Goal: Task Accomplishment & Management: Manage account settings

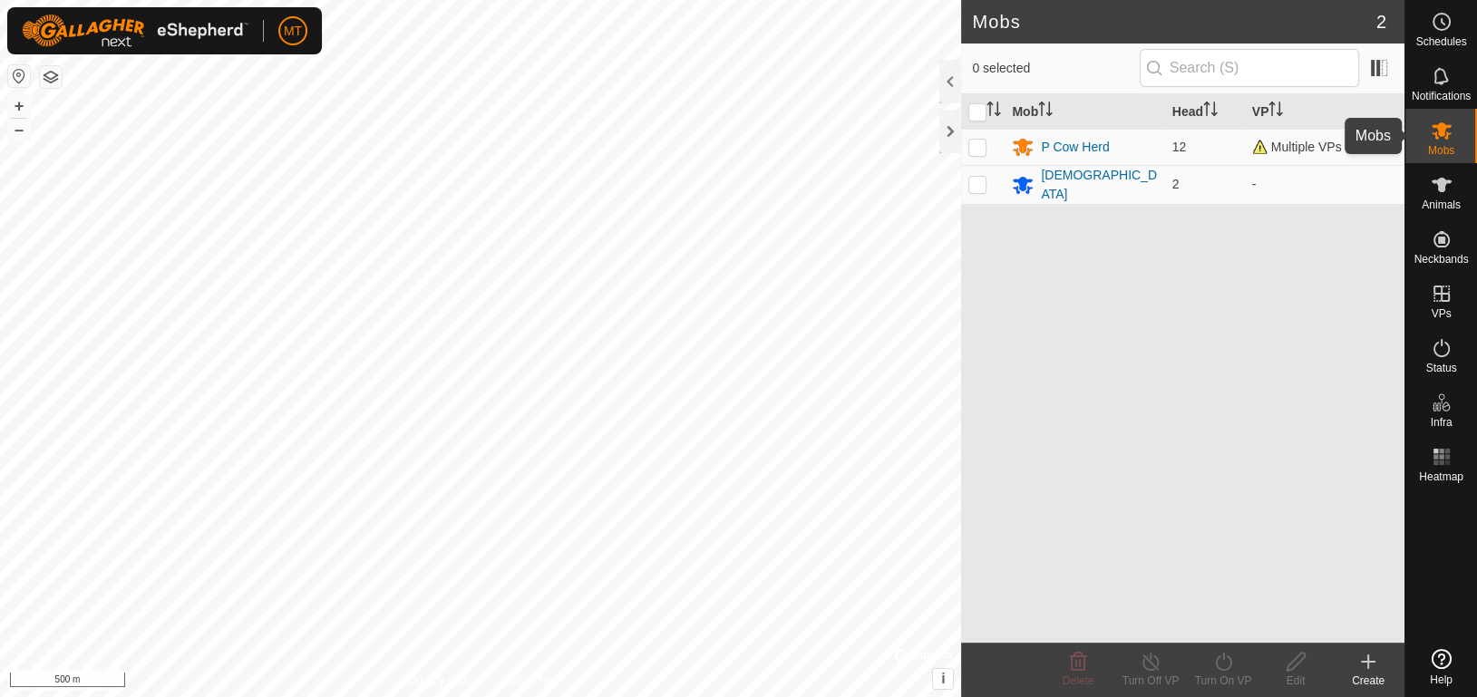
click at [1449, 129] on icon at bounding box center [1442, 131] width 22 height 22
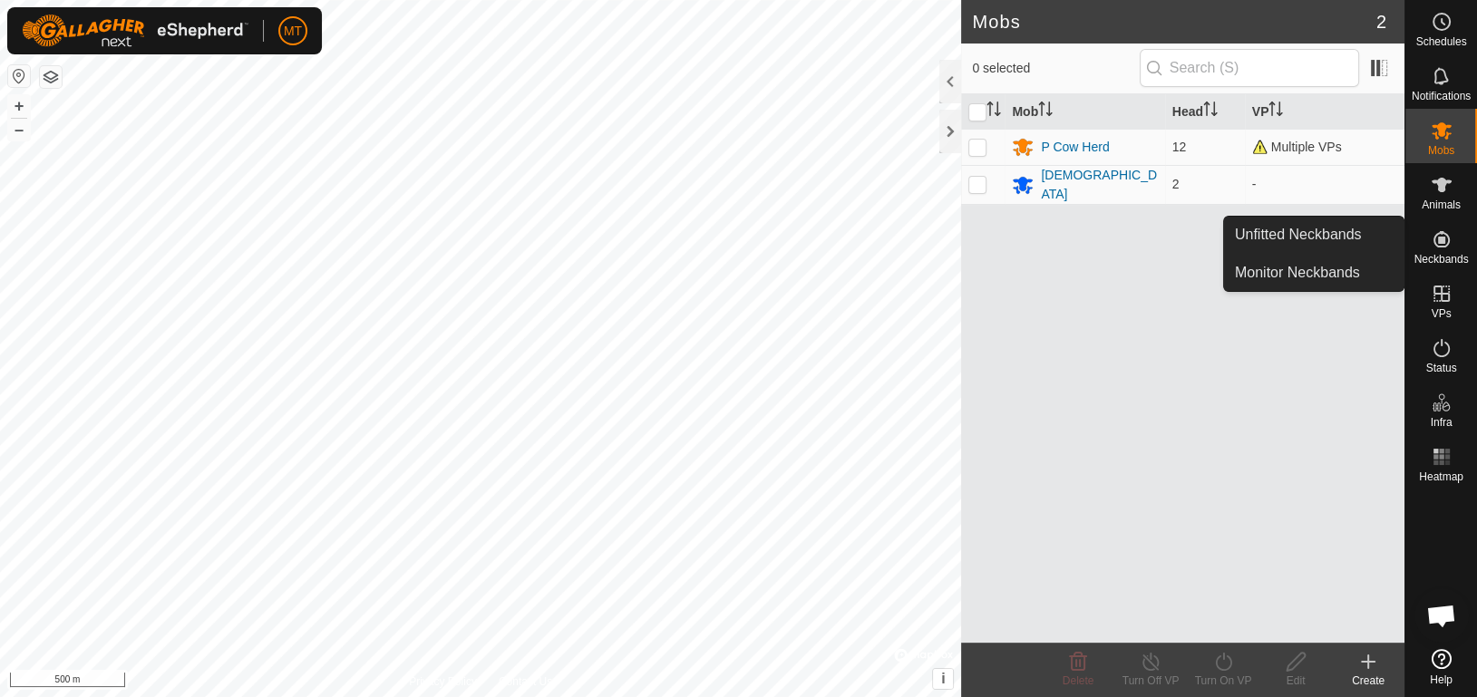
click at [1449, 251] on es-neckbands-svg-icon at bounding box center [1441, 239] width 33 height 29
click at [1340, 260] on link "Monitor Neckbands" at bounding box center [1314, 273] width 180 height 36
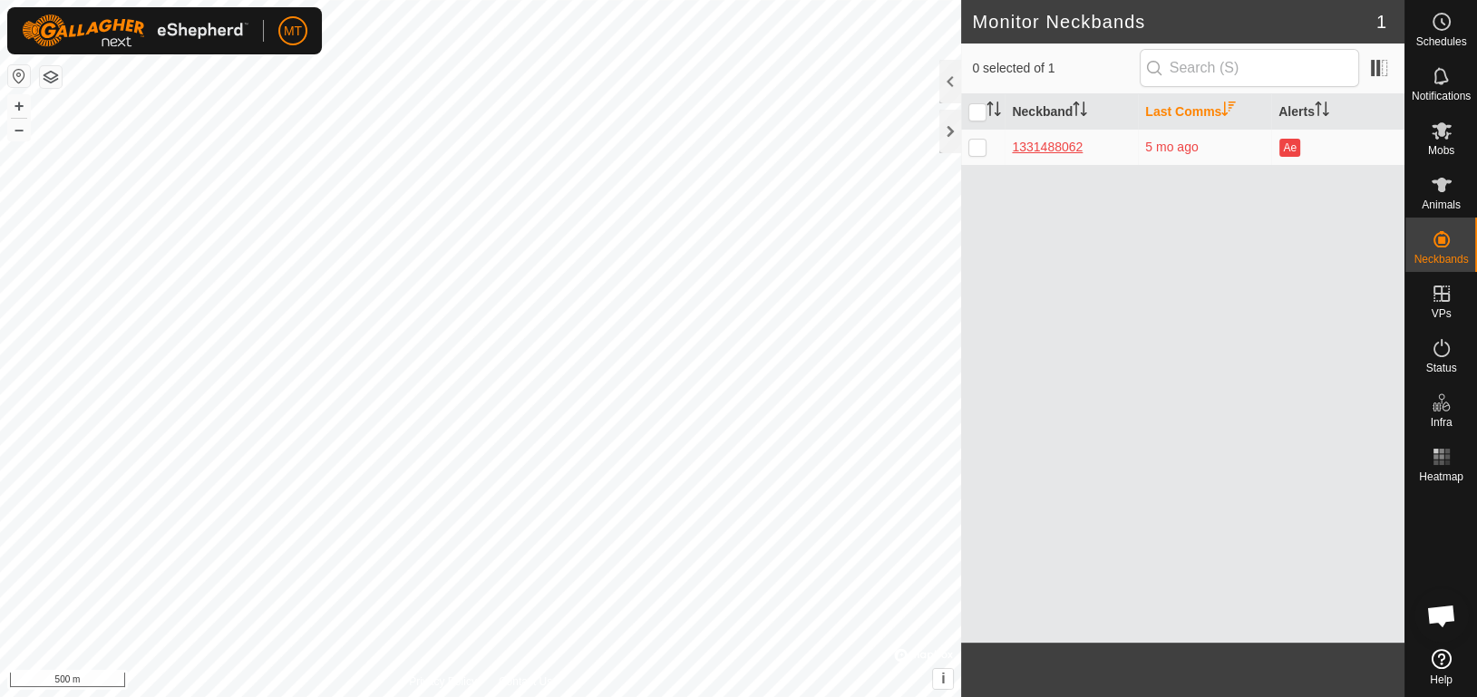
click at [1065, 143] on div "1331488062" at bounding box center [1071, 147] width 119 height 19
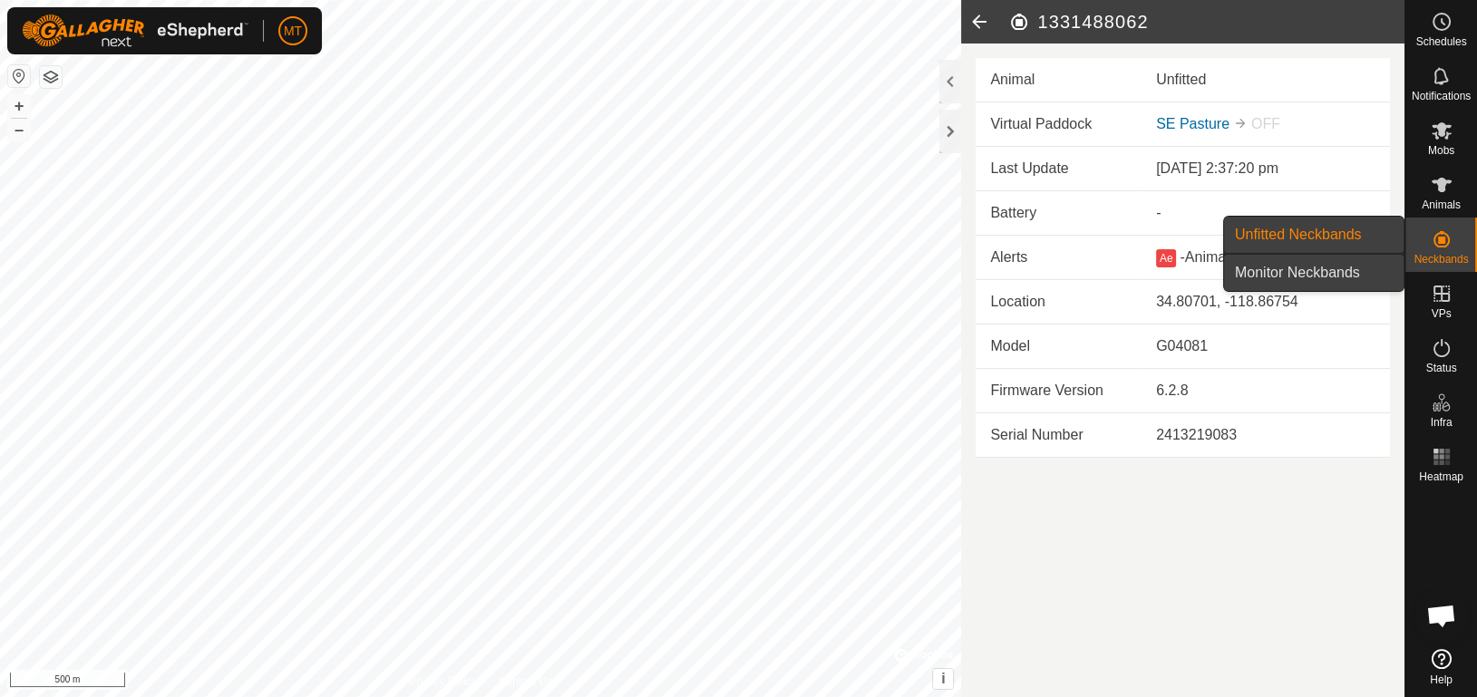
click at [1322, 277] on link "Monitor Neckbands" at bounding box center [1314, 273] width 180 height 36
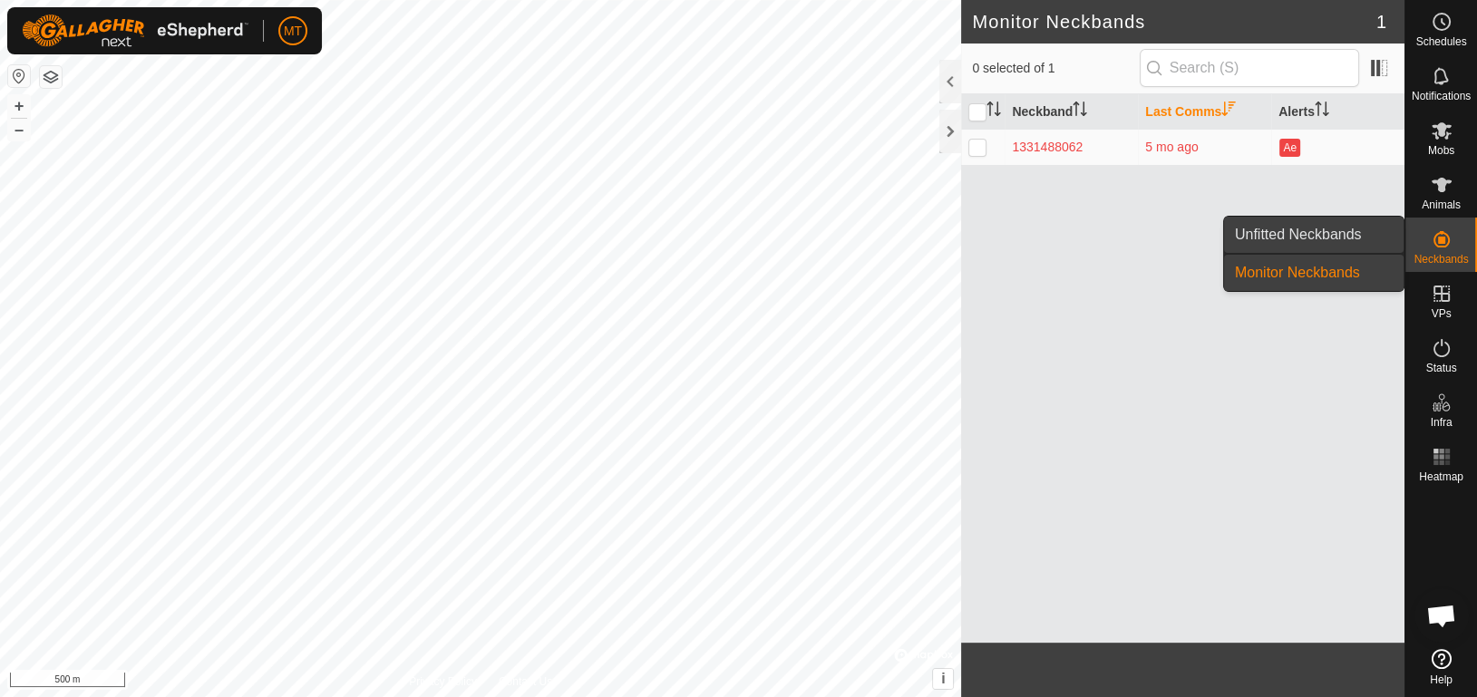
click at [1325, 238] on link "Unfitted Neckbands" at bounding box center [1314, 235] width 180 height 36
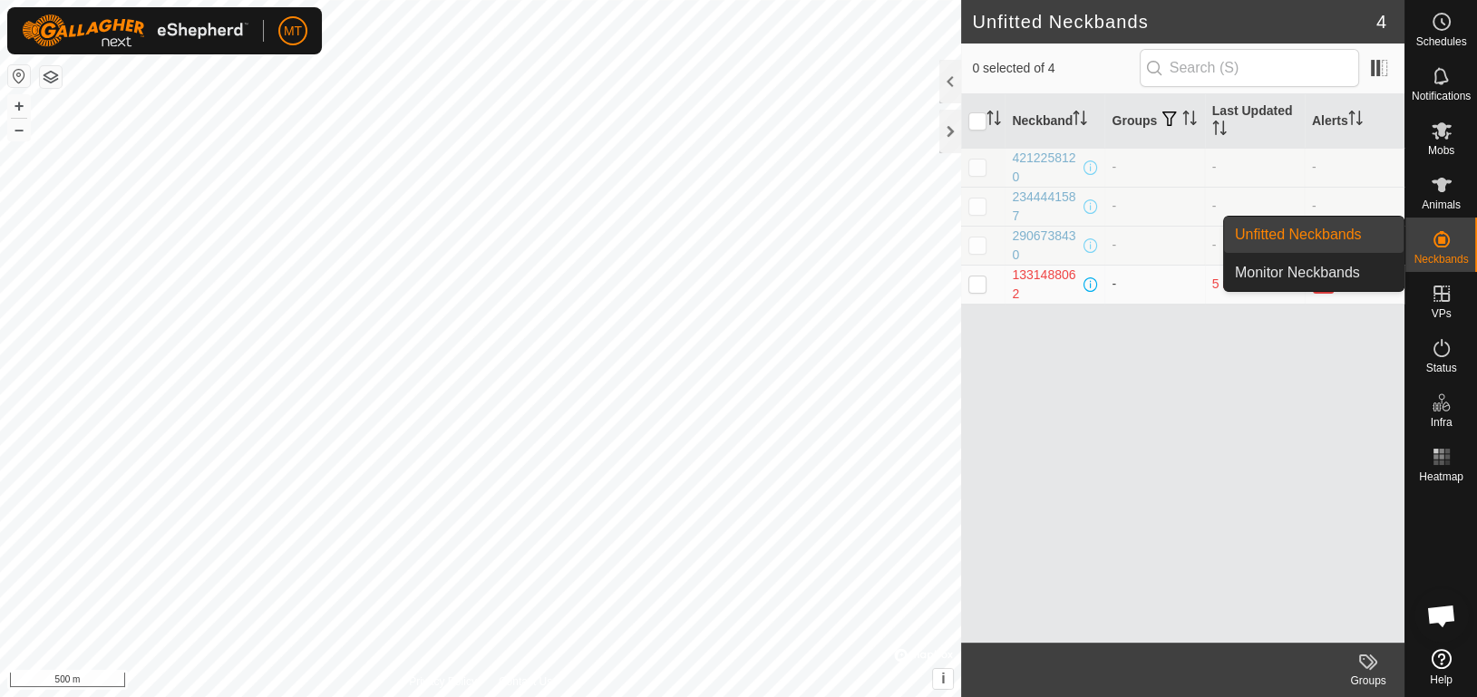
click at [1325, 238] on link "Unfitted Neckbands" at bounding box center [1314, 235] width 180 height 36
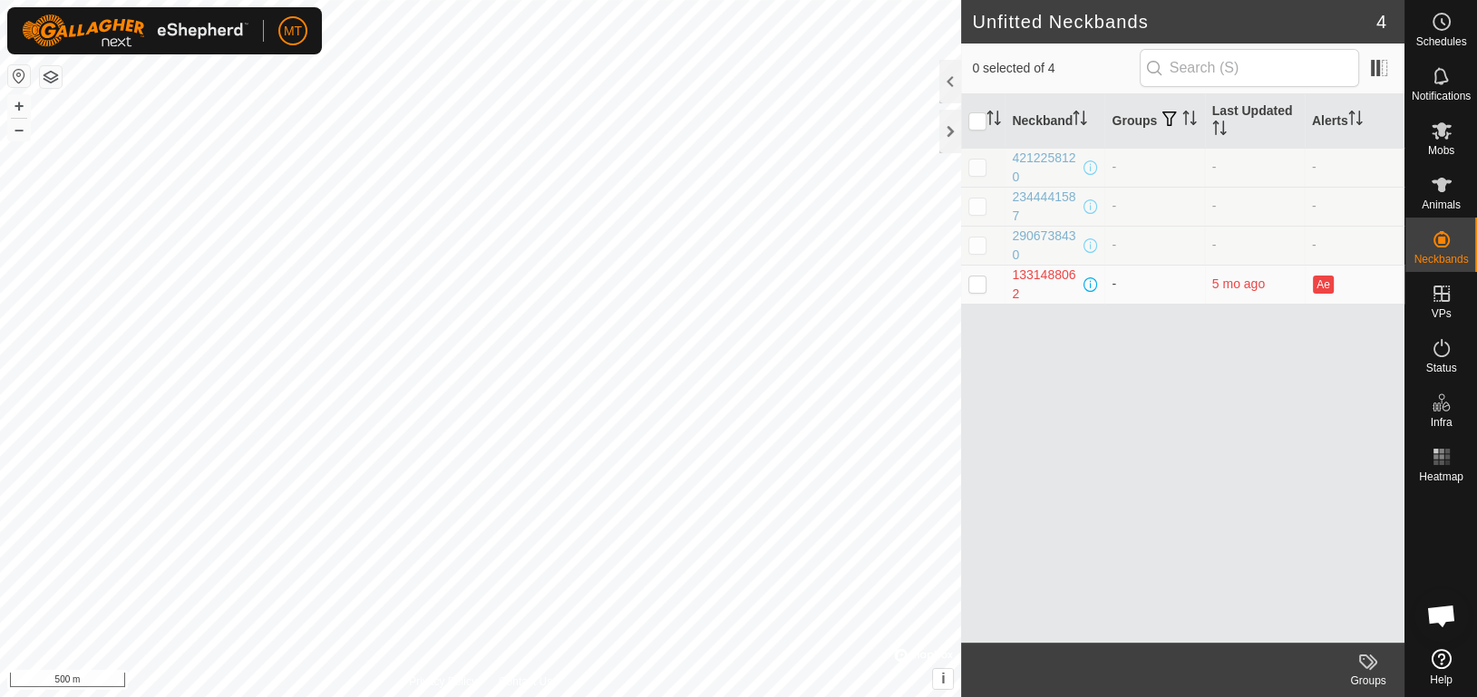
click at [1164, 364] on div "Neckband Groups Last Updated Alerts 4212258120 - - - 2344441587 - - - 290673843…" at bounding box center [1182, 368] width 443 height 549
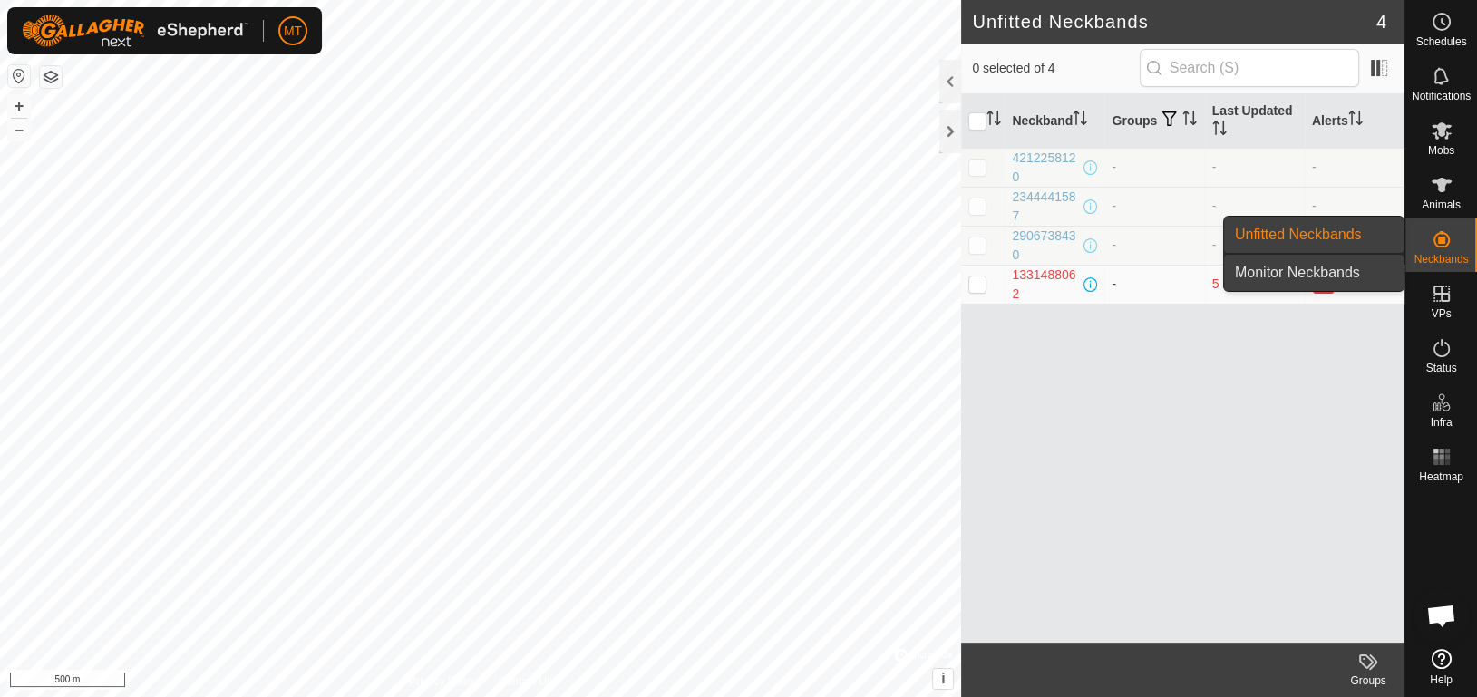
click at [1334, 265] on link "Monitor Neckbands" at bounding box center [1314, 273] width 180 height 36
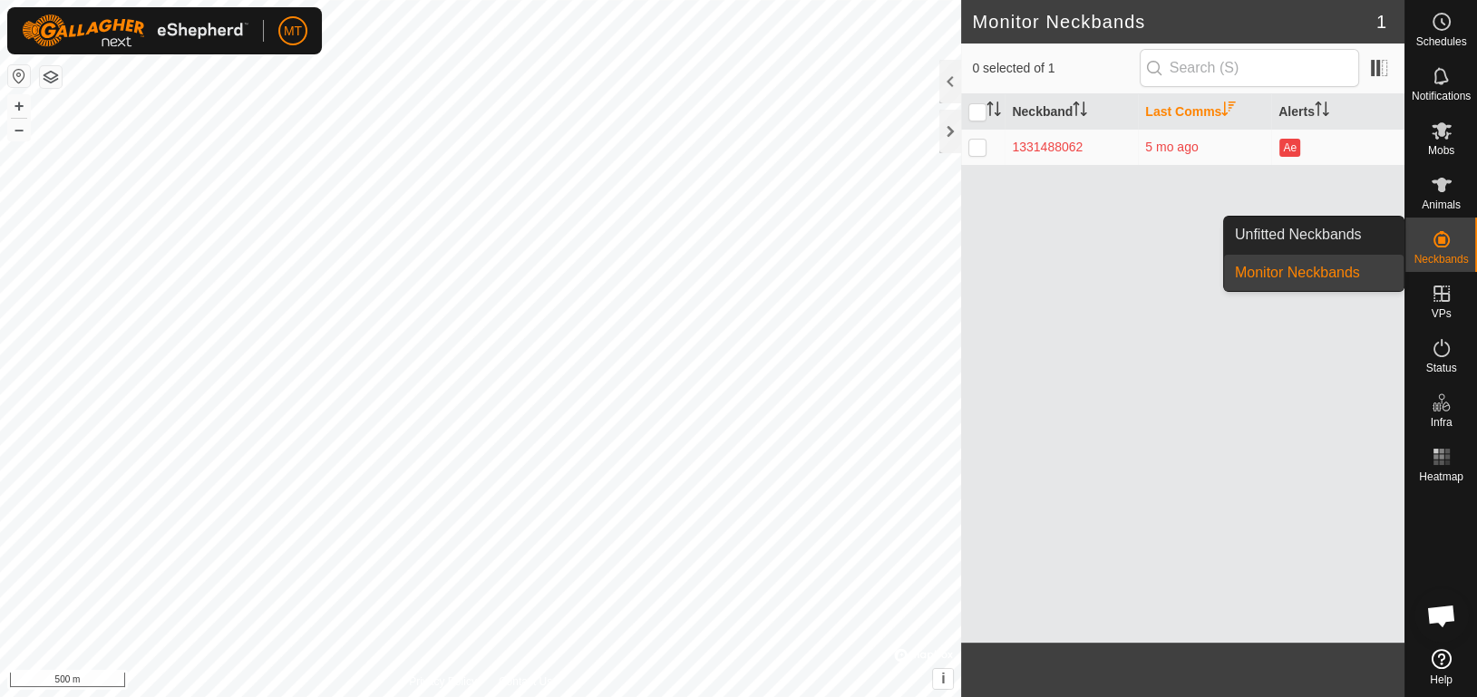
click at [1370, 238] on link "Unfitted Neckbands" at bounding box center [1314, 235] width 180 height 36
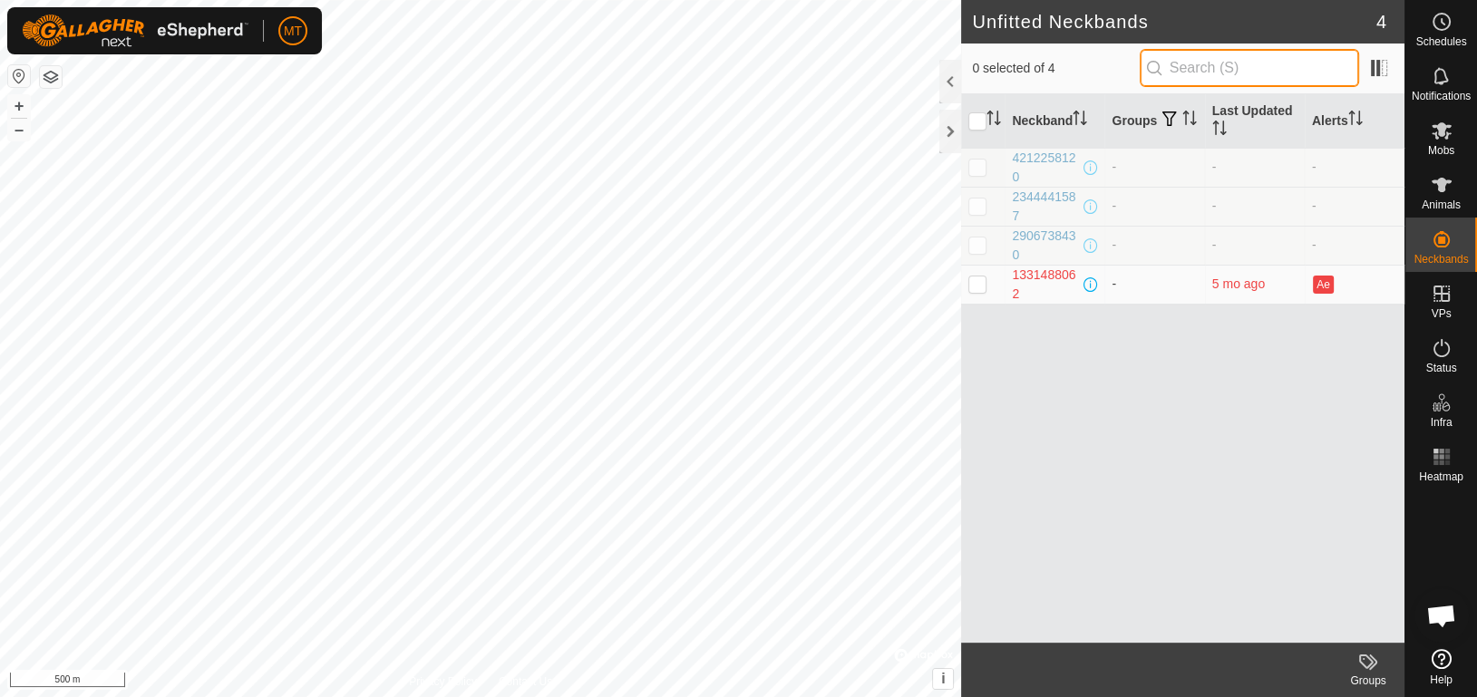
click at [1251, 63] on input "text" at bounding box center [1249, 68] width 219 height 38
click at [1160, 381] on div "Neckband Groups Last Updated Alerts 4212258120 - - - 2344441587 - - - 290673843…" at bounding box center [1182, 368] width 443 height 549
click at [1053, 154] on div "4212258120" at bounding box center [1045, 168] width 67 height 38
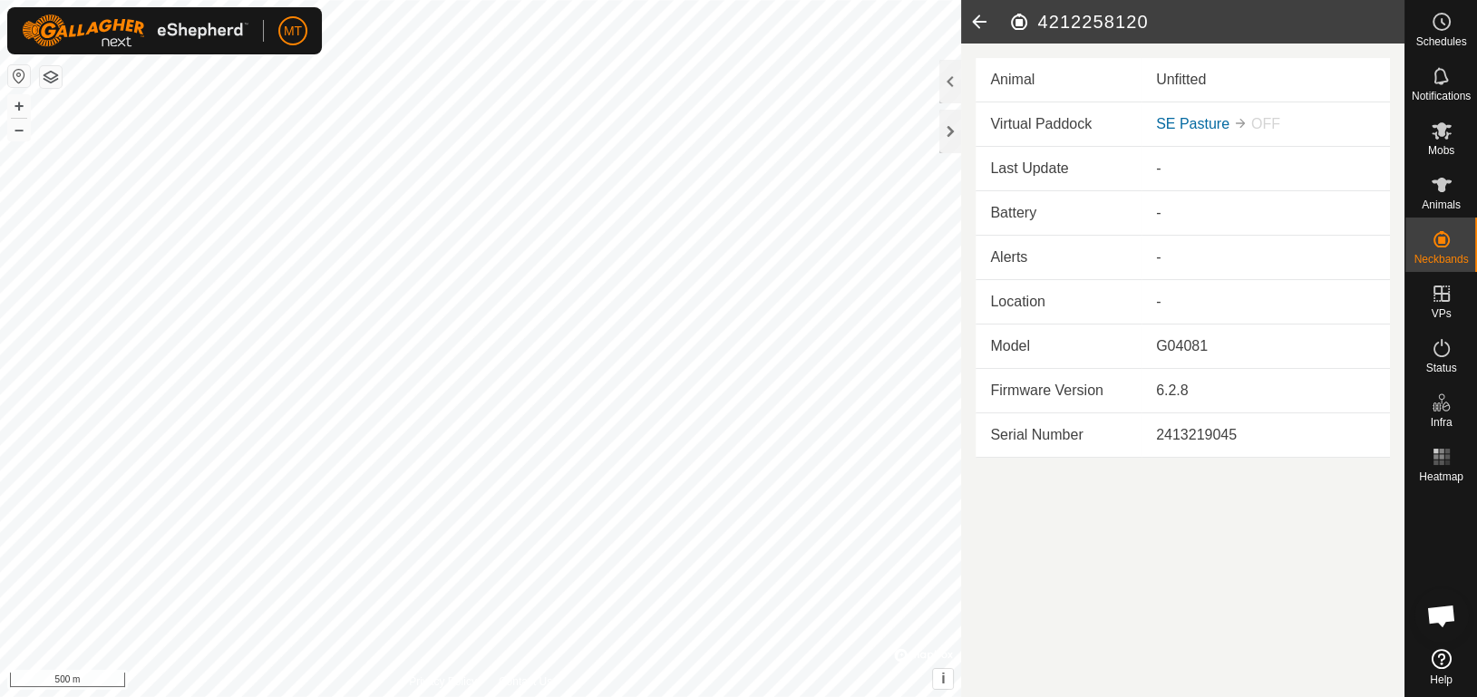
click at [1222, 83] on div "Unfitted" at bounding box center [1265, 80] width 219 height 22
click at [1188, 74] on div "Unfitted" at bounding box center [1265, 80] width 219 height 22
click at [952, 91] on div at bounding box center [950, 82] width 22 height 44
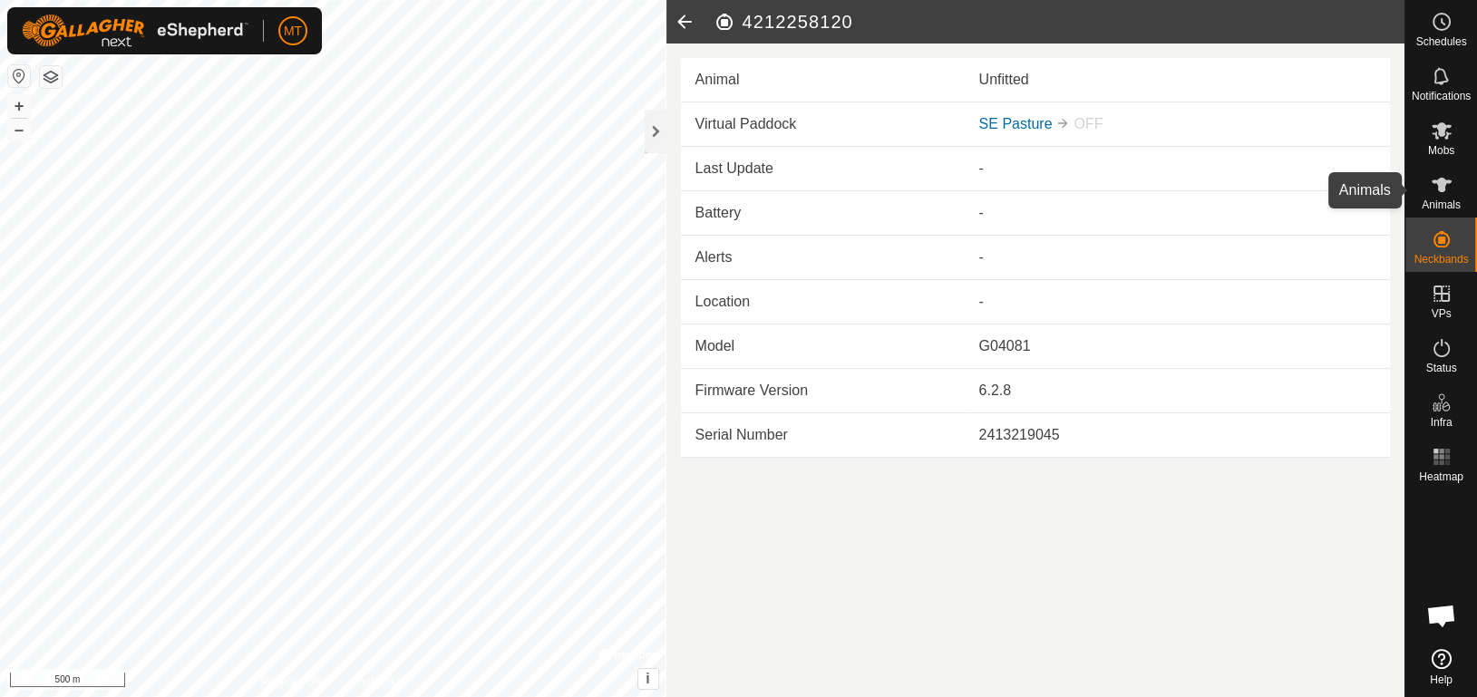
click at [1437, 202] on span "Animals" at bounding box center [1441, 204] width 39 height 11
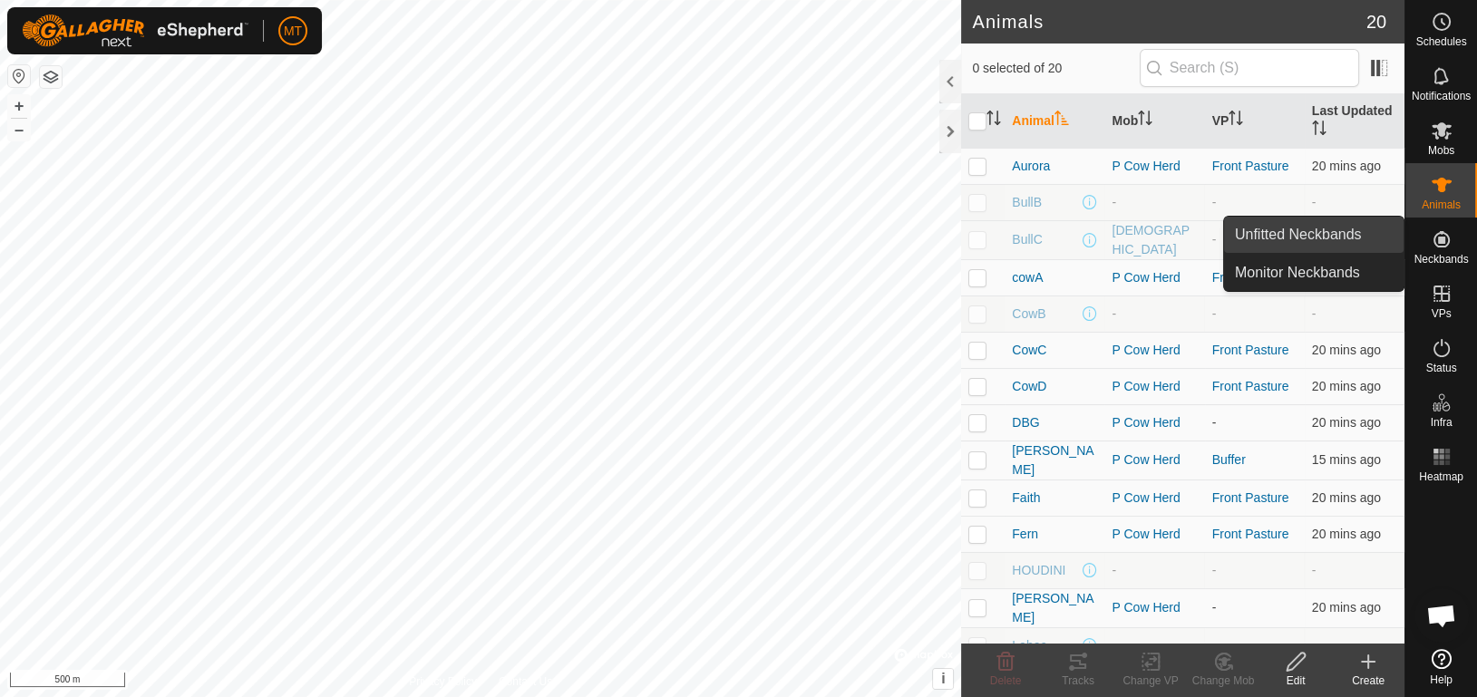
click at [1373, 247] on link "Unfitted Neckbands" at bounding box center [1314, 235] width 180 height 36
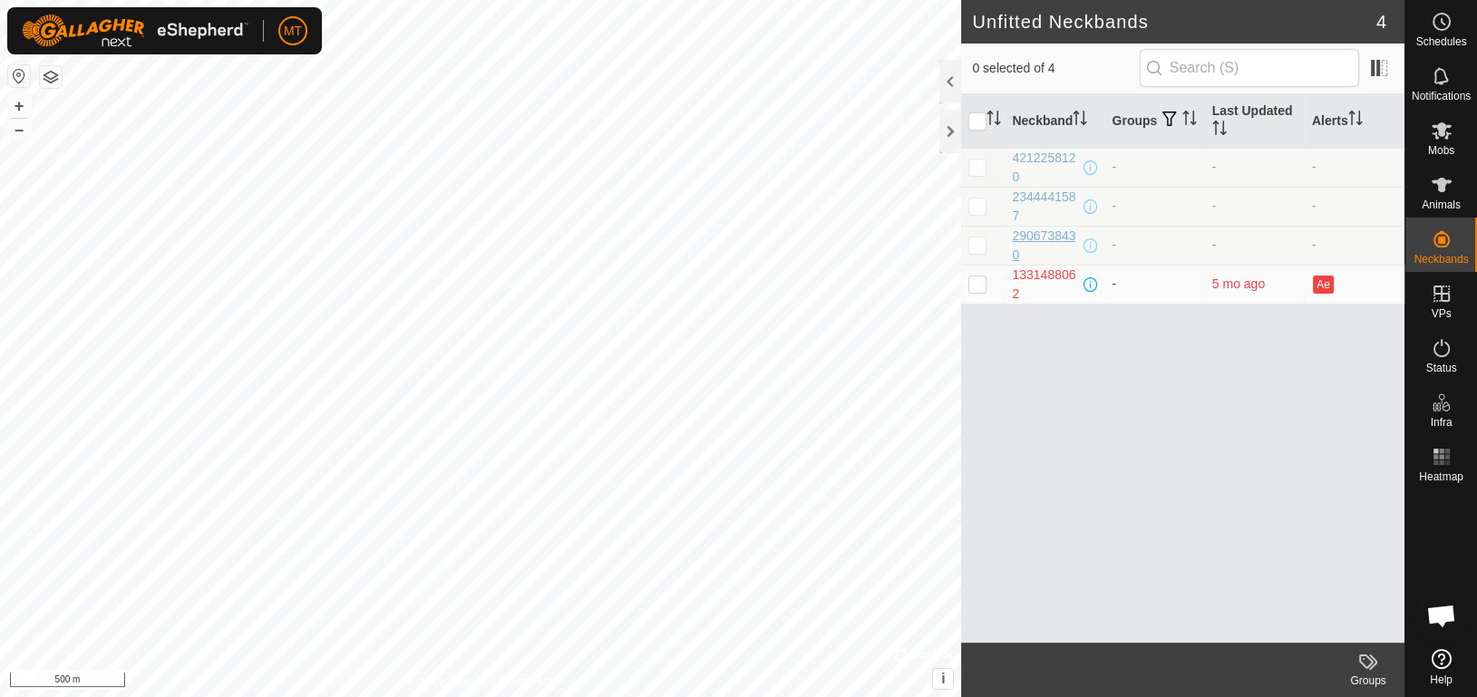
click at [1033, 229] on div "2906738430" at bounding box center [1045, 246] width 67 height 38
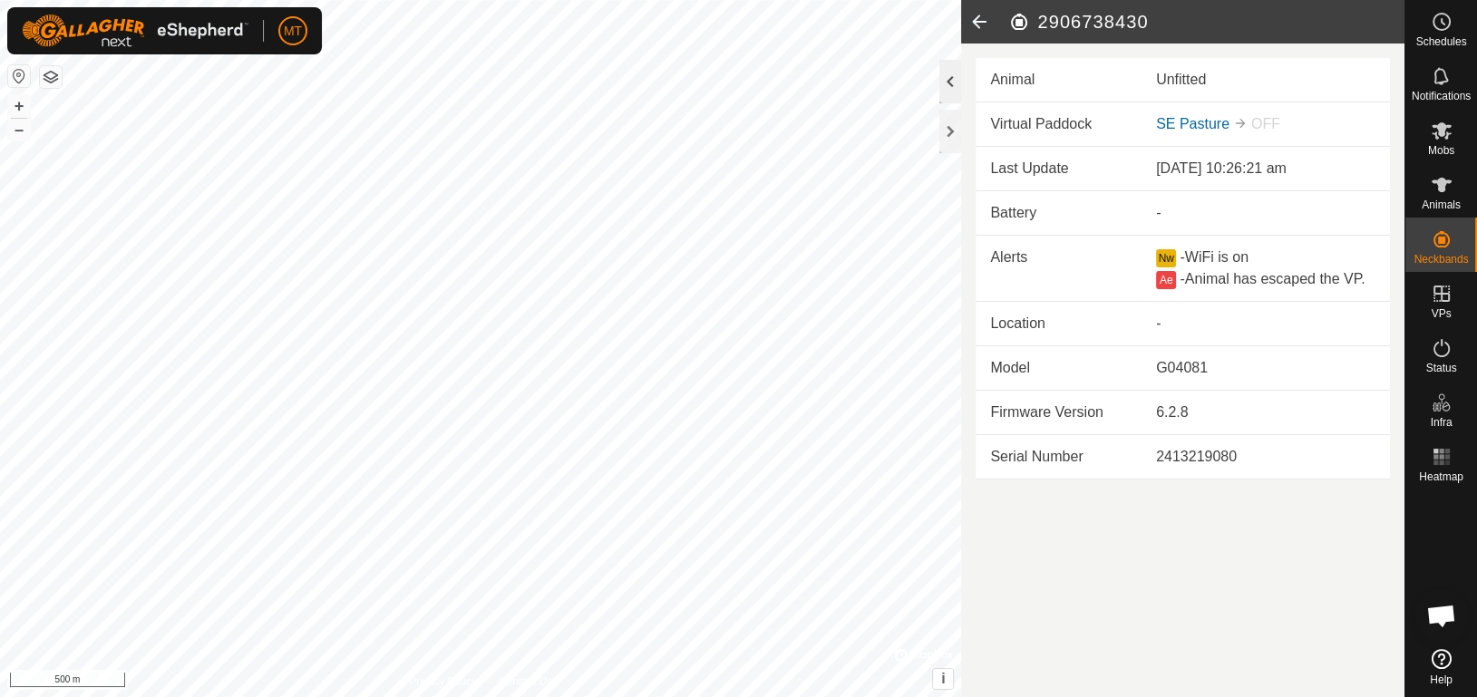
click at [942, 76] on div at bounding box center [950, 82] width 22 height 44
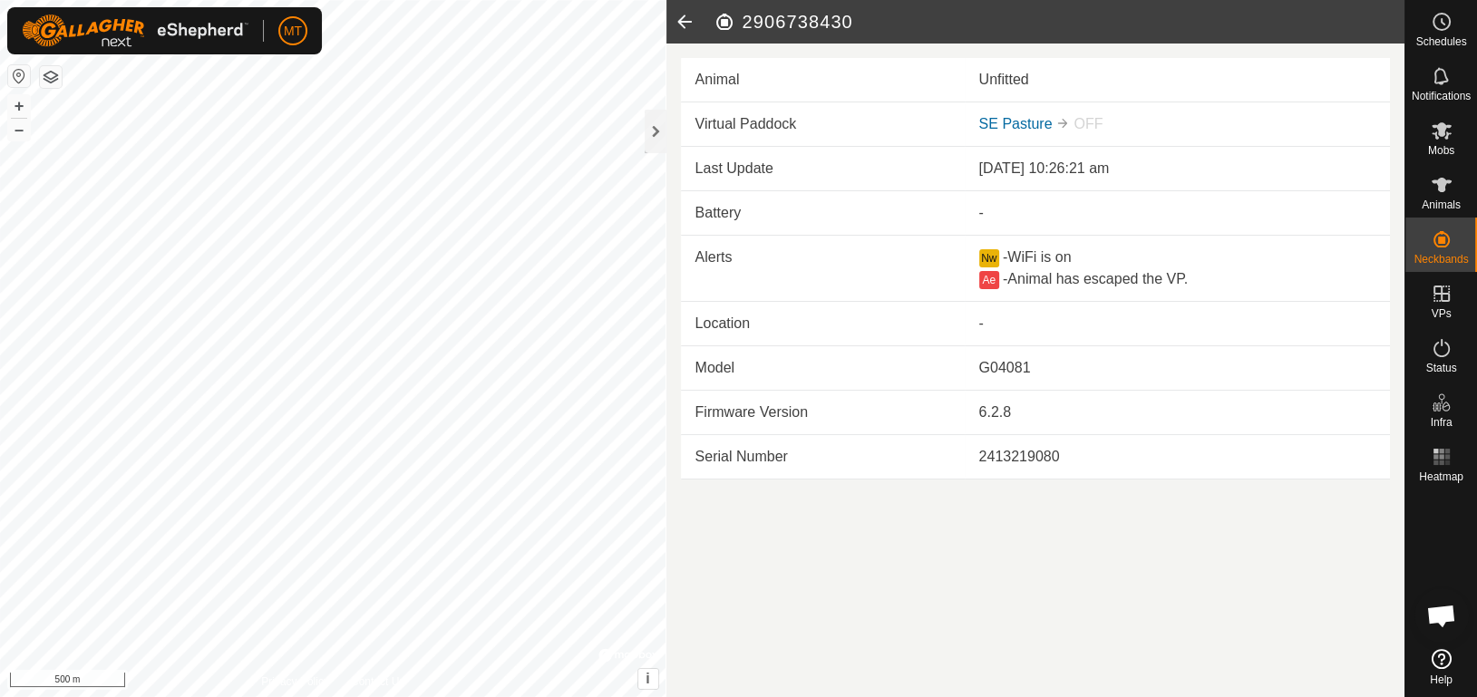
click at [1023, 70] on div "Unfitted" at bounding box center [1177, 80] width 397 height 22
click at [1069, 258] on span "WiFi is on" at bounding box center [1038, 256] width 63 height 15
click at [1031, 123] on link "SE Pasture" at bounding box center [1015, 123] width 73 height 15
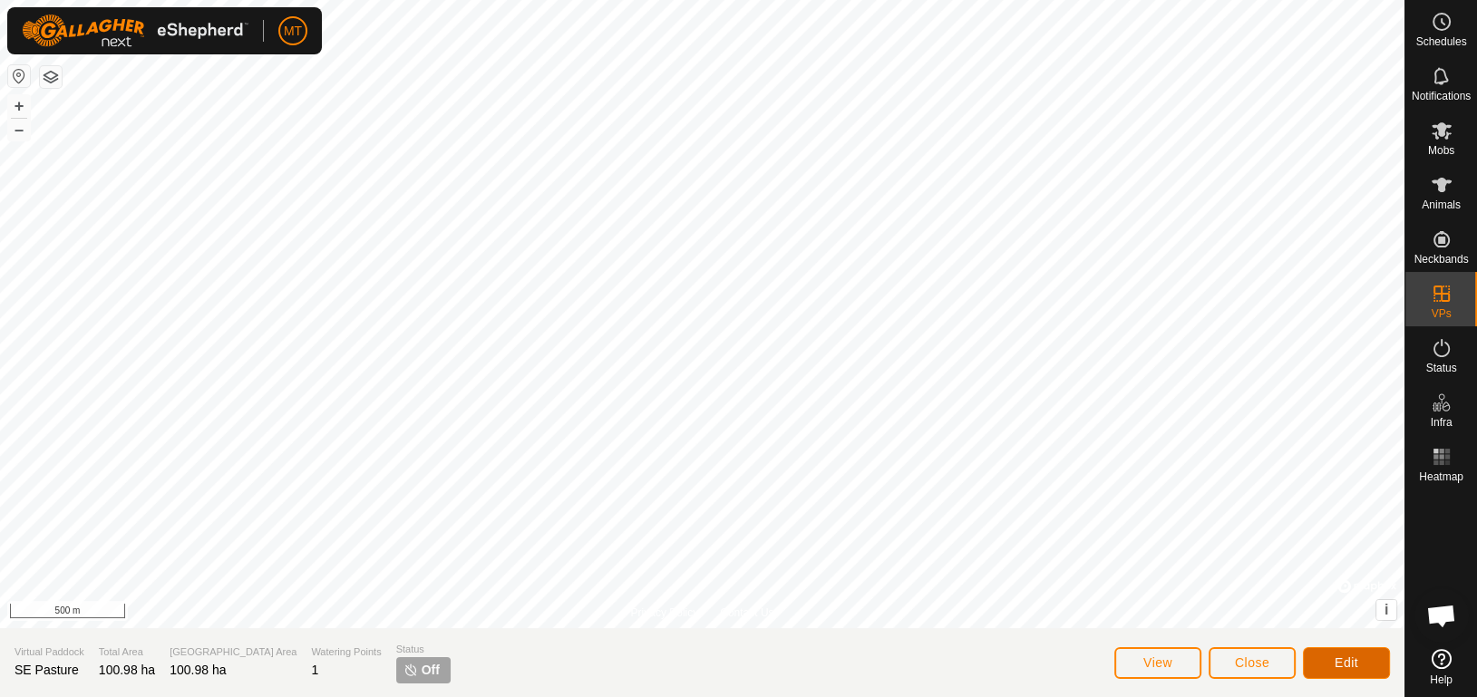
click at [1343, 660] on span "Edit" at bounding box center [1347, 663] width 24 height 15
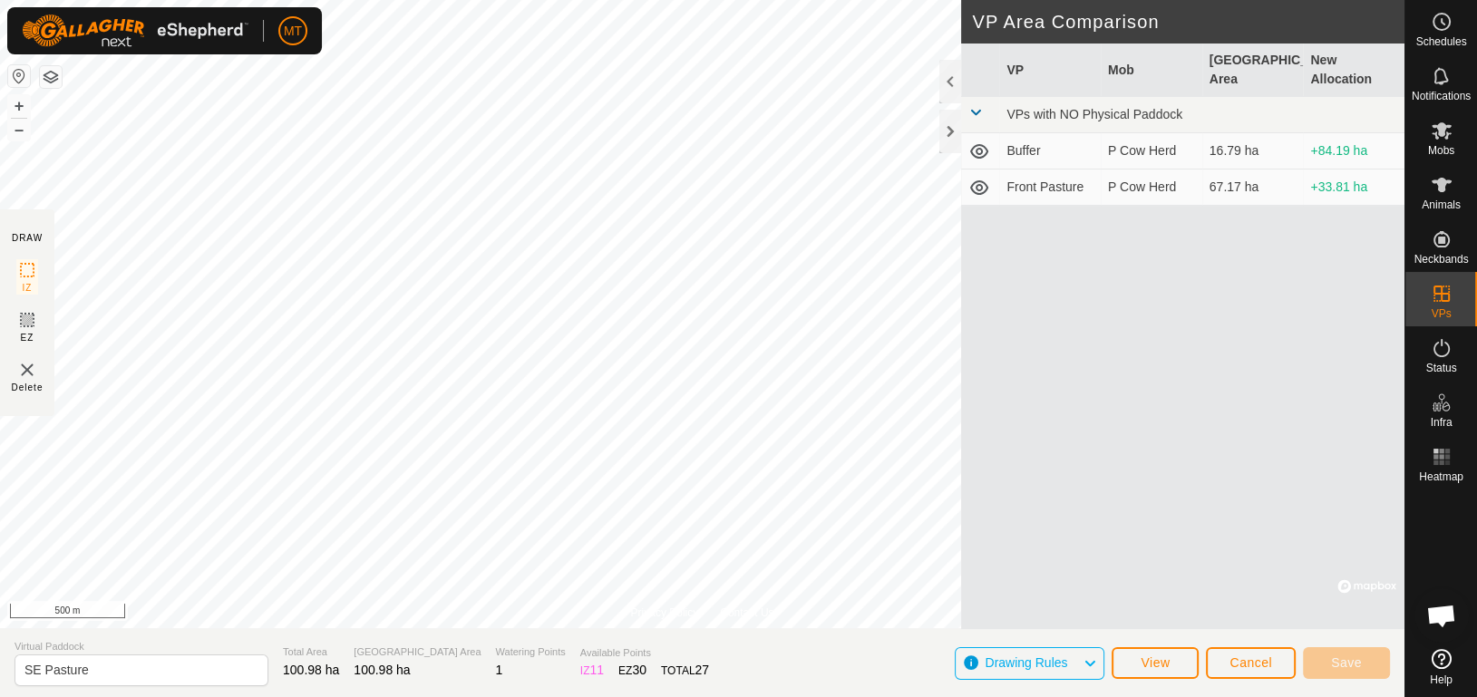
click at [1015, 150] on td "Buffer" at bounding box center [1050, 151] width 102 height 36
click at [953, 127] on div at bounding box center [950, 132] width 22 height 44
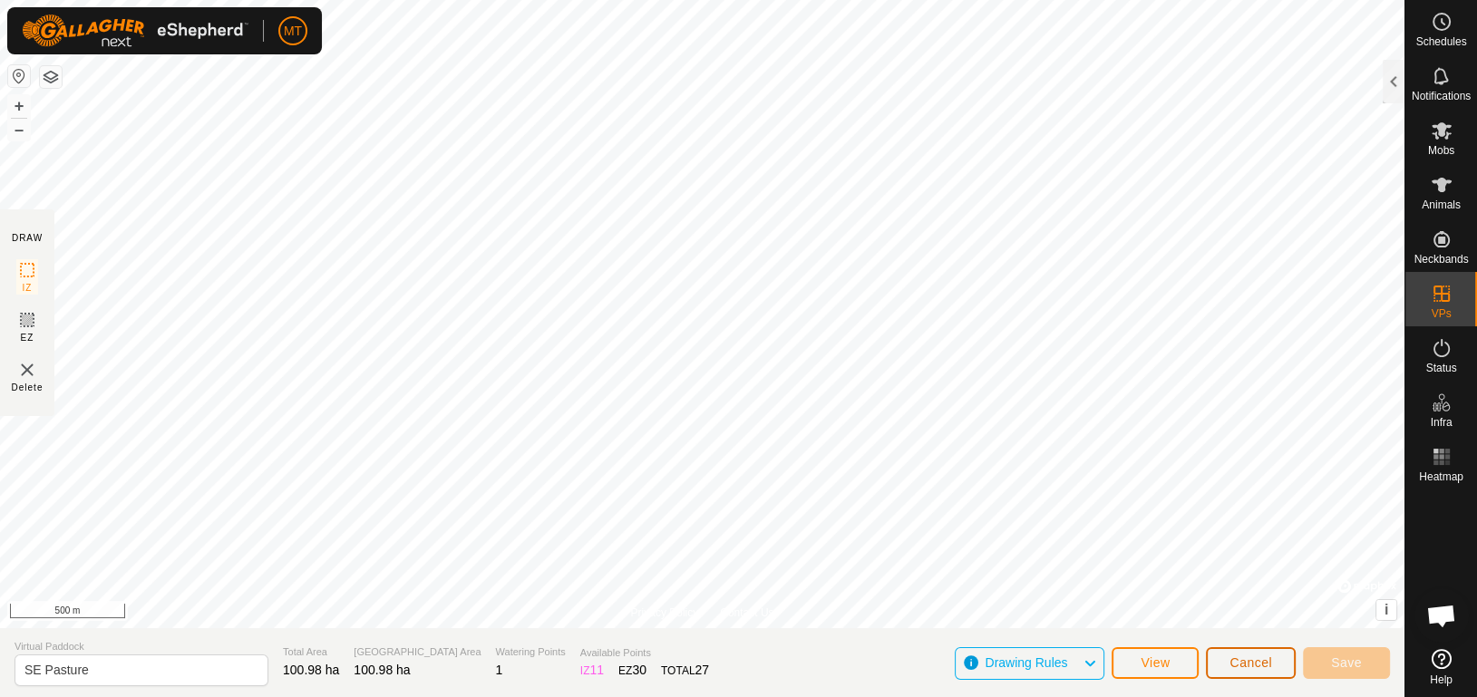
click at [1258, 658] on span "Cancel" at bounding box center [1251, 663] width 43 height 15
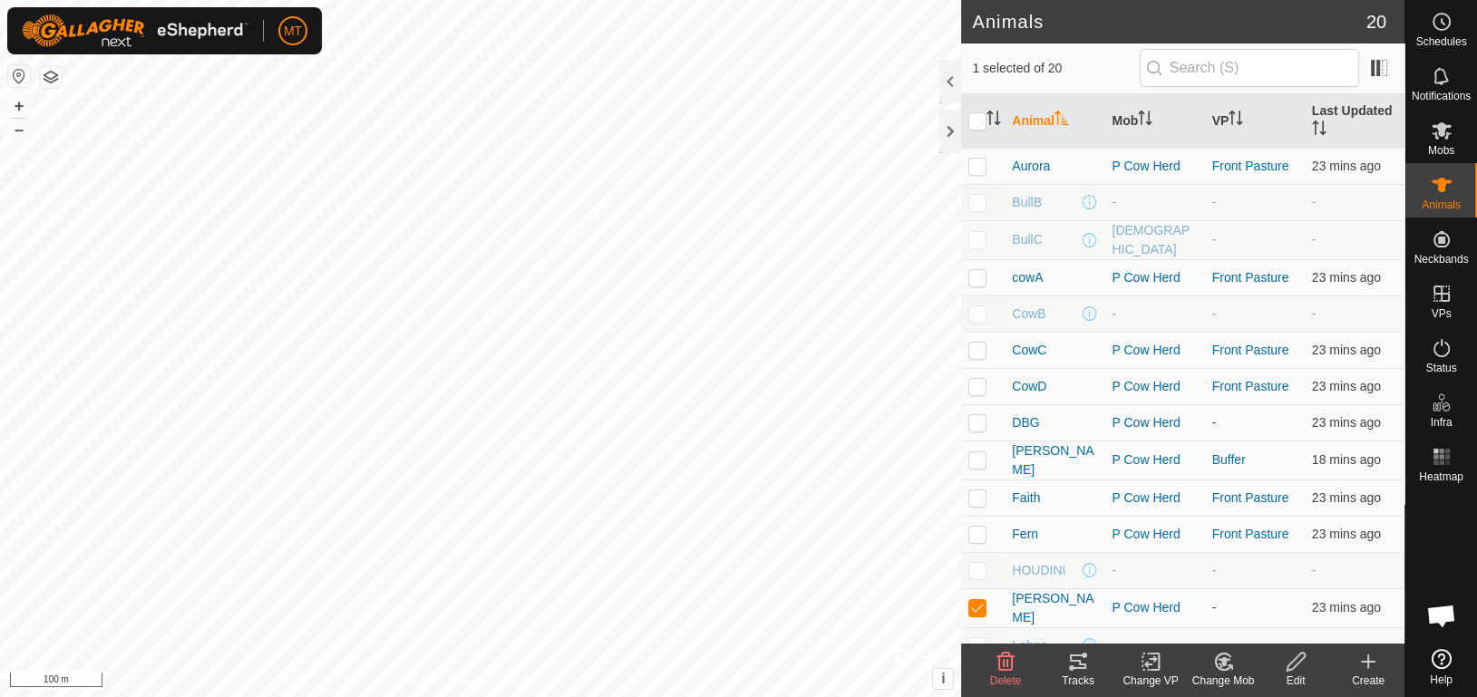
click at [1148, 676] on div "Change VP" at bounding box center [1150, 681] width 73 height 16
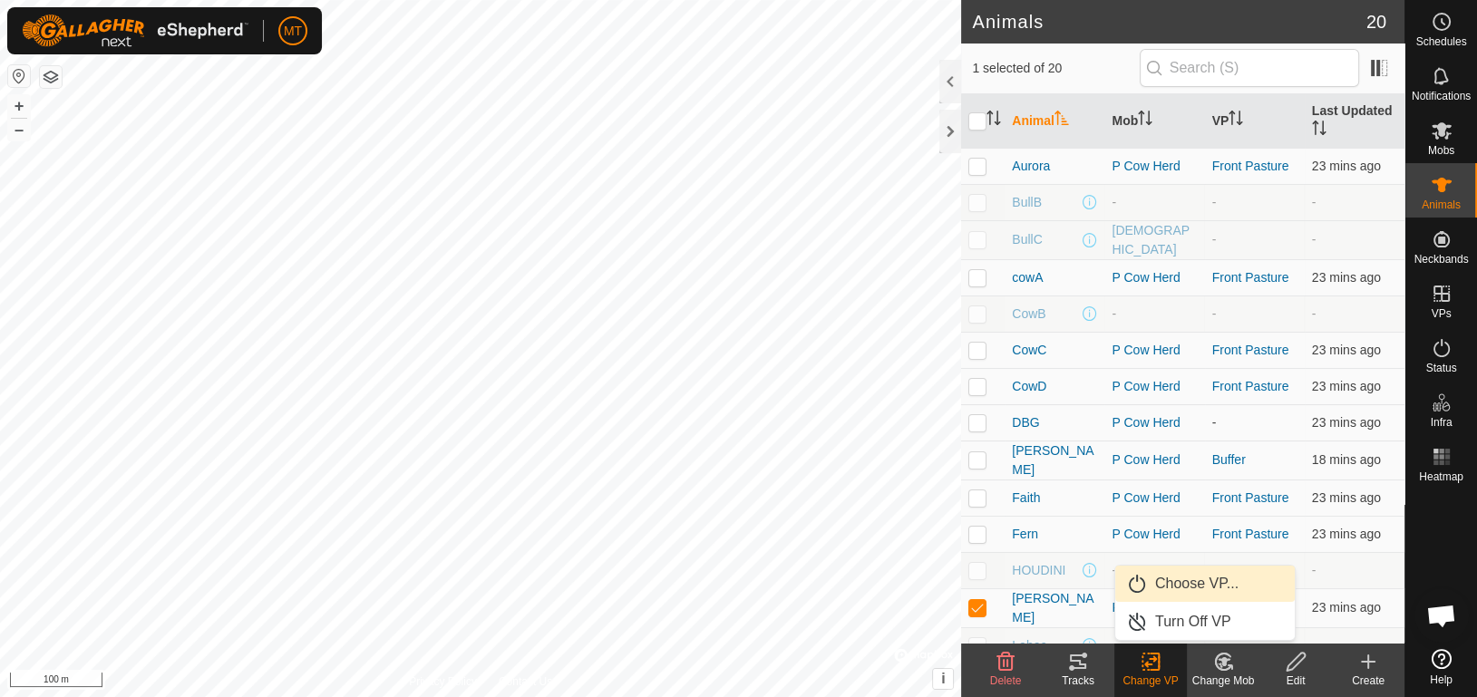
click at [1158, 595] on link "Choose VP..." at bounding box center [1205, 584] width 180 height 36
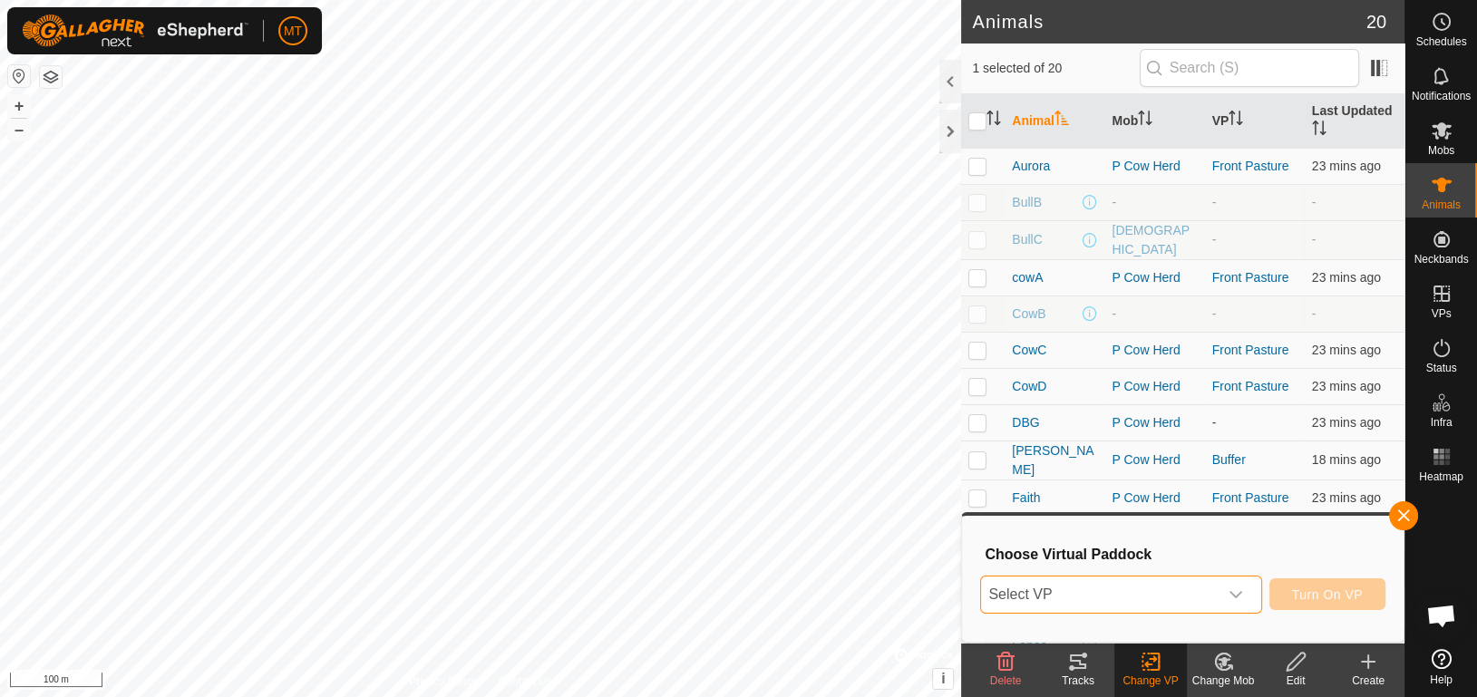
click at [1158, 595] on span "Select VP" at bounding box center [1099, 595] width 236 height 36
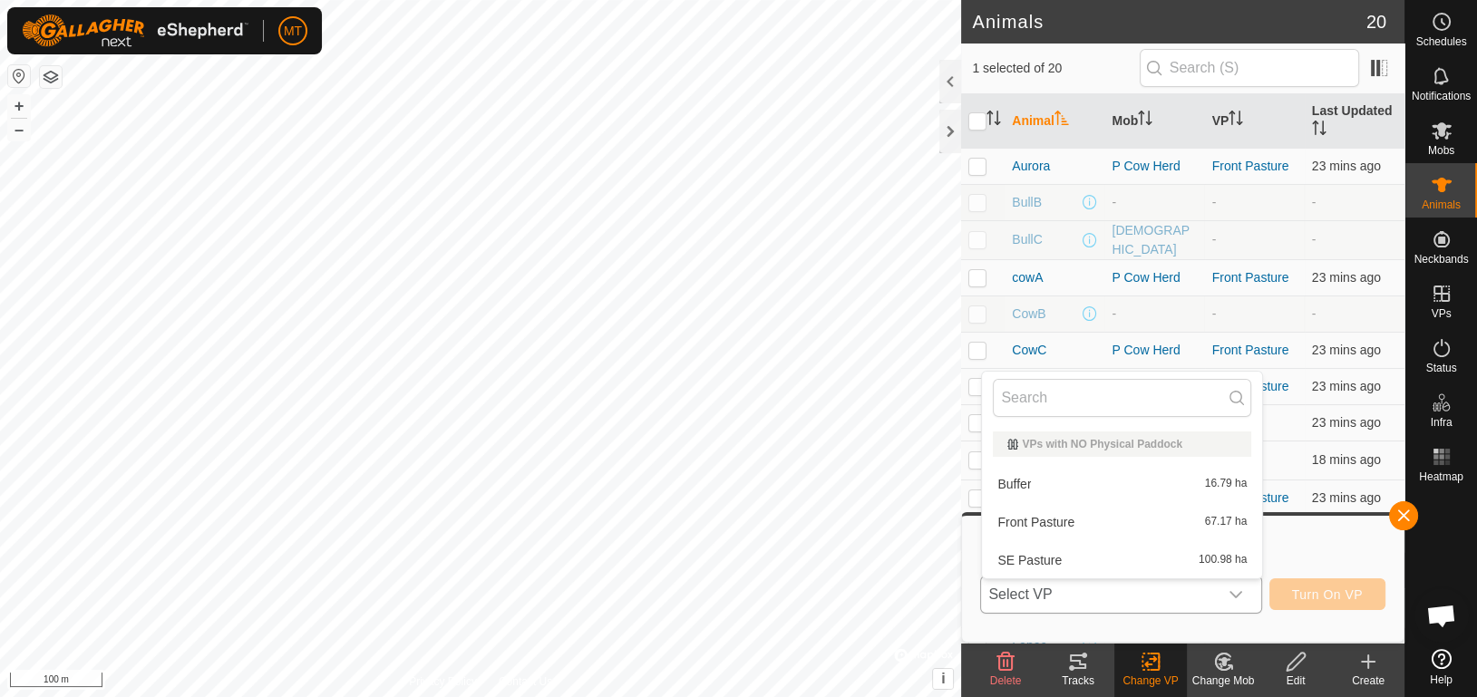
click at [1120, 481] on li "Buffer 16.79 ha" at bounding box center [1122, 484] width 280 height 36
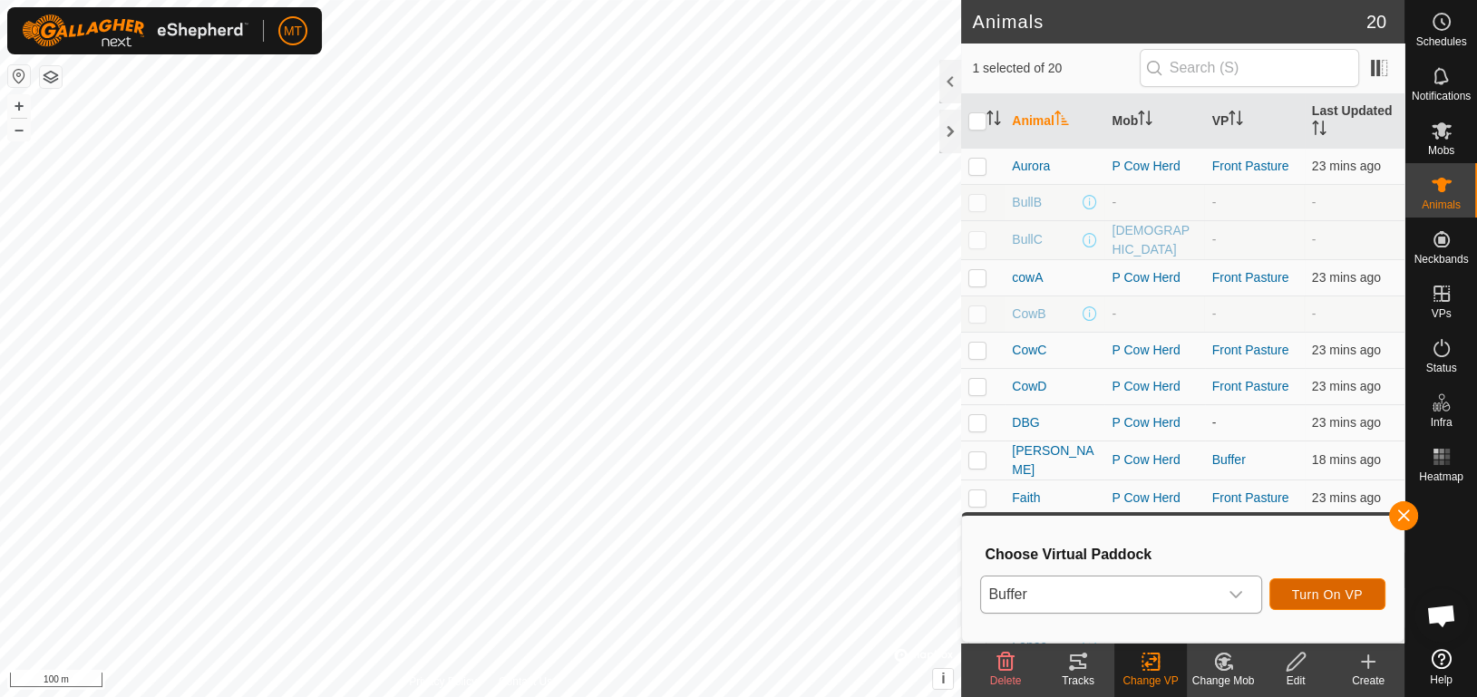
click at [1323, 585] on button "Turn On VP" at bounding box center [1327, 595] width 116 height 32
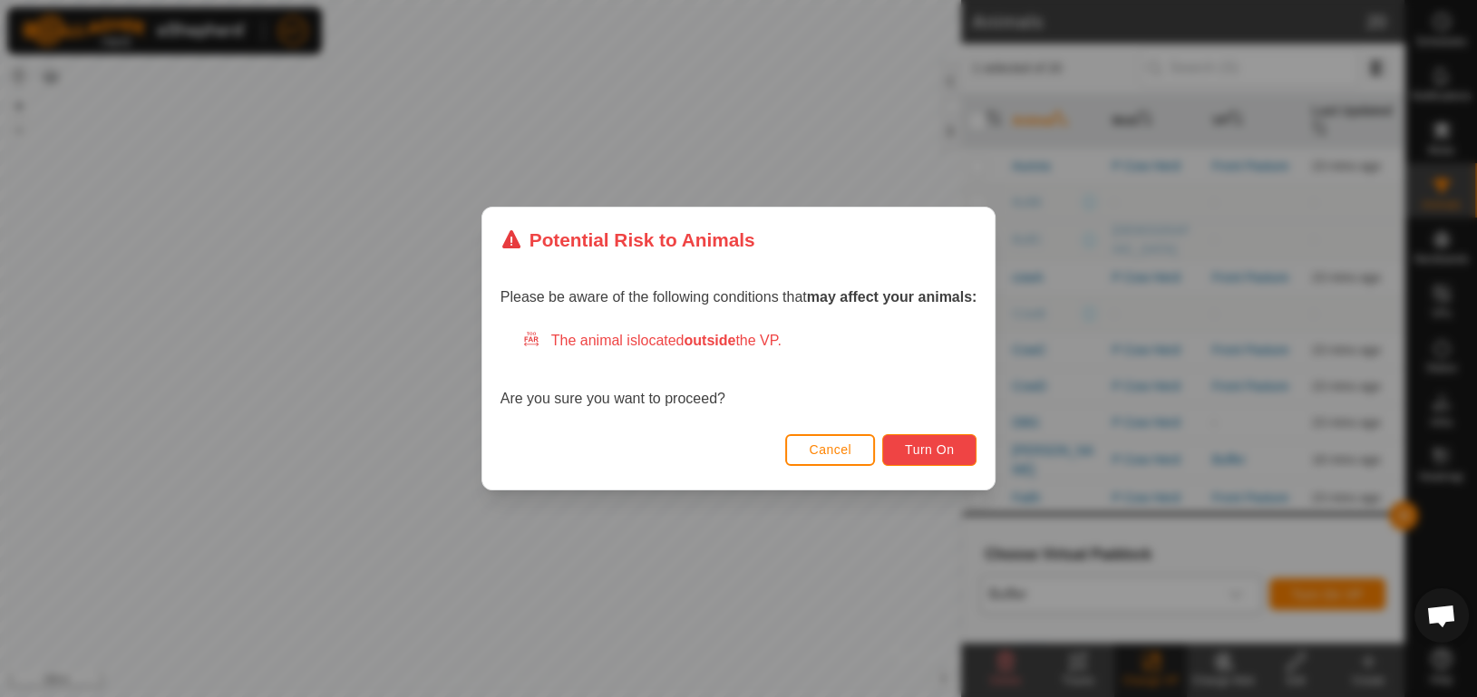
click at [938, 436] on button "Turn On" at bounding box center [929, 450] width 94 height 32
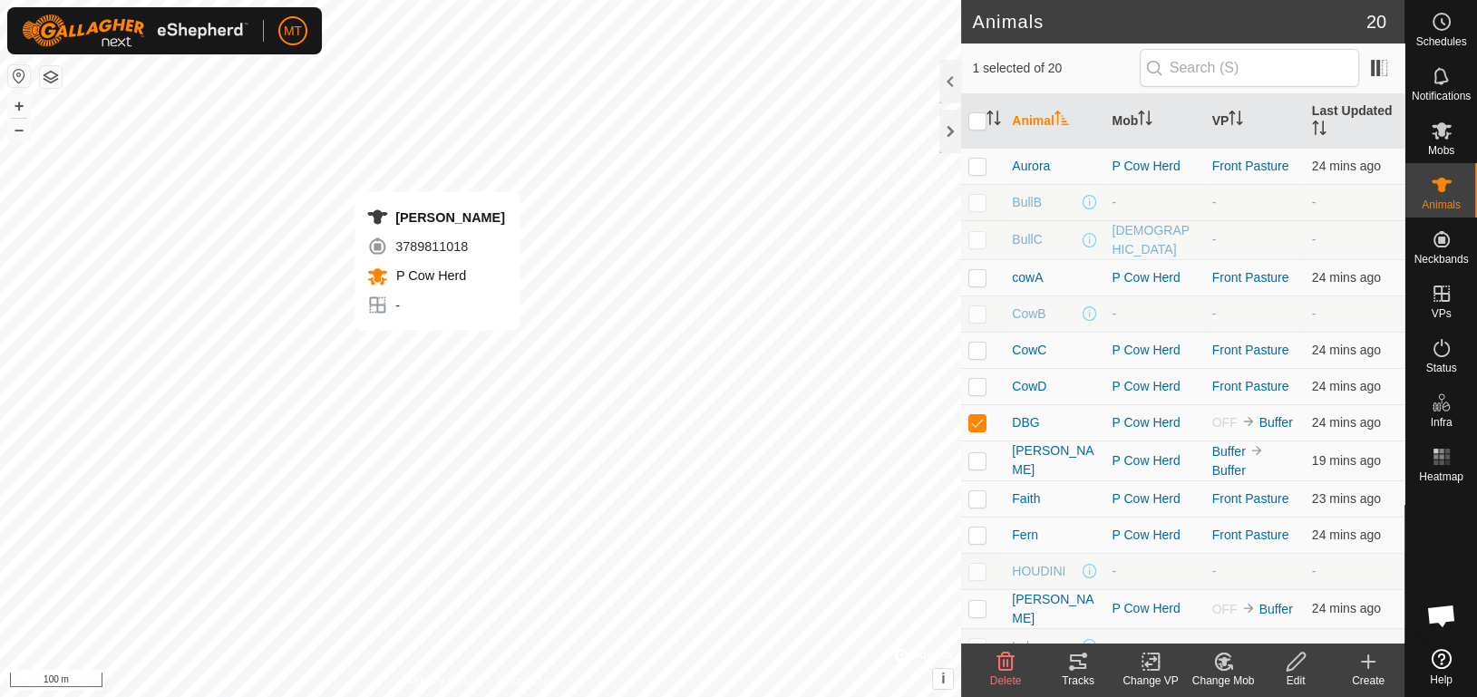
checkbox input "false"
checkbox input "true"
click at [954, 63] on div at bounding box center [950, 82] width 22 height 44
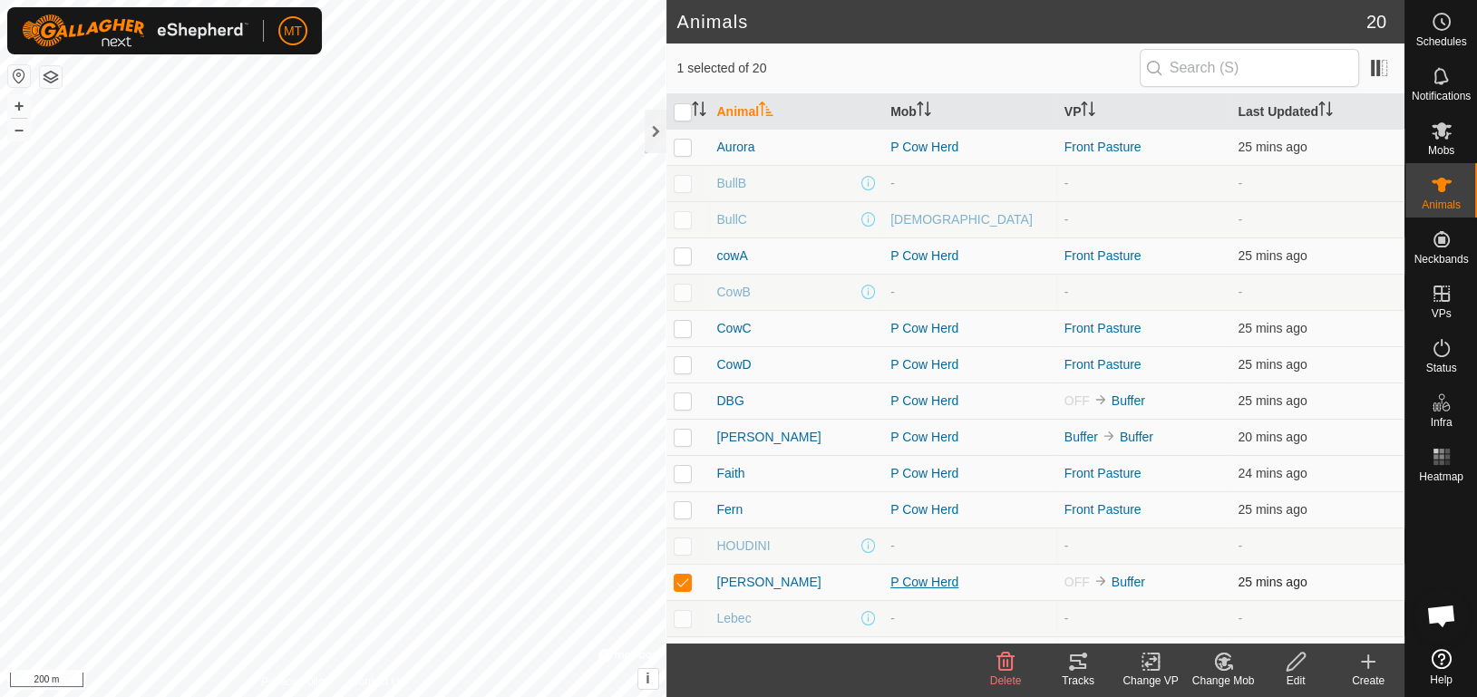
click at [902, 580] on div "P Cow Herd" at bounding box center [970, 582] width 160 height 19
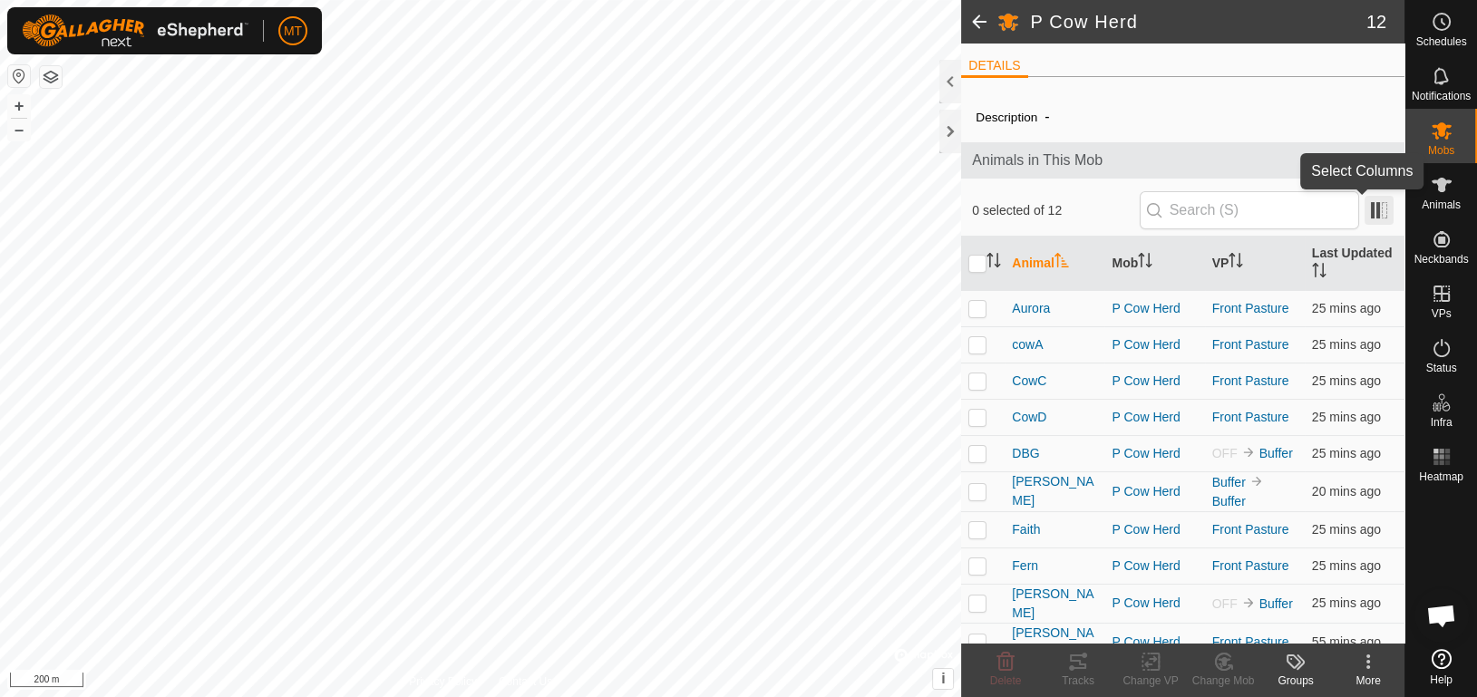
click at [1368, 208] on span at bounding box center [1379, 210] width 29 height 29
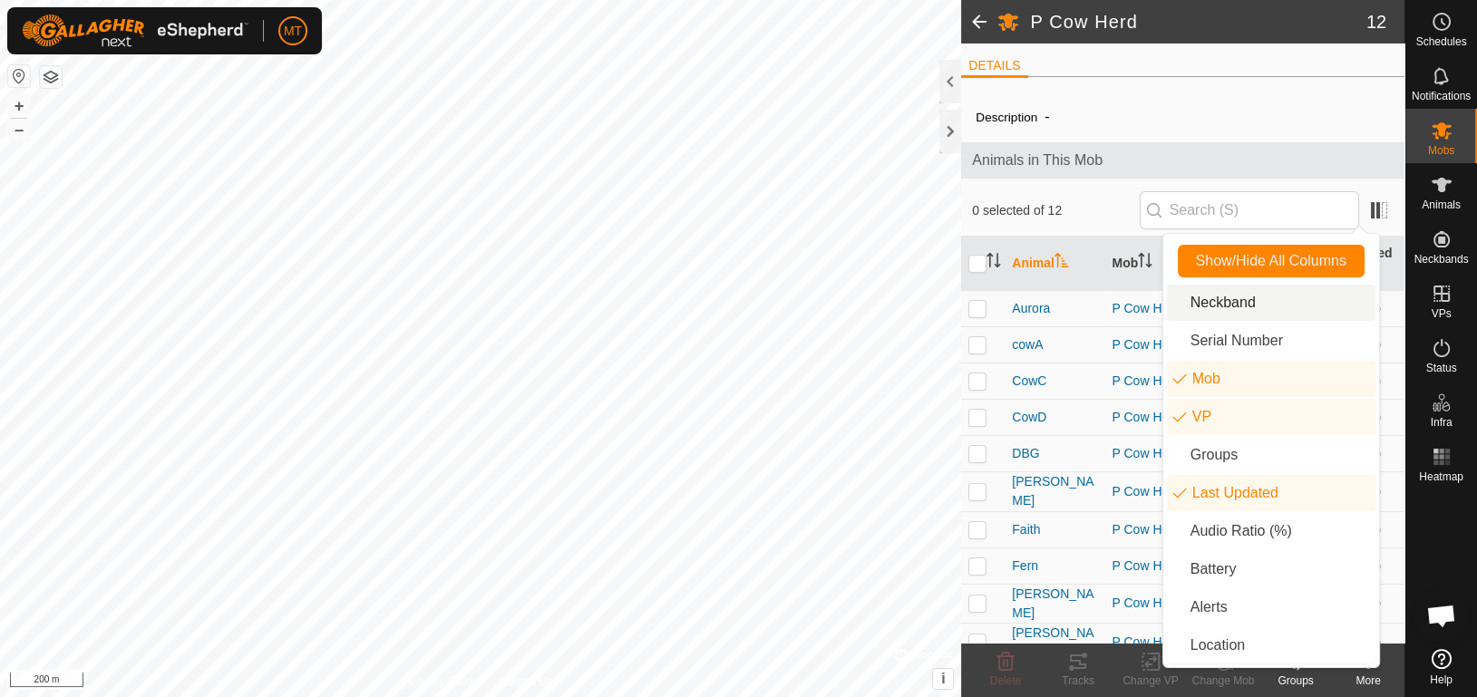
click at [1311, 127] on div "Description - Animals in This Mob 0 selected of 12 Animal Mob VP Last Updated A…" at bounding box center [1182, 415] width 443 height 647
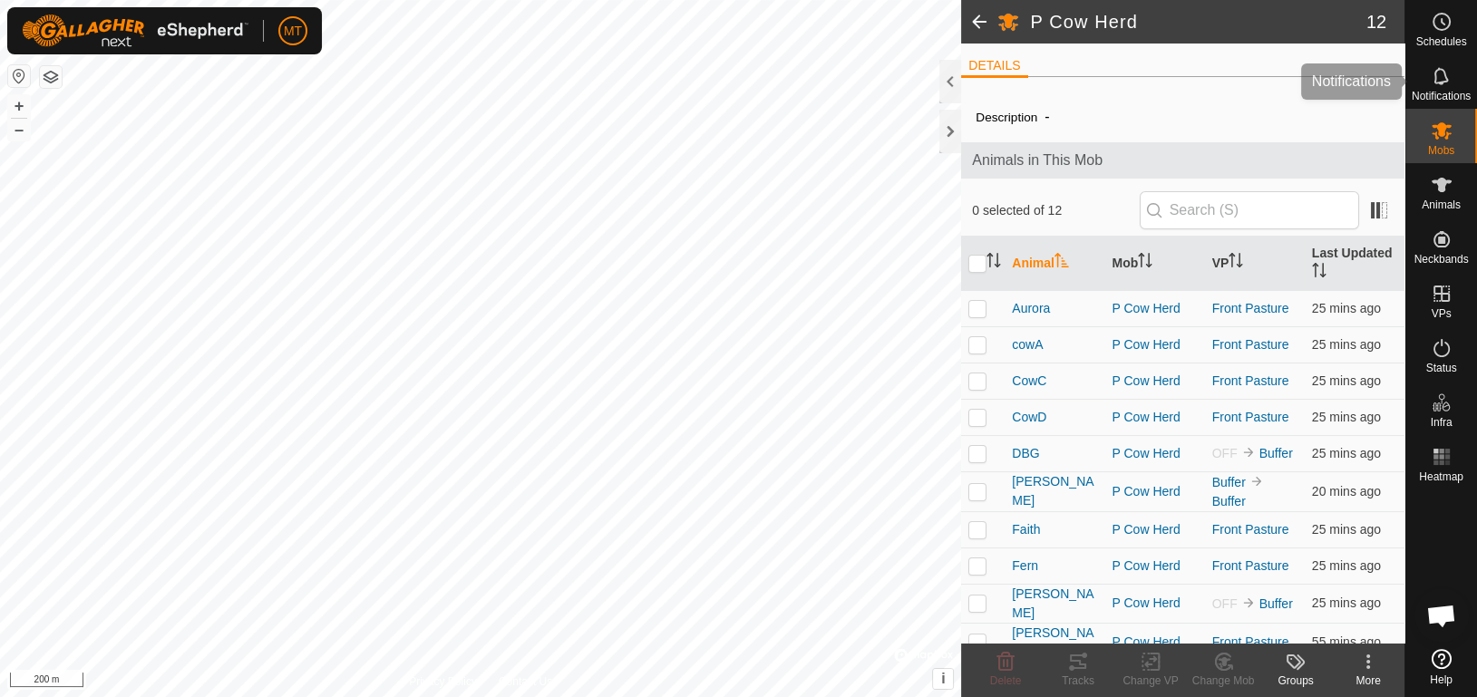
click at [1419, 91] on span "Notifications" at bounding box center [1441, 96] width 59 height 11
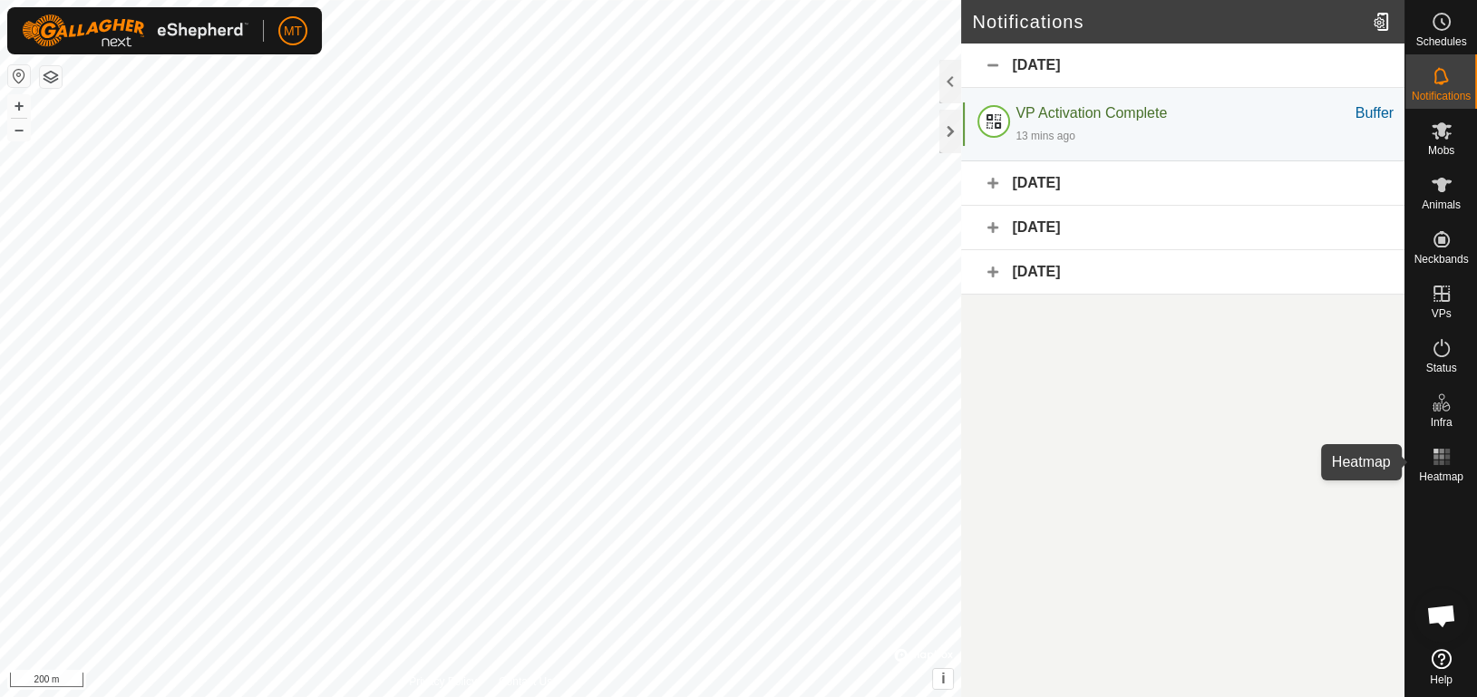
click at [1440, 450] on rect at bounding box center [1441, 451] width 5 height 5
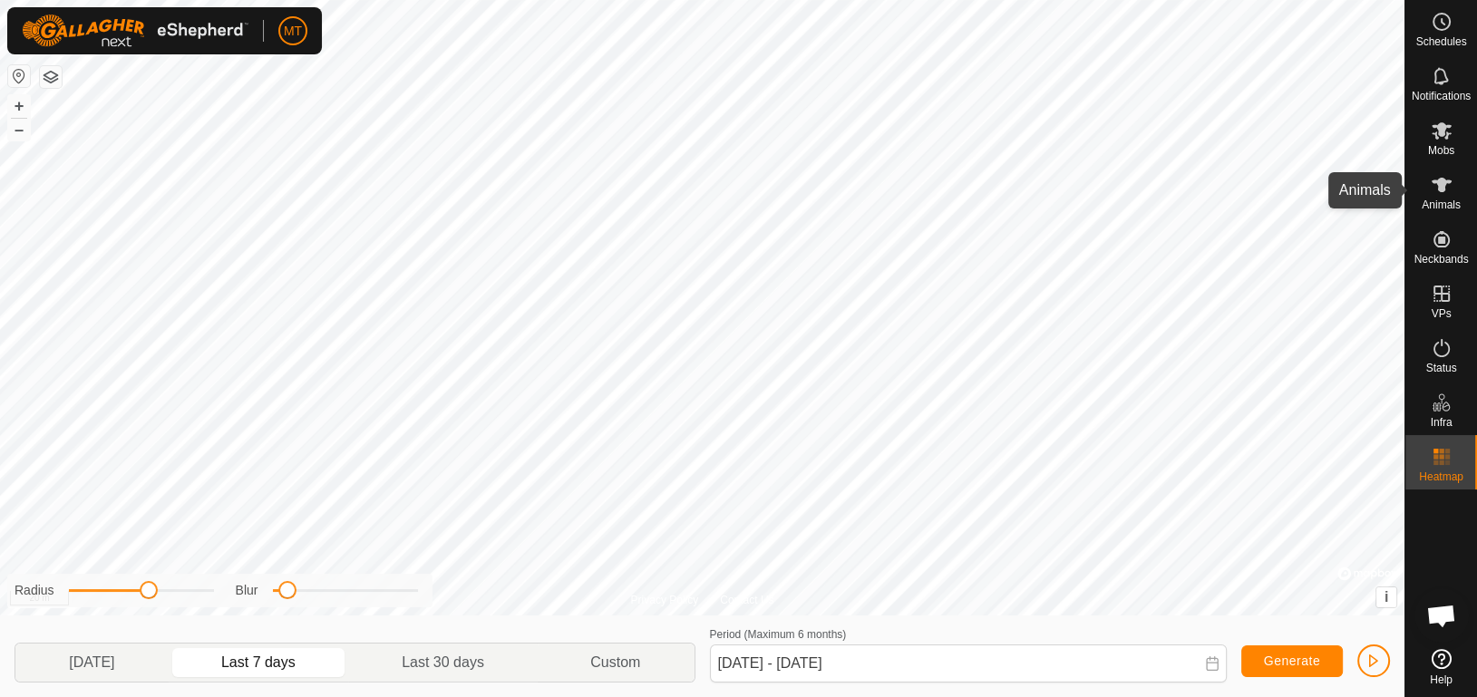
click at [1450, 181] on icon at bounding box center [1442, 185] width 20 height 15
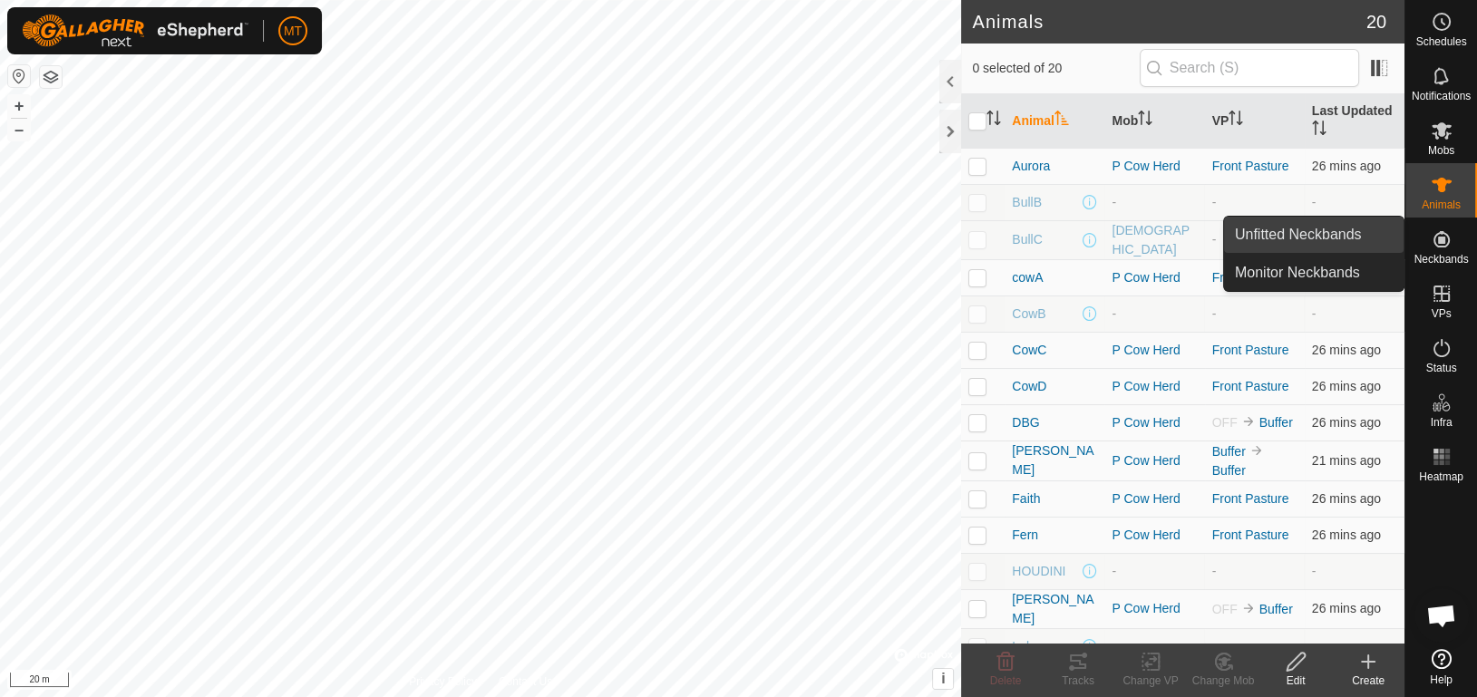
drag, startPoint x: 1398, startPoint y: 237, endPoint x: 1327, endPoint y: 242, distance: 70.9
click at [1327, 242] on link "Unfitted Neckbands" at bounding box center [1314, 235] width 180 height 36
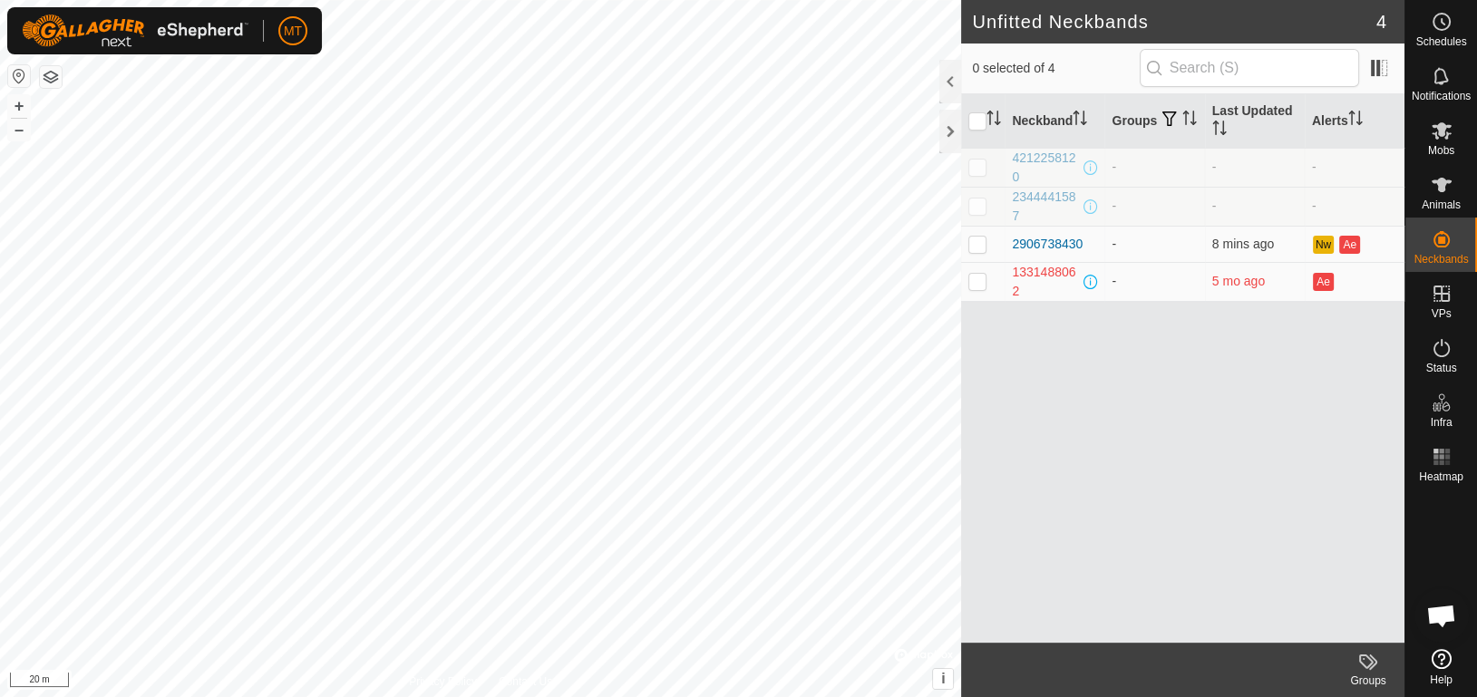
click at [1224, 373] on div "Neckband Groups Last Updated Alerts 4212258120 - - - 2344441587 - - - 290673843…" at bounding box center [1182, 368] width 443 height 549
click at [975, 237] on p-checkbox at bounding box center [977, 244] width 18 height 15
checkbox input "true"
click at [1361, 671] on icon at bounding box center [1368, 662] width 22 height 22
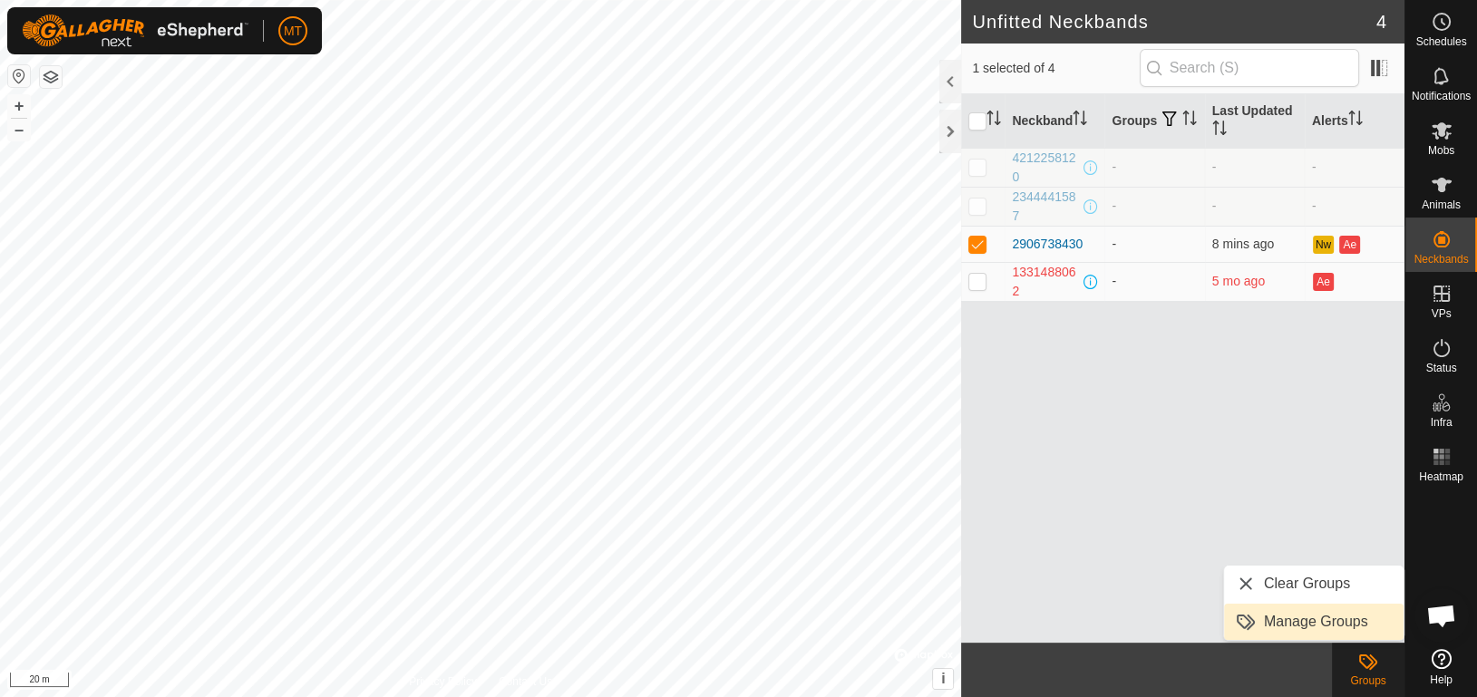
click at [1355, 639] on link "Manage Groups" at bounding box center [1314, 622] width 180 height 36
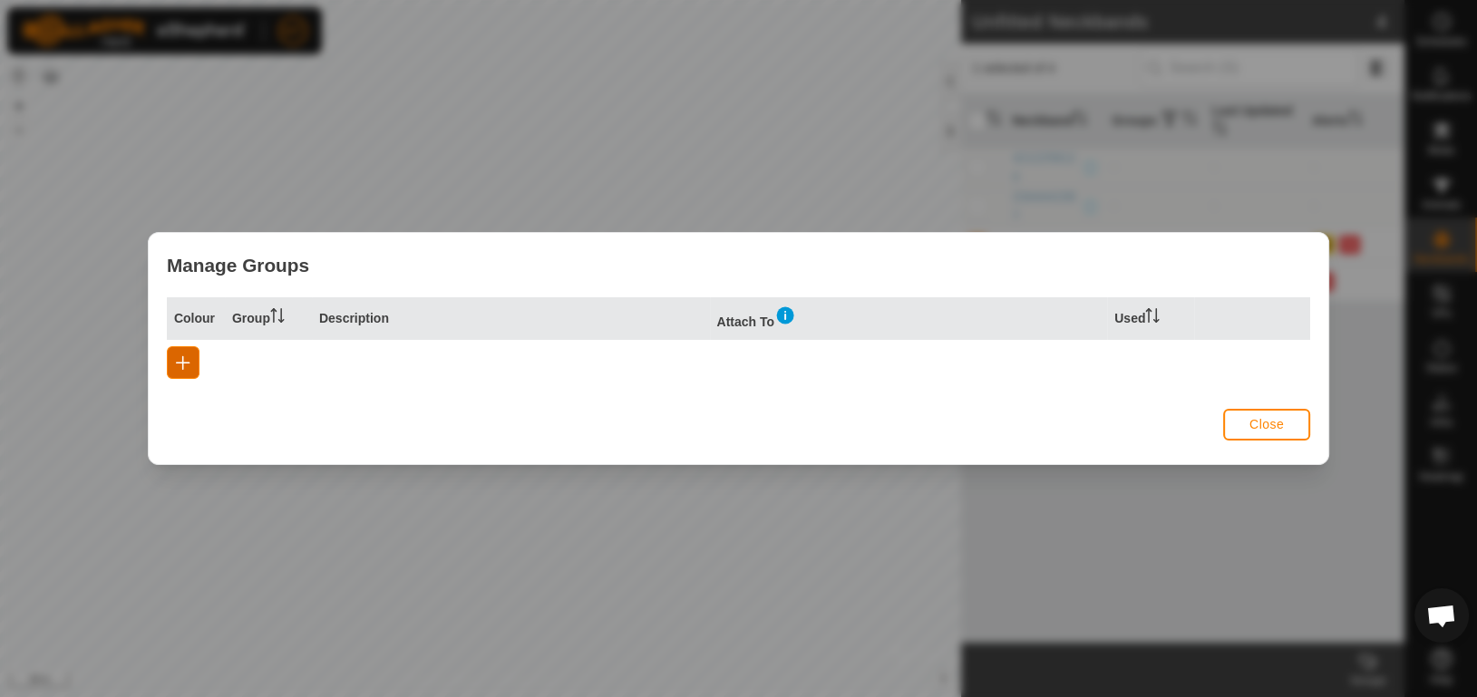
click at [190, 356] on button "button" at bounding box center [183, 362] width 33 height 33
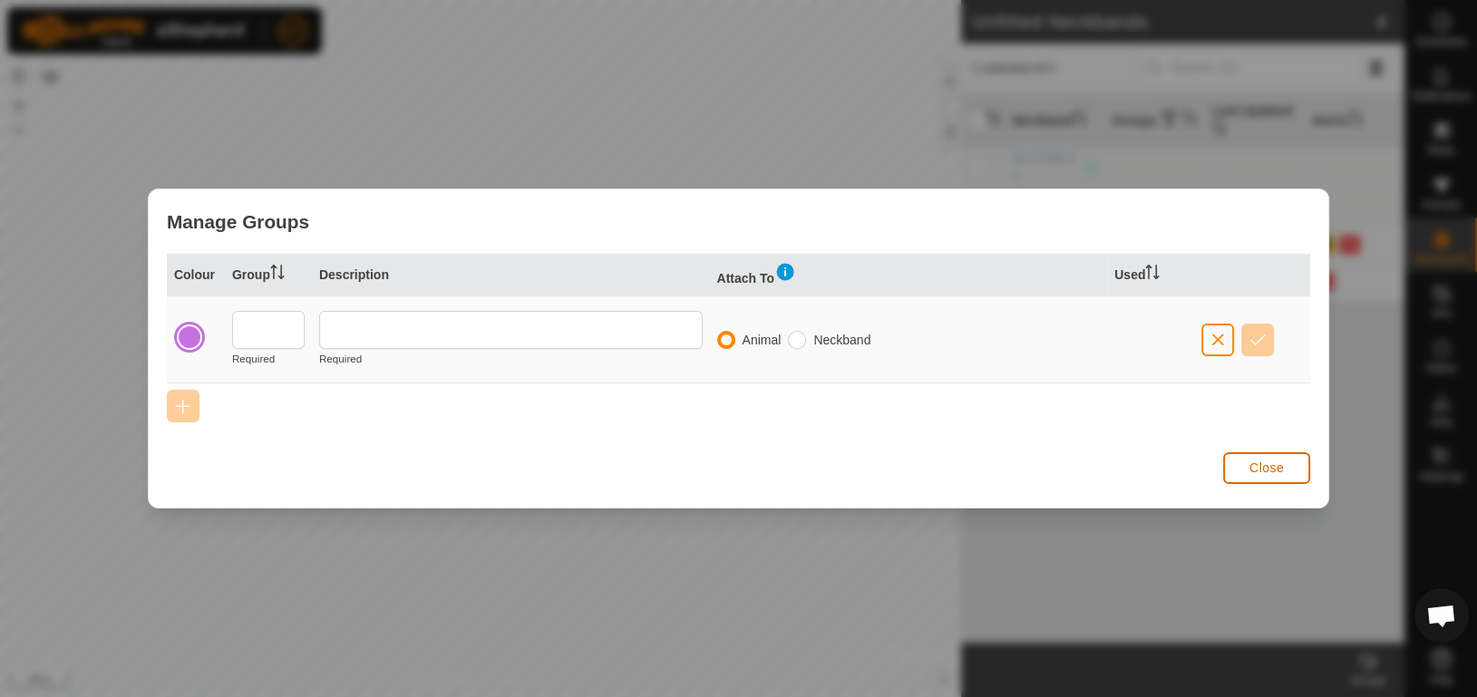
click at [1261, 467] on span "Close" at bounding box center [1267, 468] width 34 height 15
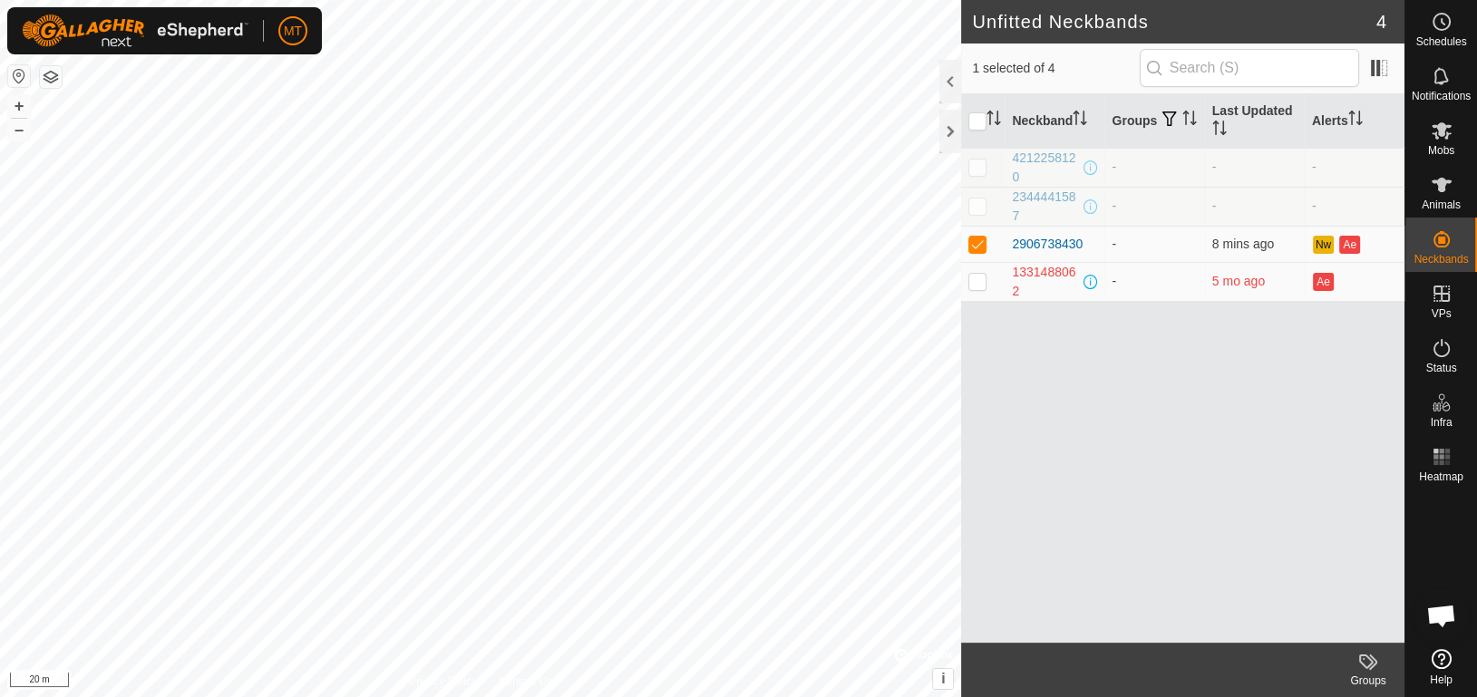
click at [1219, 513] on div "Neckband Groups Last Updated Alerts 4212258120 - - - 2344441587 - - - 290673843…" at bounding box center [1182, 368] width 443 height 549
click at [1118, 238] on td "-" at bounding box center [1154, 244] width 100 height 36
click at [1027, 248] on div "2906738430" at bounding box center [1047, 244] width 71 height 19
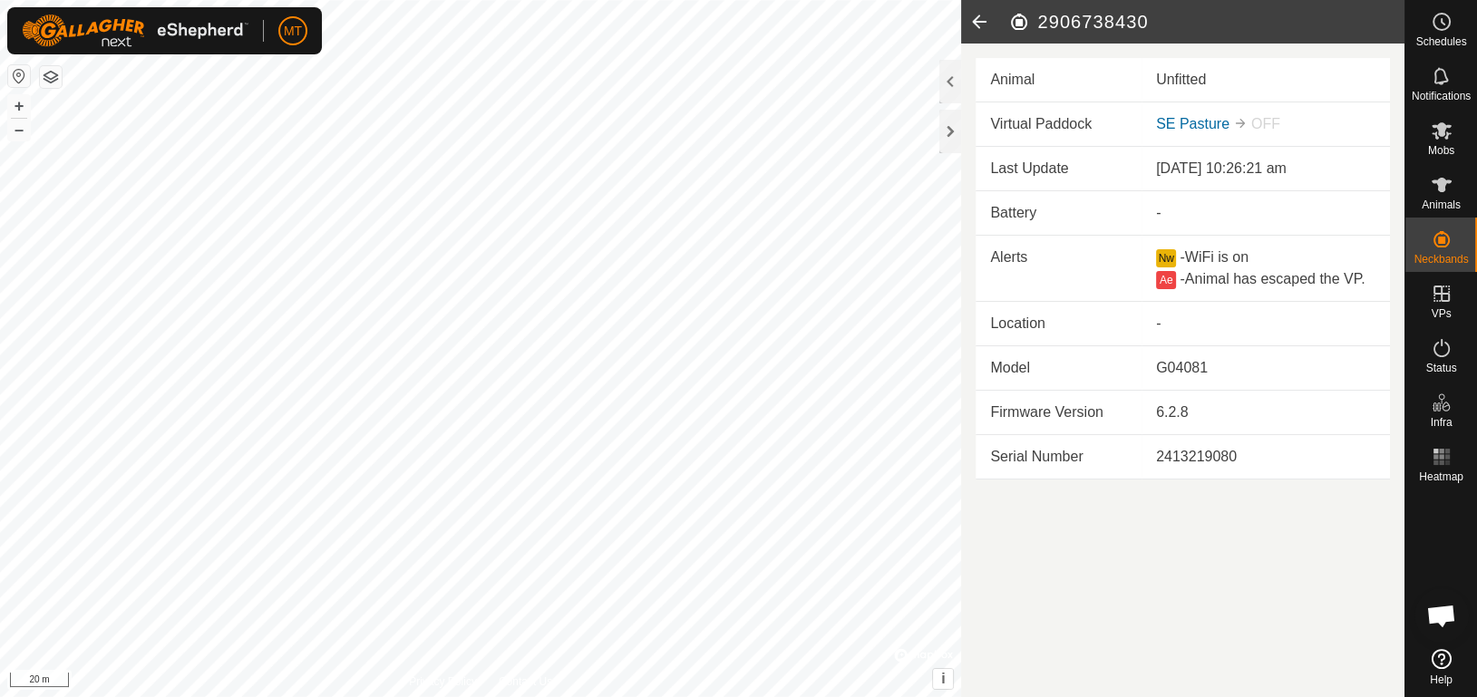
click at [1143, 78] on td "Unfitted" at bounding box center [1266, 80] width 248 height 44
click at [1182, 78] on div "Unfitted" at bounding box center [1265, 80] width 219 height 22
click at [1182, 130] on link "SE Pasture" at bounding box center [1192, 123] width 73 height 15
drag, startPoint x: 1041, startPoint y: 457, endPoint x: 1084, endPoint y: 455, distance: 42.7
click at [1084, 455] on td "Serial Number" at bounding box center [1059, 457] width 166 height 44
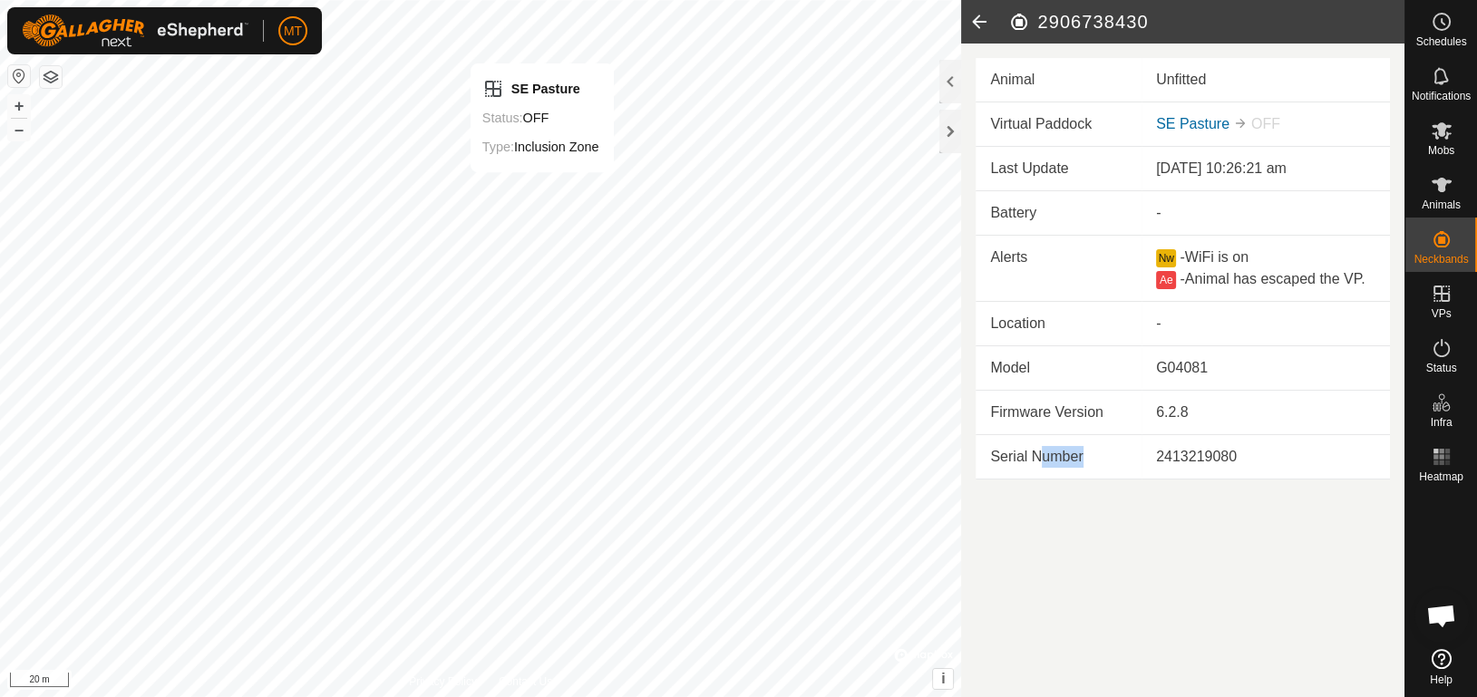
click at [1096, 451] on td "Serial Number" at bounding box center [1059, 457] width 166 height 44
click at [1436, 204] on span "Animals" at bounding box center [1441, 204] width 39 height 11
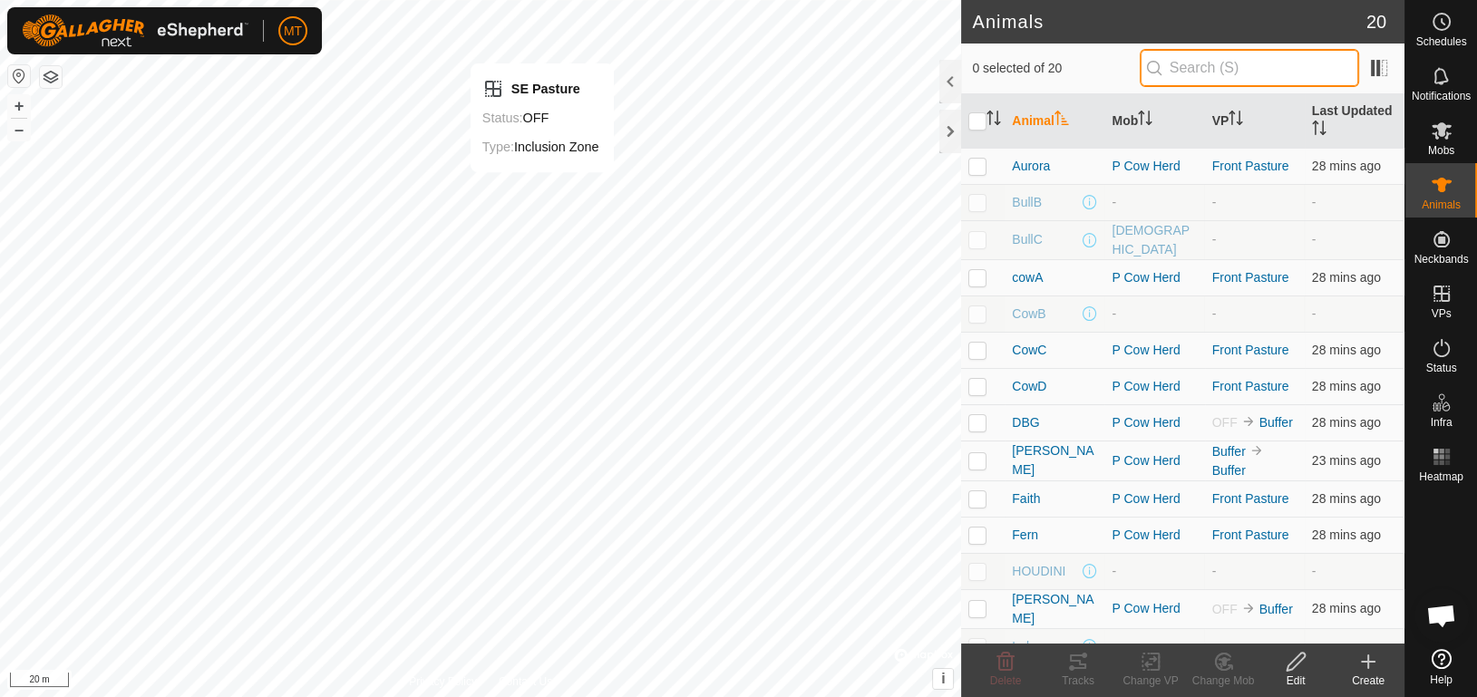
click at [1213, 67] on input "text" at bounding box center [1249, 68] width 219 height 38
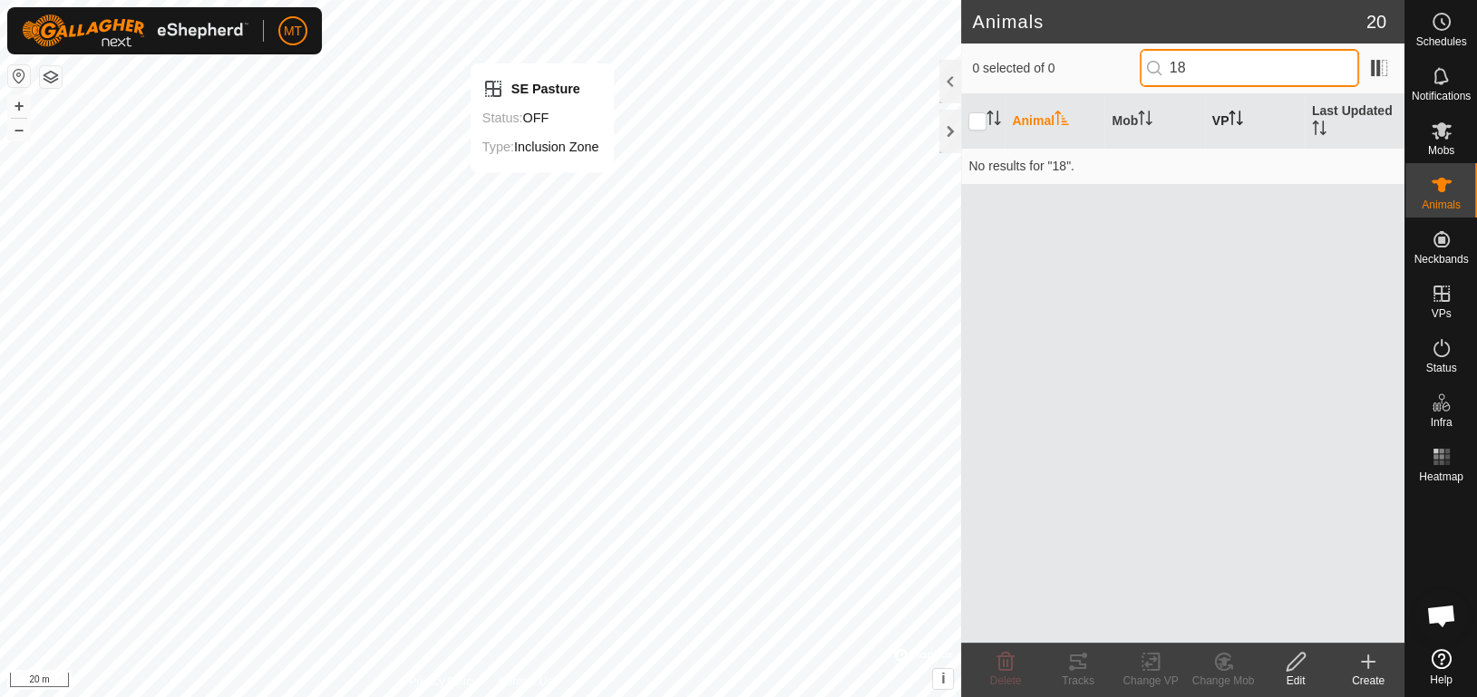
type input "1"
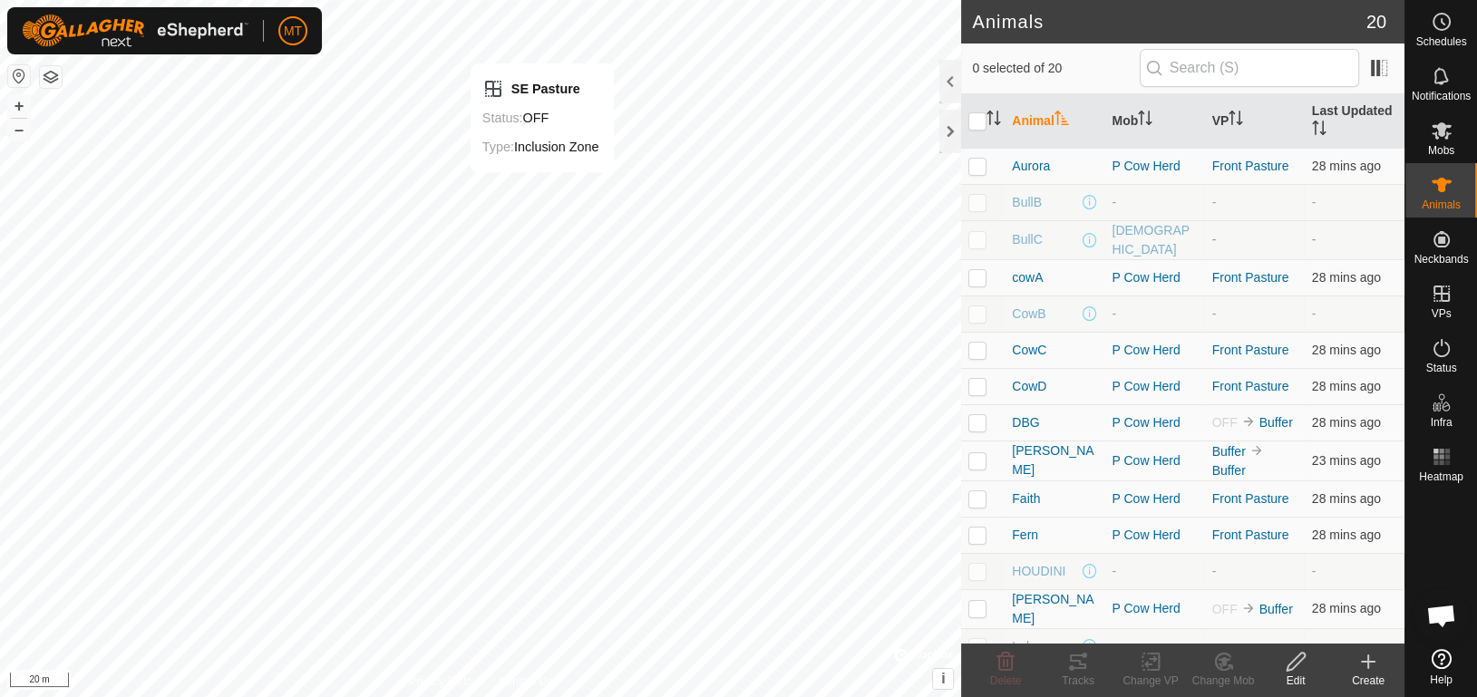
click at [983, 232] on p-checkbox at bounding box center [977, 239] width 18 height 15
checkbox input "false"
click at [1037, 206] on span "BullB" at bounding box center [1027, 202] width 30 height 19
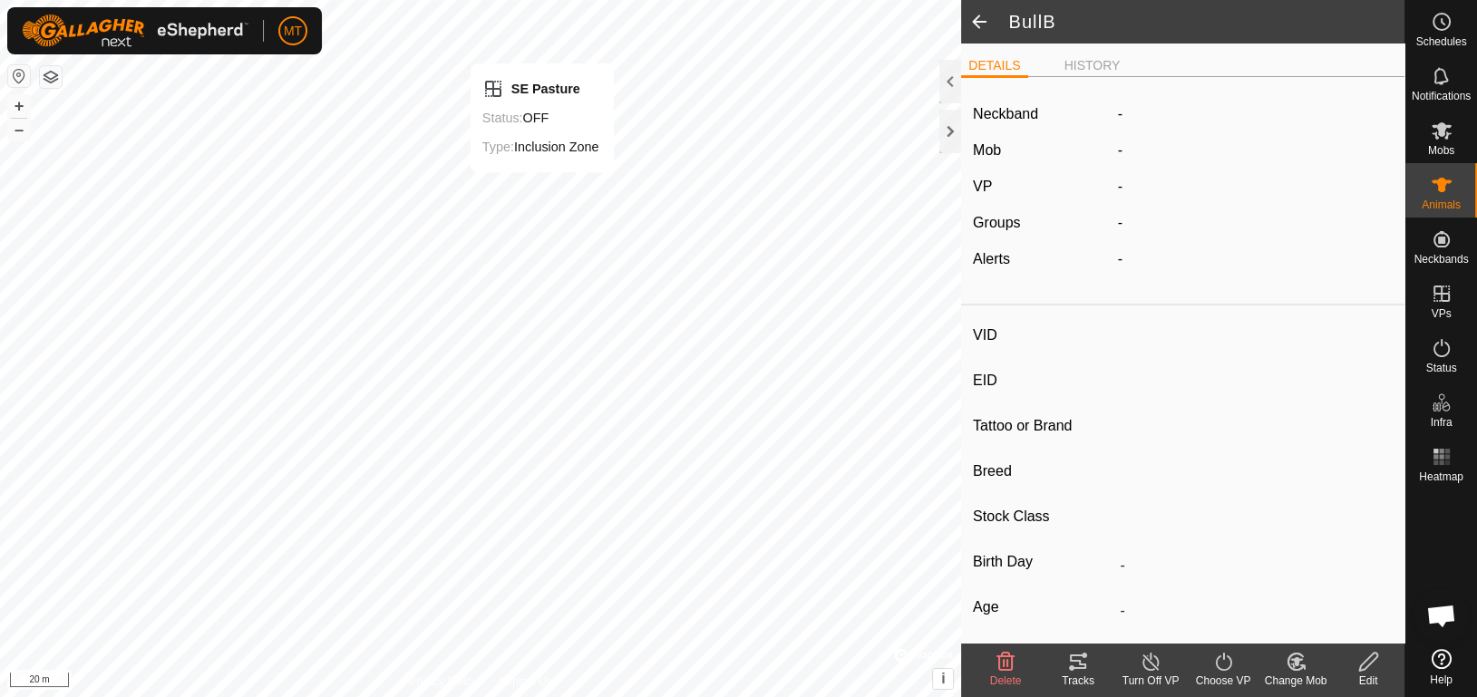
type input "BullB"
type input "-"
type input "Cow"
type input "-"
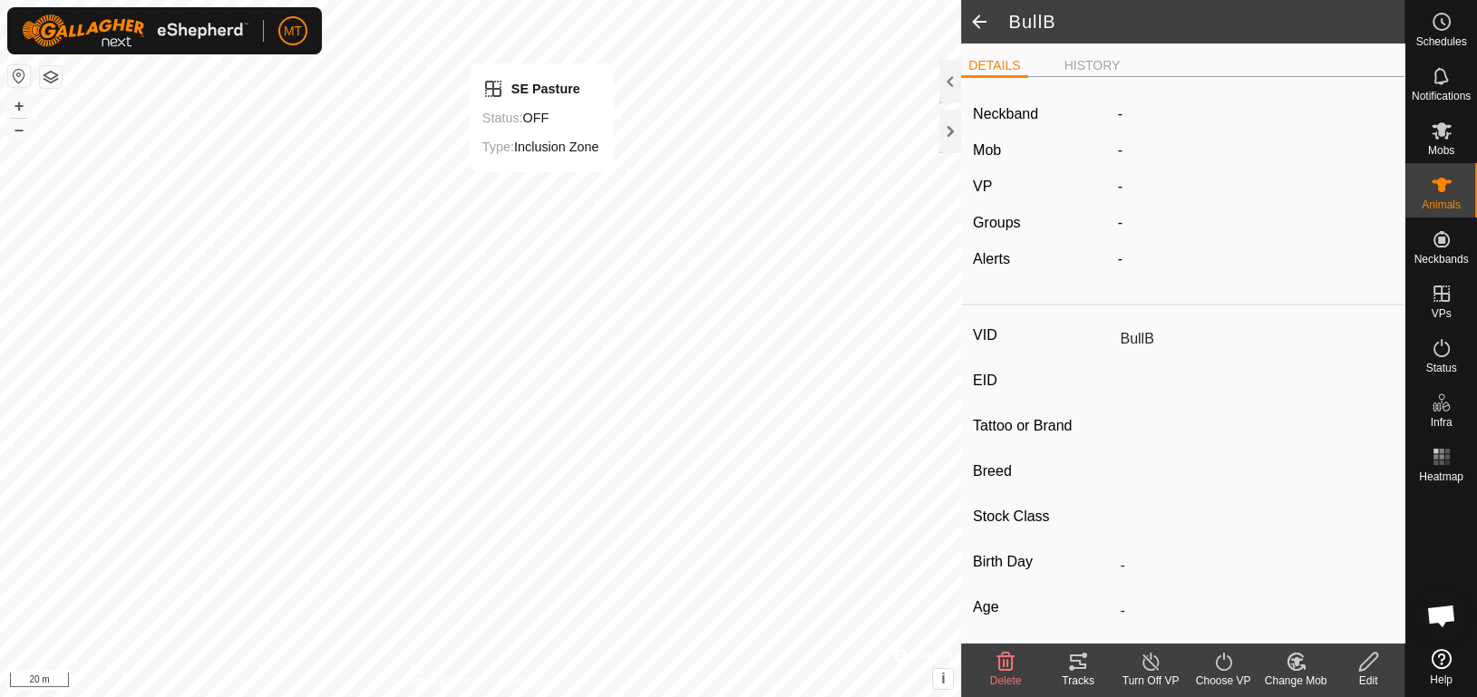
type input "0 kg"
type input "-"
click at [1118, 113] on label "-" at bounding box center [1120, 114] width 5 height 22
click at [1381, 676] on div "Edit" at bounding box center [1368, 681] width 73 height 16
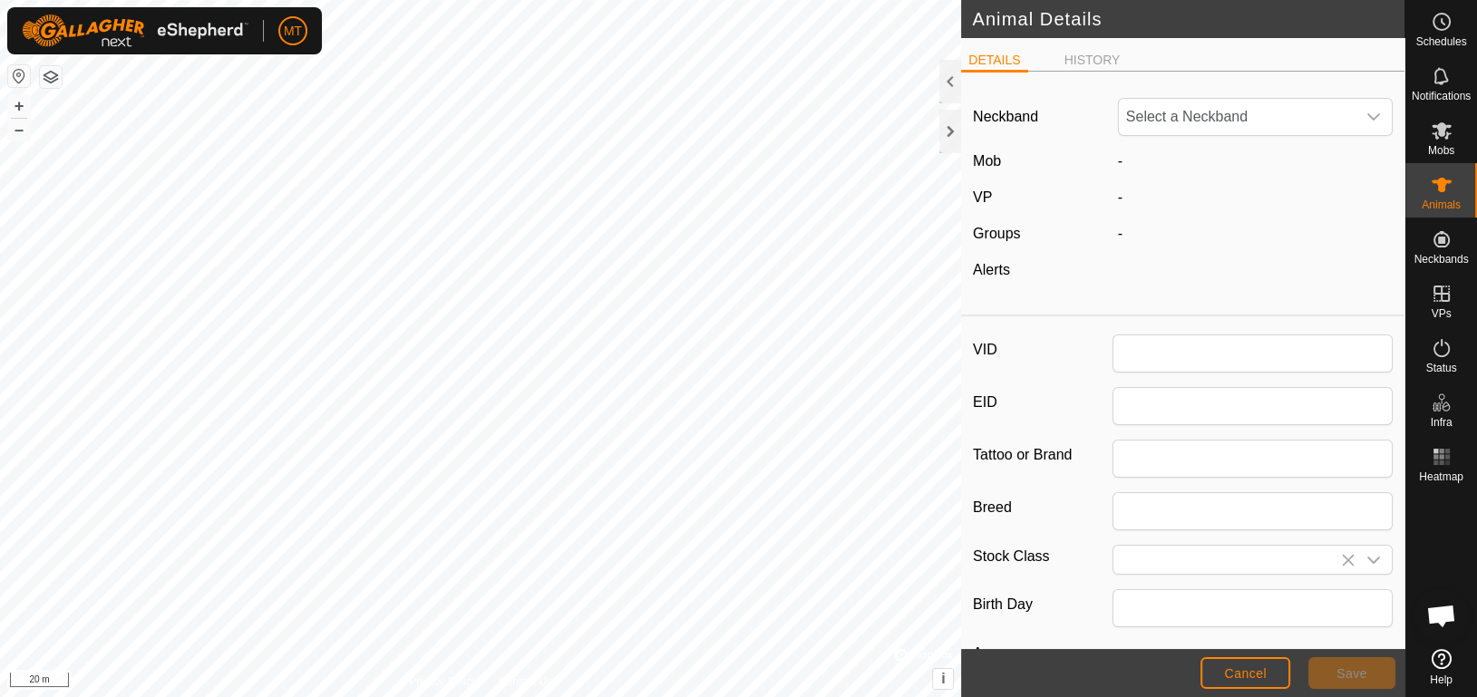
type input "BullB"
type input "Cow"
type input "0"
click at [1191, 116] on span "Unfit" at bounding box center [1237, 117] width 237 height 36
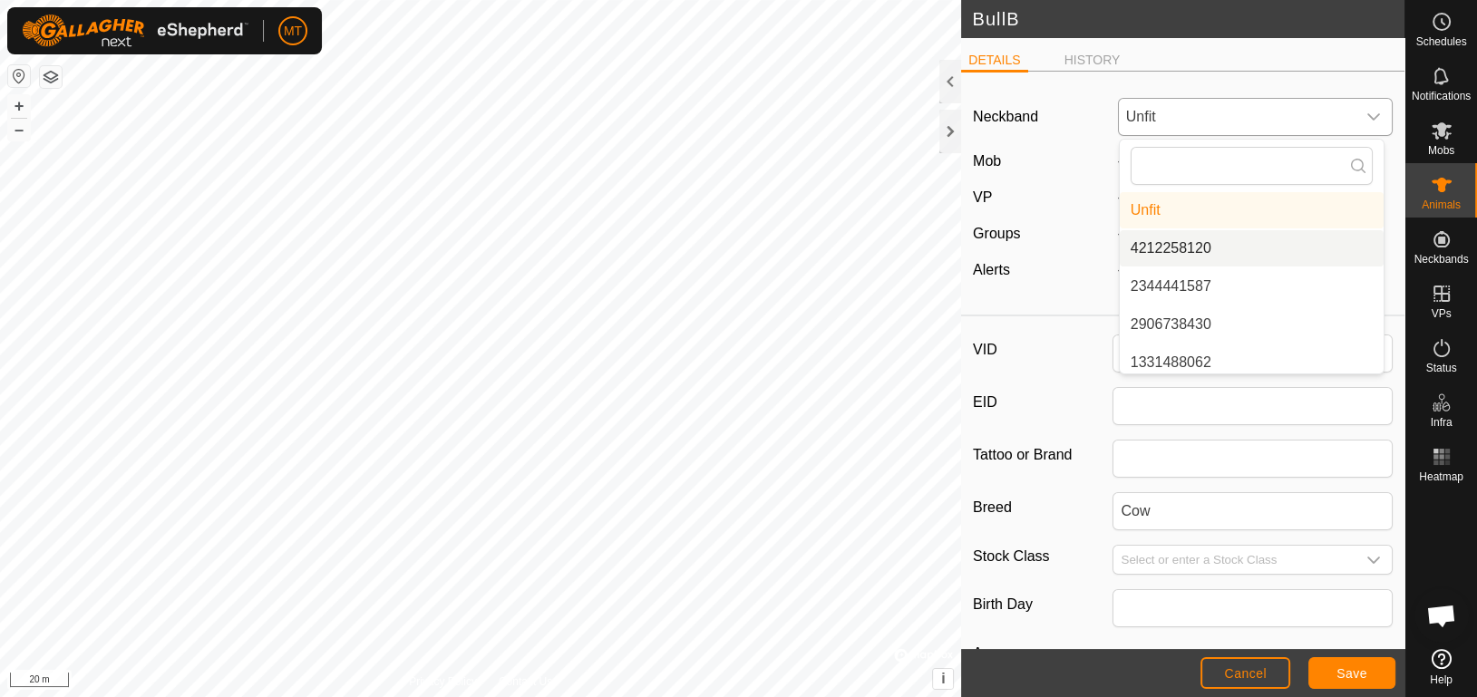
scroll to position [6, 0]
click at [1311, 267] on li "2344441587" at bounding box center [1252, 280] width 264 height 36
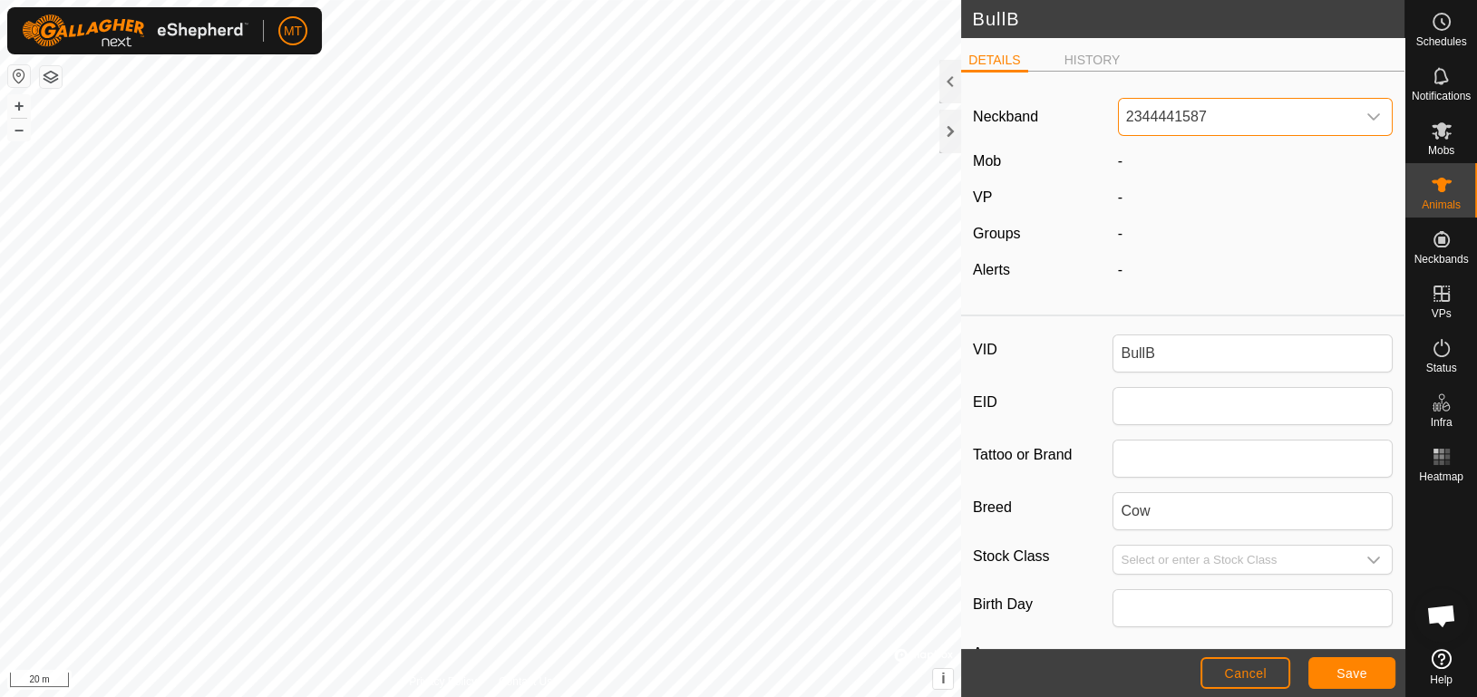
scroll to position [0, 0]
click at [1231, 359] on input "BullB" at bounding box center [1253, 354] width 280 height 38
type input "B"
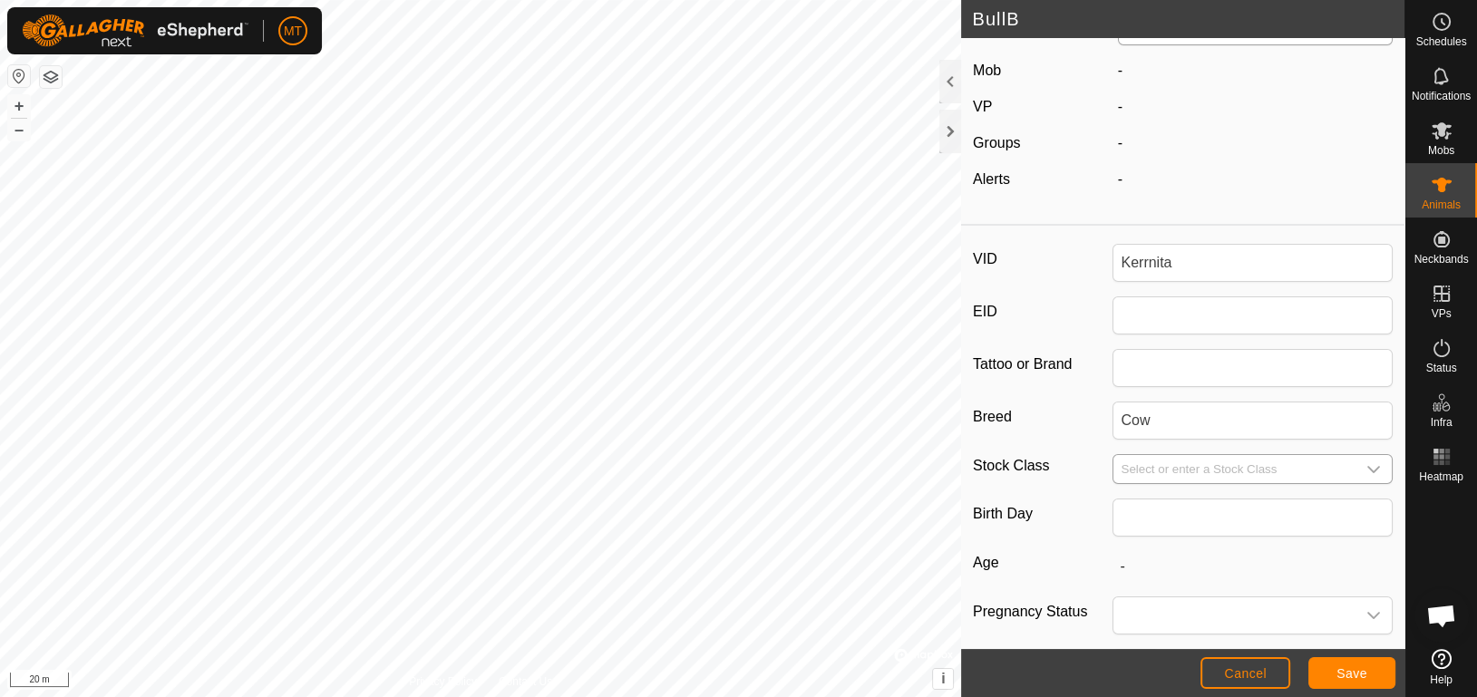
click at [1189, 476] on input "Select or enter a Stock Class" at bounding box center [1234, 469] width 242 height 28
click at [1366, 468] on icon "dropdown trigger" at bounding box center [1373, 469] width 15 height 15
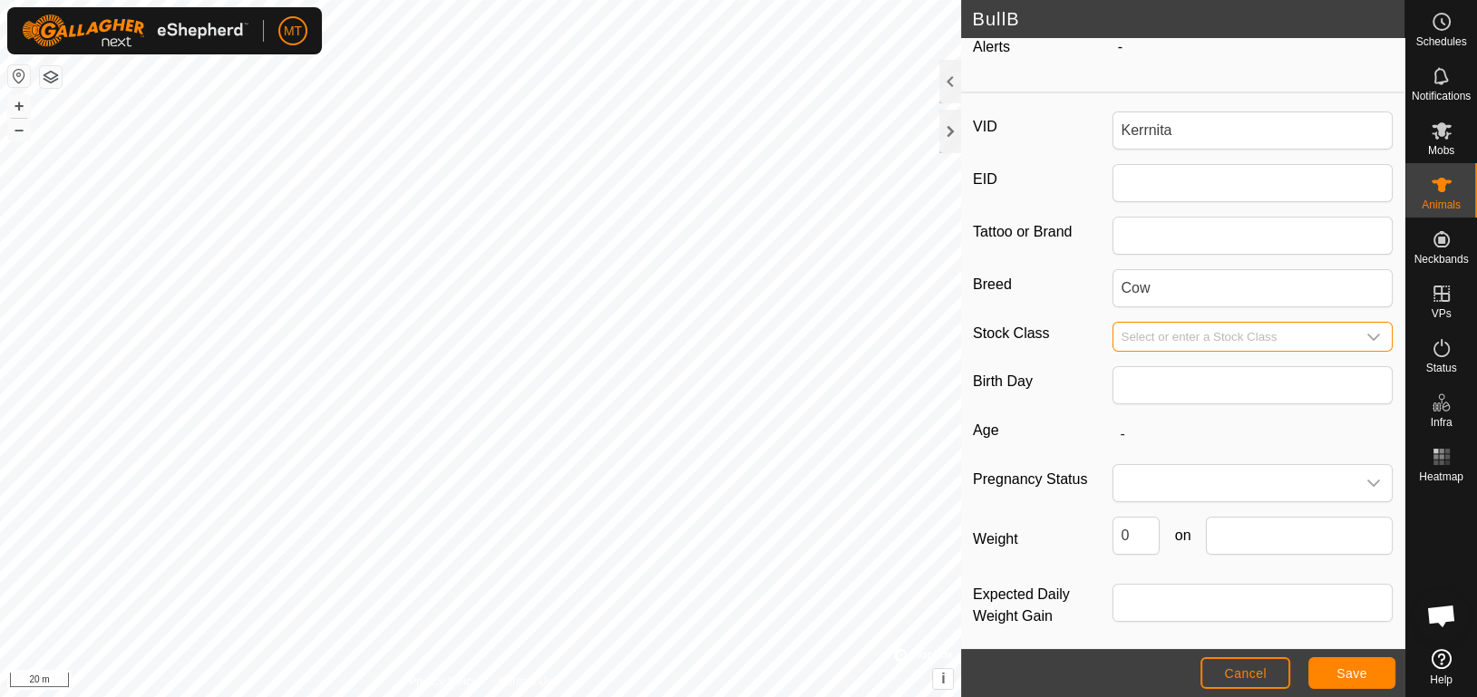
scroll to position [231, 0]
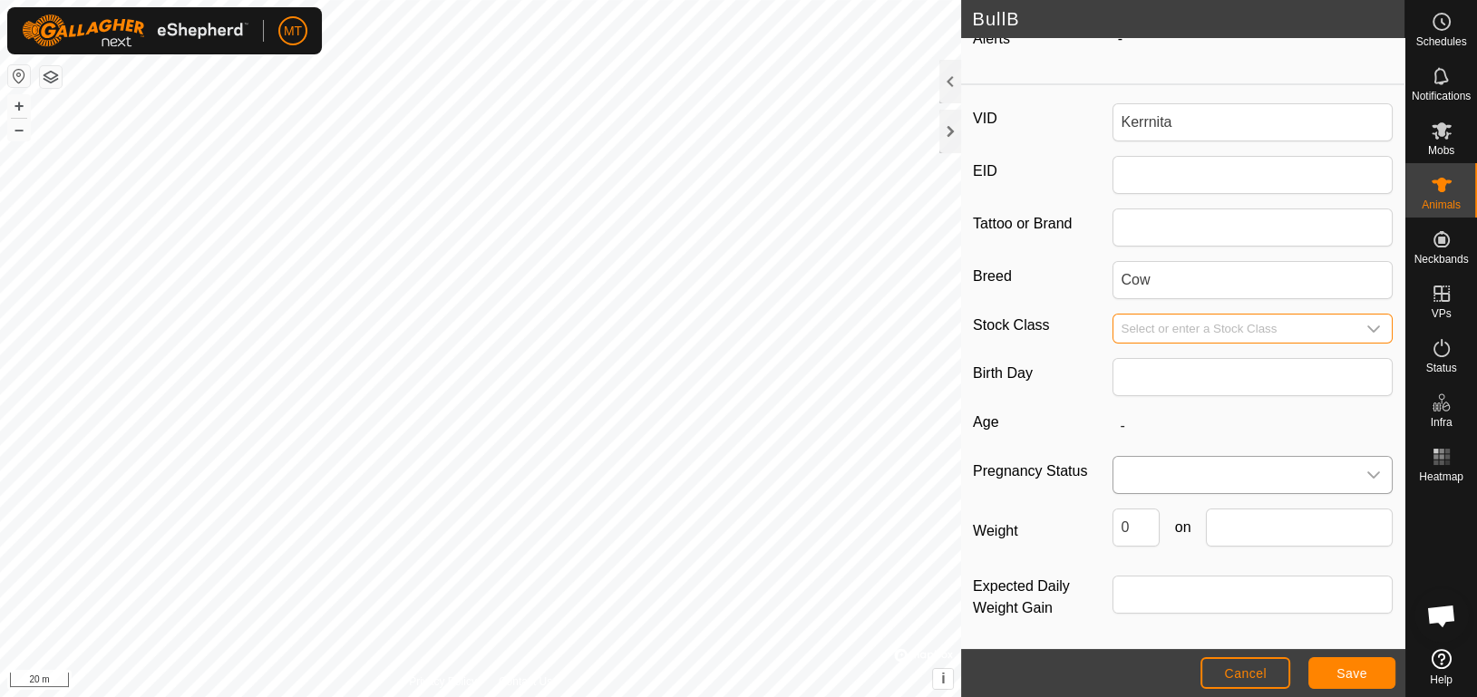
click at [1215, 475] on span at bounding box center [1234, 475] width 242 height 36
click at [1366, 468] on icon "dropdown trigger" at bounding box center [1373, 475] width 15 height 15
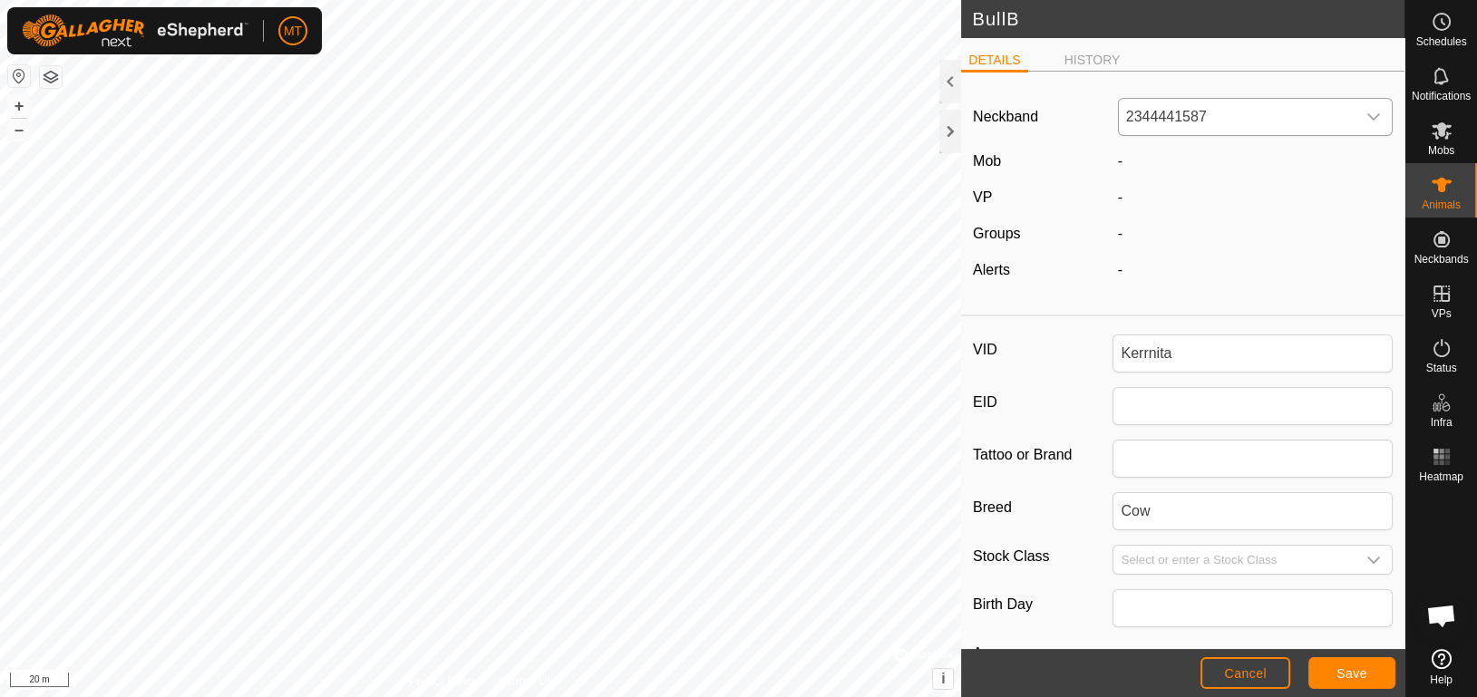
scroll to position [0, 0]
click at [1114, 229] on div "-" at bounding box center [1255, 234] width 289 height 22
click at [1339, 663] on button "Save" at bounding box center [1351, 673] width 87 height 32
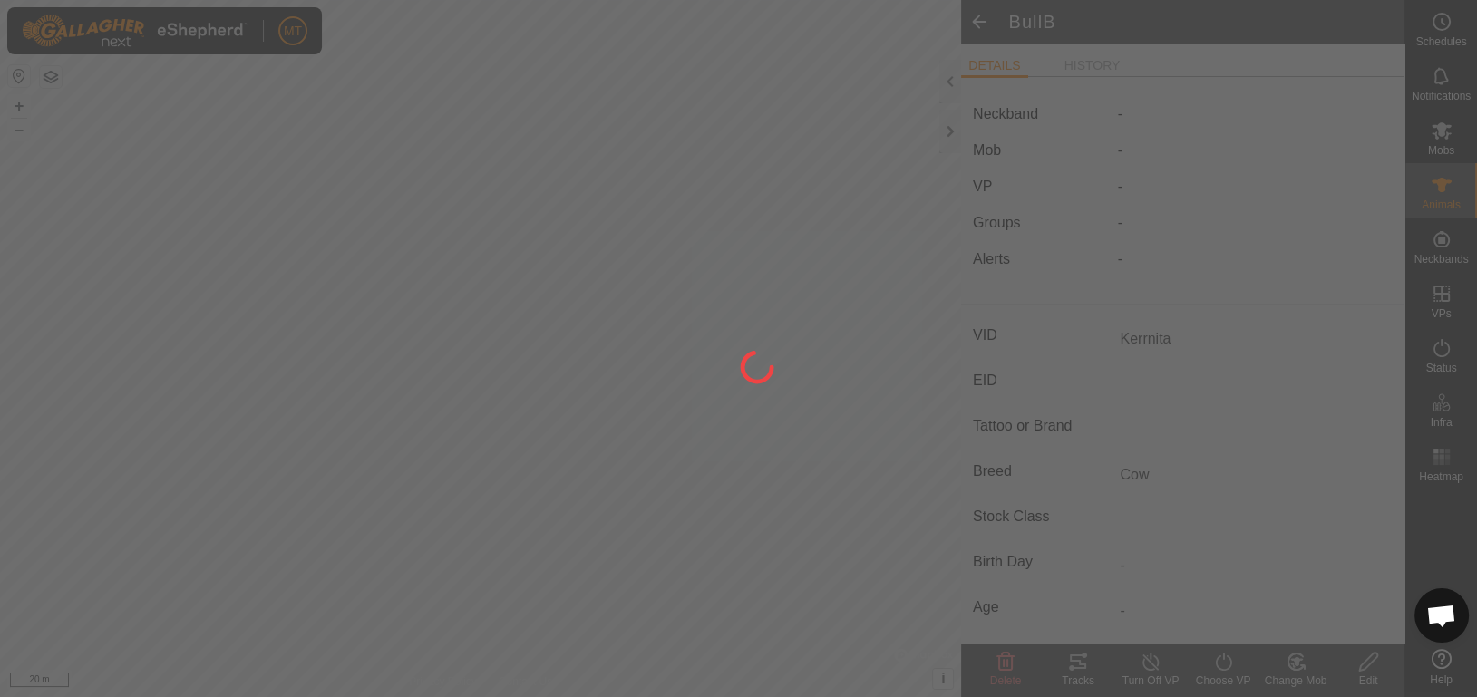
type input "Kerrnita"
type input "-"
type input "0 kg"
type input "-"
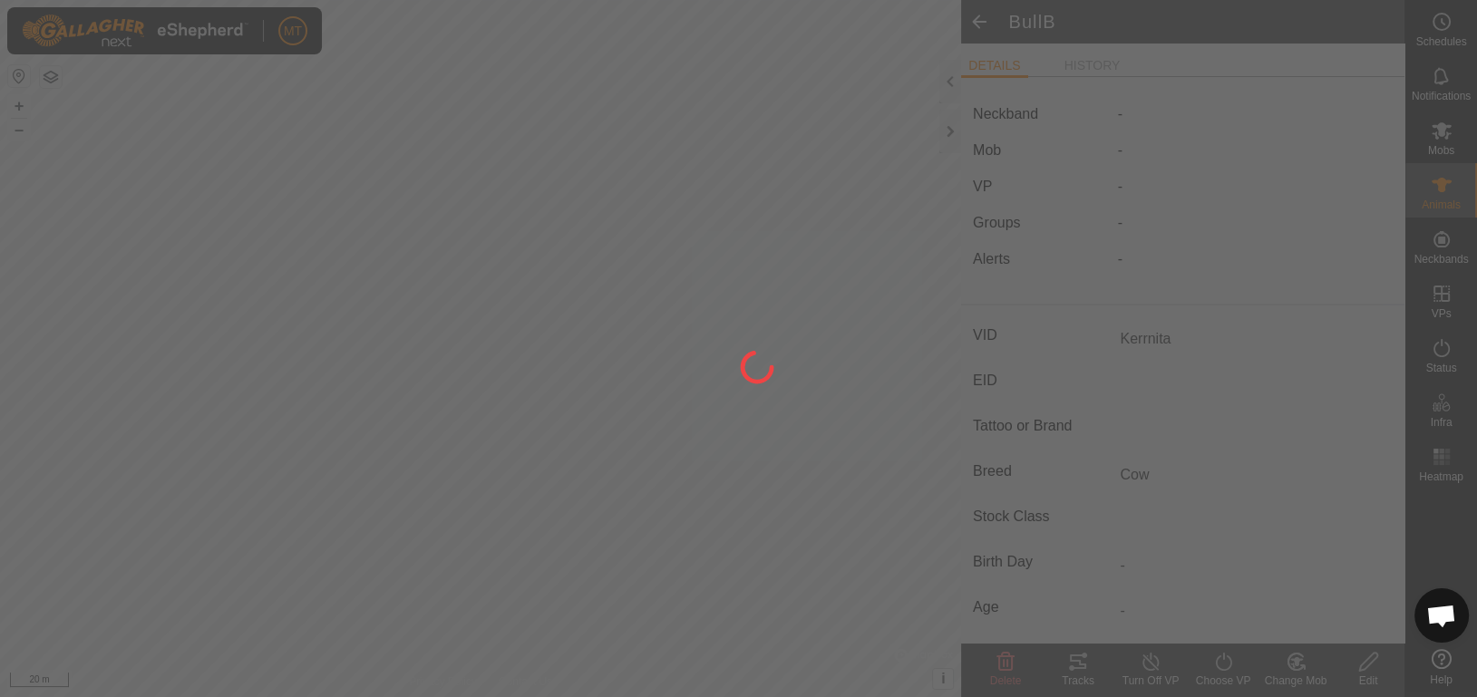
type input "-"
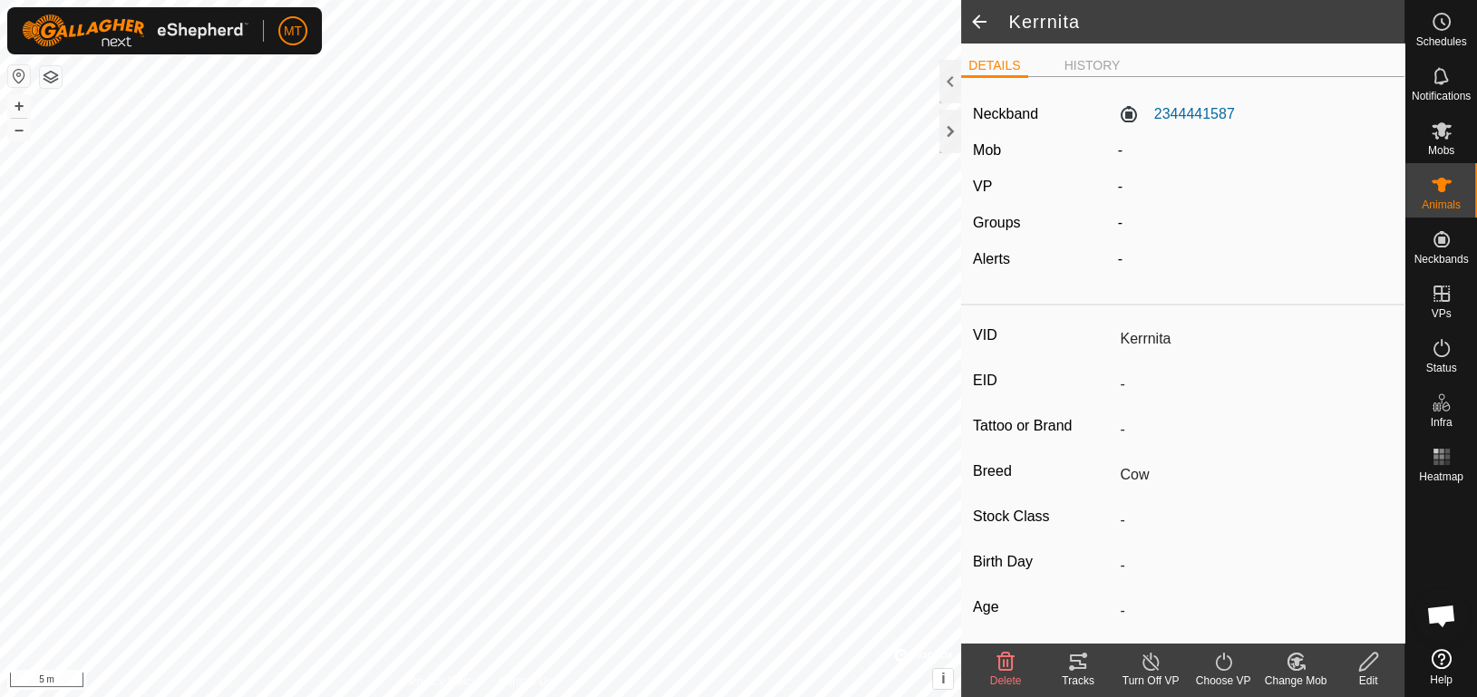
click at [1372, 669] on icon at bounding box center [1368, 662] width 23 height 22
type input "0"
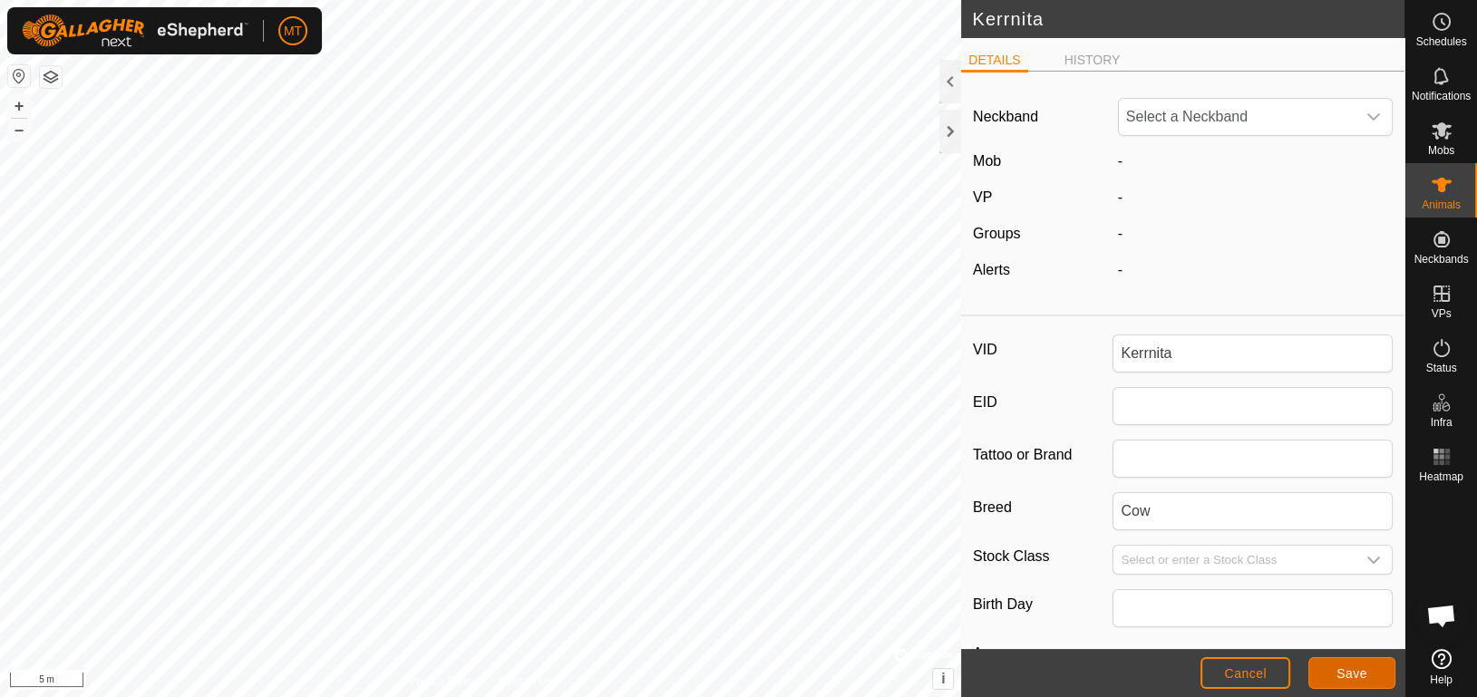
click at [1372, 669] on button "Save" at bounding box center [1351, 673] width 87 height 32
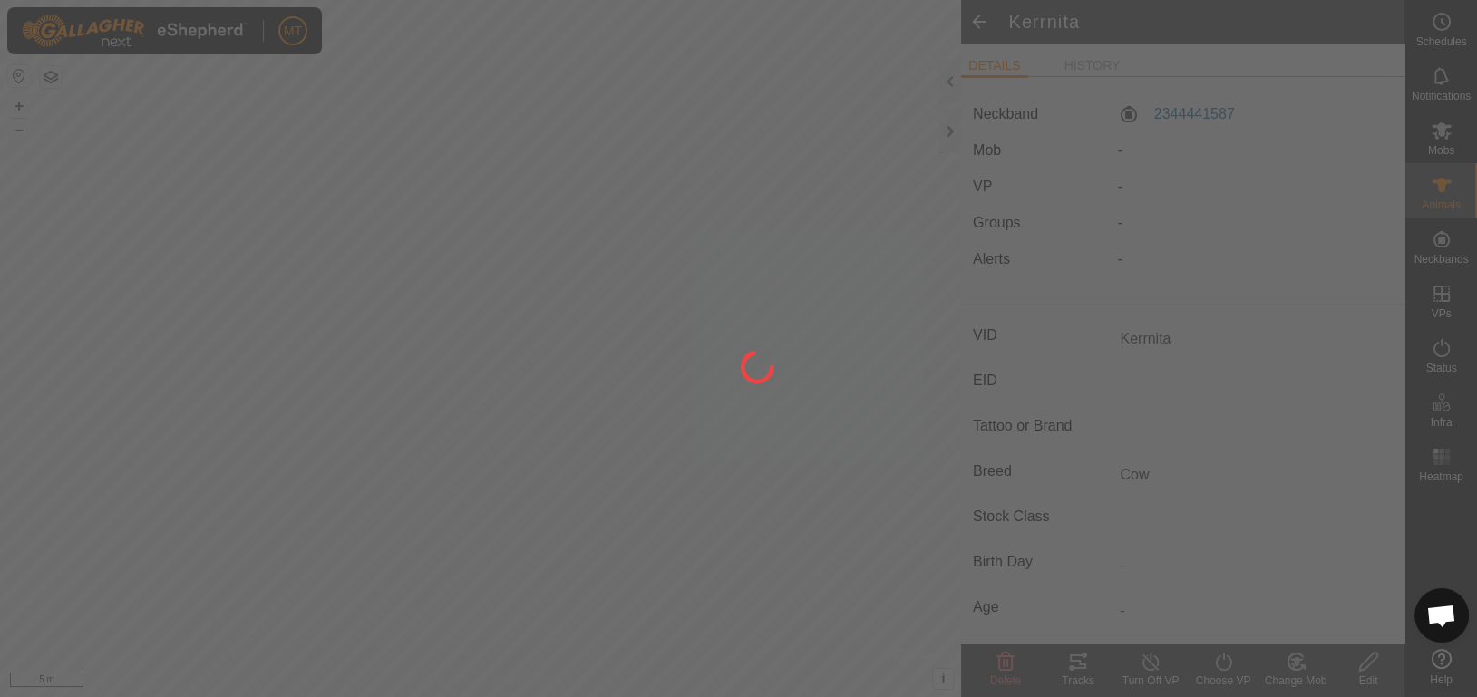
type input "BullB"
type input "-"
type input "0 kg"
type input "-"
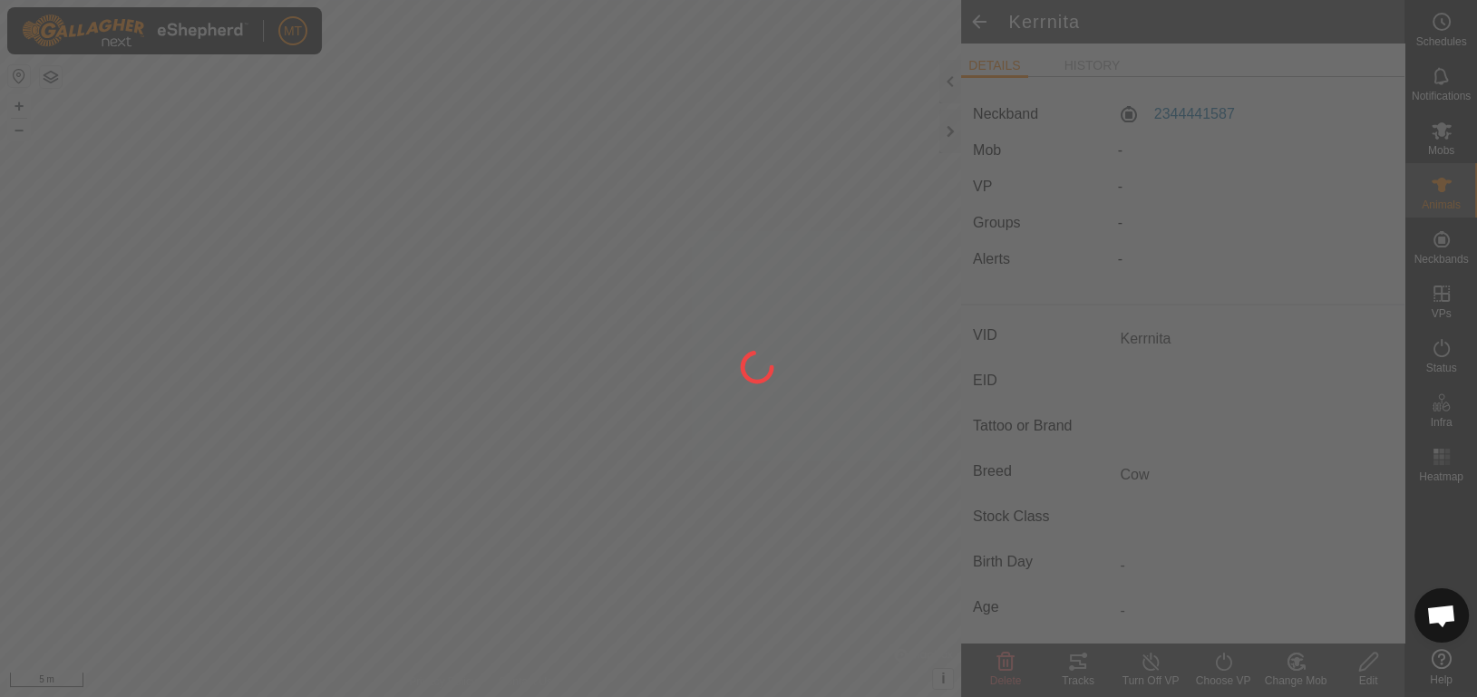
type input "-"
type input "Kerrnita"
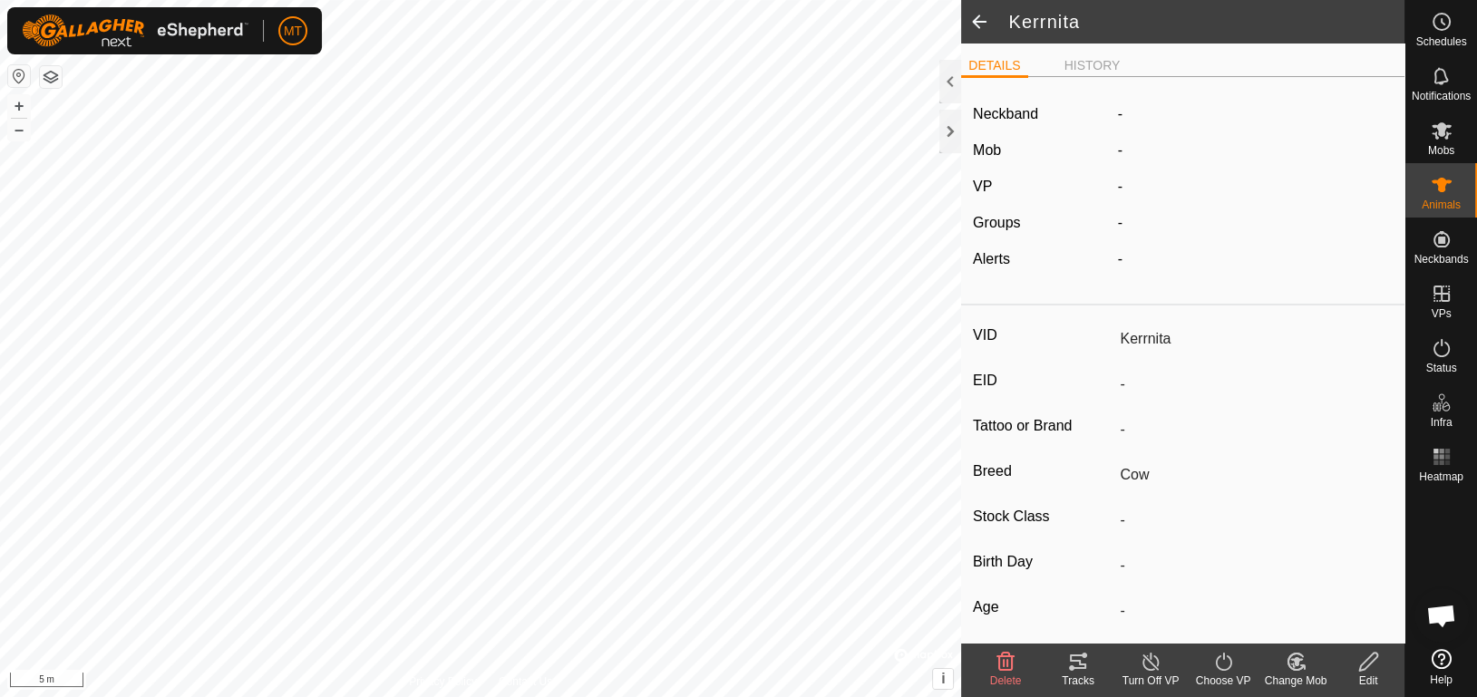
click at [1236, 666] on turn-on-svg-icon at bounding box center [1223, 662] width 73 height 22
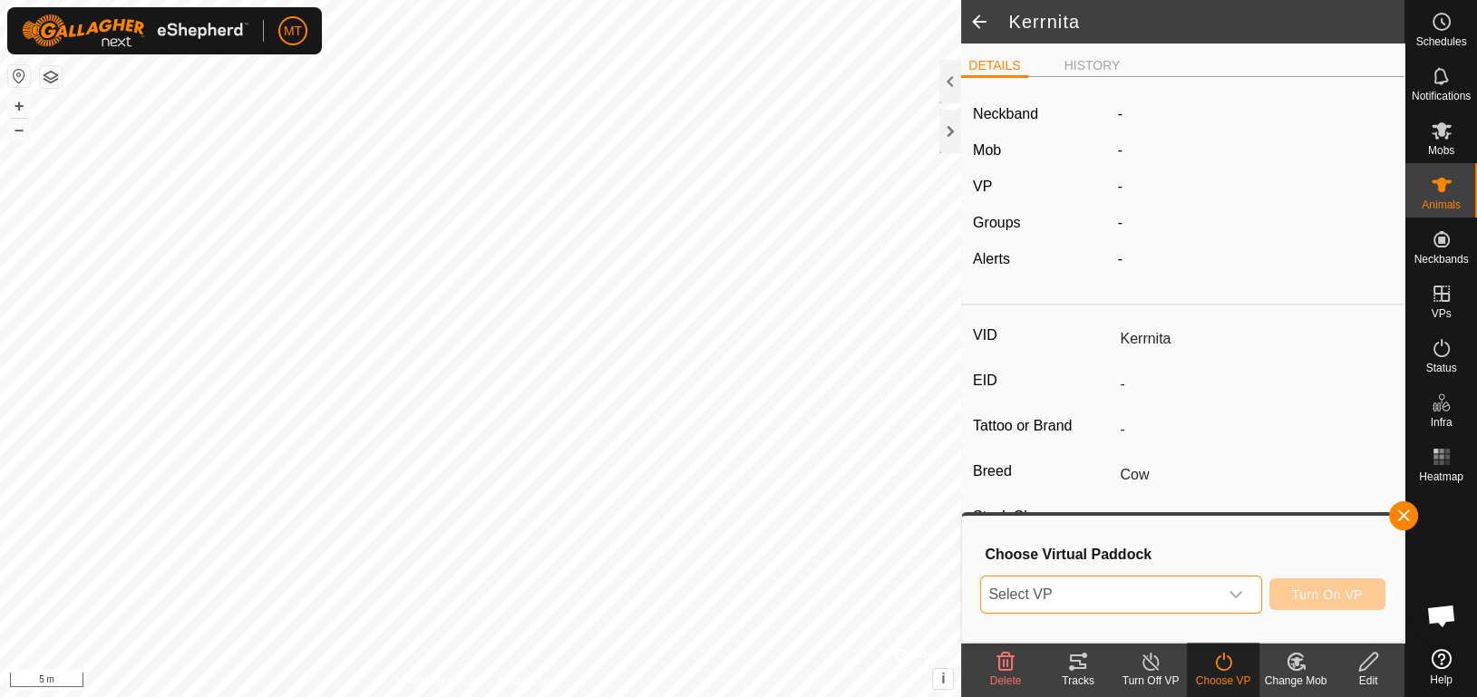
click at [1206, 589] on span "Select VP" at bounding box center [1099, 595] width 236 height 36
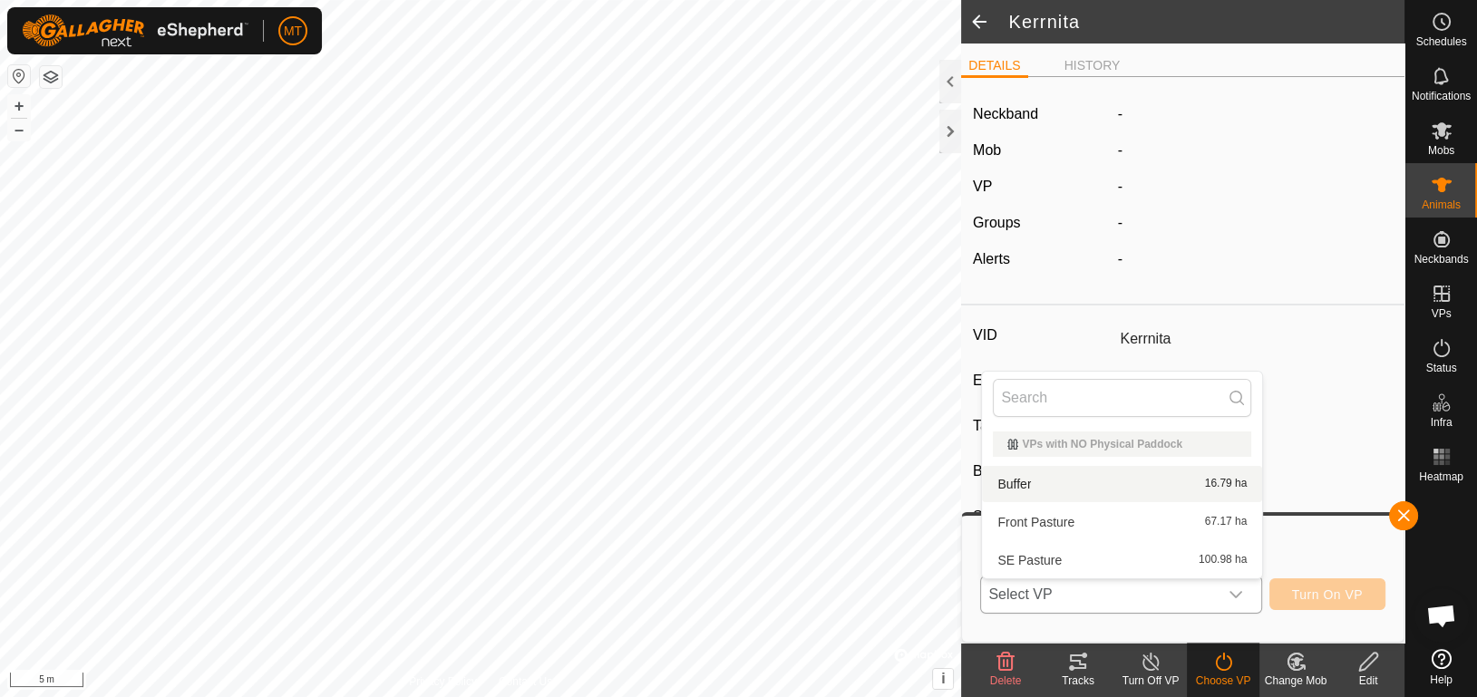
click at [1162, 487] on li "Buffer 16.79 ha" at bounding box center [1122, 484] width 280 height 36
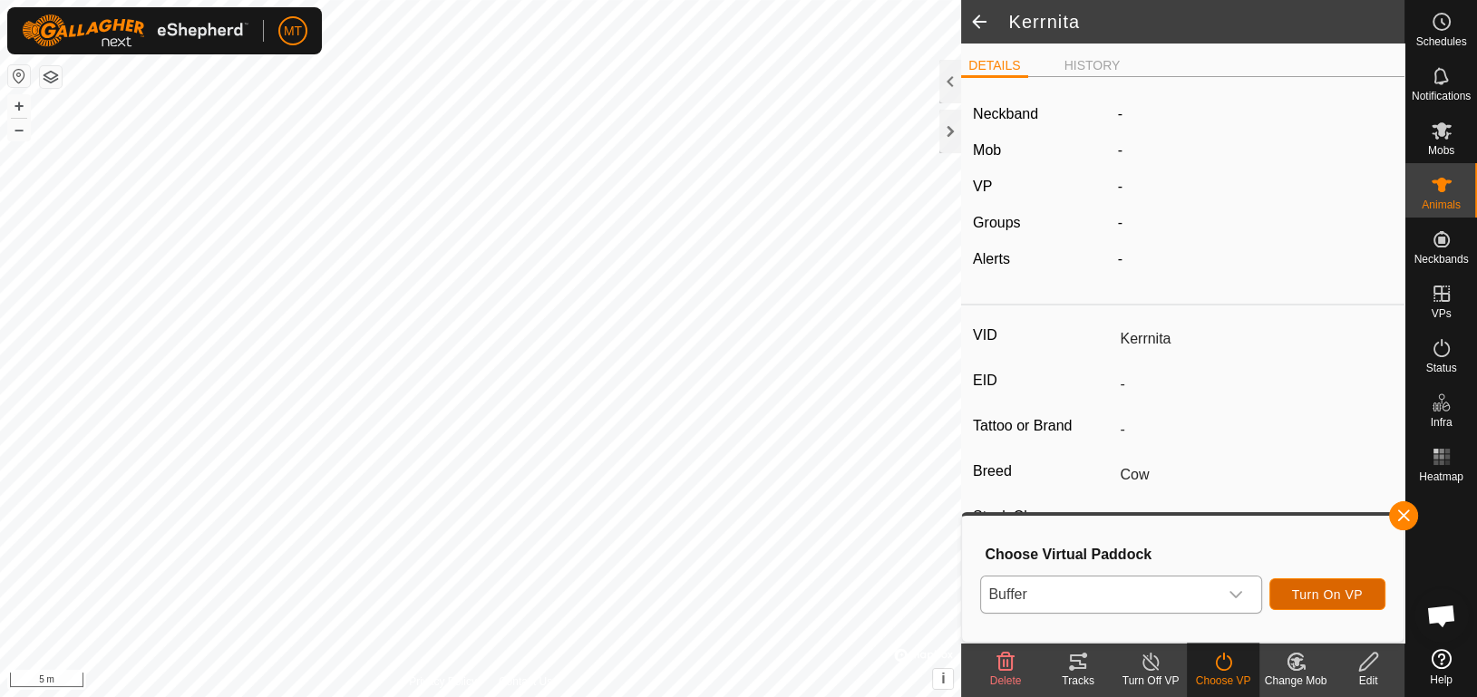
click at [1331, 601] on button "Turn On VP" at bounding box center [1327, 595] width 116 height 32
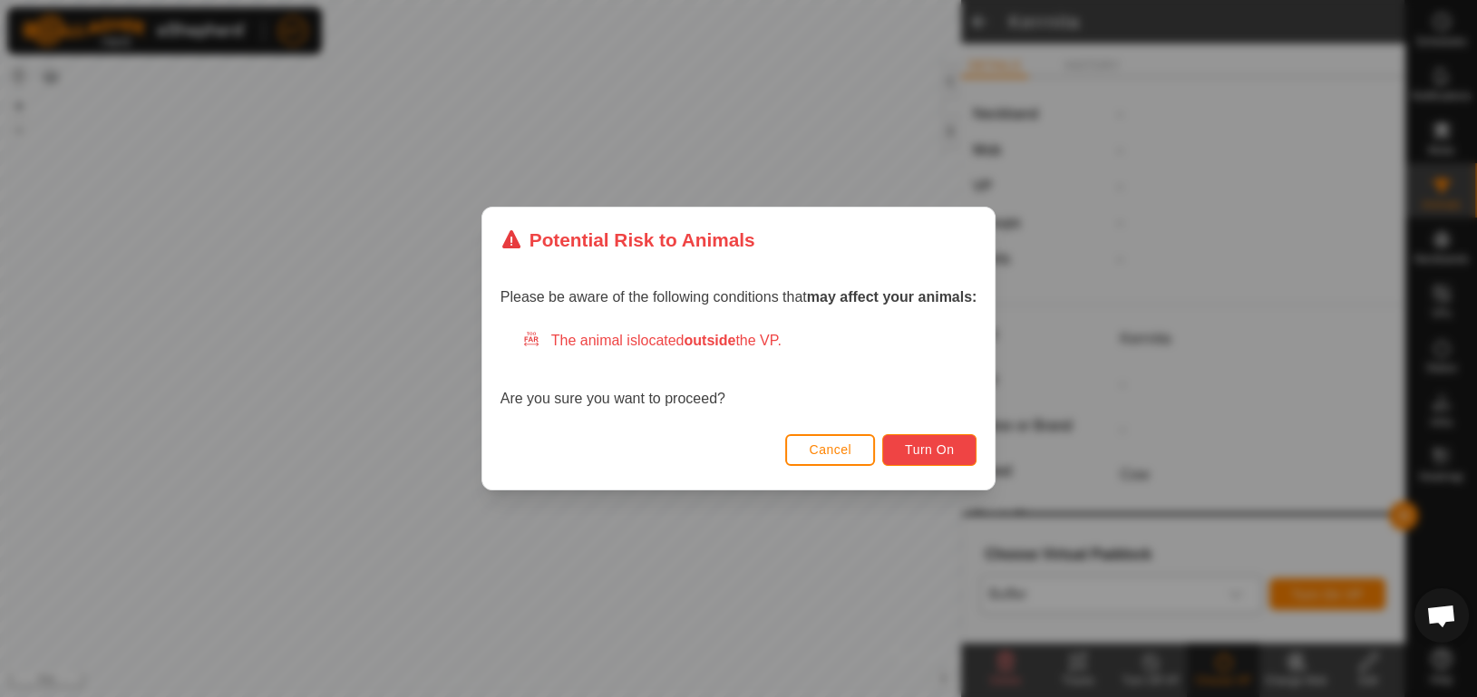
click at [951, 452] on span "Turn On" at bounding box center [929, 449] width 49 height 15
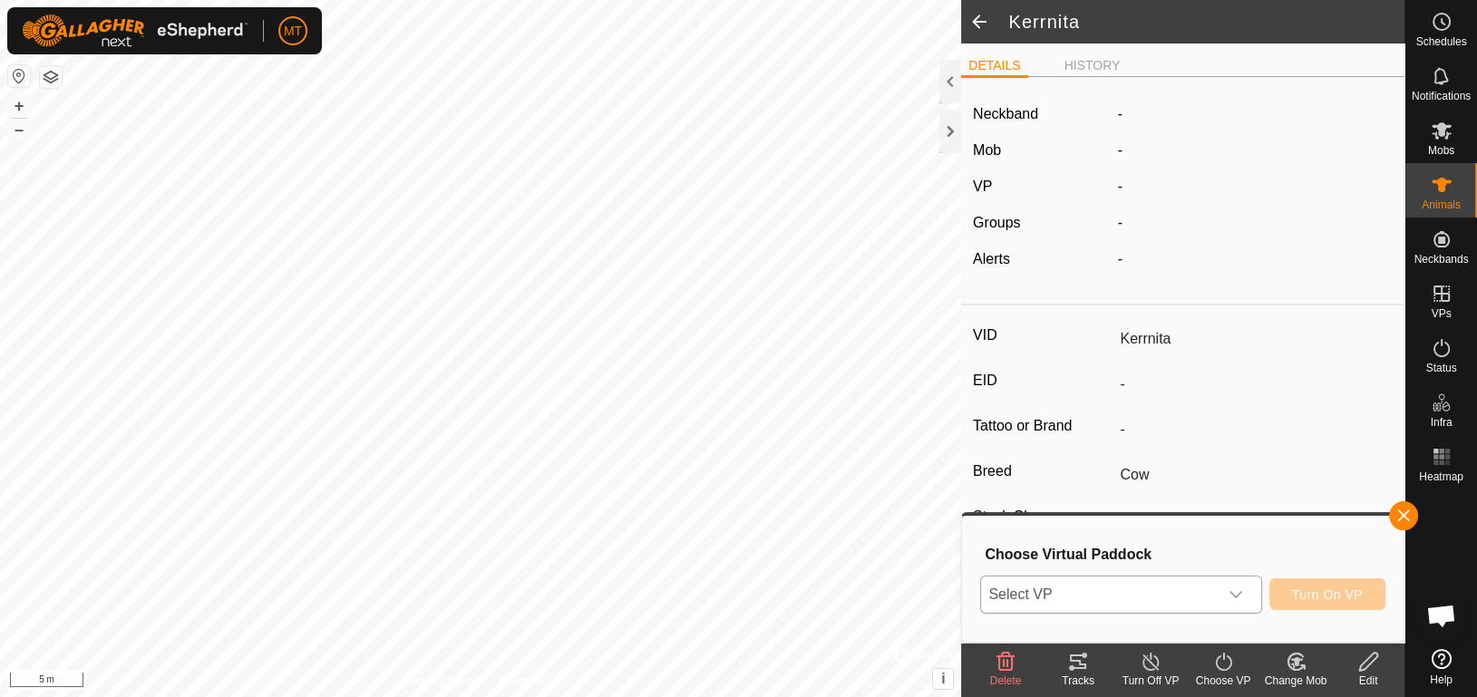
click at [1298, 666] on icon at bounding box center [1296, 662] width 23 height 22
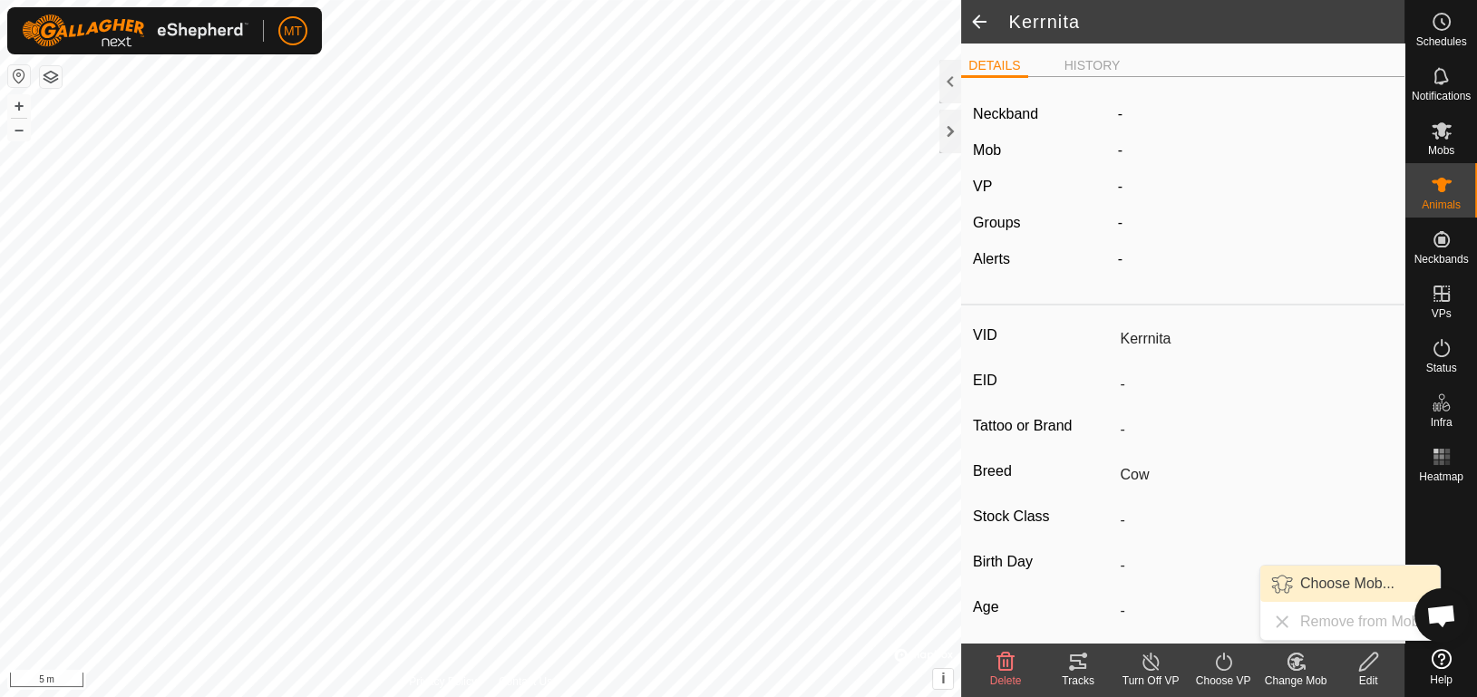
click at [1315, 581] on link "Choose Mob..." at bounding box center [1350, 584] width 180 height 36
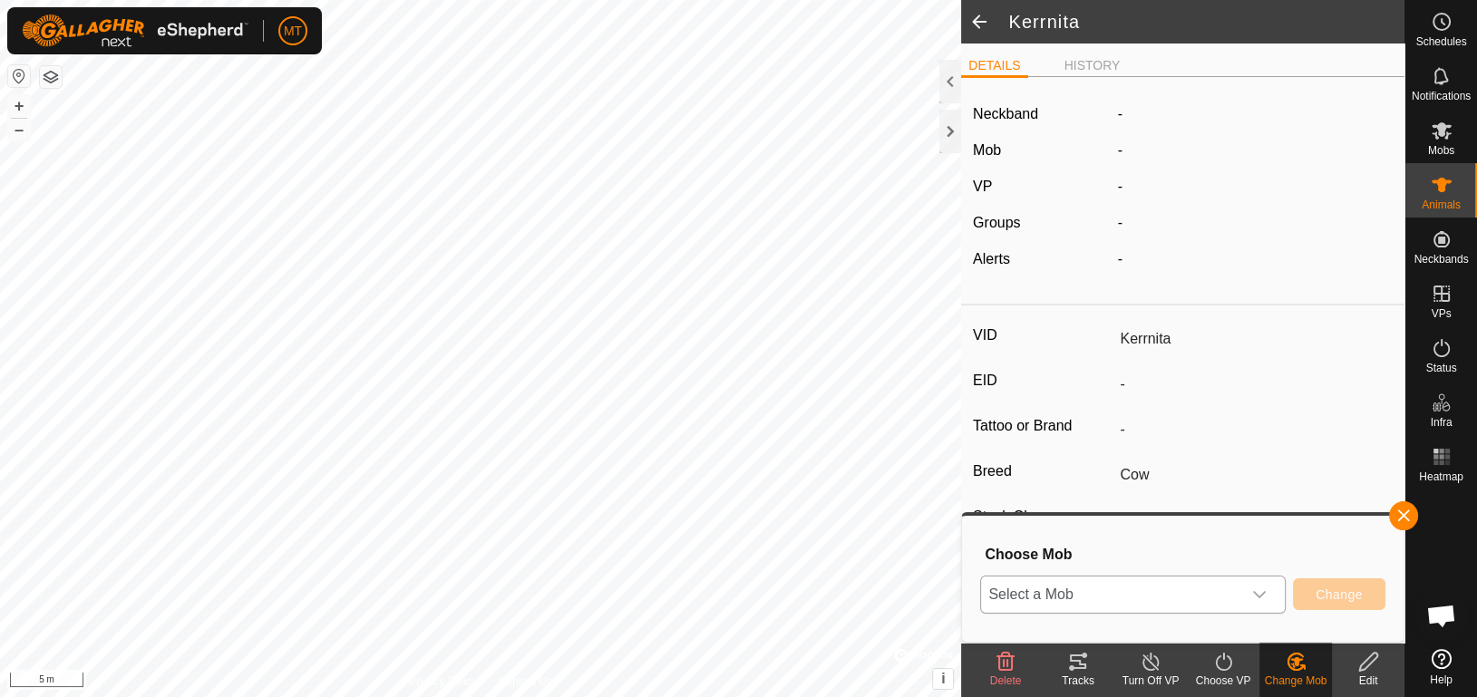
click at [1248, 593] on div "dropdown trigger" at bounding box center [1259, 595] width 36 height 36
click at [1431, 559] on div at bounding box center [1441, 566] width 72 height 152
click at [1435, 611] on span "Open chat" at bounding box center [1441, 617] width 30 height 25
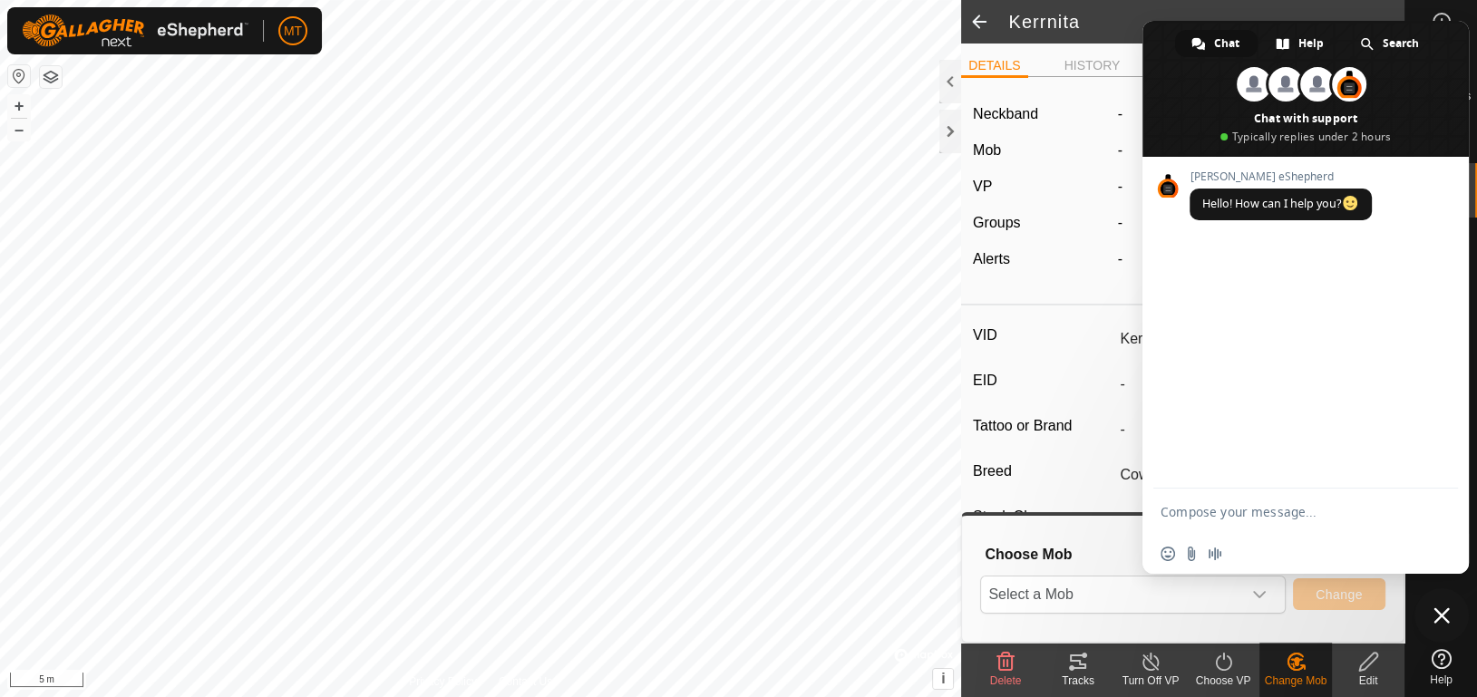
click at [1443, 612] on span "Close chat" at bounding box center [1442, 616] width 16 height 16
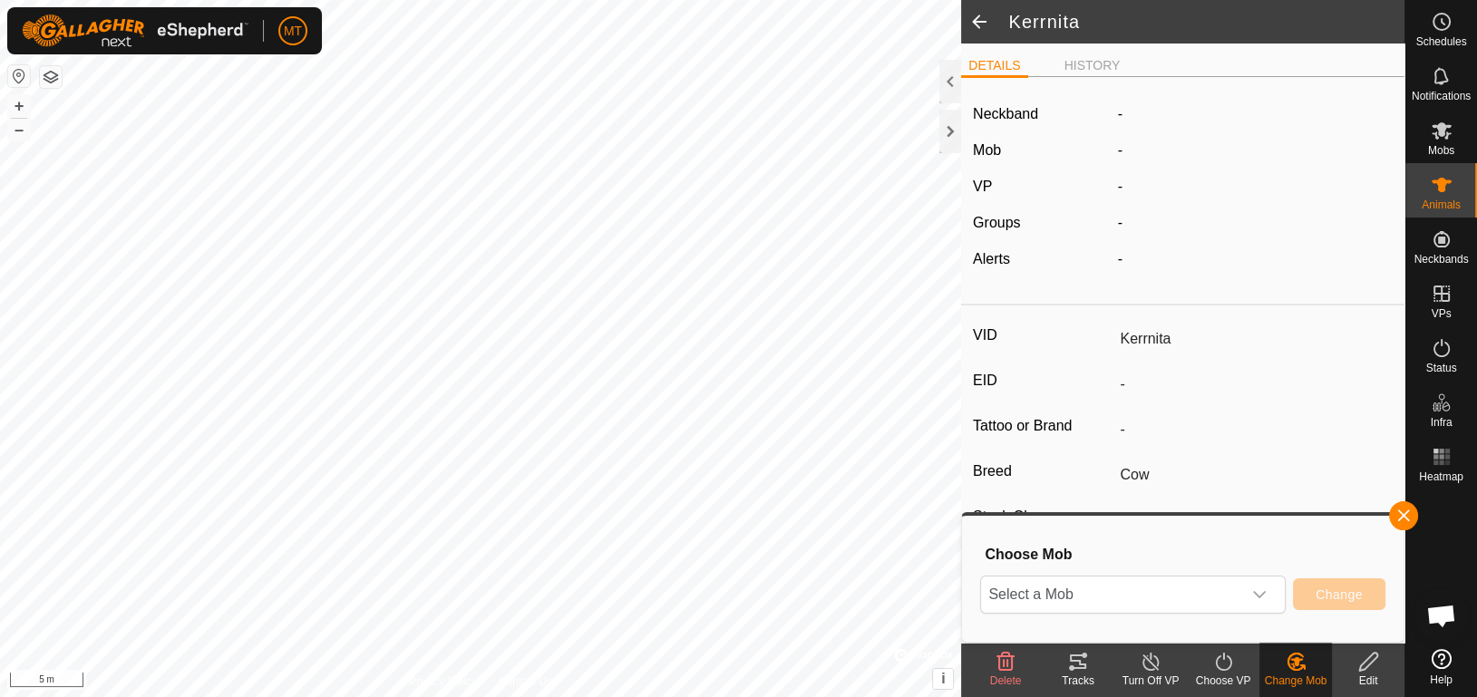
click at [1201, 665] on turn-on-svg-icon at bounding box center [1223, 662] width 73 height 22
click at [1369, 670] on icon at bounding box center [1368, 662] width 23 height 22
type input "0"
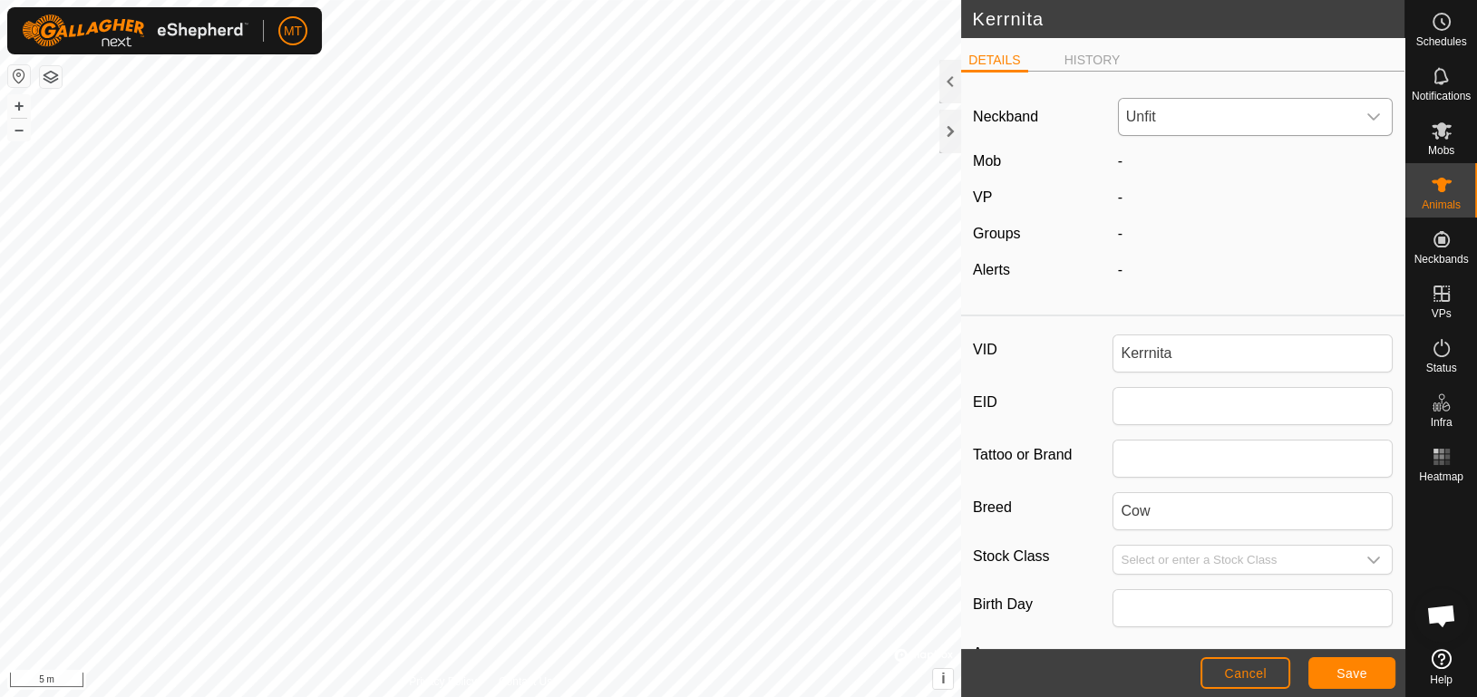
click at [1231, 112] on span "Unfit" at bounding box center [1237, 117] width 237 height 36
click at [1258, 670] on span "Cancel" at bounding box center [1245, 673] width 43 height 15
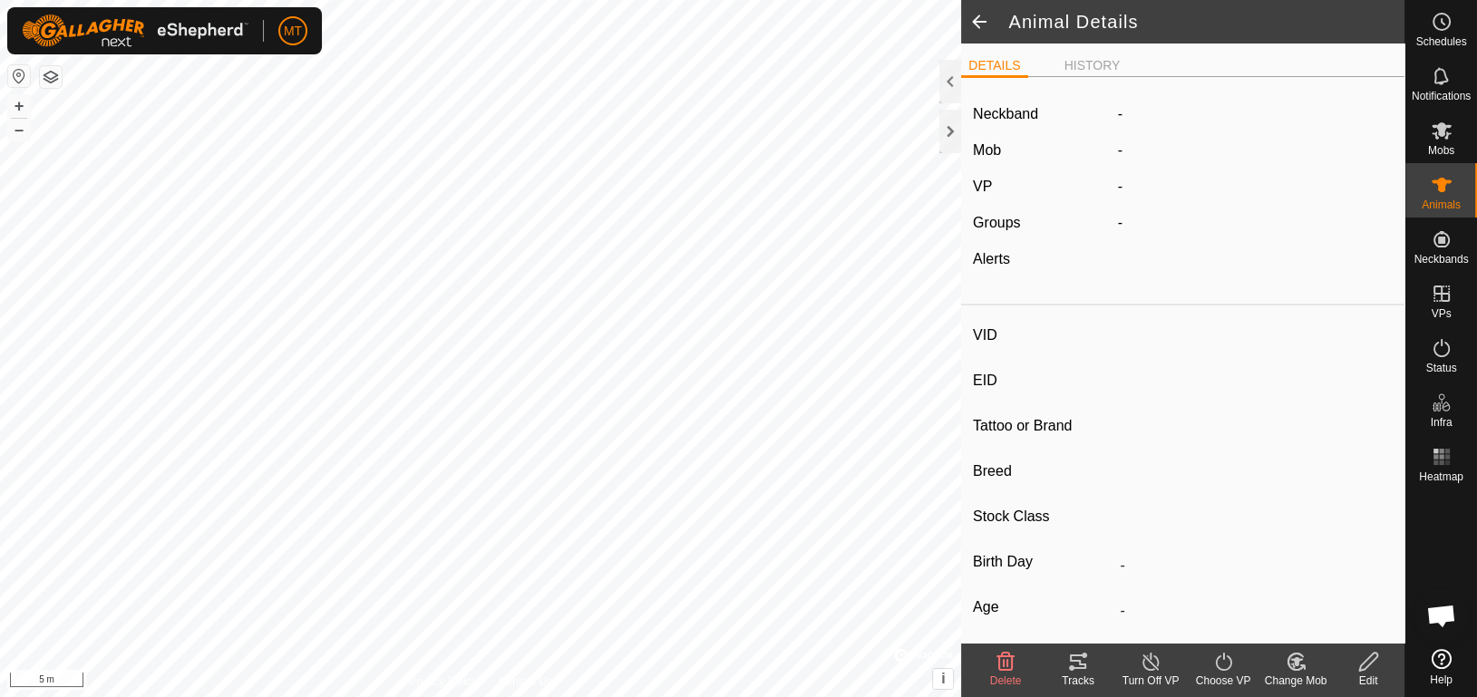
type input "Kerrnita"
type input "-"
type input "Cow"
type input "-"
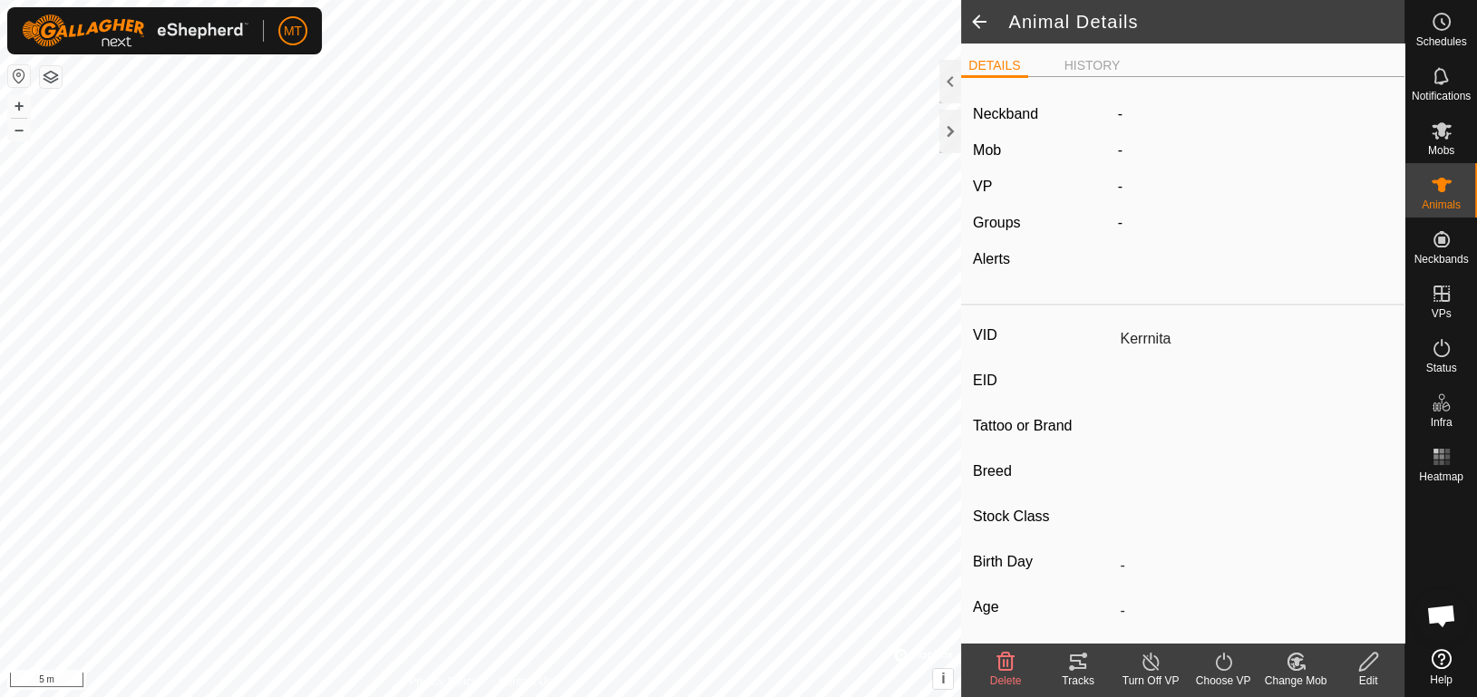
type input "0 kg"
type input "-"
click at [941, 133] on div at bounding box center [950, 132] width 22 height 44
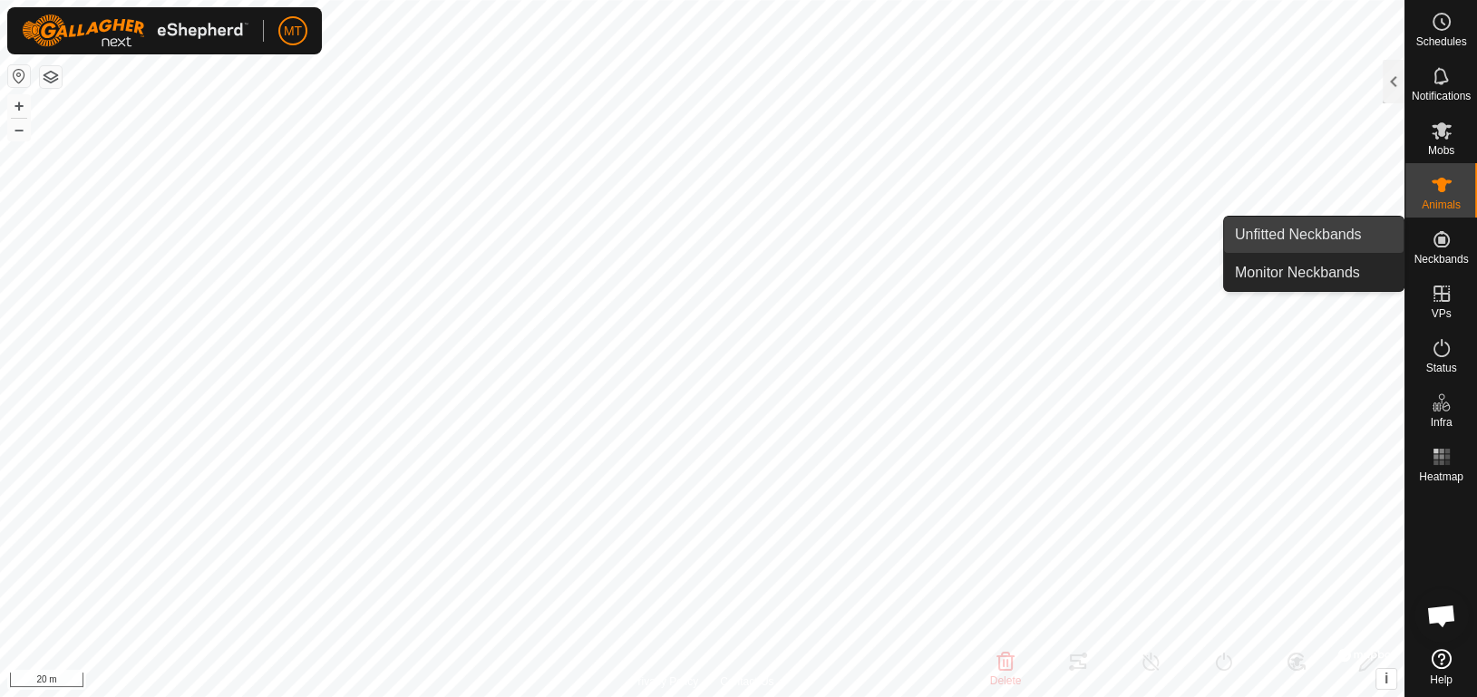
click at [1394, 228] on link "Unfitted Neckbands" at bounding box center [1314, 235] width 180 height 36
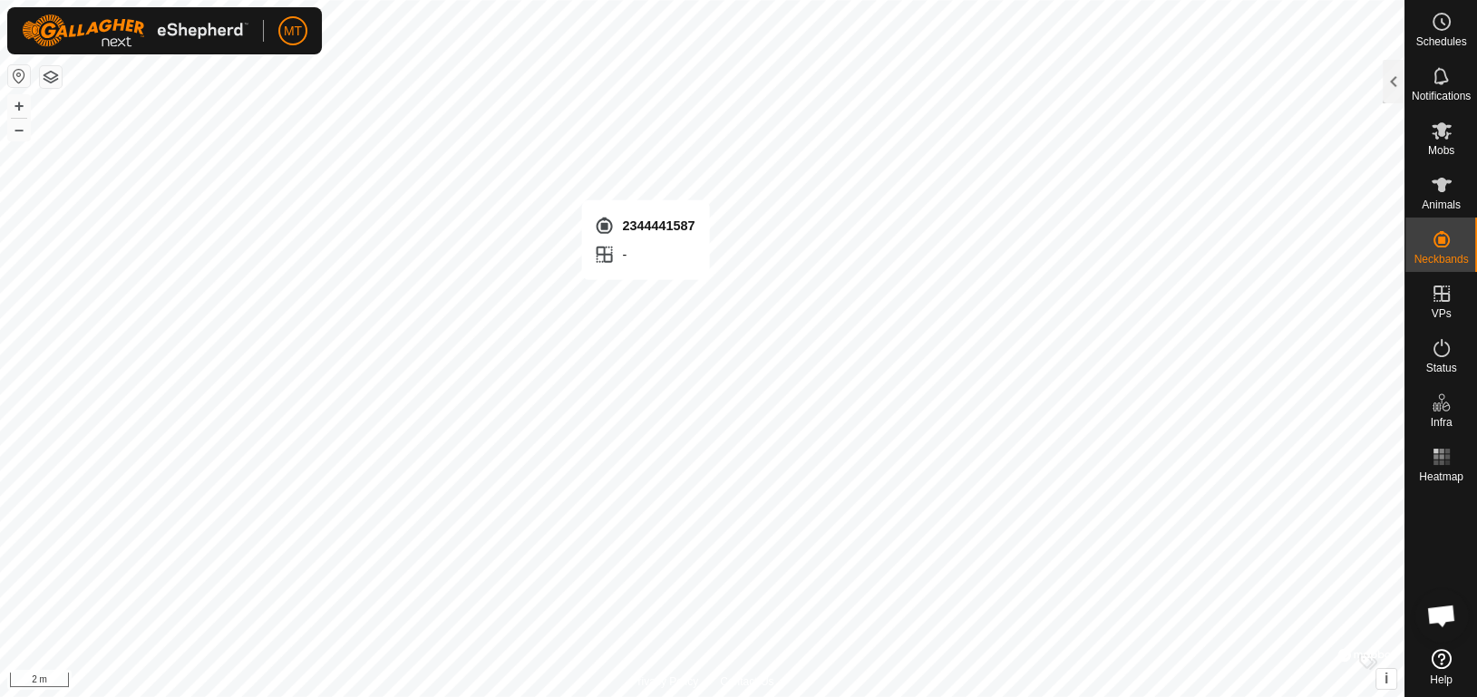
checkbox input "true"
click at [1392, 80] on div at bounding box center [1394, 82] width 22 height 44
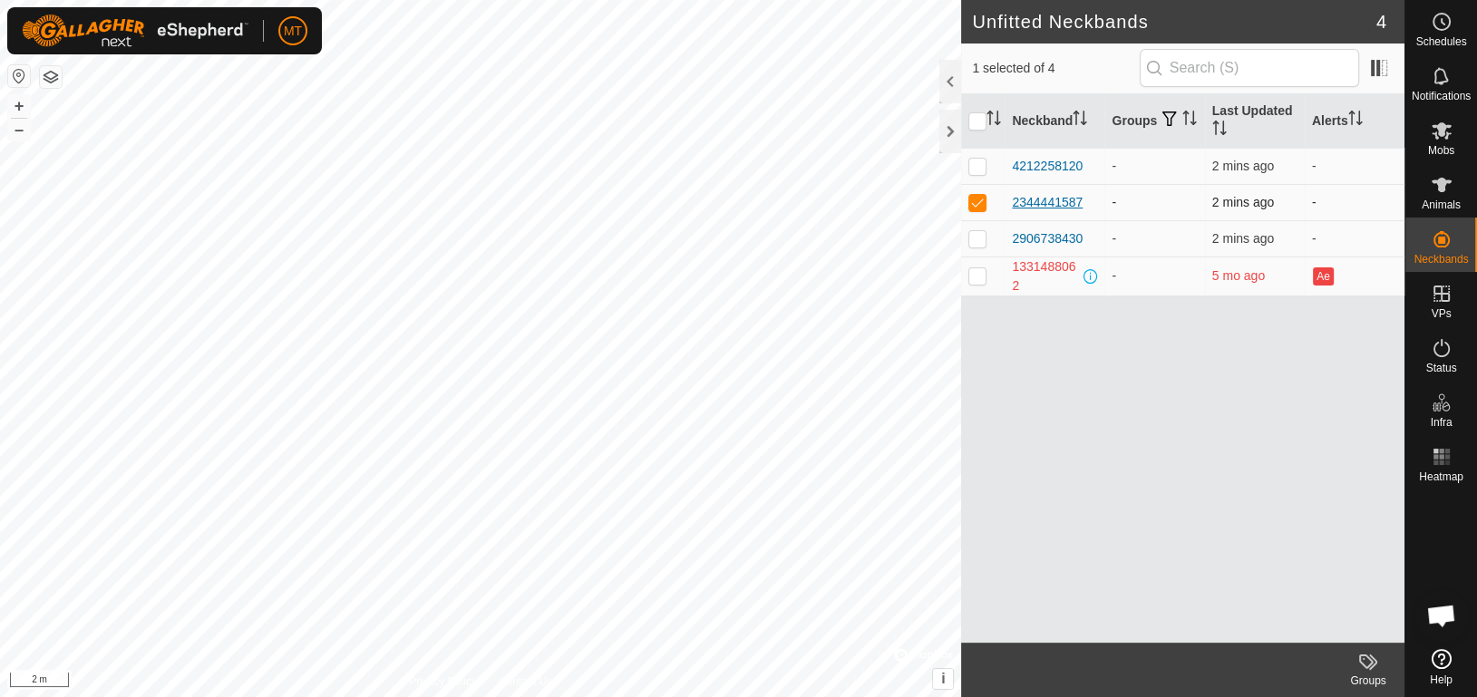
click at [1065, 199] on div "2344441587" at bounding box center [1047, 202] width 71 height 19
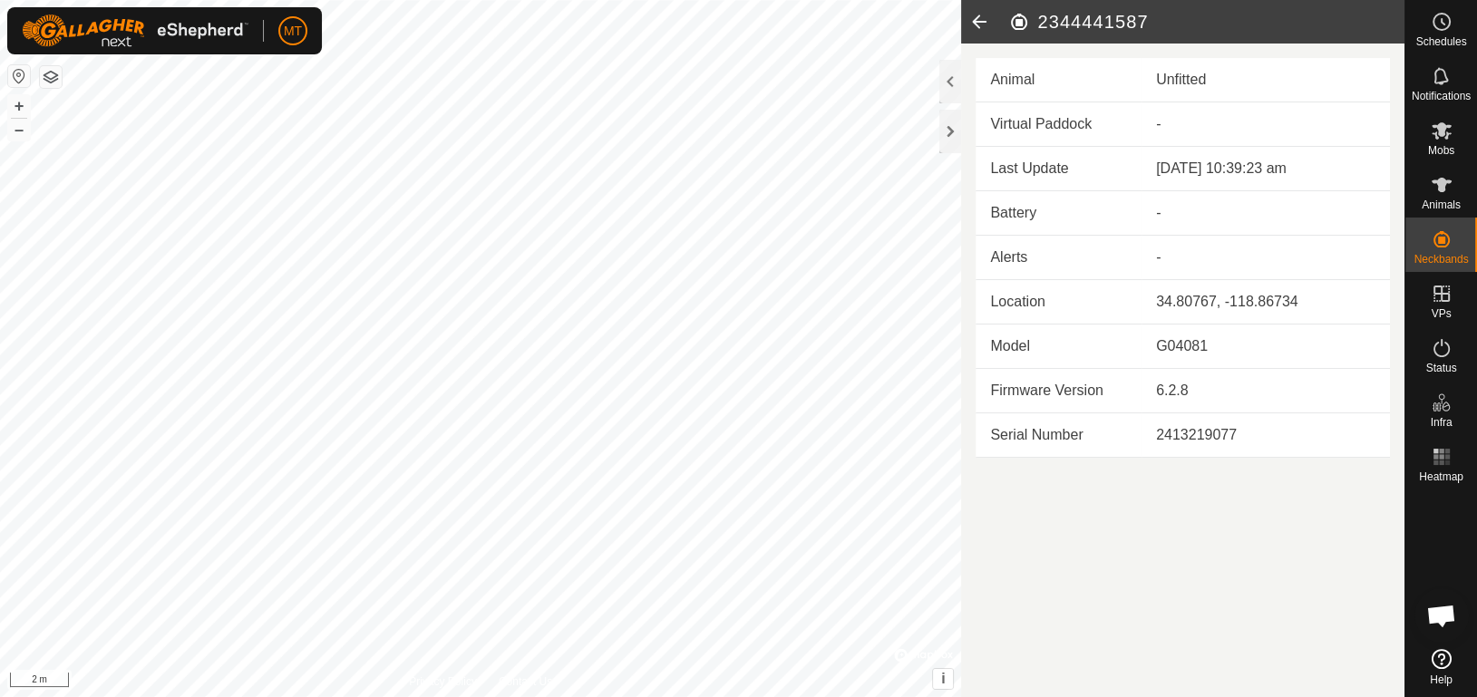
click at [1219, 82] on div "Unfitted" at bounding box center [1265, 80] width 219 height 22
click at [1203, 80] on div "Unfitted" at bounding box center [1265, 80] width 219 height 22
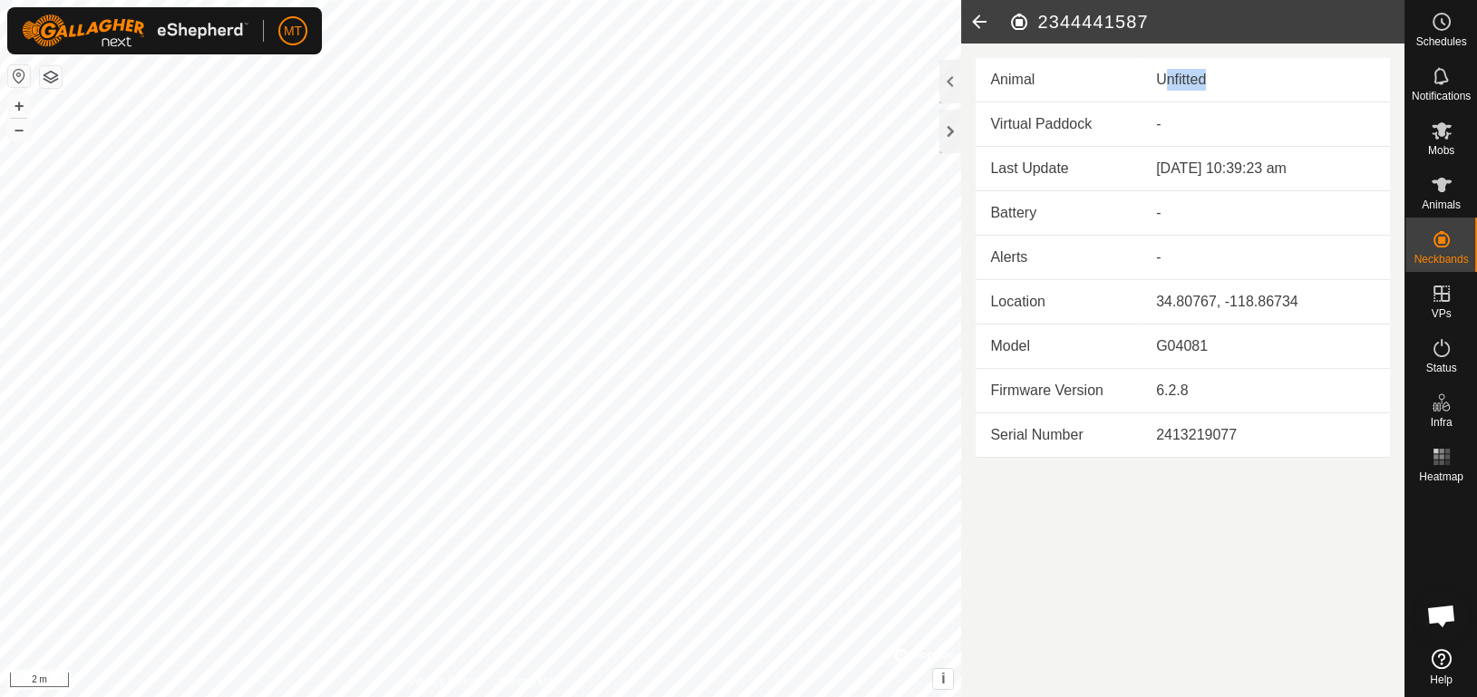
click at [1220, 73] on div "Unfitted" at bounding box center [1265, 80] width 219 height 22
click at [1455, 183] on es-animals-svg-icon at bounding box center [1441, 184] width 33 height 29
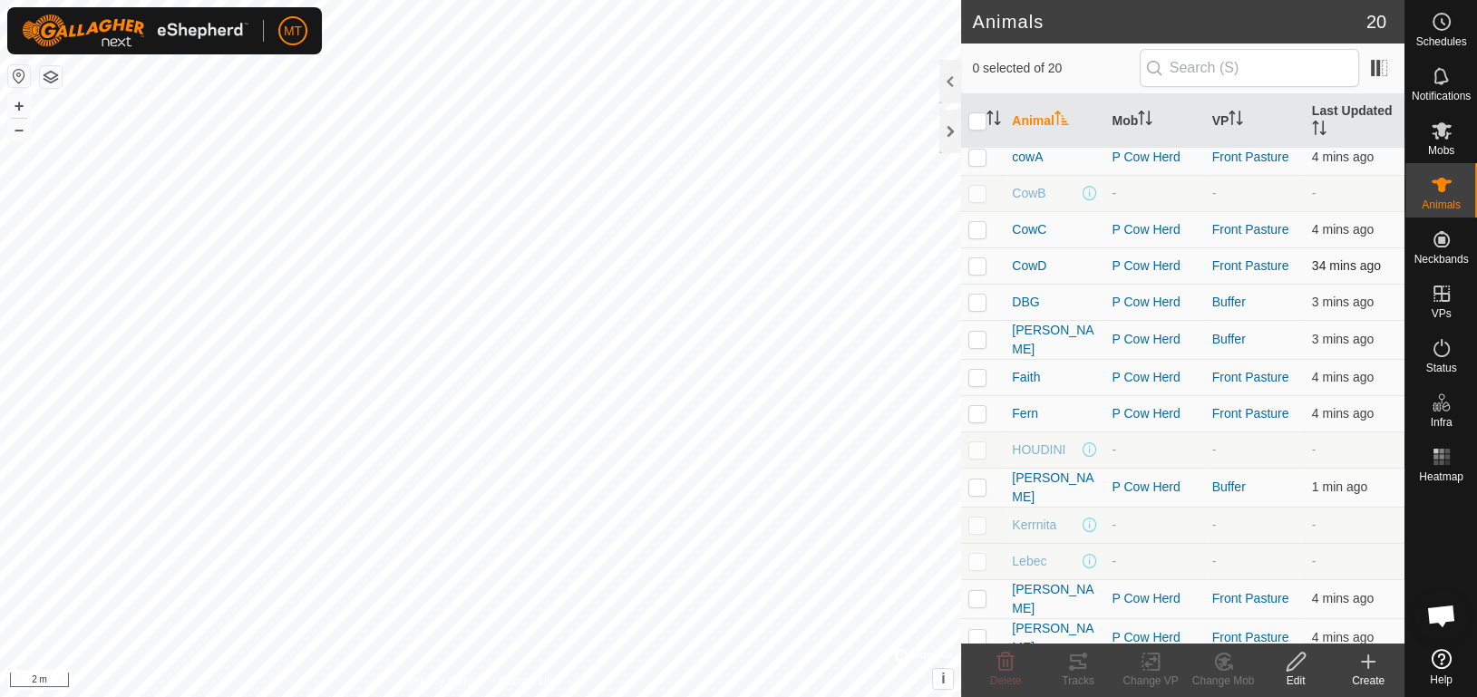
scroll to position [181, 0]
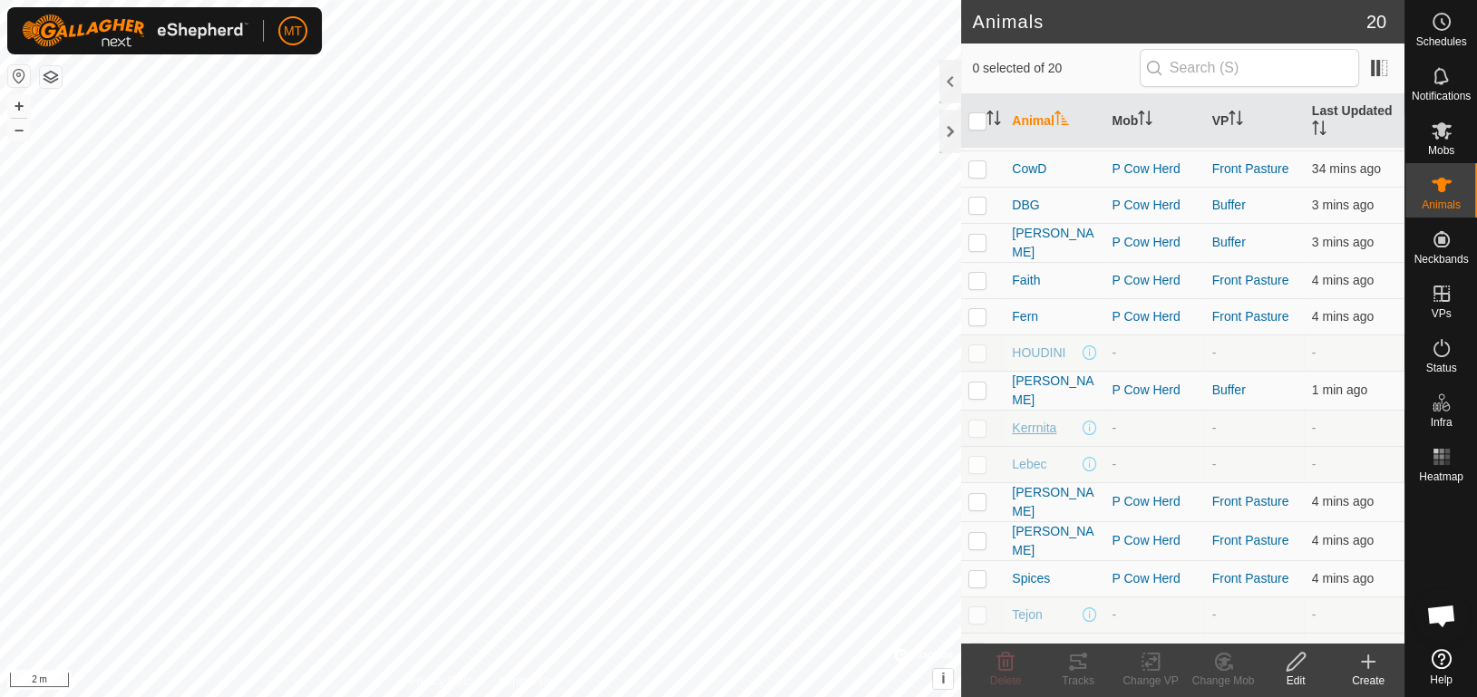
click at [1022, 420] on span "Kerrnita" at bounding box center [1034, 428] width 44 height 19
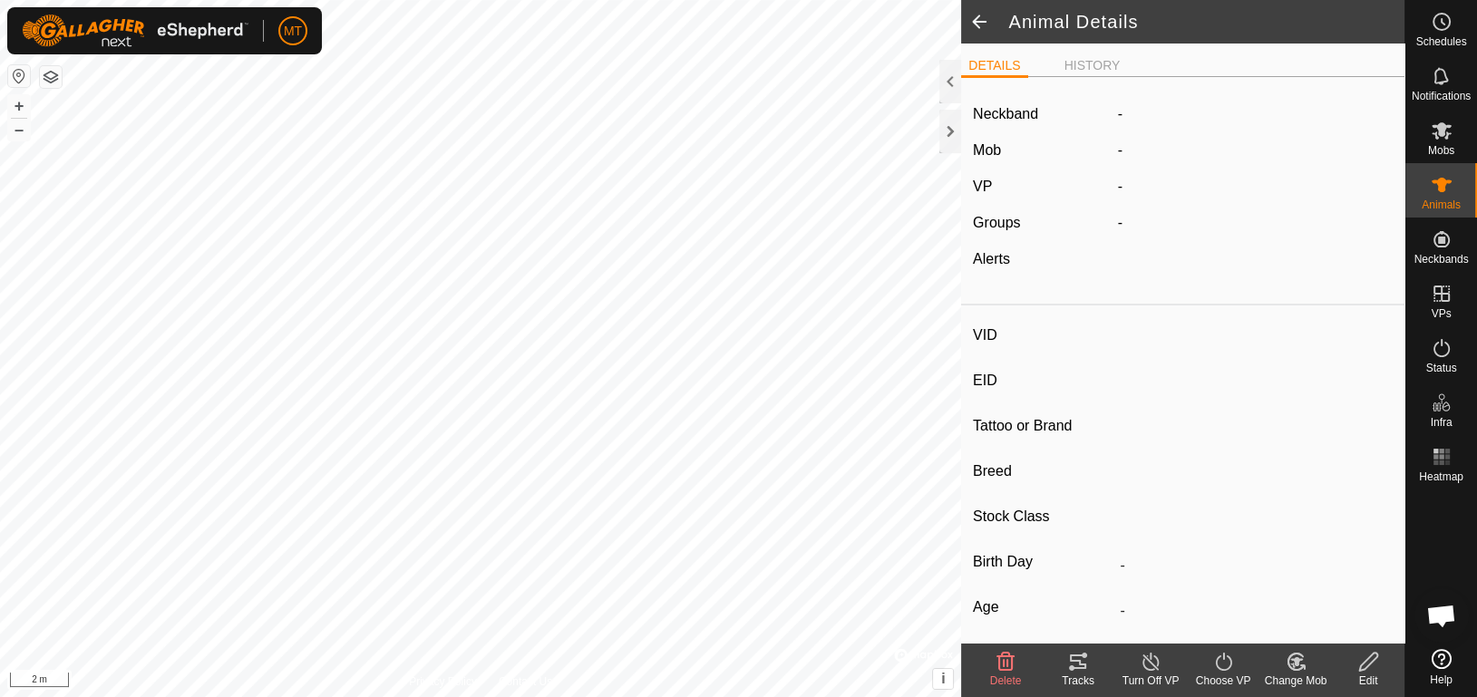
type input "Kerrnita"
type input "-"
type input "Cow"
type input "-"
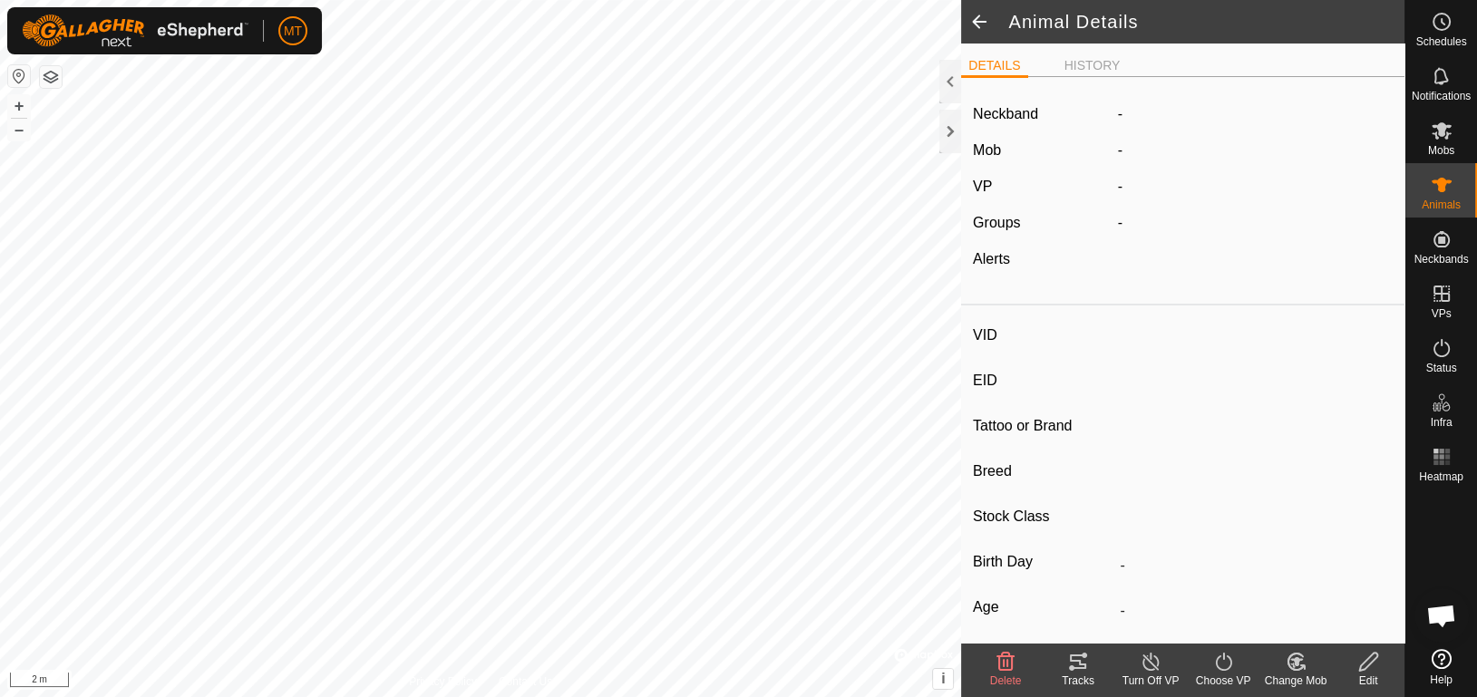
type input "0 kg"
type input "-"
click at [1362, 660] on icon at bounding box center [1368, 662] width 23 height 22
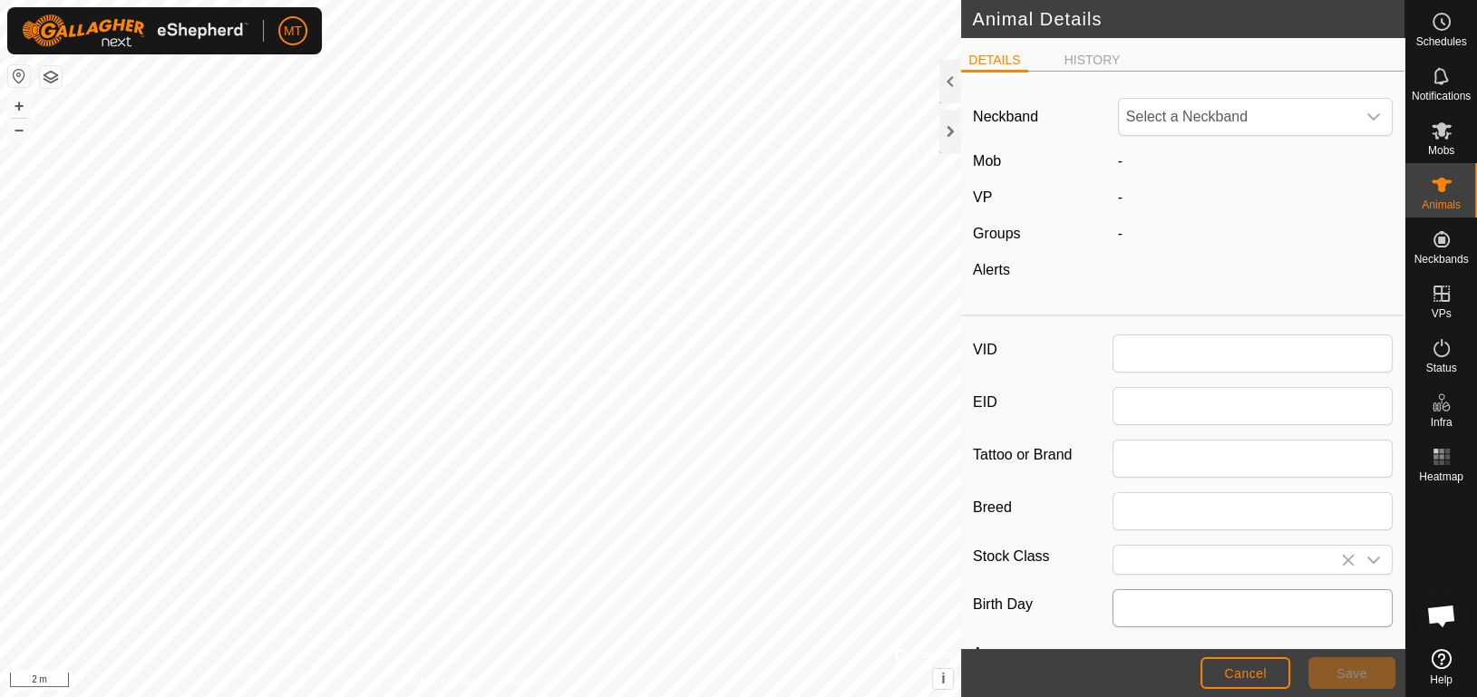
type input "Kerrnita"
type input "Cow"
type input "0"
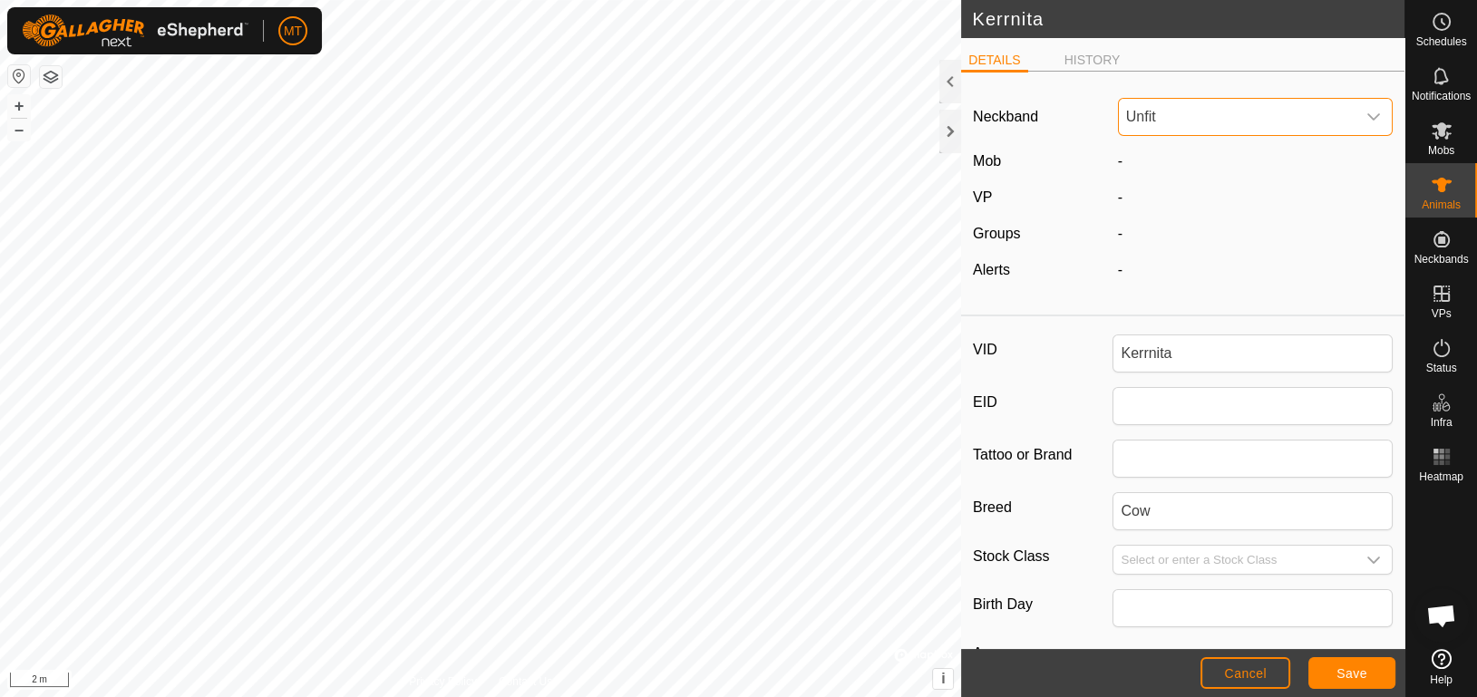
click at [1226, 125] on span "Unfit" at bounding box center [1237, 117] width 237 height 36
click at [1266, 293] on li "2344441587" at bounding box center [1252, 286] width 264 height 36
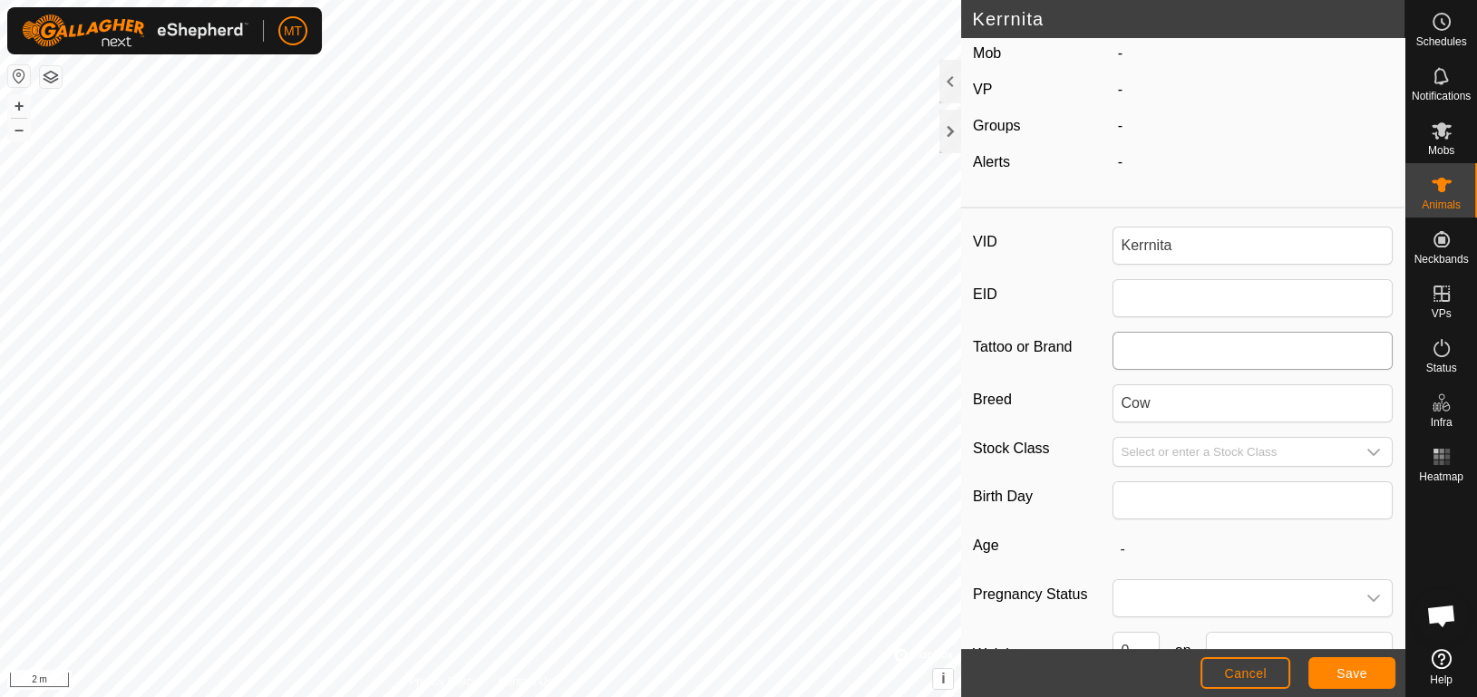
scroll to position [231, 0]
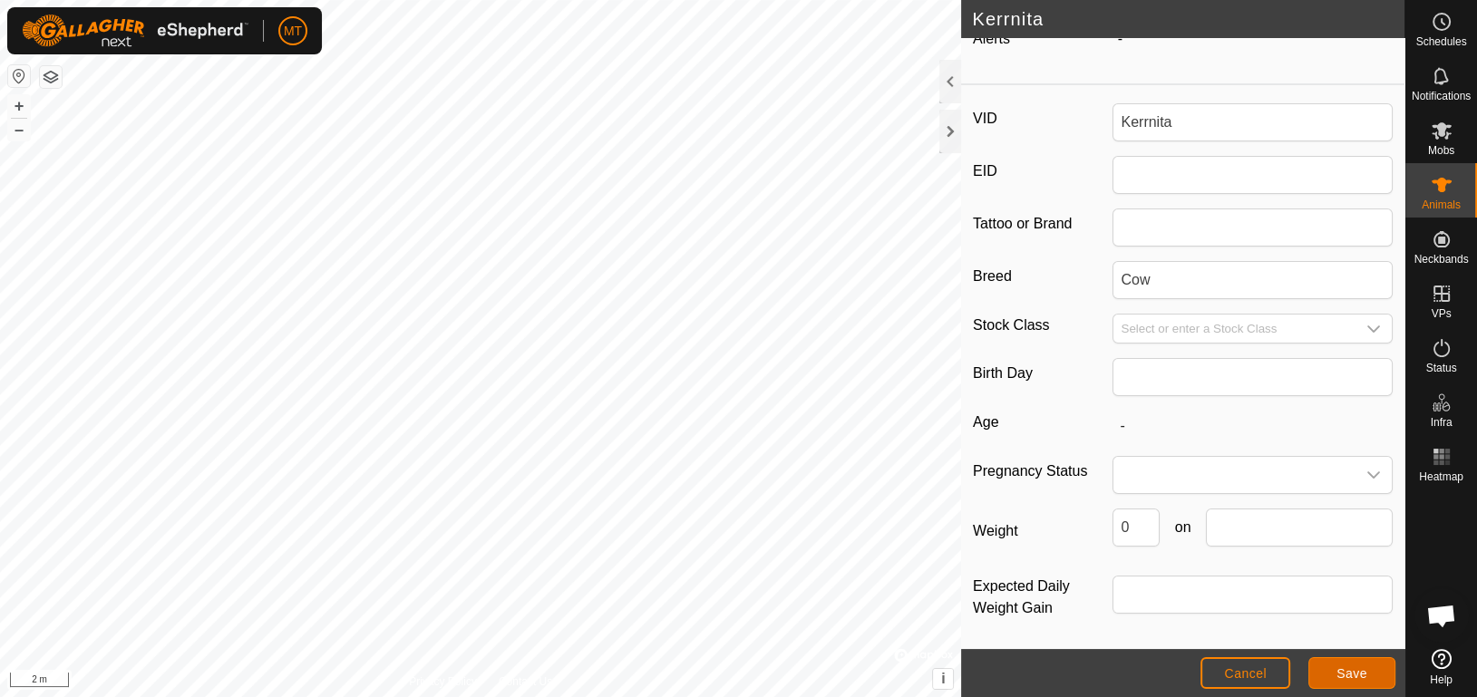
click at [1348, 681] on button "Save" at bounding box center [1351, 673] width 87 height 32
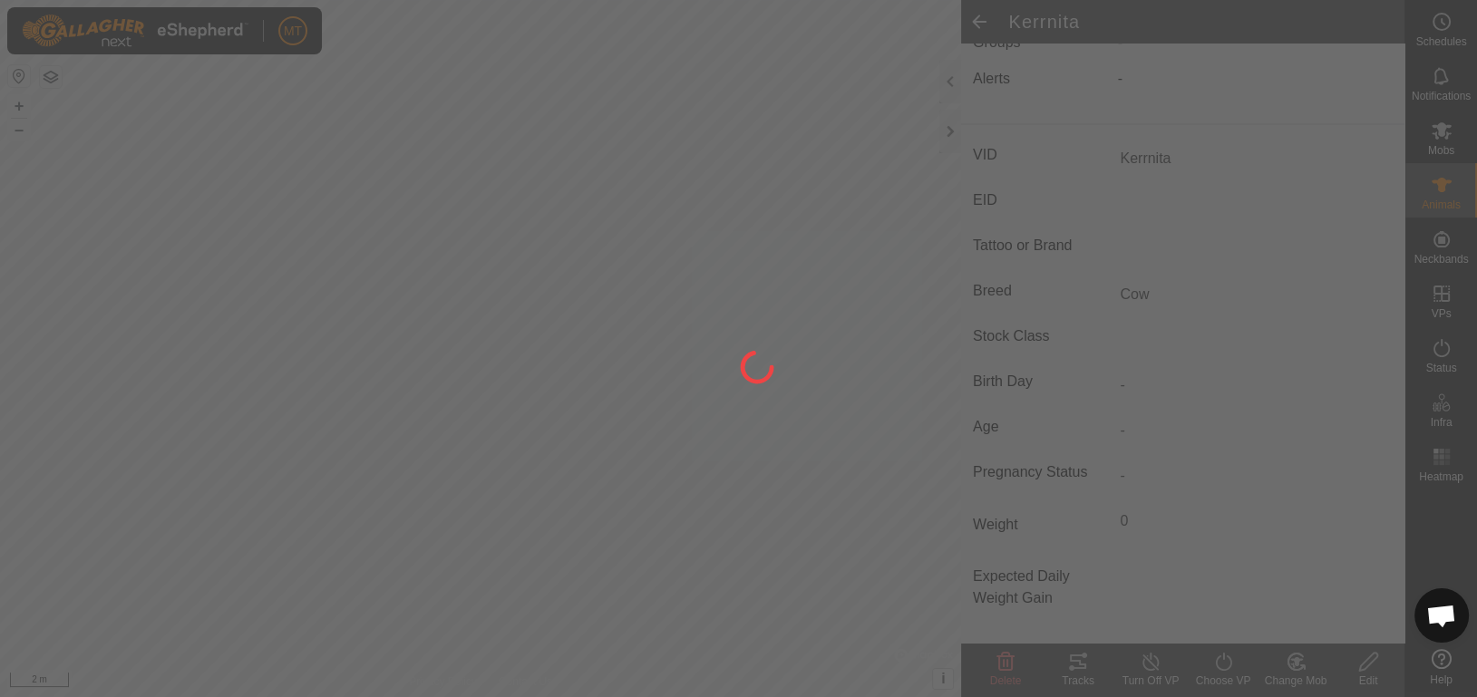
scroll to position [184, 0]
type input "-"
type input "0 kg"
type input "-"
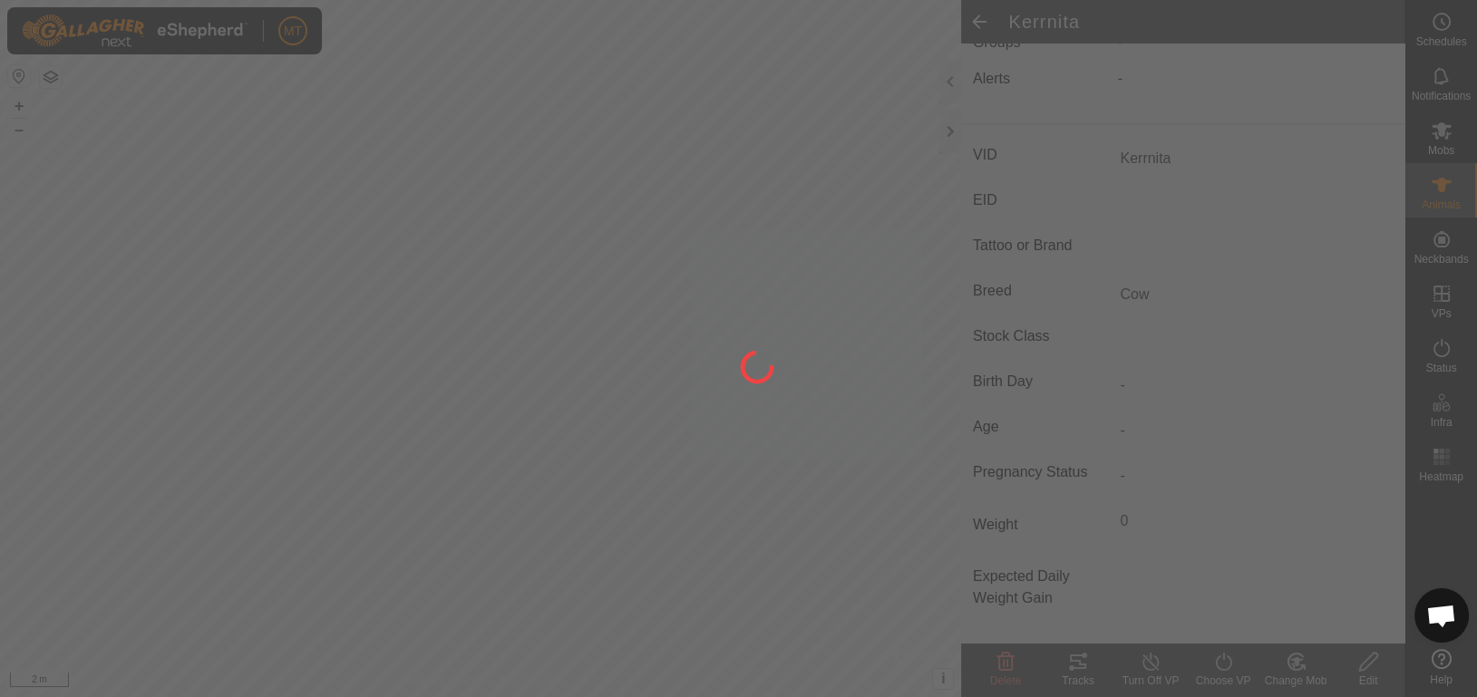
type input "-"
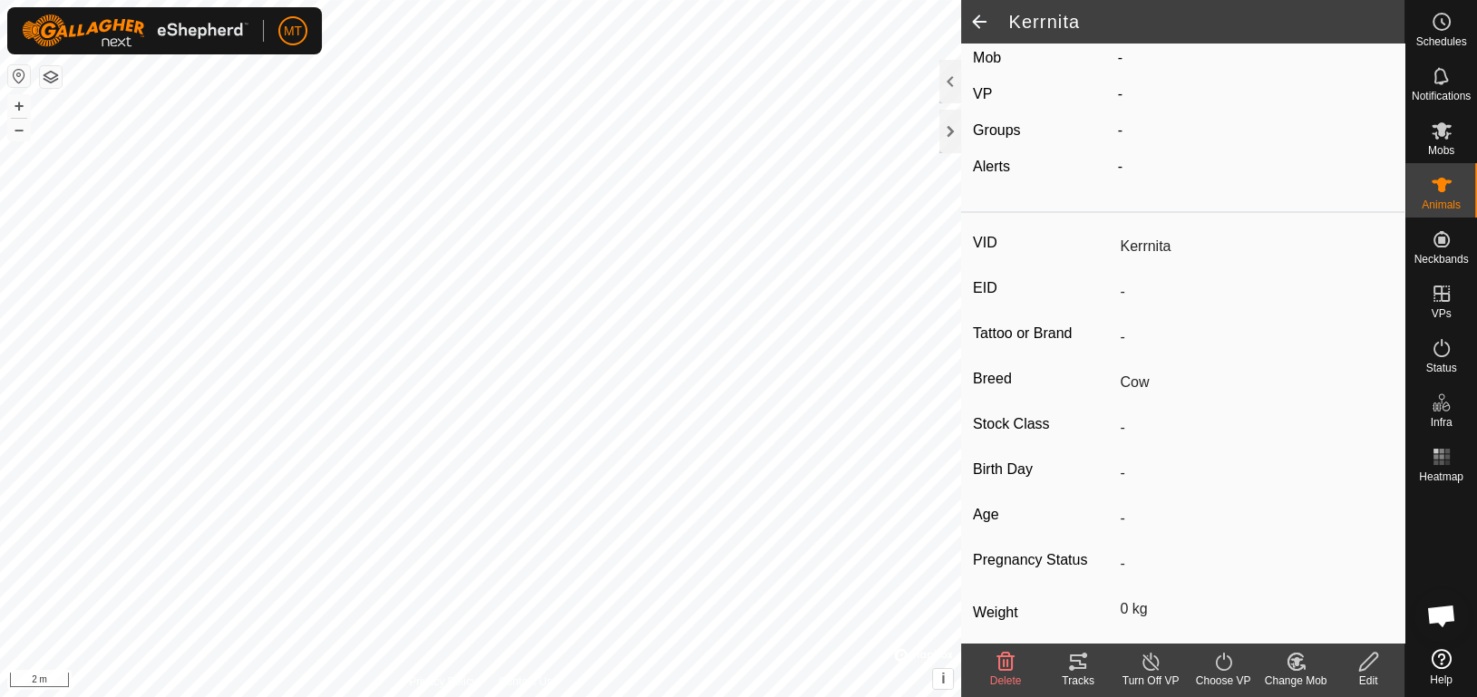
scroll to position [0, 0]
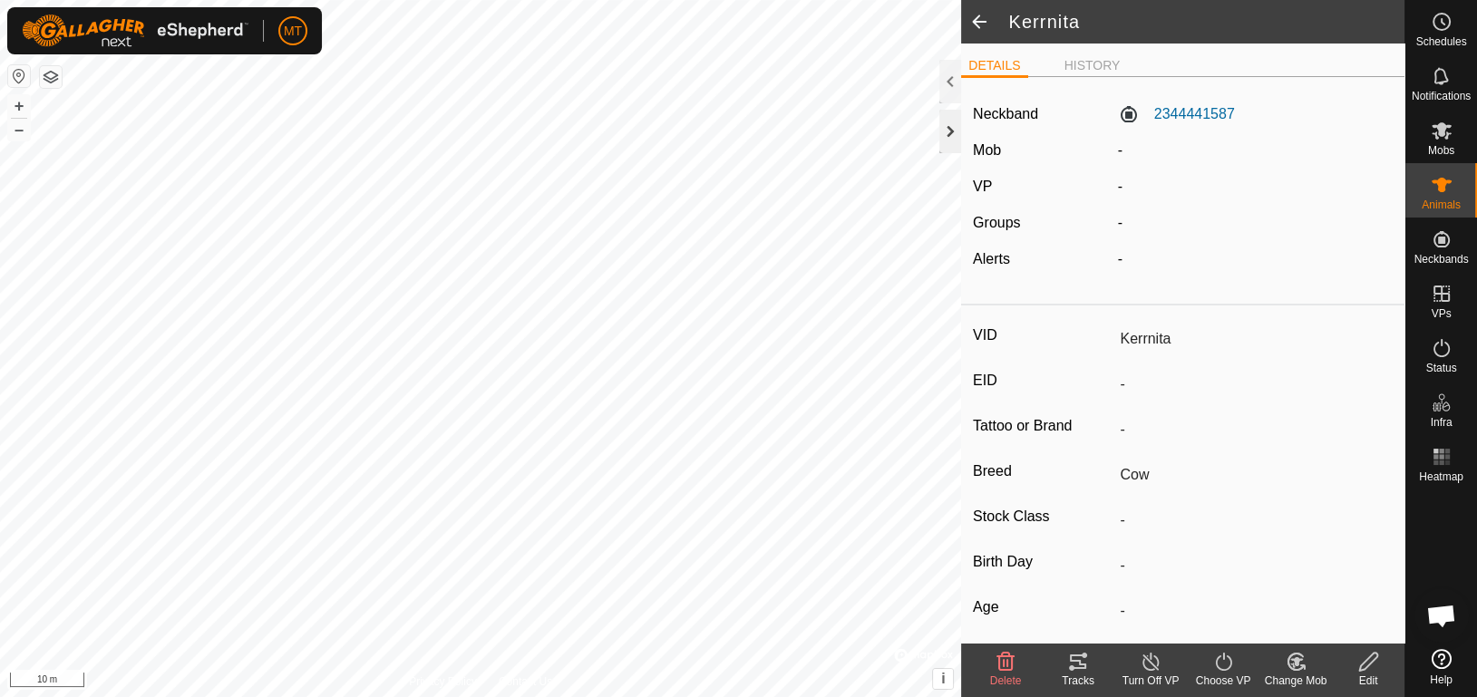
click at [958, 132] on div at bounding box center [950, 132] width 22 height 44
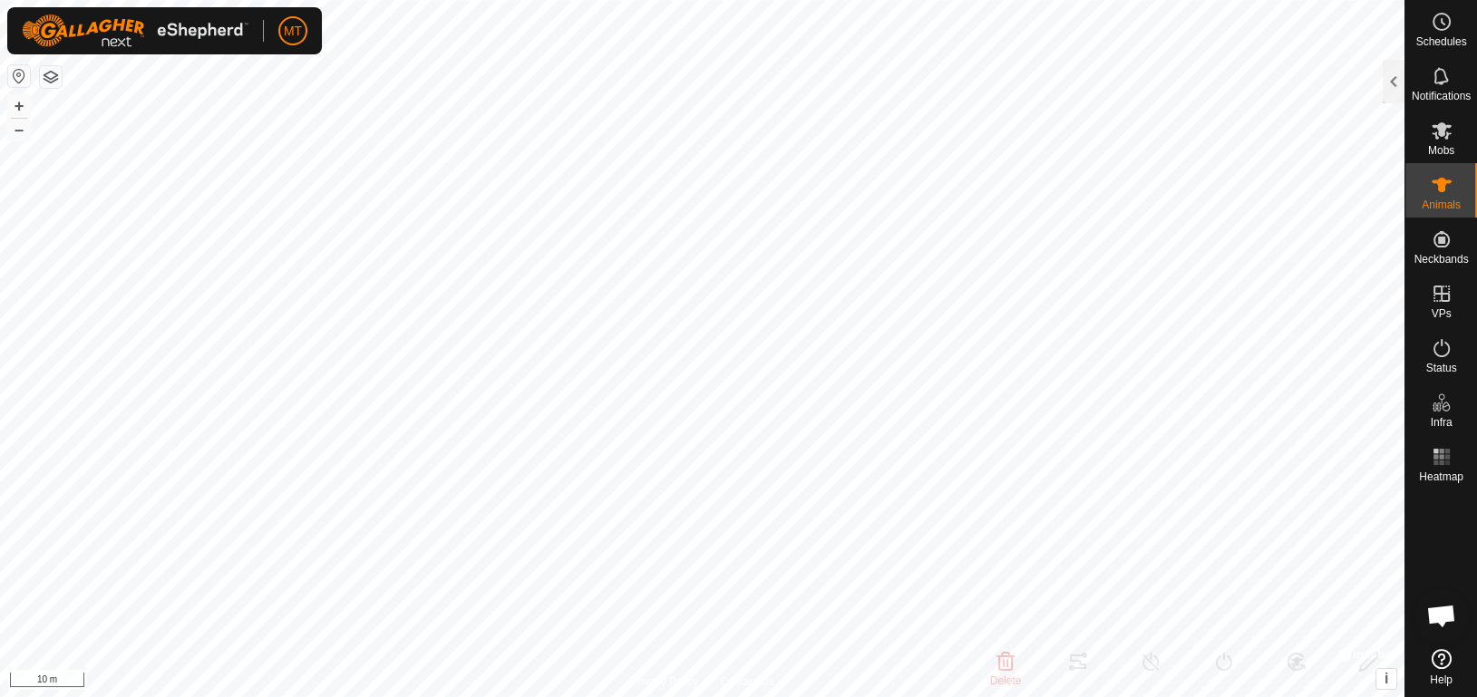
type input "Dottie"
type input "-"
type input "Cow"
type input "-"
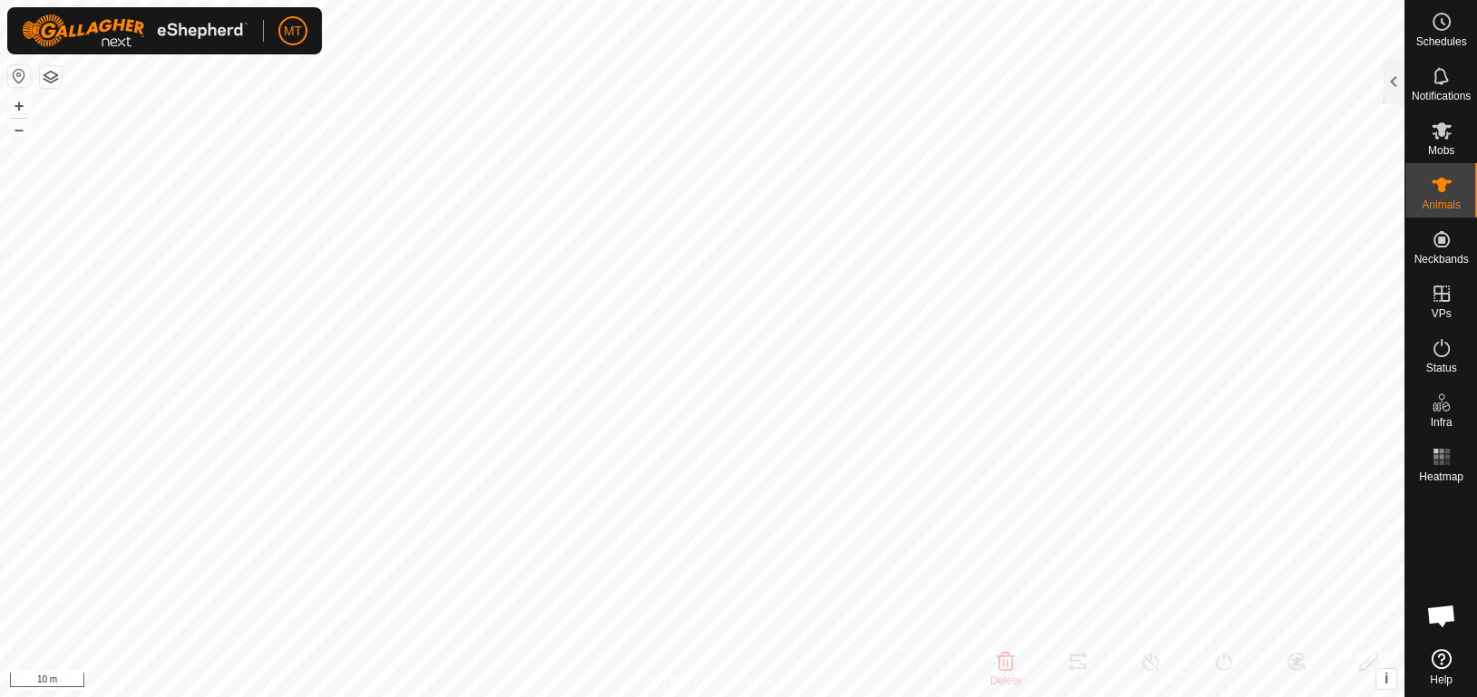
type input "0 kg"
type input "-"
type input "Kerrnita"
type input "-"
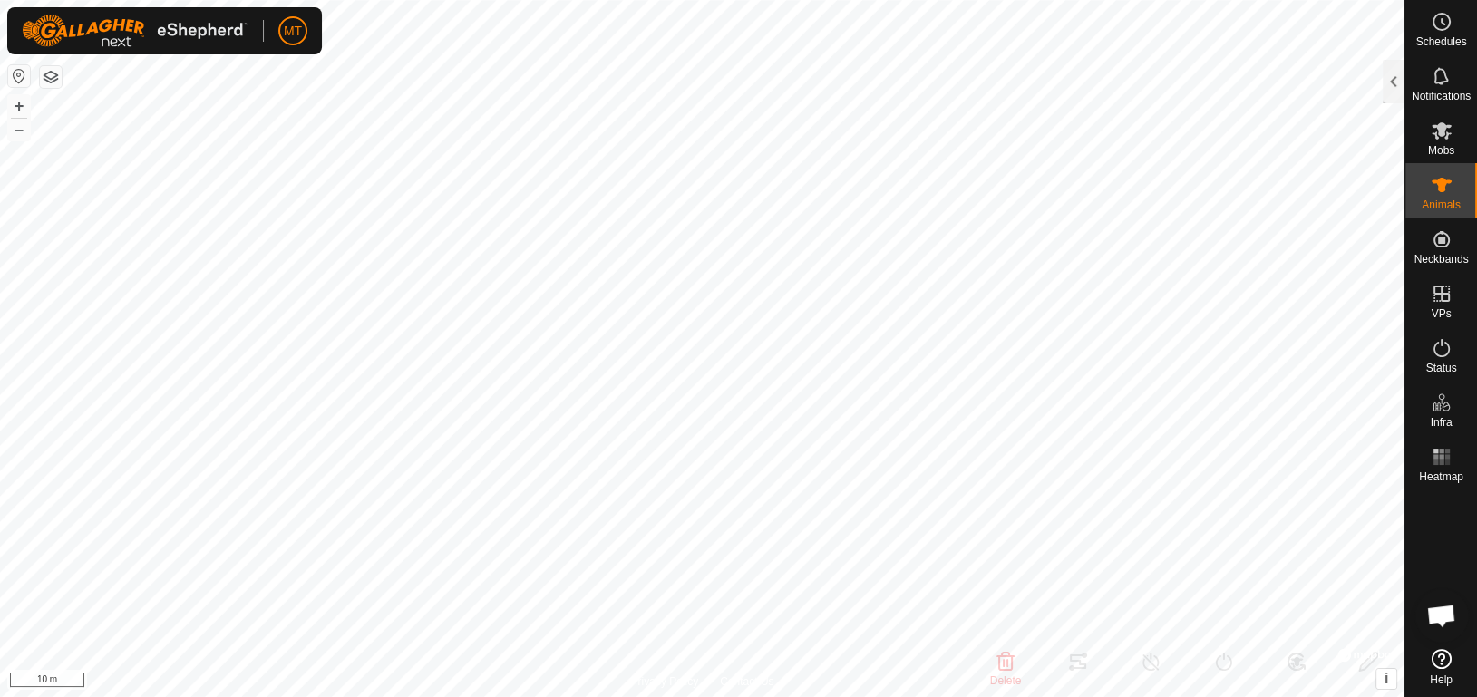
type input "Cow"
type input "-"
type input "0 kg"
type input "-"
click at [1383, 76] on div at bounding box center [1394, 82] width 22 height 44
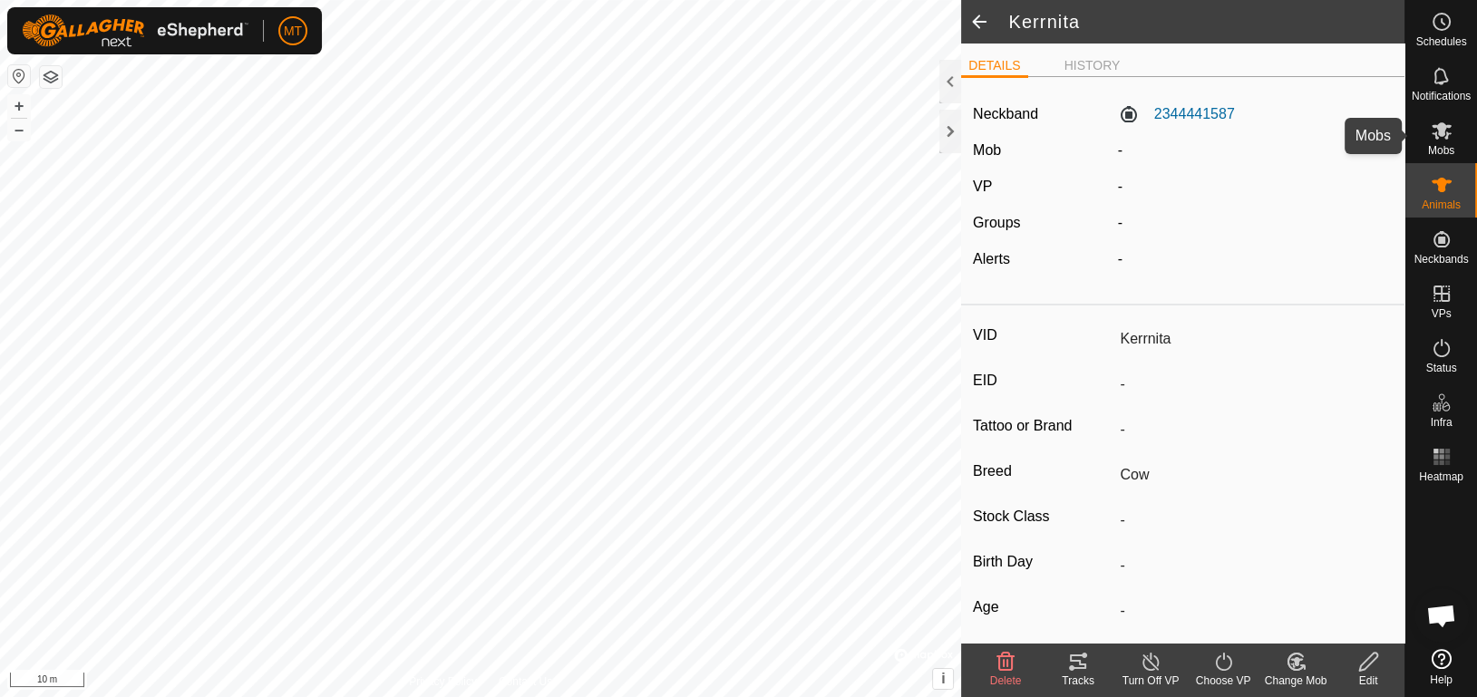
click at [1452, 133] on es-mob-svg-icon at bounding box center [1441, 130] width 33 height 29
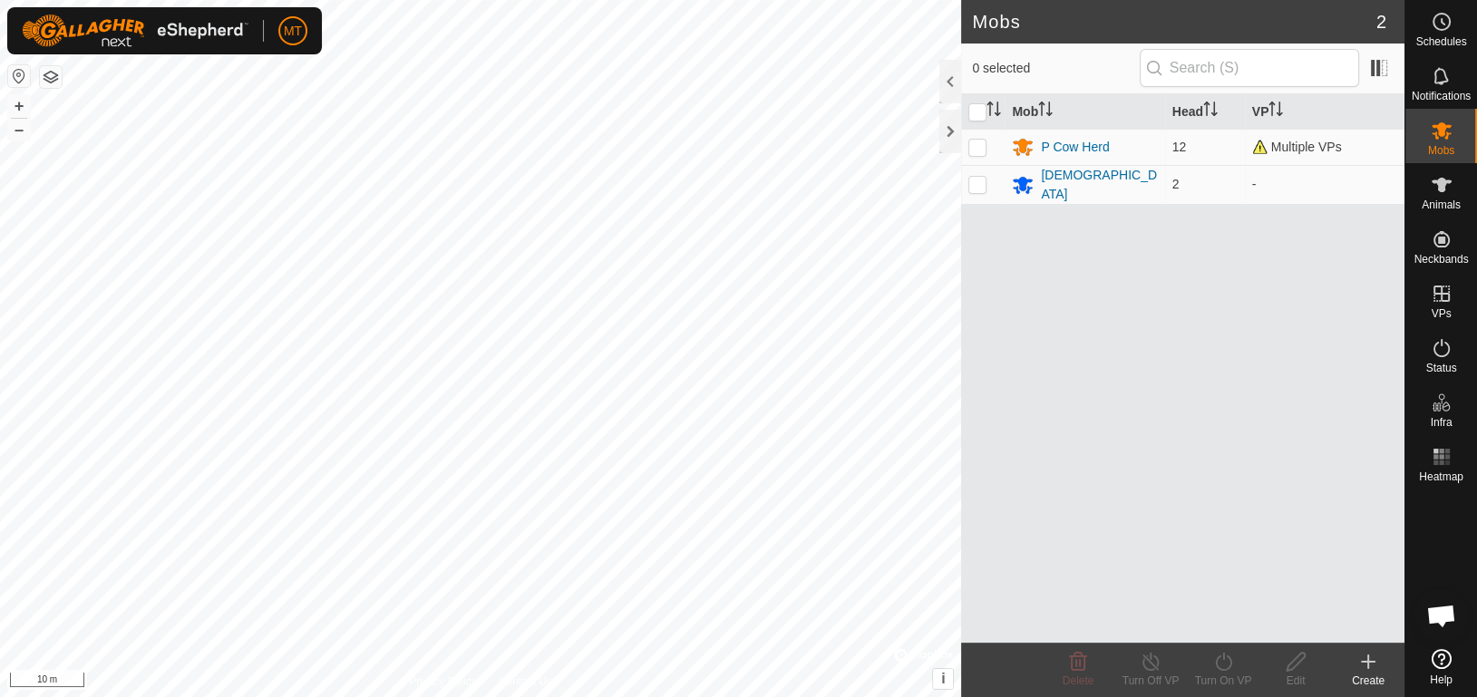
click at [1380, 16] on span "2" at bounding box center [1381, 21] width 10 height 27
click at [1357, 25] on h2 "Mobs" at bounding box center [1174, 22] width 404 height 22
click at [971, 22] on header "Mobs 2" at bounding box center [1182, 22] width 443 height 44
click at [354, 98] on link "Settings" at bounding box center [377, 106] width 180 height 29
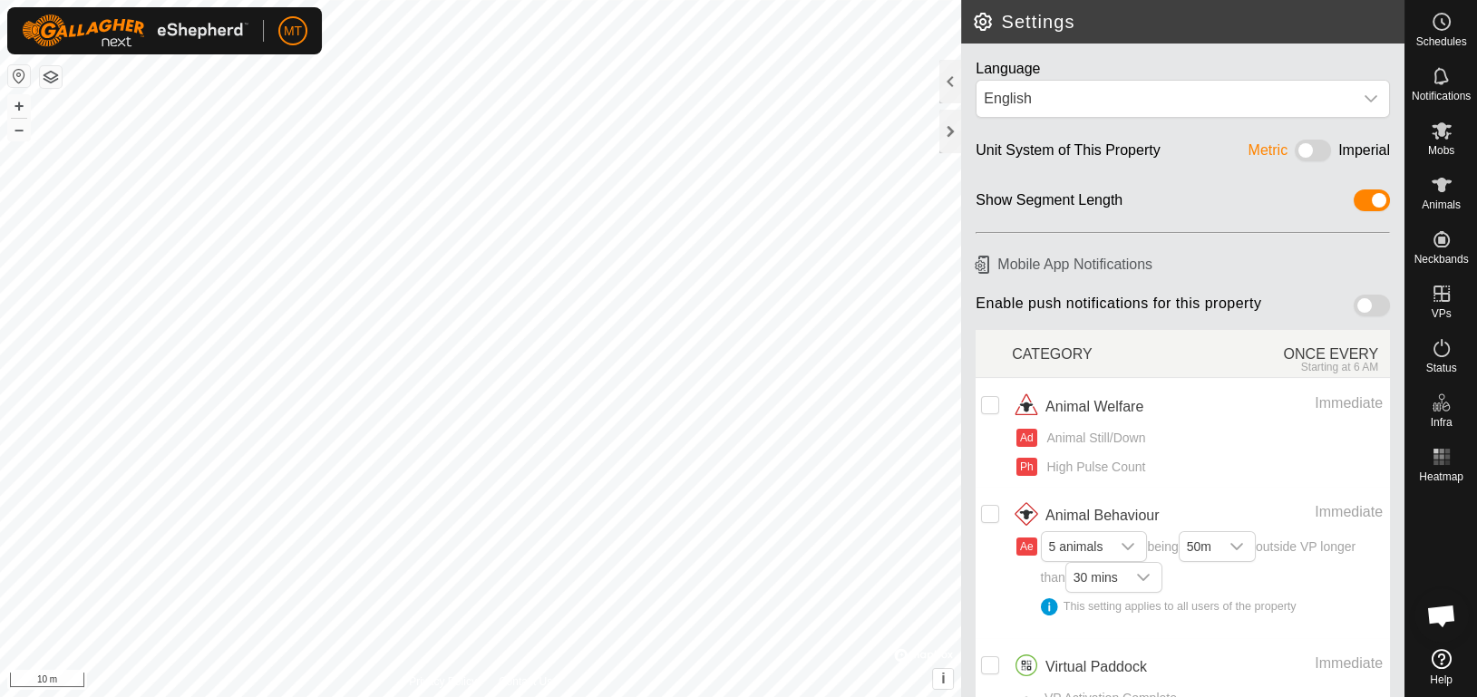
click at [1461, 529] on div at bounding box center [1441, 566] width 72 height 152
click at [1437, 153] on span "Mobs" at bounding box center [1441, 150] width 26 height 11
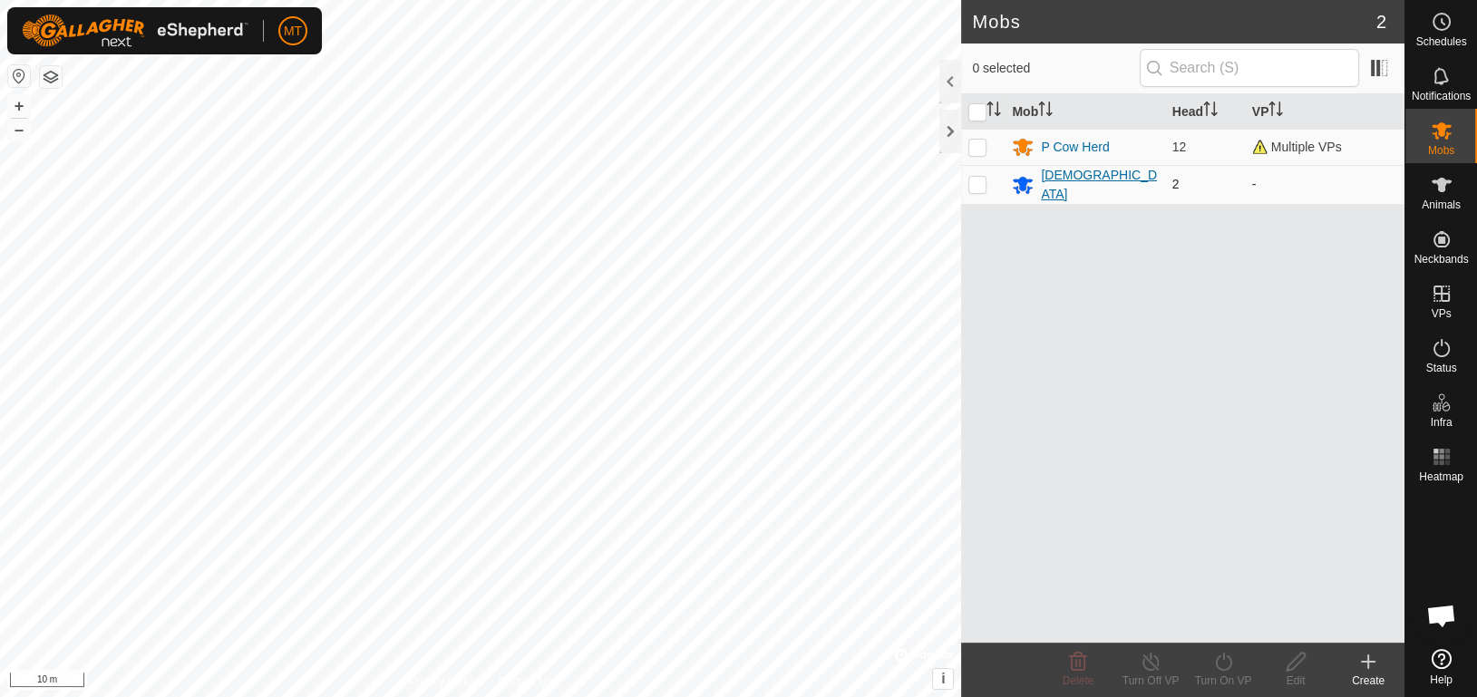
click at [1117, 188] on div "males" at bounding box center [1084, 185] width 145 height 38
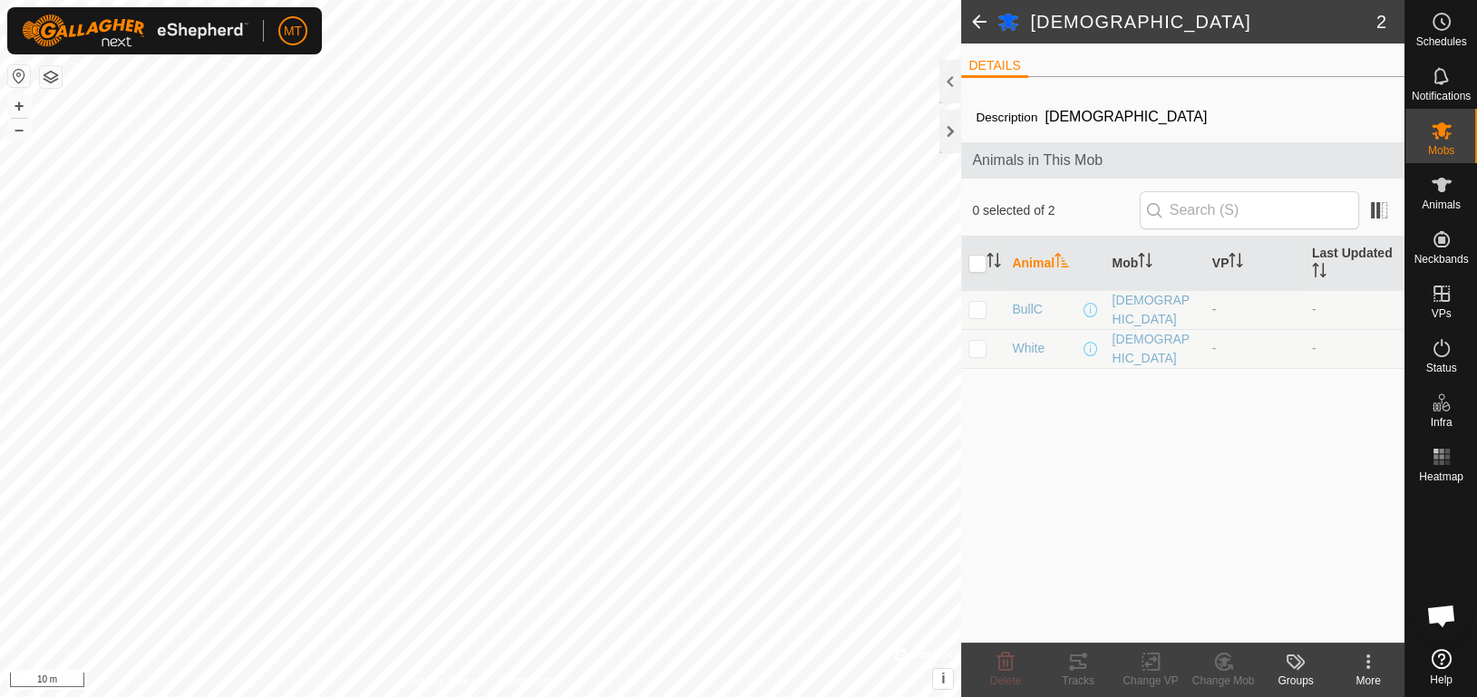
click at [973, 311] on p-checkbox at bounding box center [977, 309] width 18 height 15
checkbox input "true"
click at [979, 342] on p-checkbox at bounding box center [977, 348] width 18 height 15
checkbox input "true"
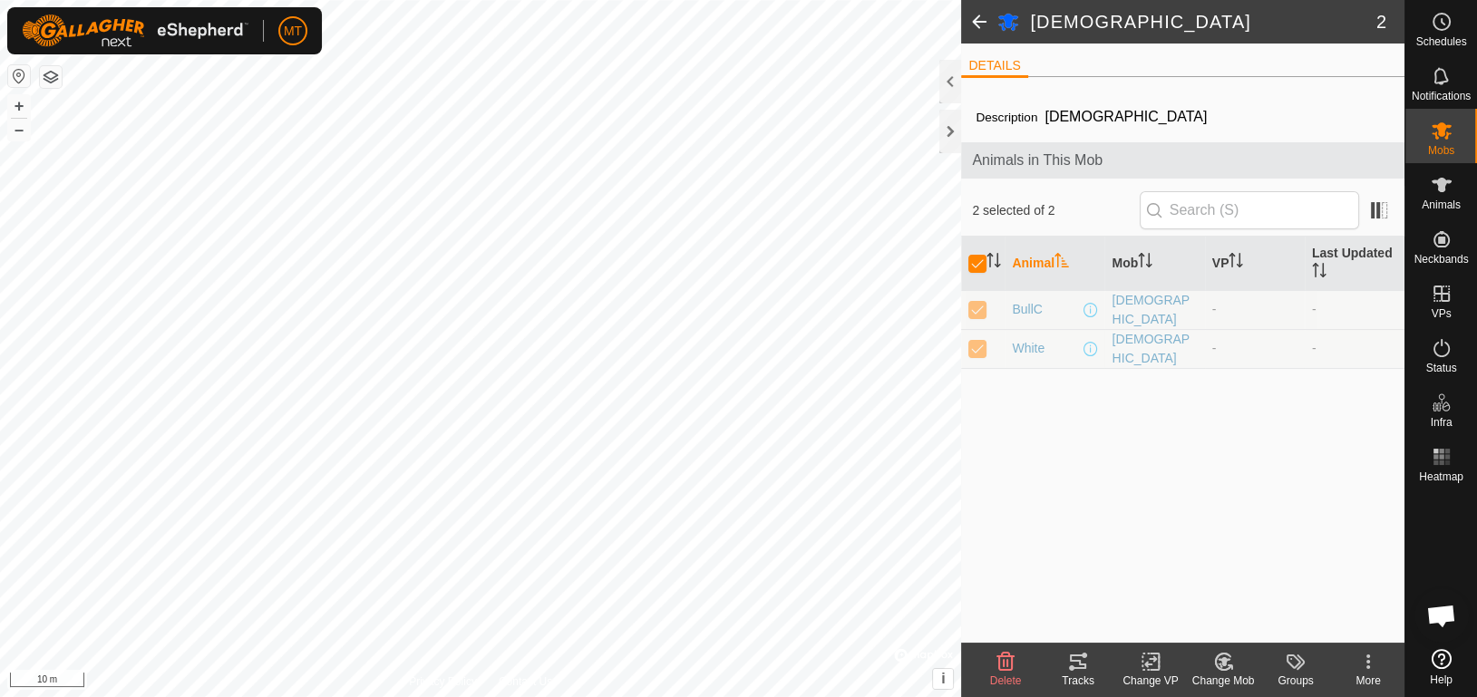
click at [1191, 677] on div "Change Mob" at bounding box center [1223, 681] width 73 height 16
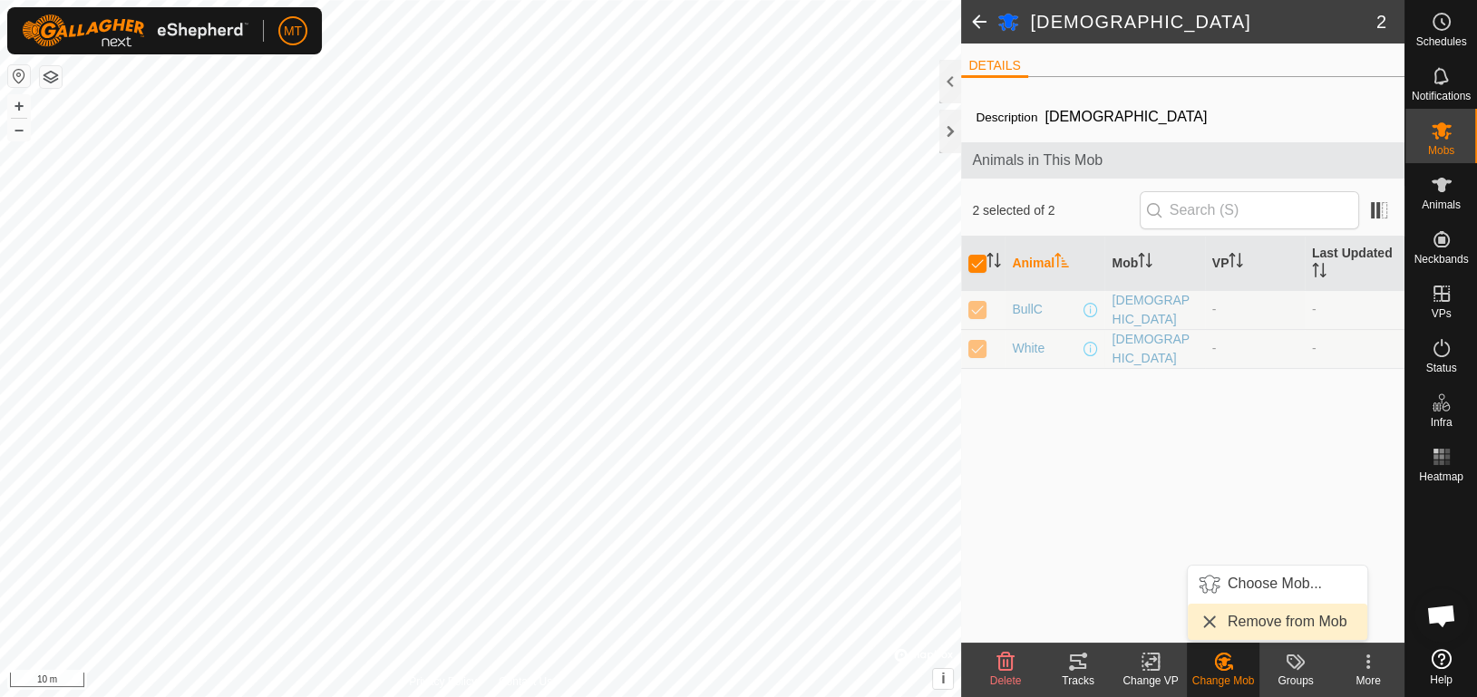
click at [1228, 624] on link "Remove from Mob" at bounding box center [1278, 622] width 180 height 36
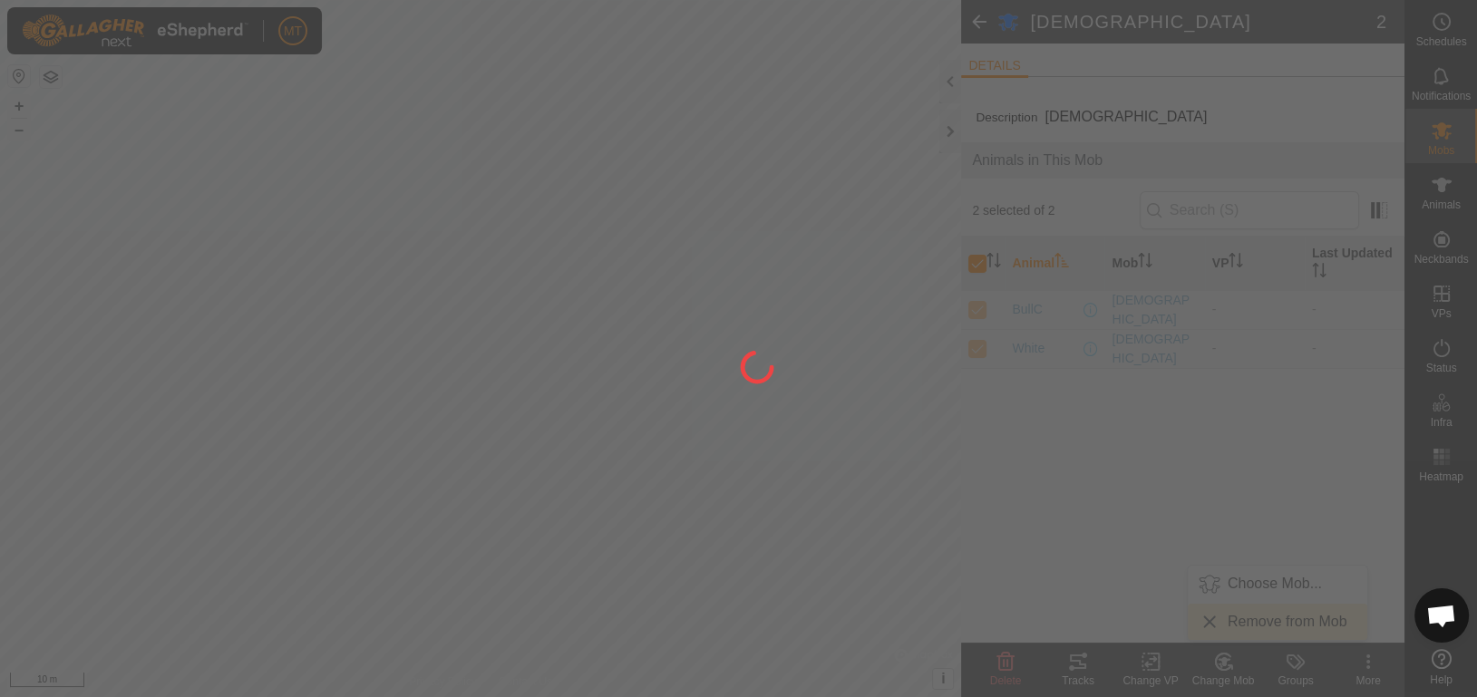
checkbox input "false"
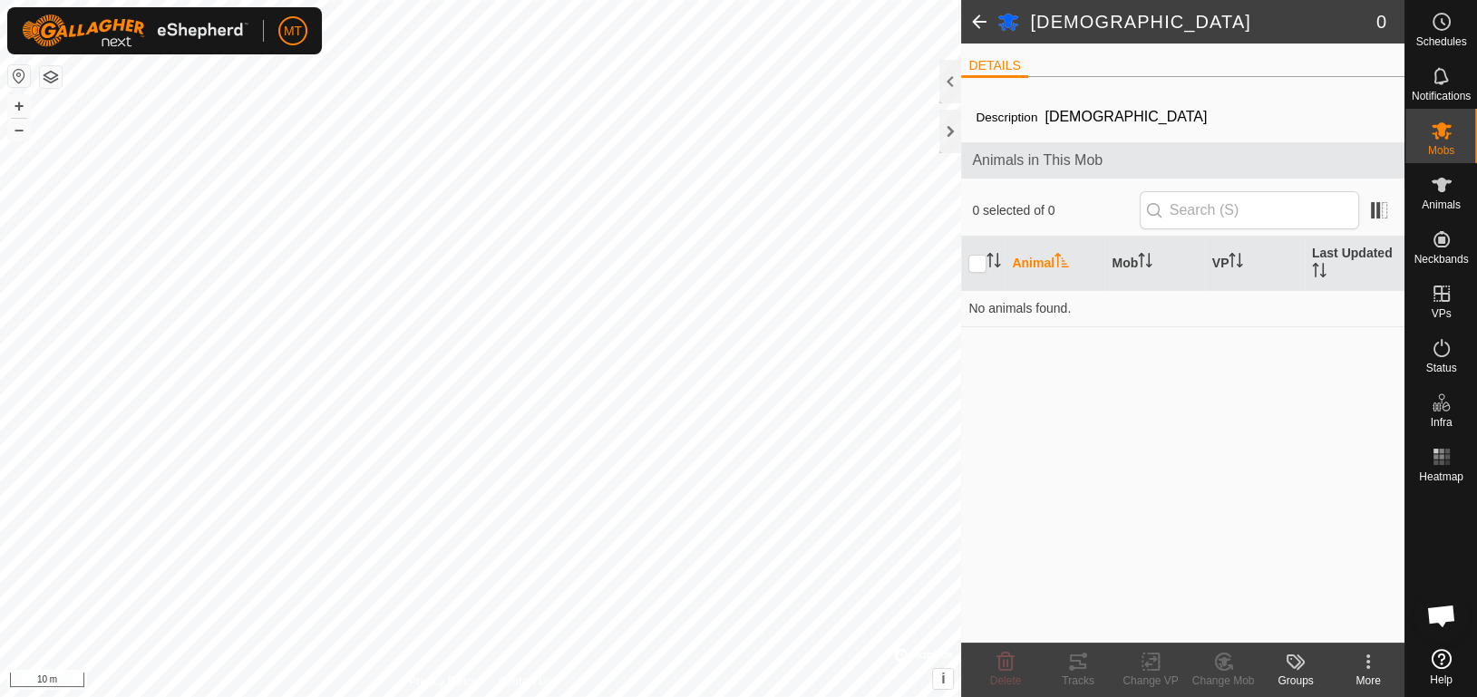
click at [1028, 260] on th "Animal" at bounding box center [1055, 264] width 100 height 54
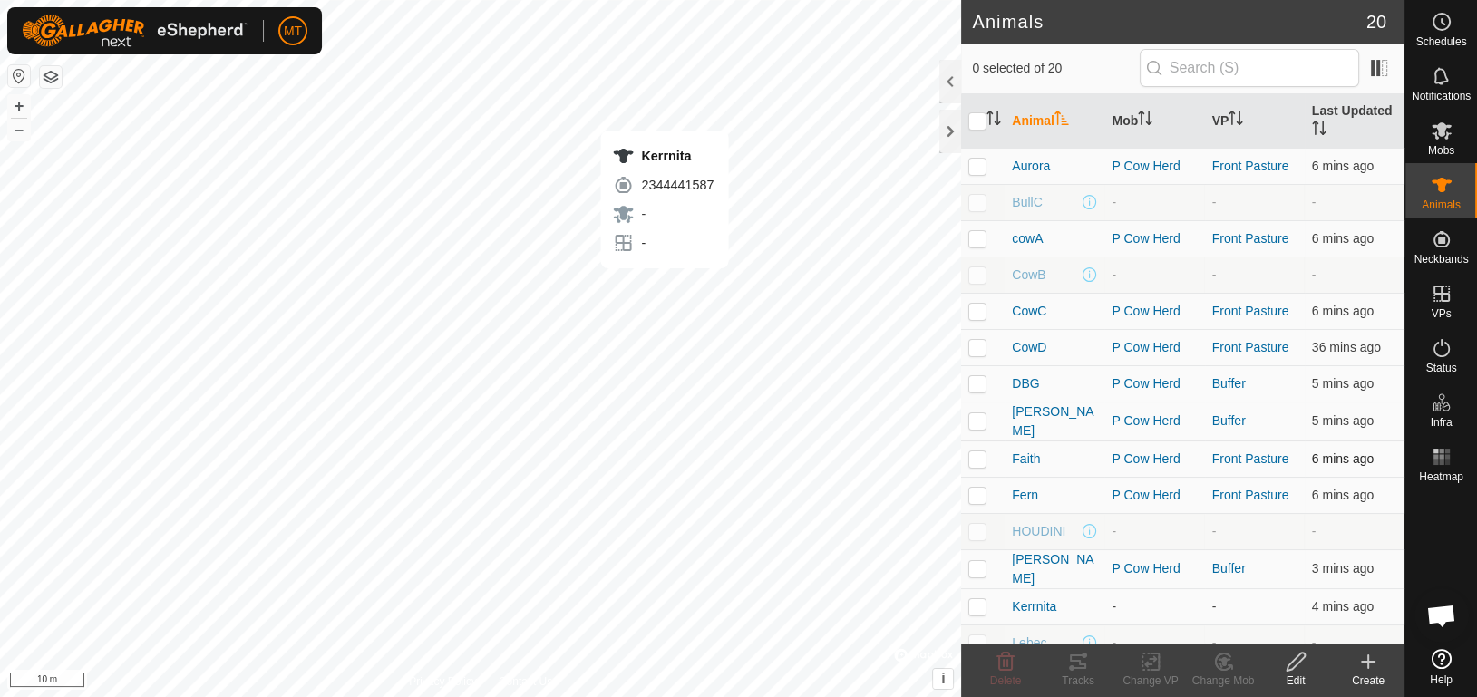
checkbox input "true"
click at [975, 421] on p-checkbox at bounding box center [977, 420] width 18 height 15
checkbox input "true"
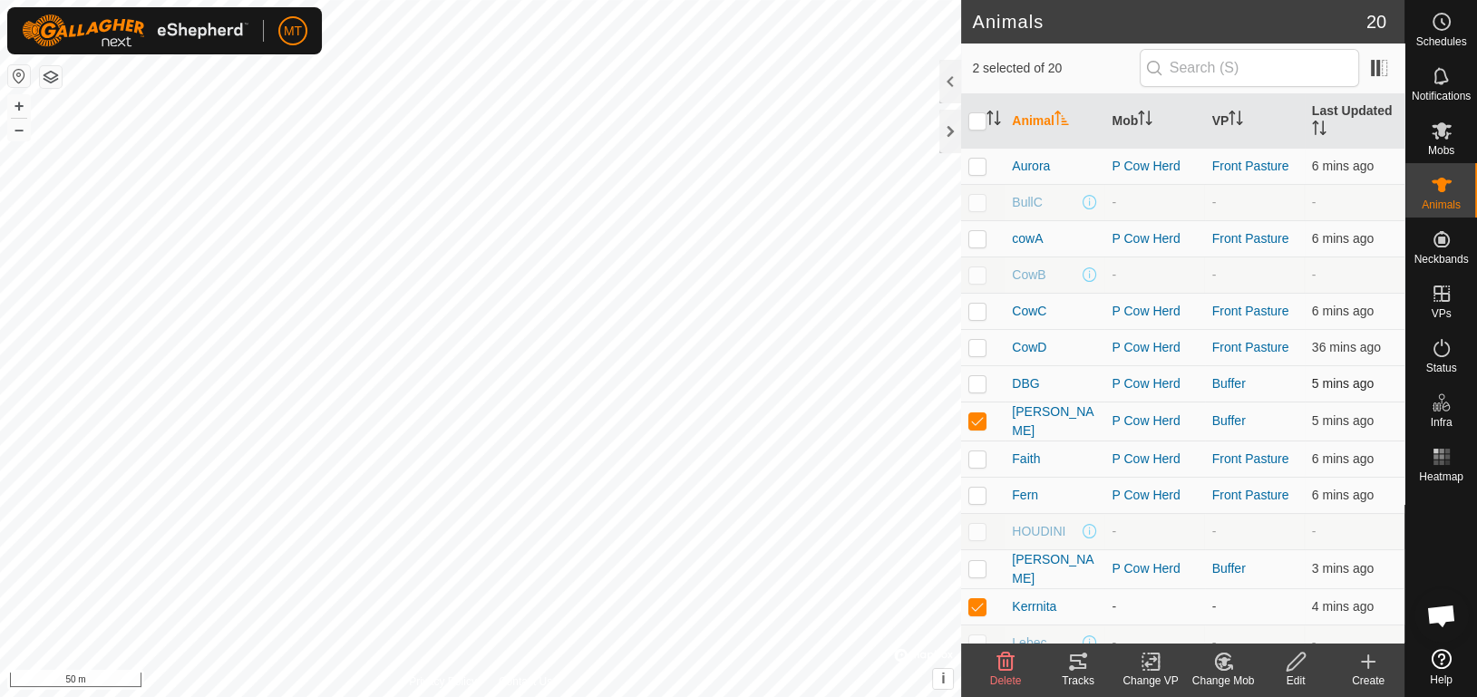
click at [982, 384] on p-checkbox at bounding box center [977, 383] width 18 height 15
checkbox input "true"
click at [971, 565] on p-checkbox at bounding box center [977, 568] width 18 height 15
checkbox input "true"
click at [1222, 677] on div "Change Mob" at bounding box center [1223, 681] width 73 height 16
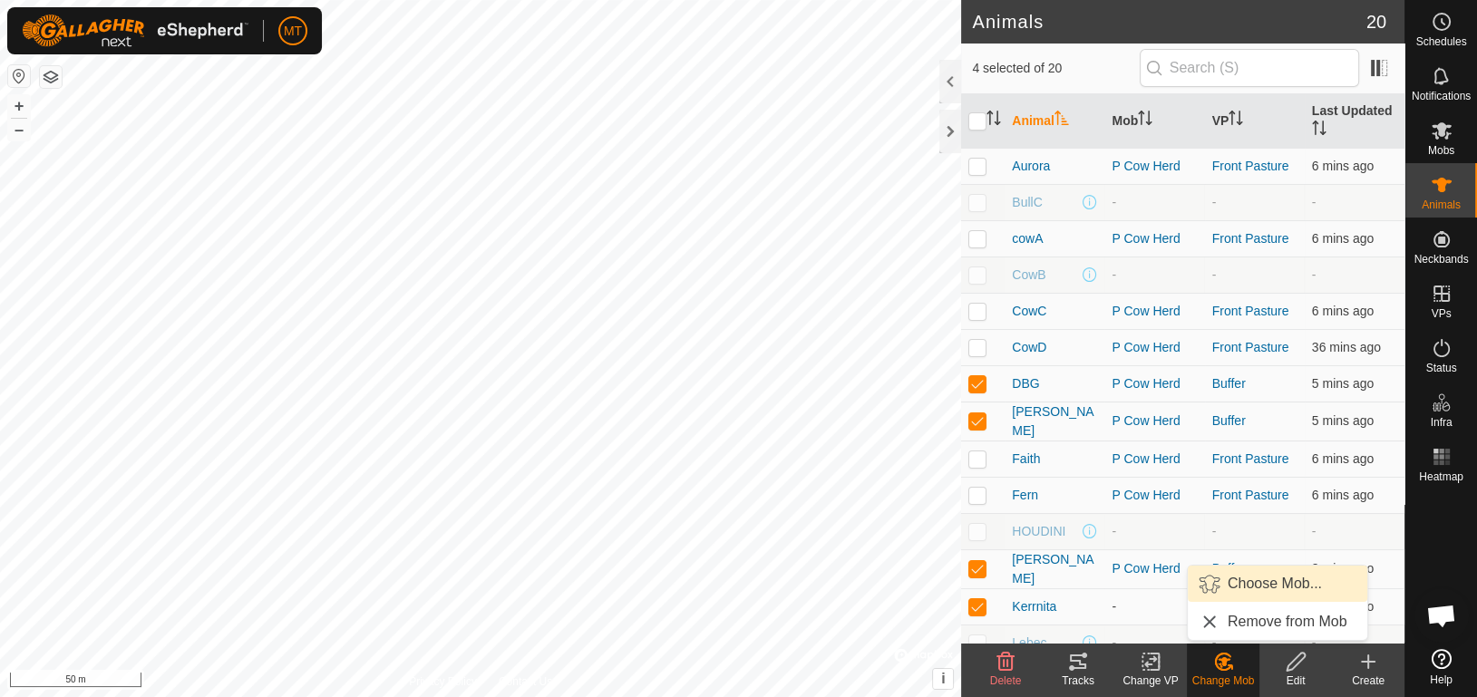
click at [1269, 598] on link "Choose Mob..." at bounding box center [1278, 584] width 180 height 36
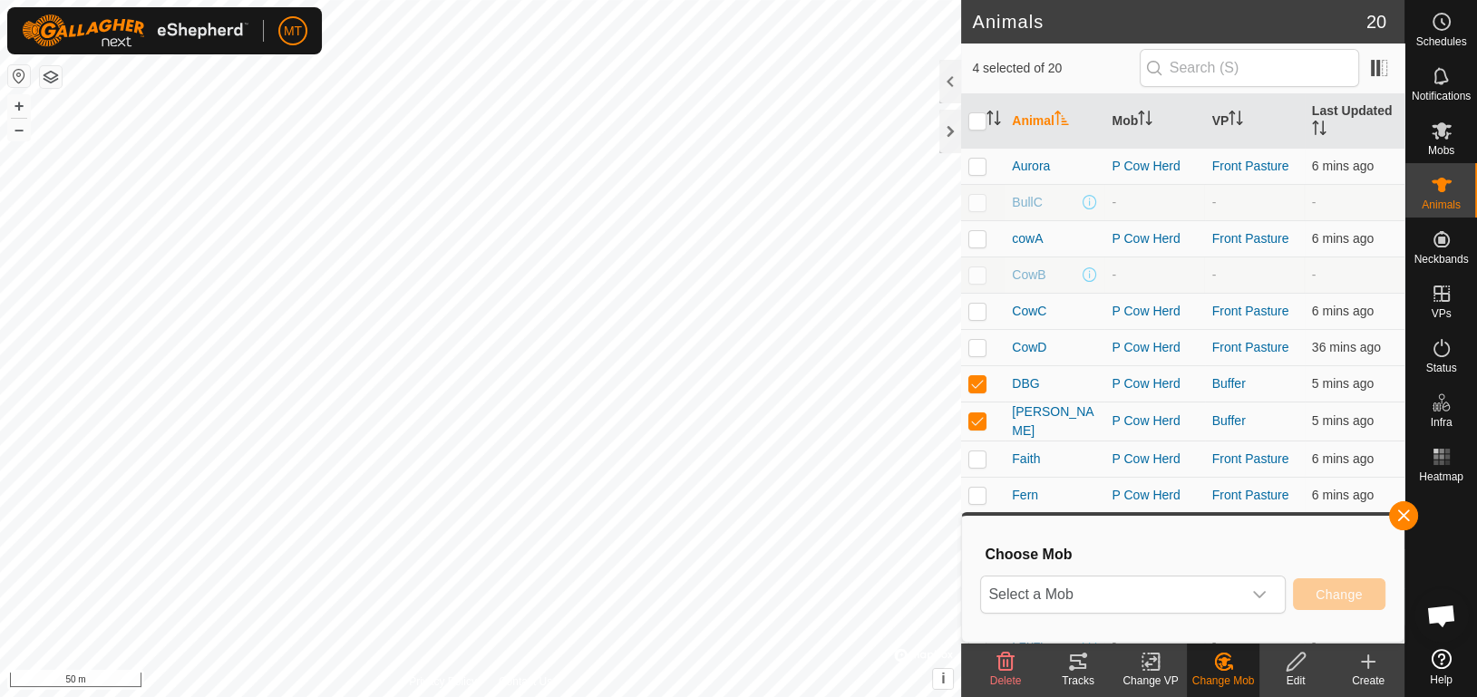
click at [1269, 598] on div "dropdown trigger" at bounding box center [1259, 595] width 36 height 36
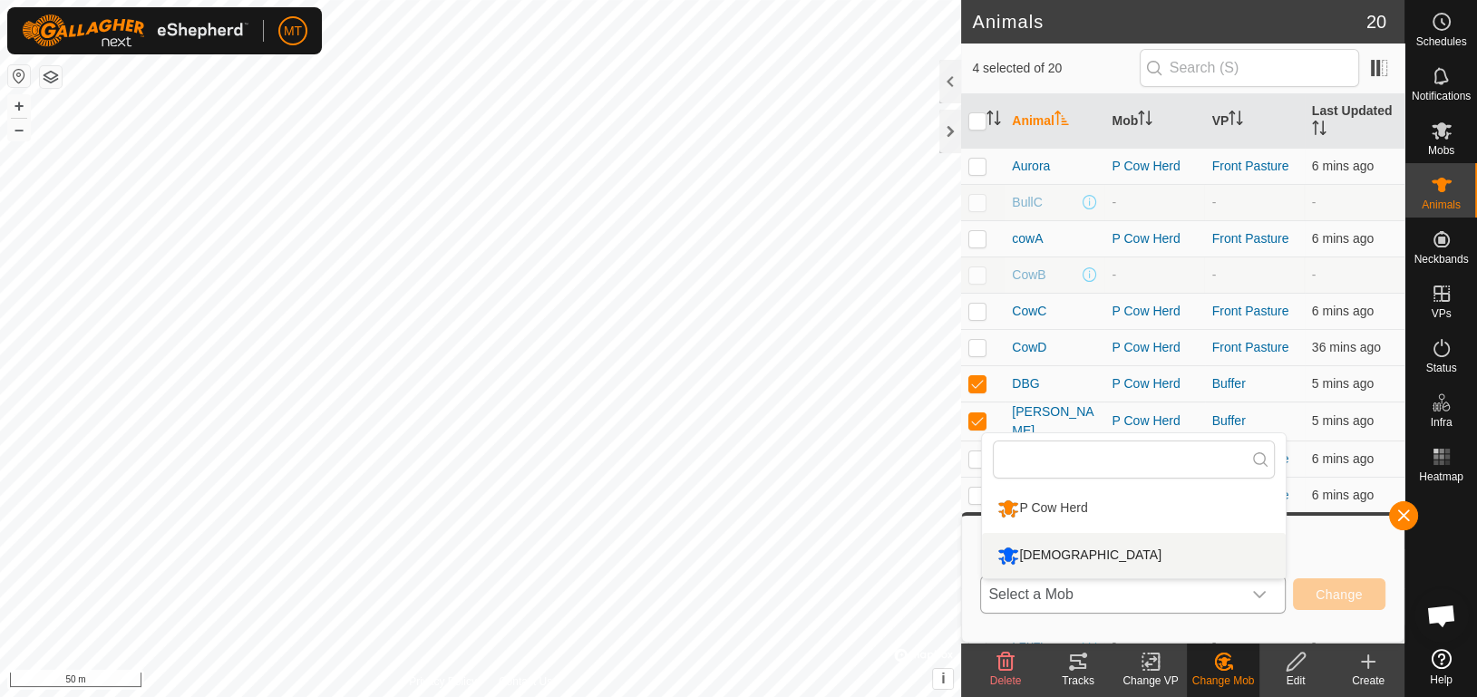
click at [1261, 570] on li "males" at bounding box center [1134, 555] width 304 height 45
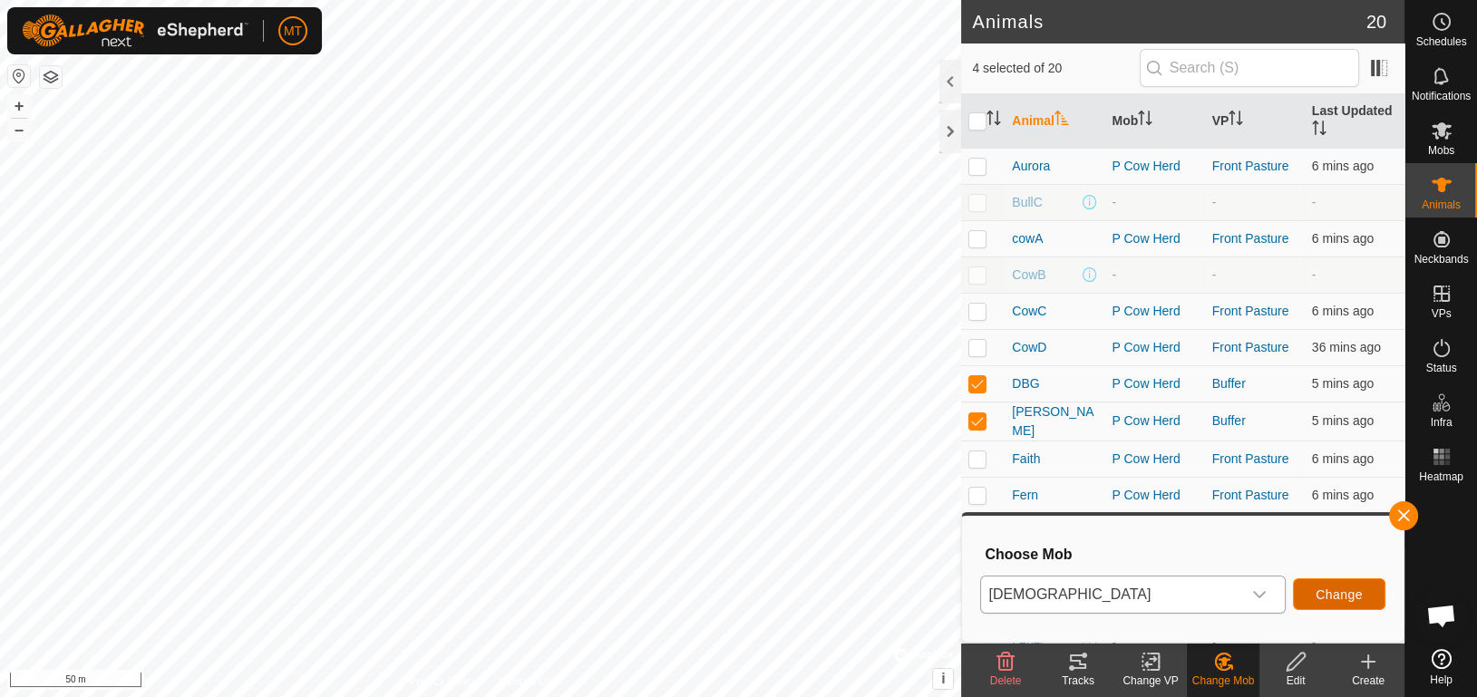
click at [1329, 585] on button "Change" at bounding box center [1339, 595] width 92 height 32
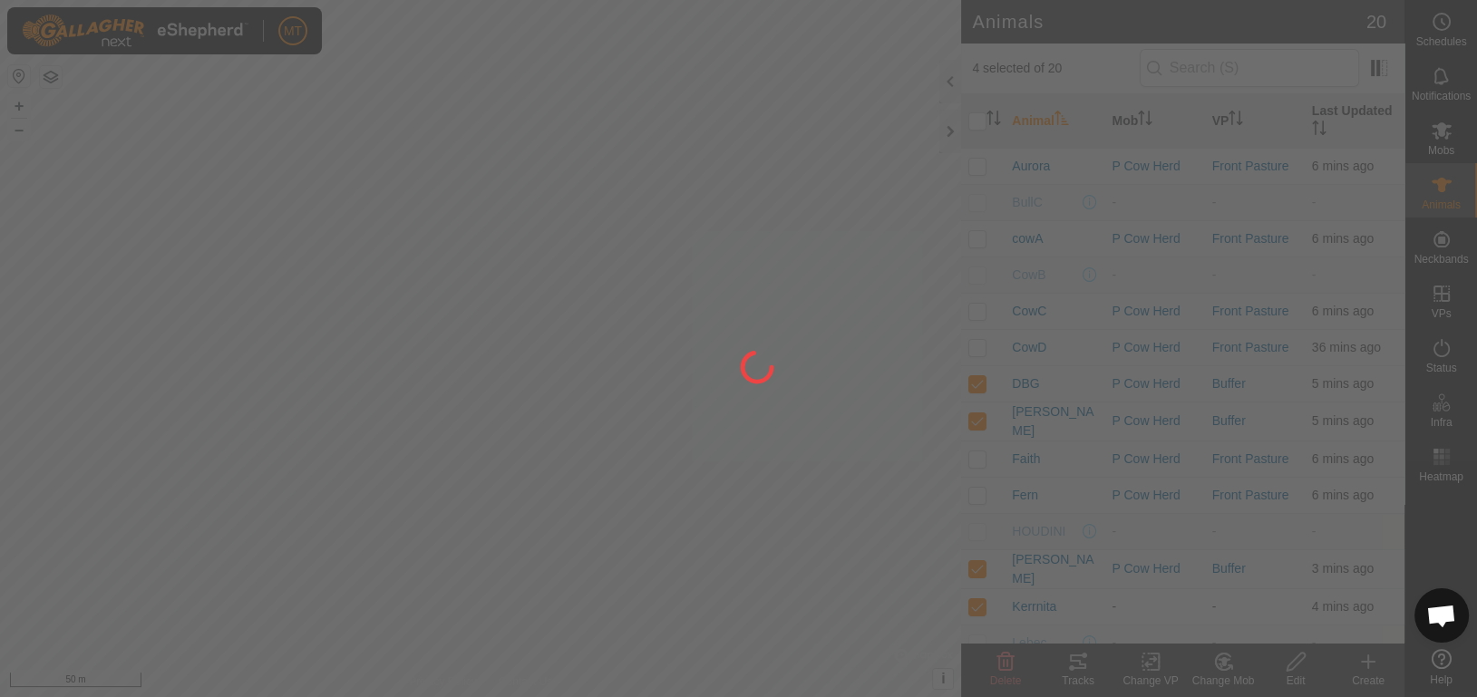
checkbox input "false"
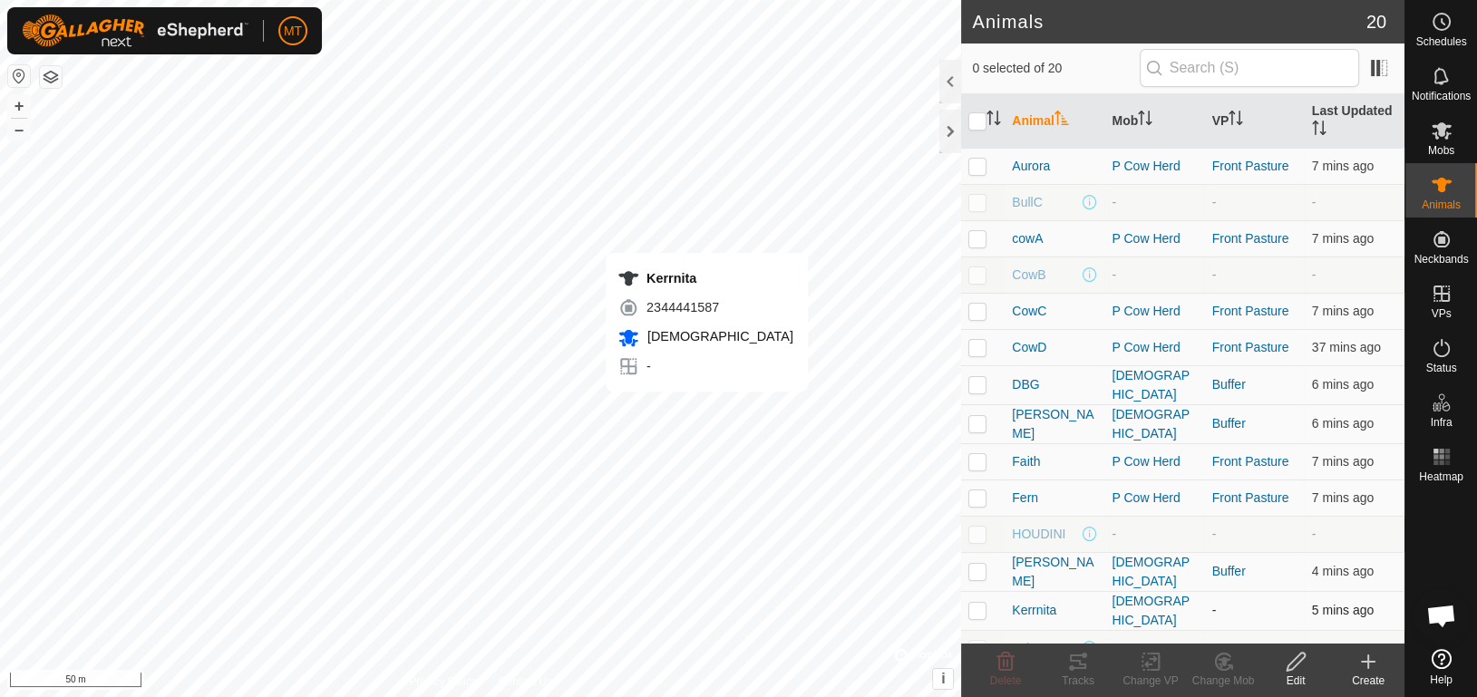
checkbox input "true"
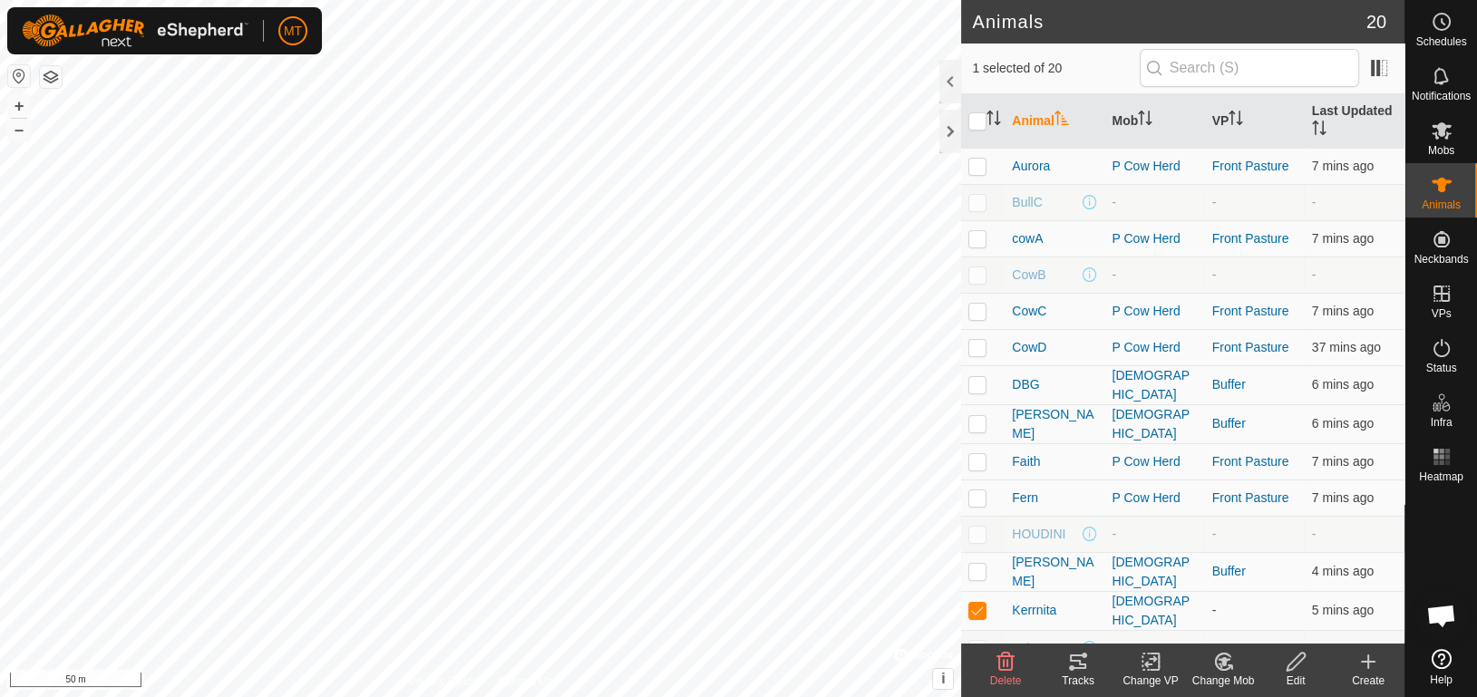
click at [1151, 668] on icon at bounding box center [1151, 662] width 23 height 22
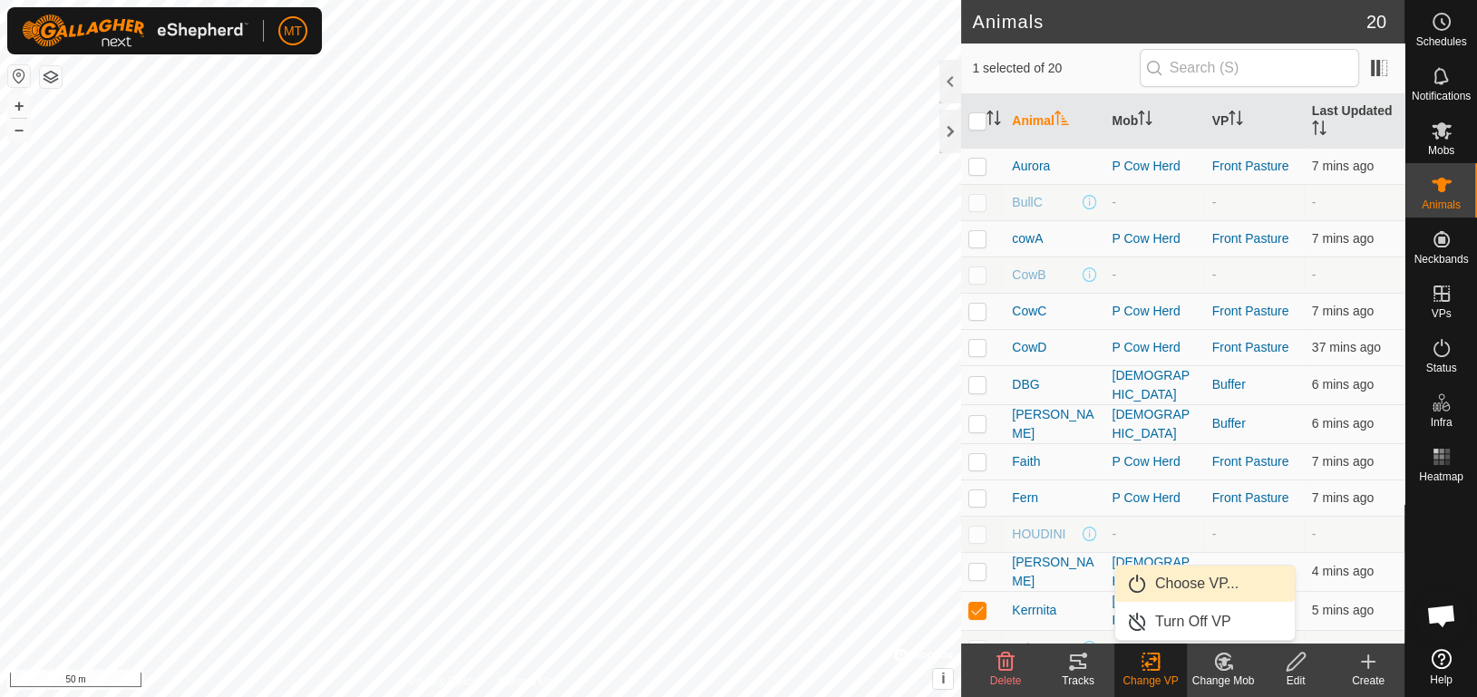
click at [1176, 591] on link "Choose VP..." at bounding box center [1205, 584] width 180 height 36
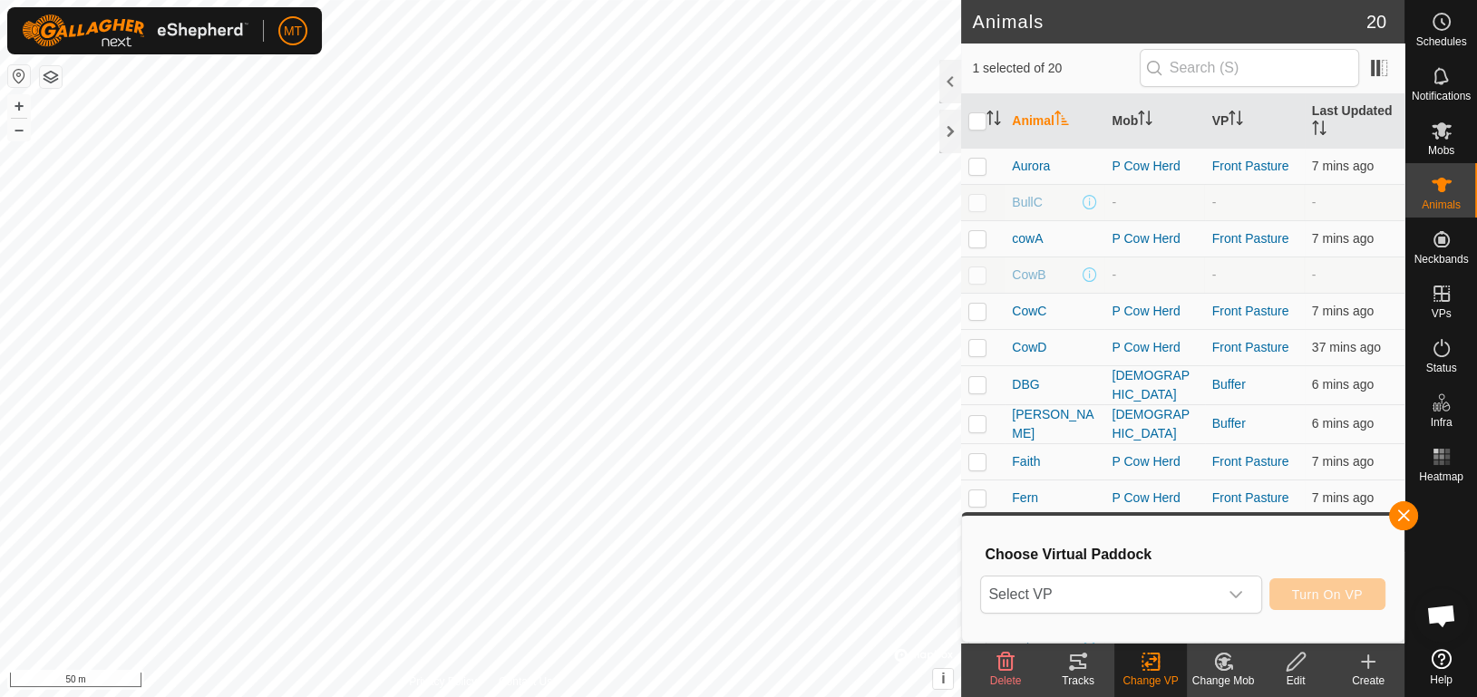
click at [1176, 591] on span "Select VP" at bounding box center [1099, 595] width 236 height 36
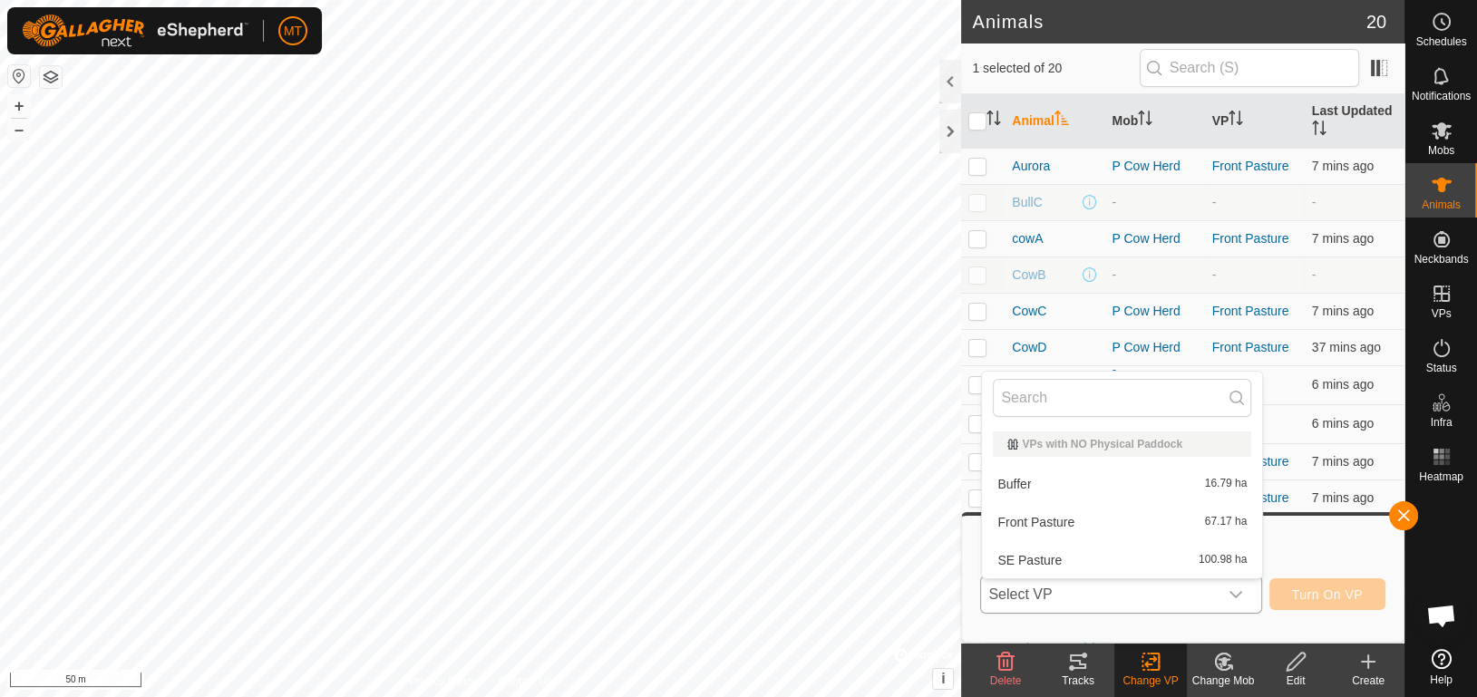
click at [1153, 486] on li "Buffer 16.79 ha" at bounding box center [1122, 484] width 280 height 36
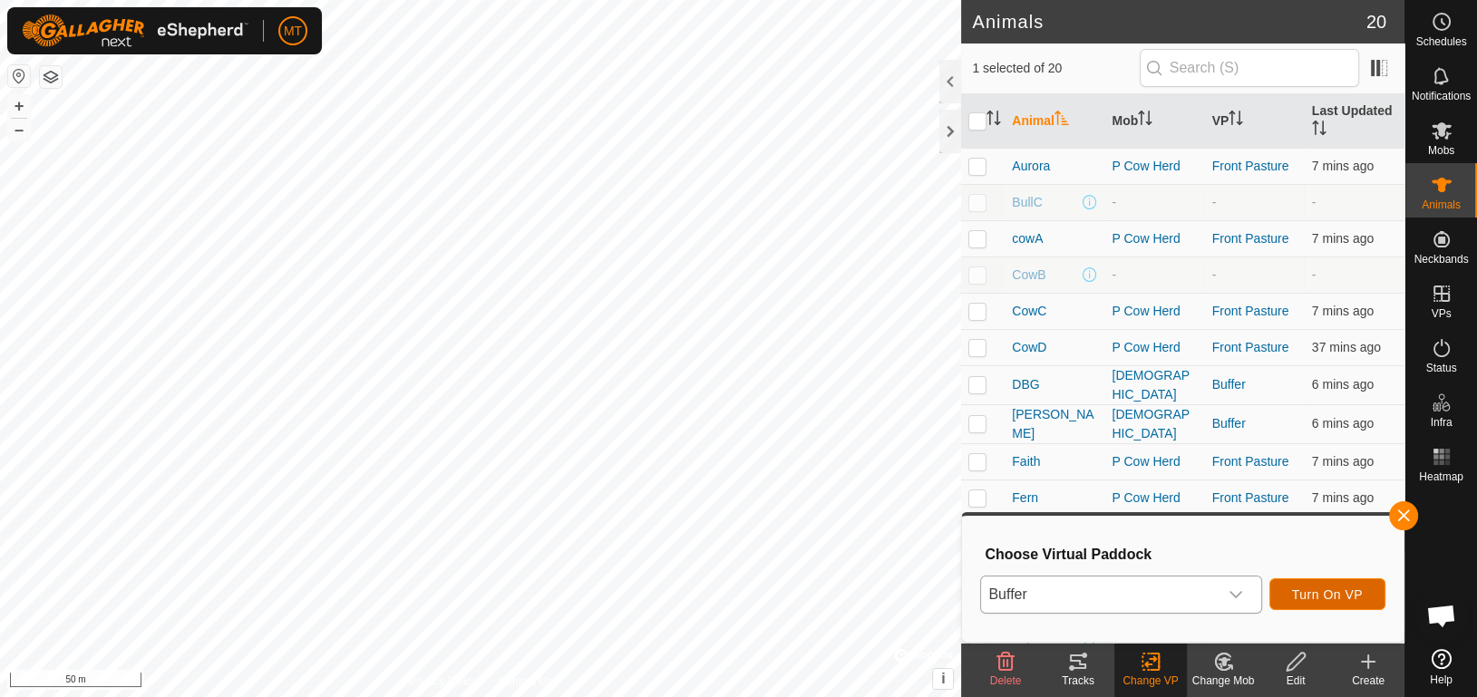
click at [1299, 595] on span "Turn On VP" at bounding box center [1327, 595] width 71 height 15
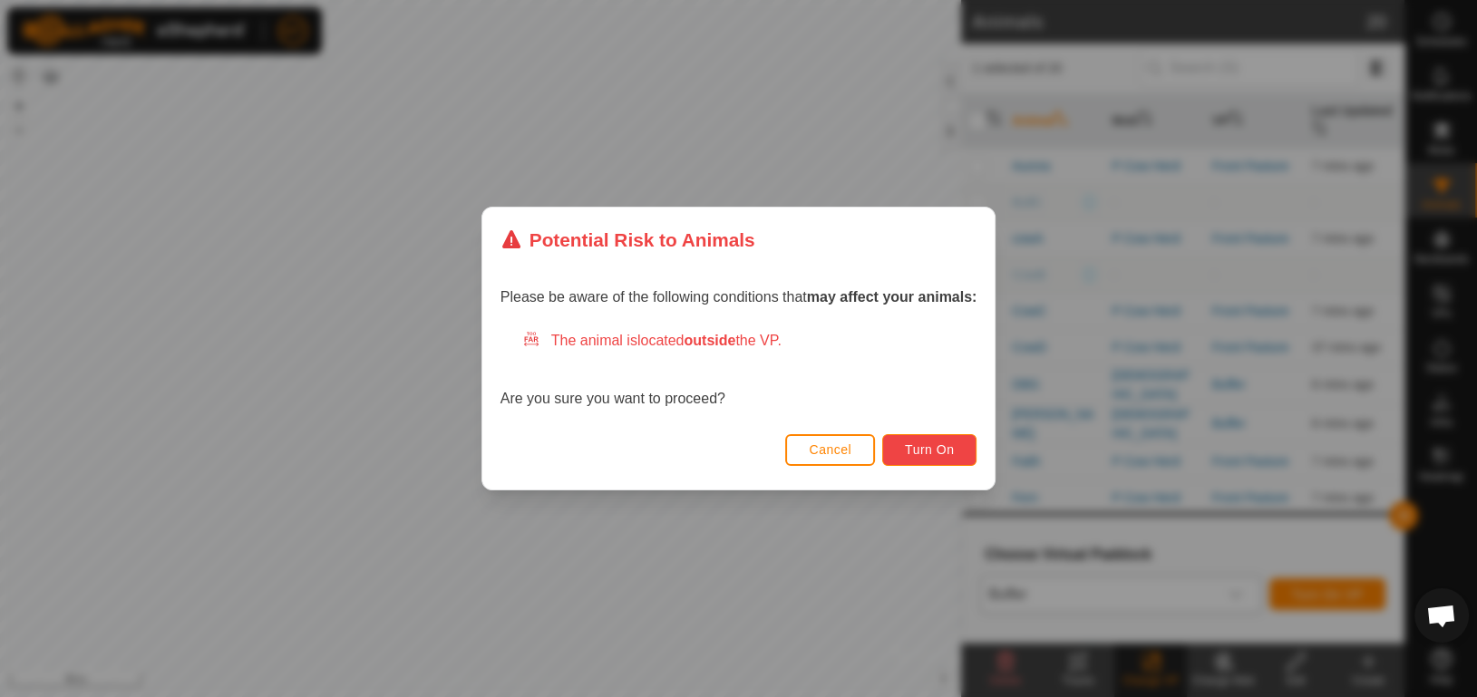
click at [949, 447] on span "Turn On" at bounding box center [929, 449] width 49 height 15
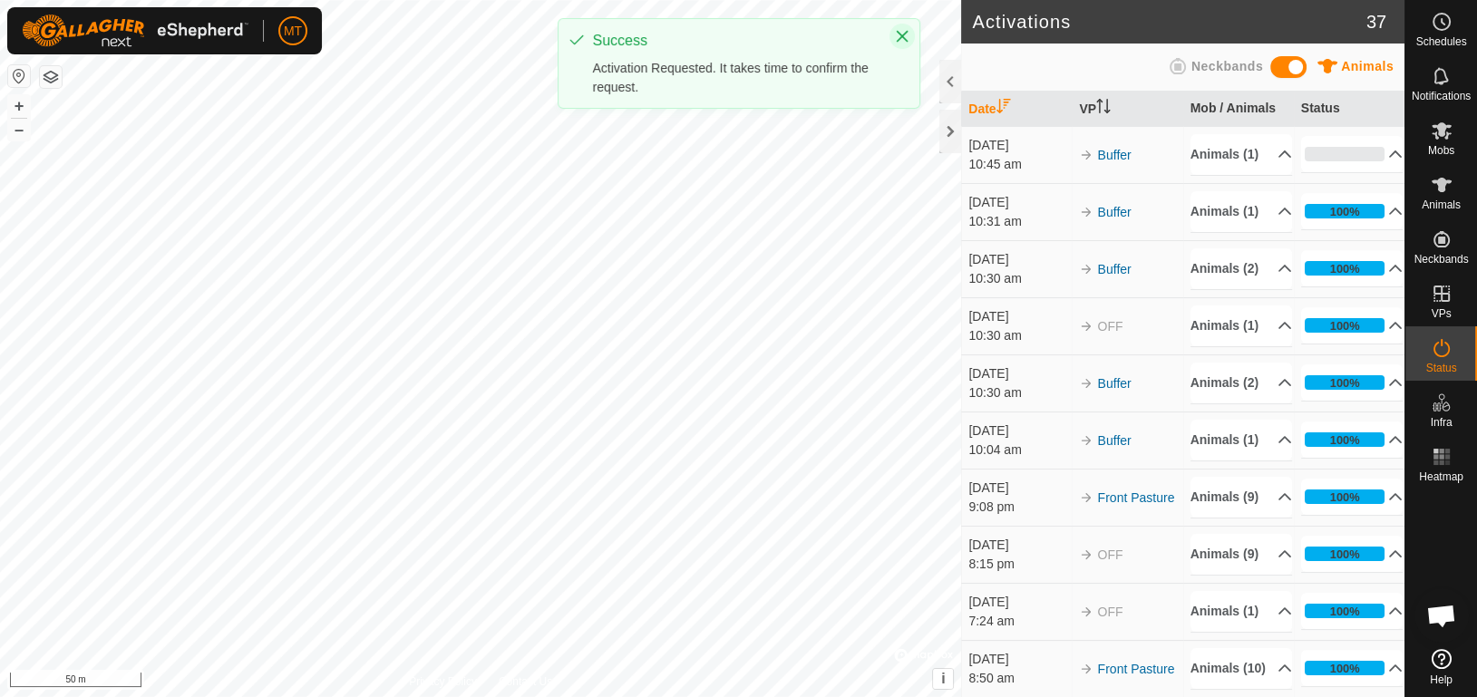
click at [900, 34] on icon "Close" at bounding box center [902, 37] width 12 height 12
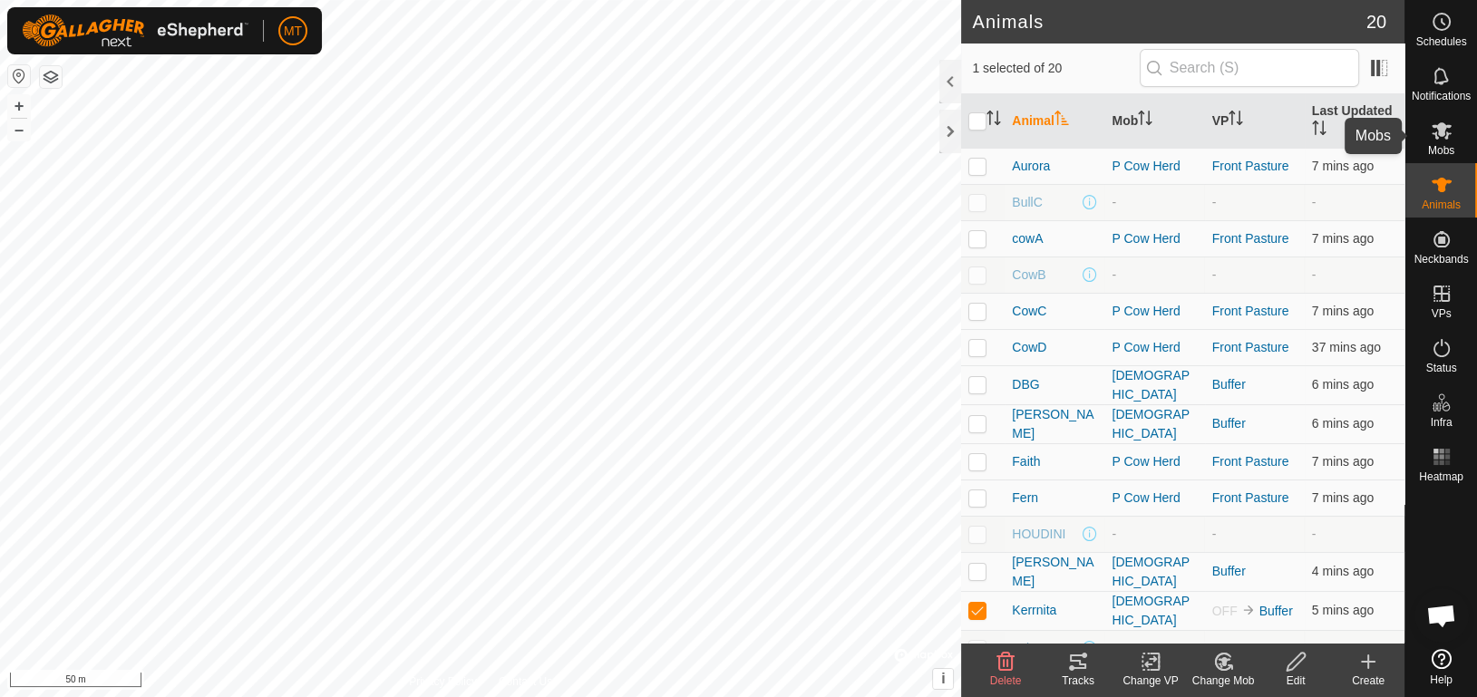
click at [1447, 132] on icon at bounding box center [1442, 130] width 20 height 17
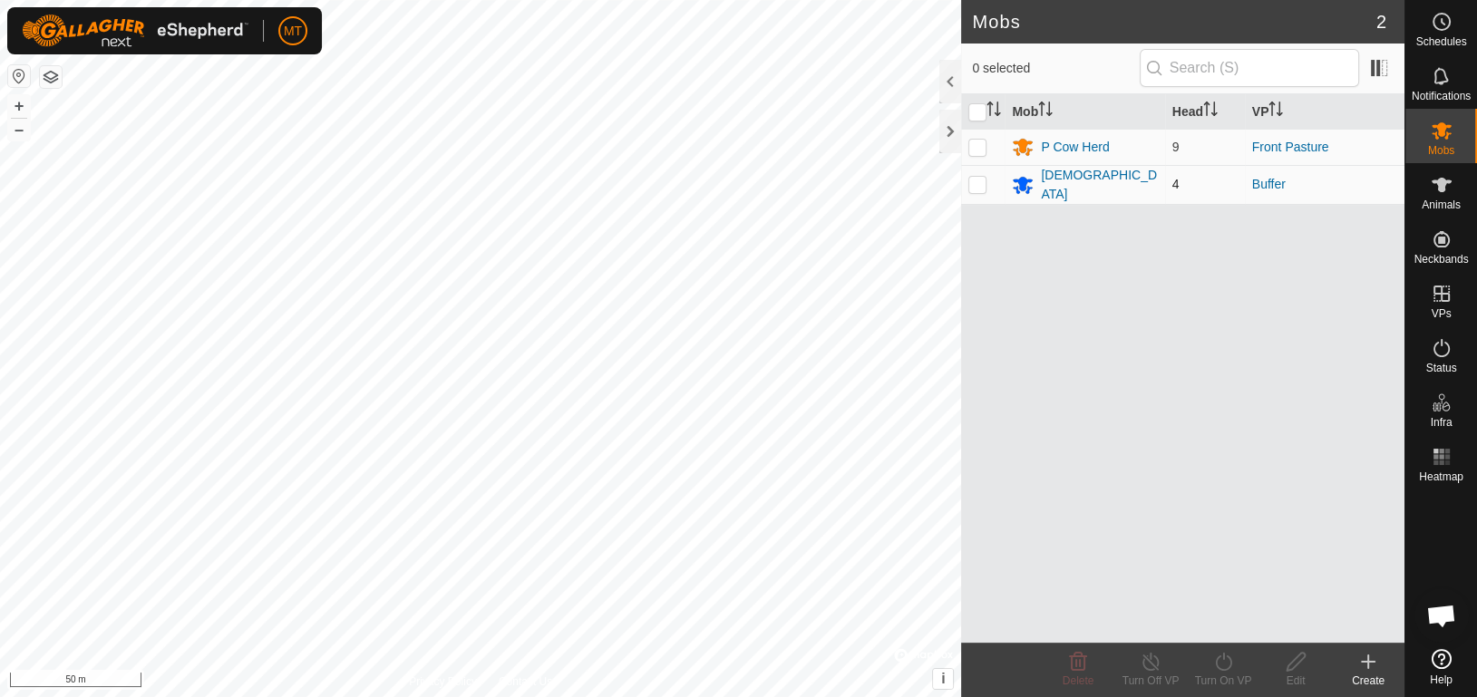
click at [983, 181] on p-checkbox at bounding box center [977, 184] width 18 height 15
checkbox input "true"
click at [1369, 662] on icon at bounding box center [1368, 662] width 13 height 0
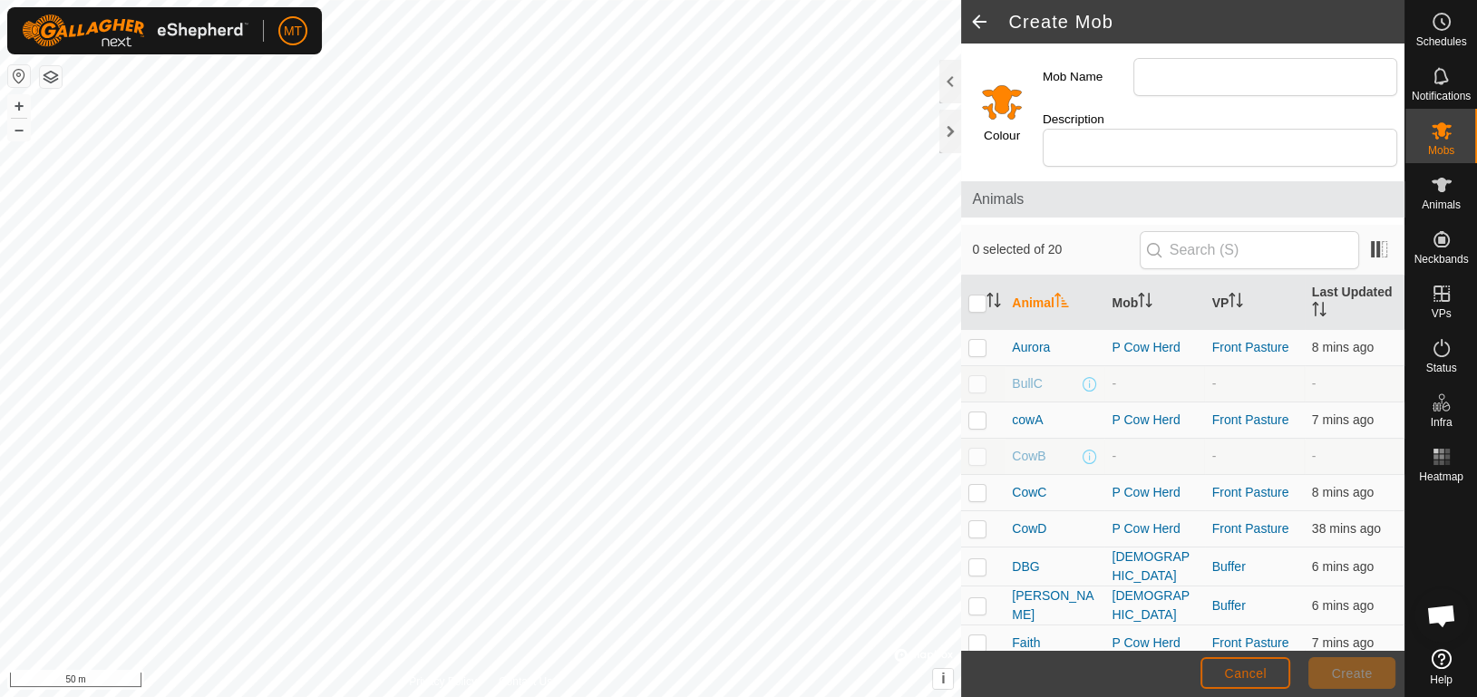
click at [1234, 676] on span "Cancel" at bounding box center [1245, 673] width 43 height 15
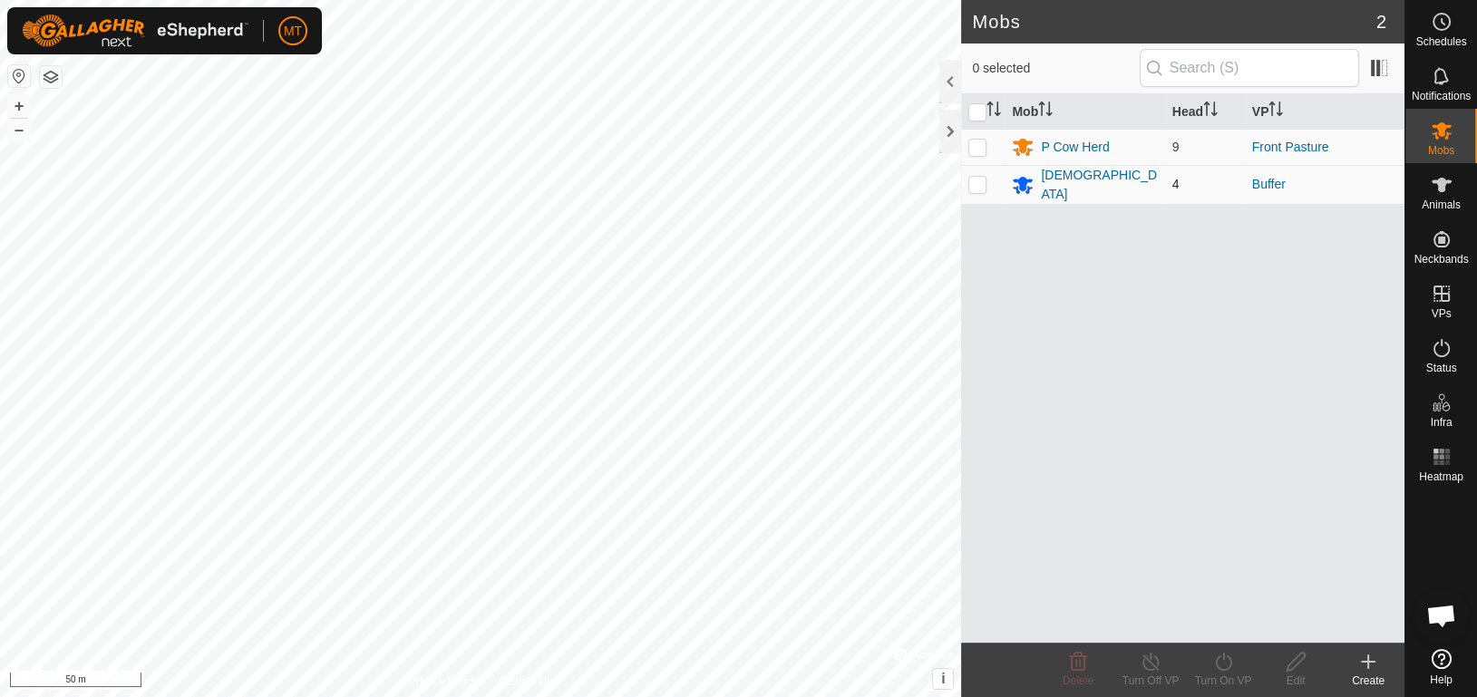
click at [972, 184] on p-checkbox at bounding box center [977, 184] width 18 height 15
checkbox input "true"
click at [1289, 666] on icon at bounding box center [1296, 662] width 18 height 18
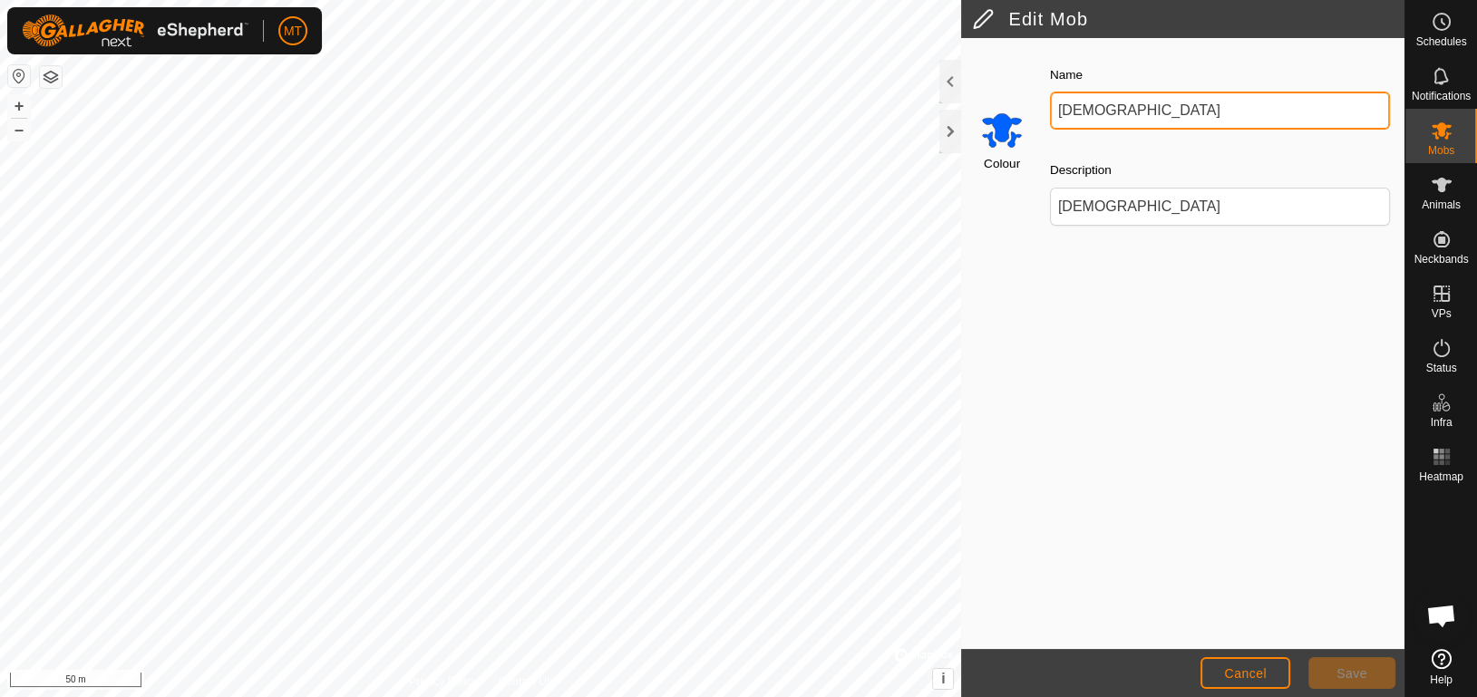
click at [1115, 101] on input "males" at bounding box center [1220, 111] width 340 height 38
type input "m"
click at [1063, 113] on input "cow Herd" at bounding box center [1220, 111] width 340 height 38
click at [1128, 102] on input "Cow Herd" at bounding box center [1220, 111] width 340 height 38
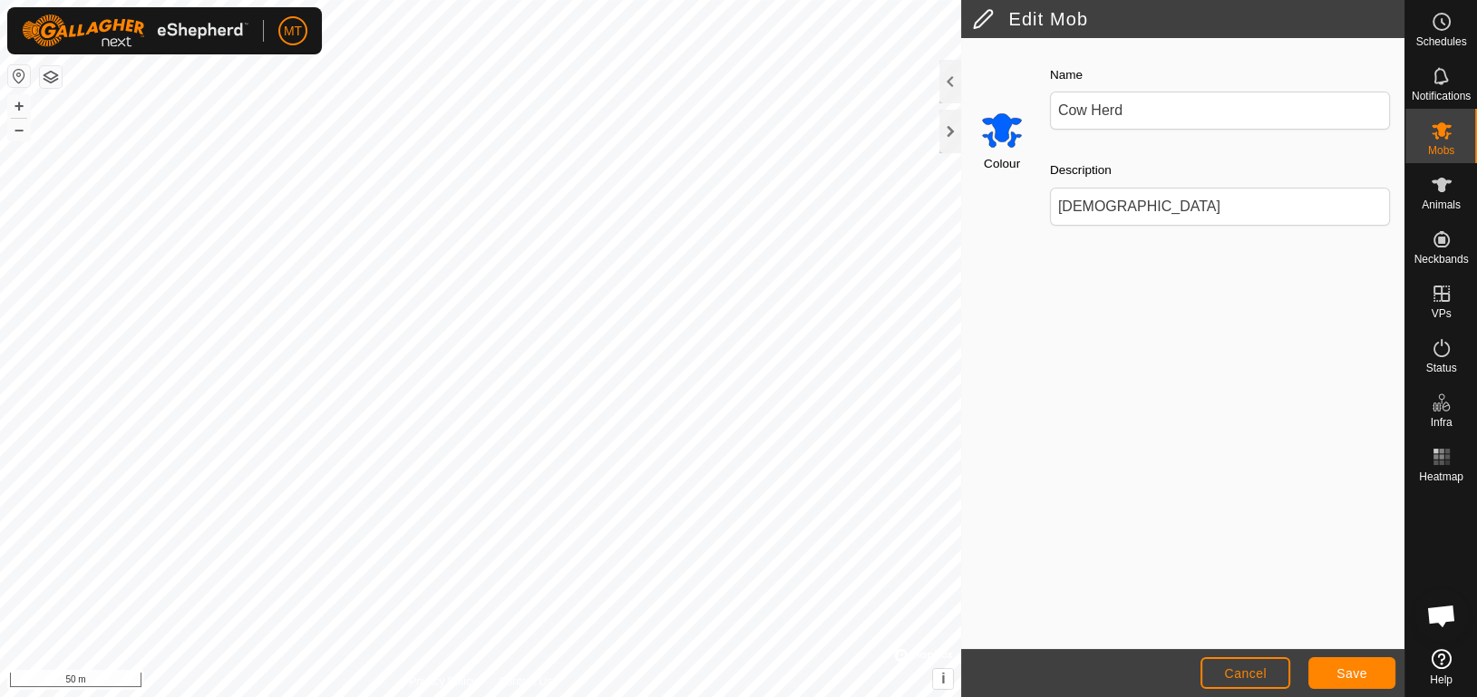
click at [1003, 137] on input "Select a color" at bounding box center [1002, 130] width 44 height 44
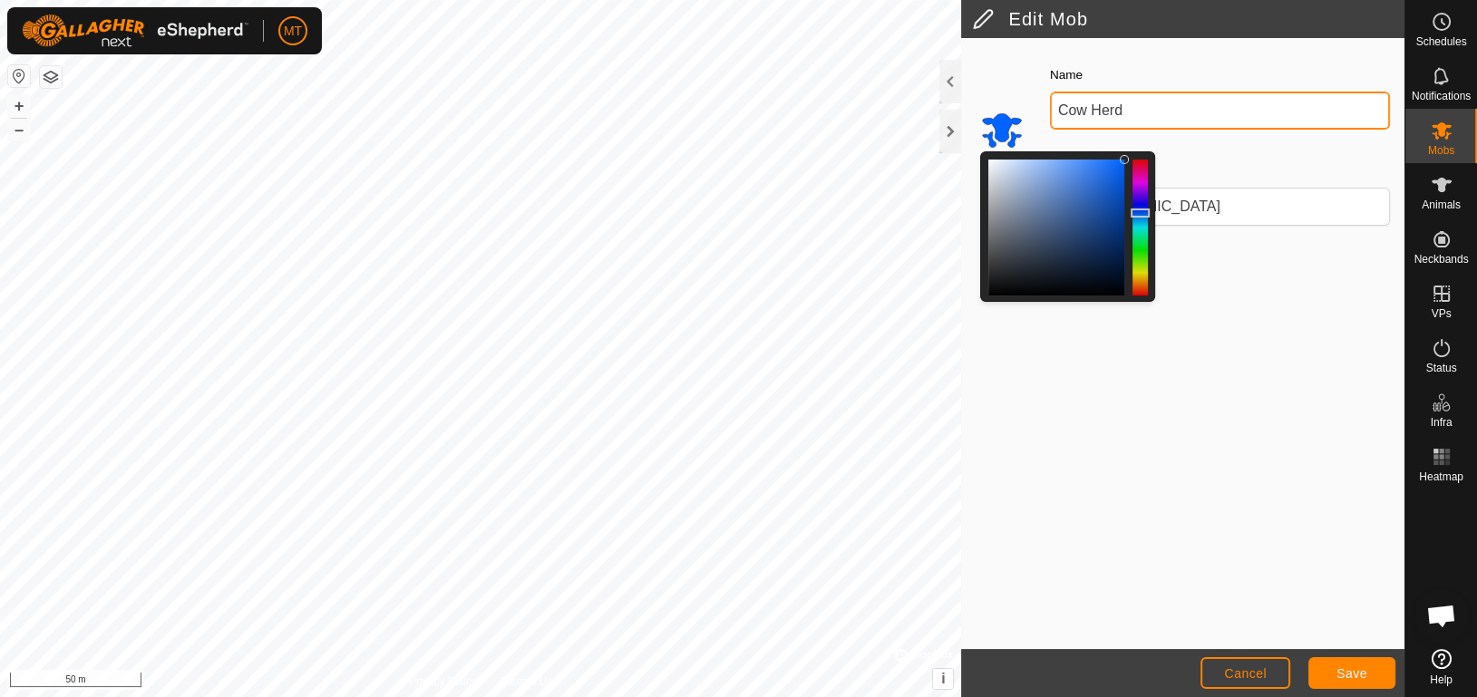
click at [1149, 96] on input "Cow Herd" at bounding box center [1220, 111] width 340 height 38
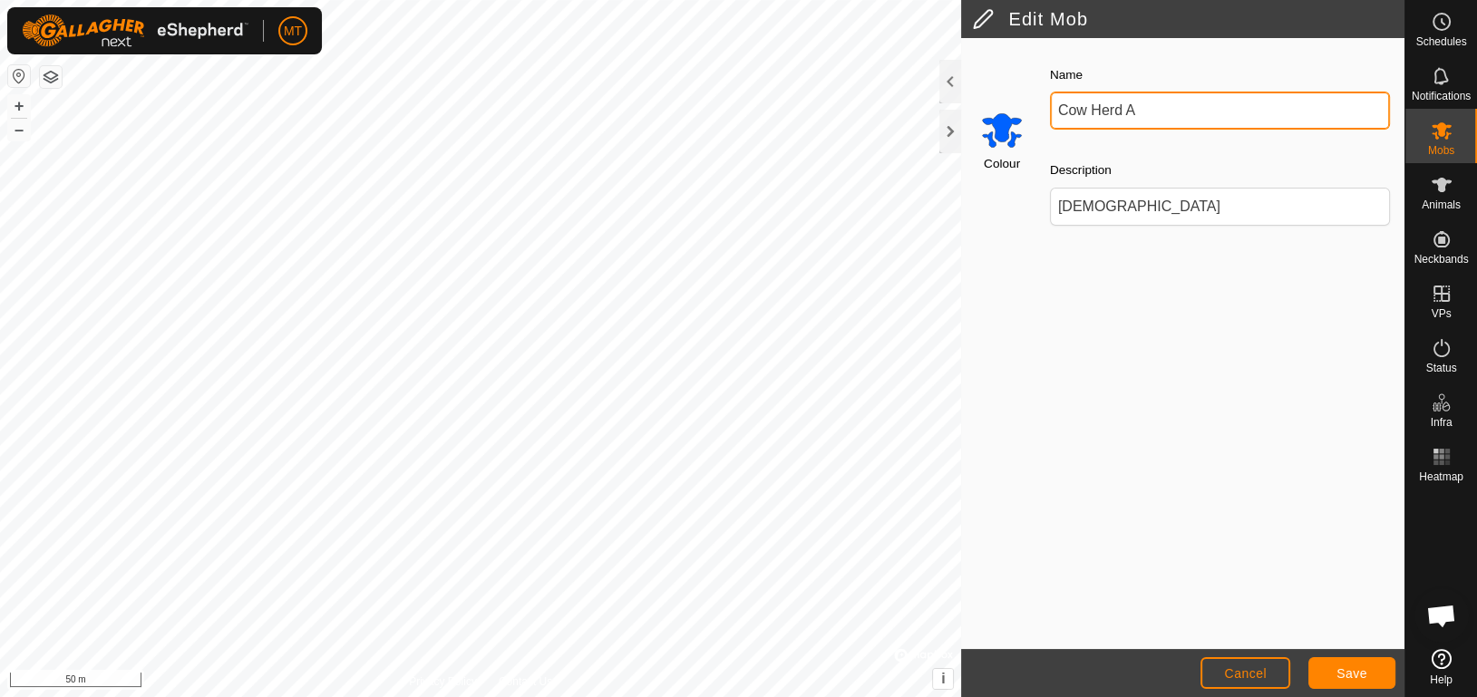
type input "Cow Herd A"
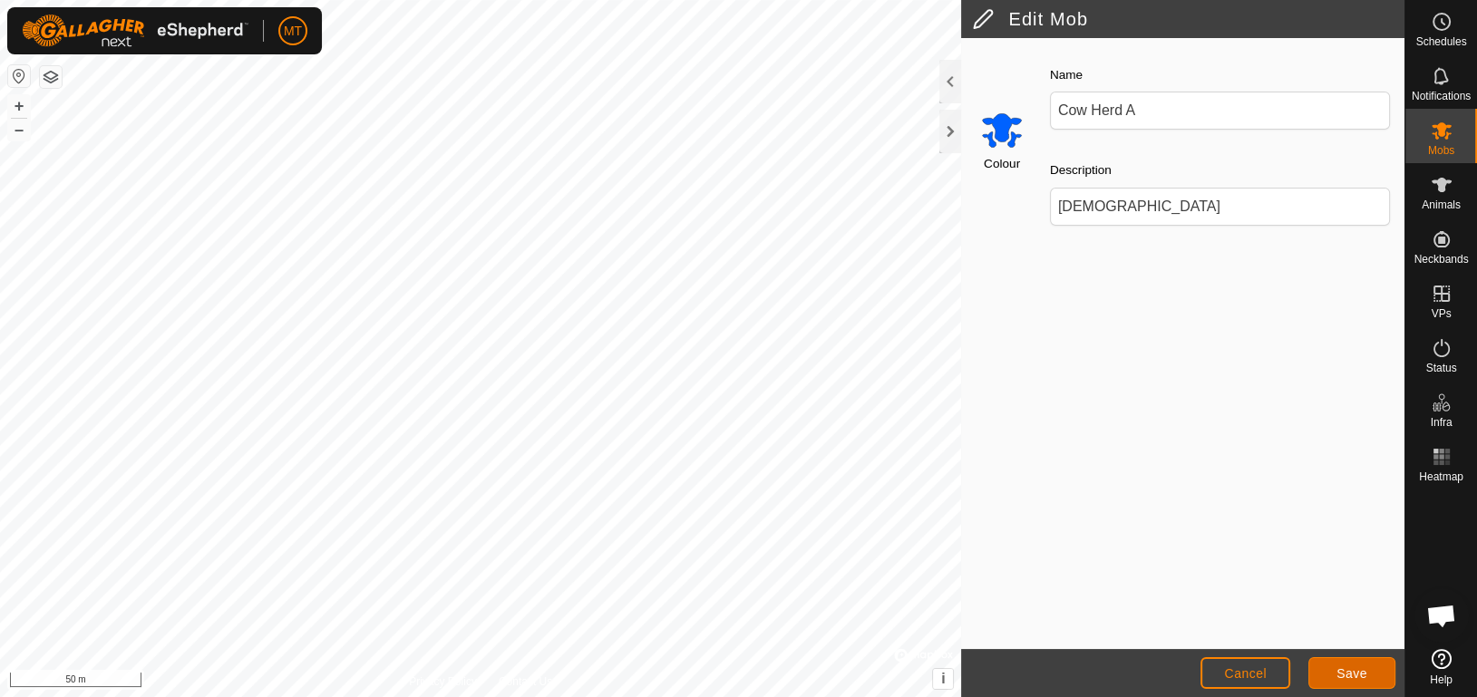
click at [1361, 671] on span "Save" at bounding box center [1352, 673] width 31 height 15
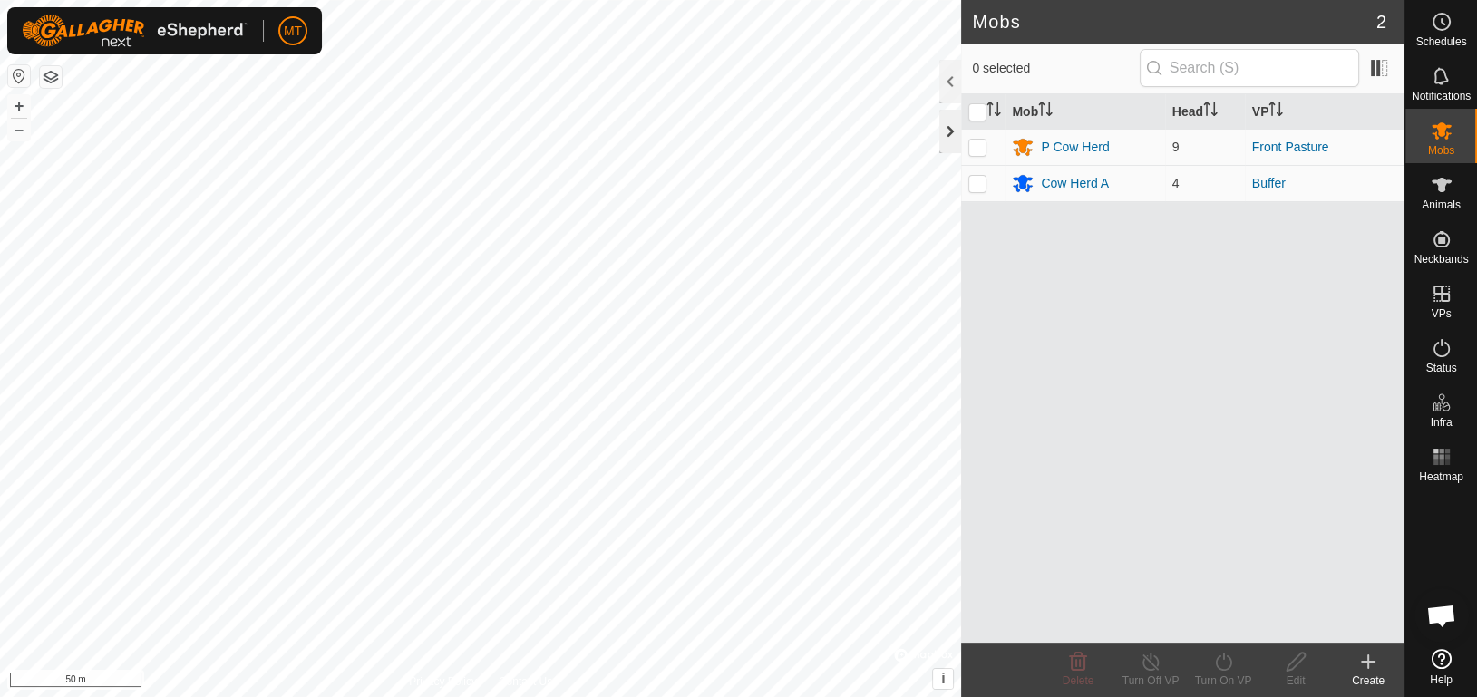
click at [946, 128] on div at bounding box center [950, 132] width 22 height 44
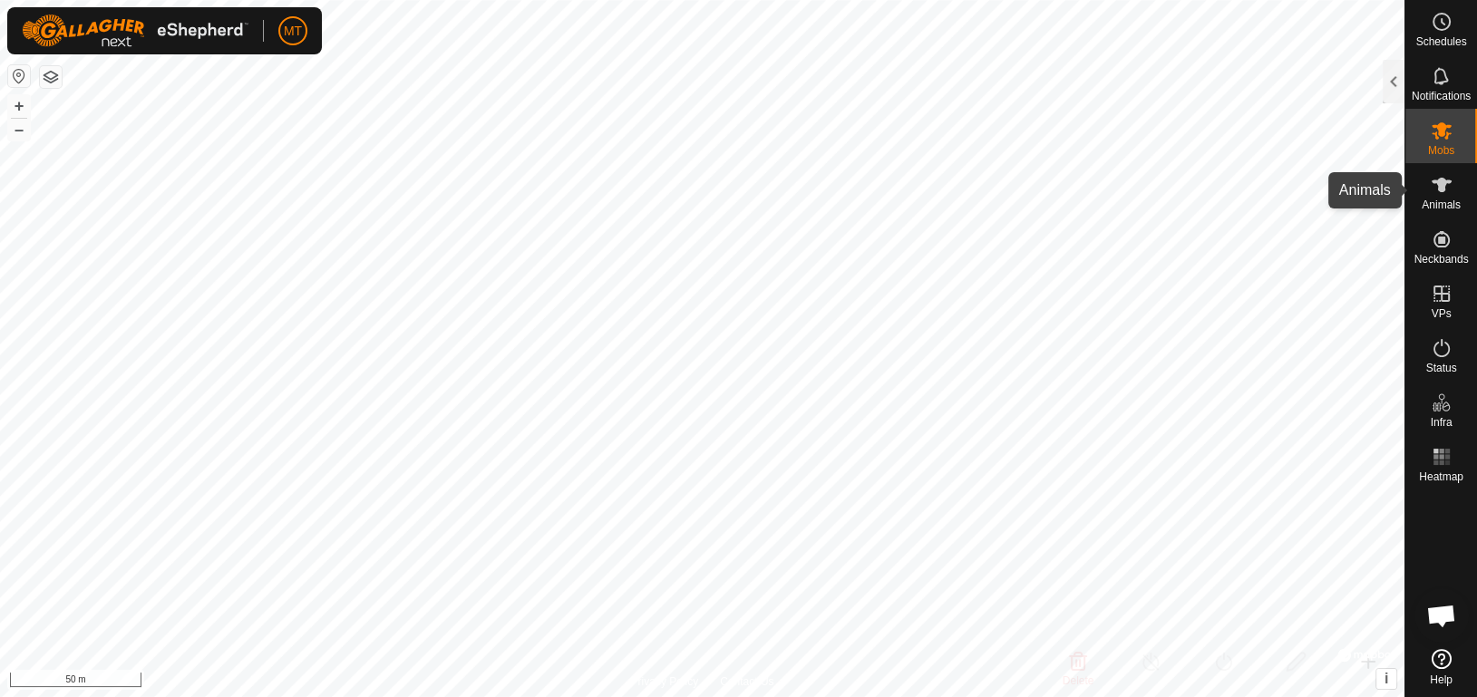
click at [1440, 206] on span "Animals" at bounding box center [1441, 204] width 39 height 11
click at [1419, 200] on div "Animals" at bounding box center [1441, 190] width 72 height 54
click at [1394, 86] on div at bounding box center [1394, 82] width 22 height 44
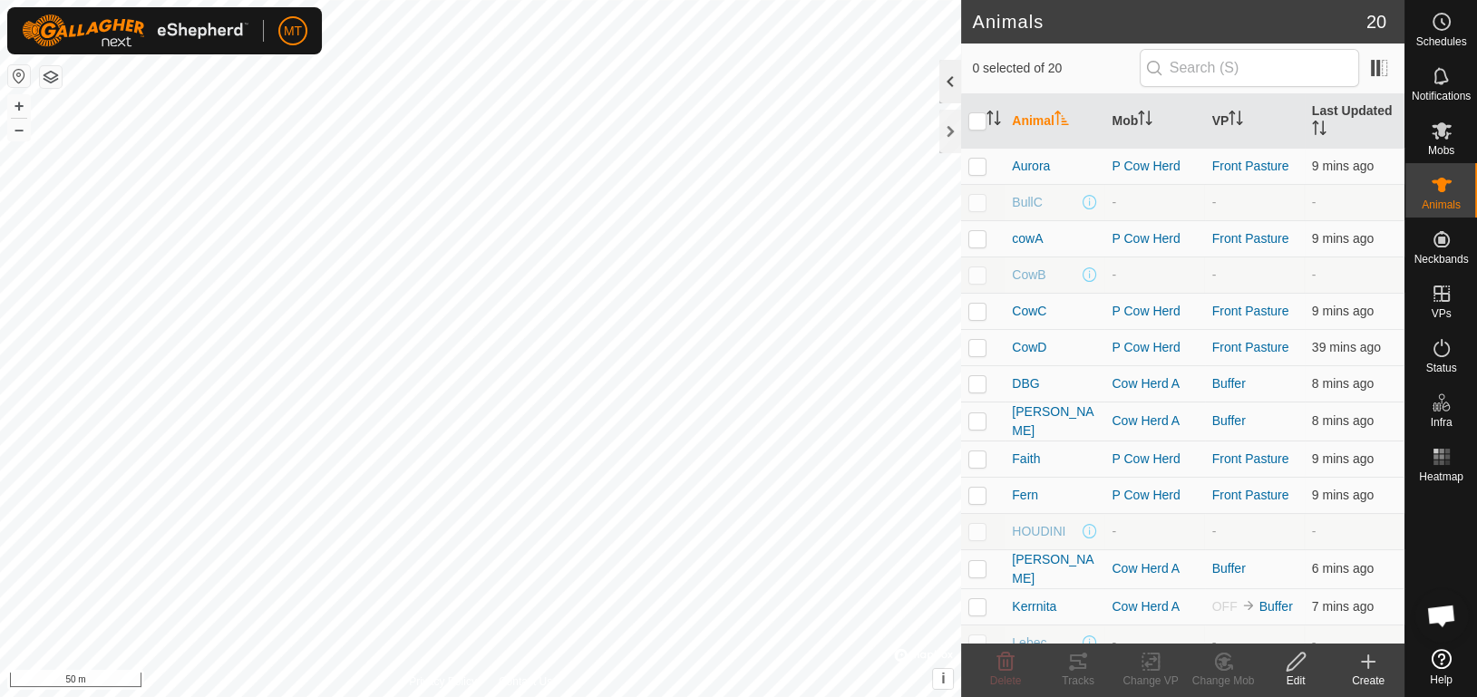
click at [952, 72] on div at bounding box center [950, 82] width 22 height 44
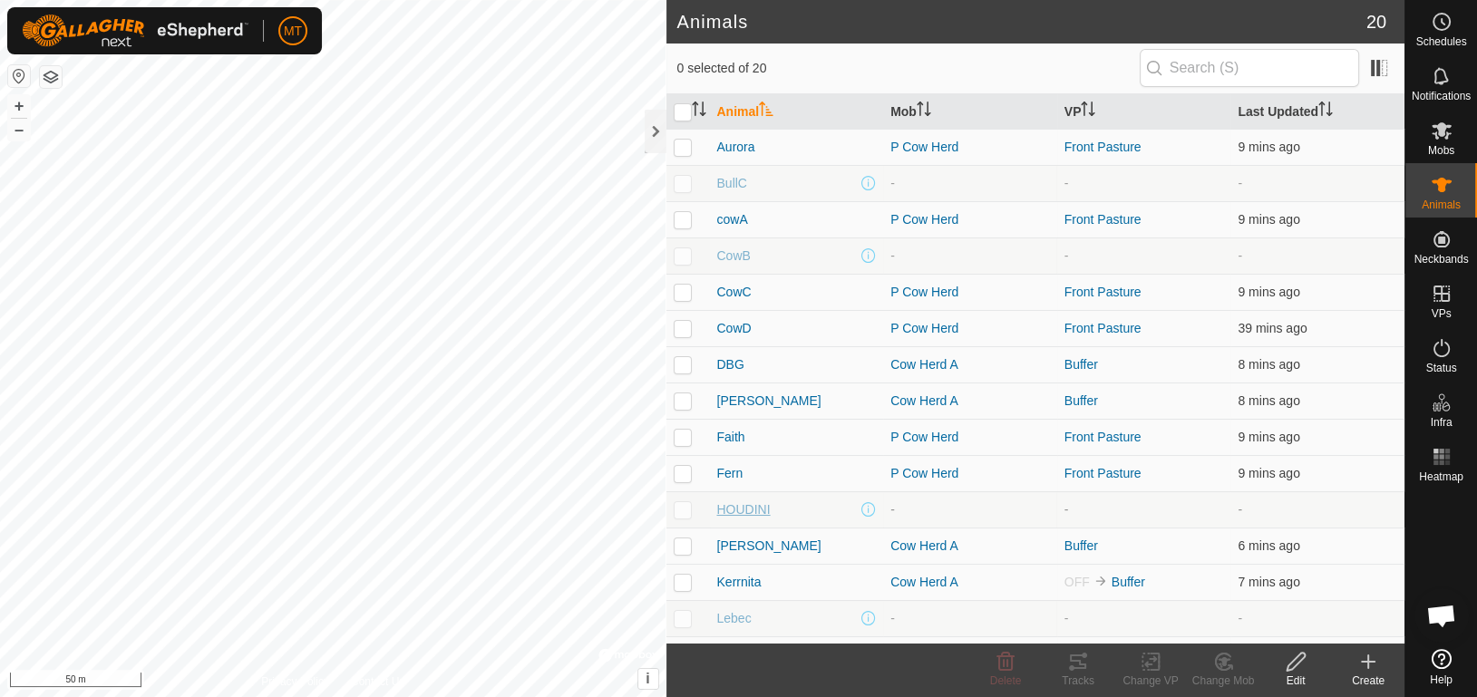
click at [746, 514] on span "HOUDINI" at bounding box center [743, 510] width 53 height 19
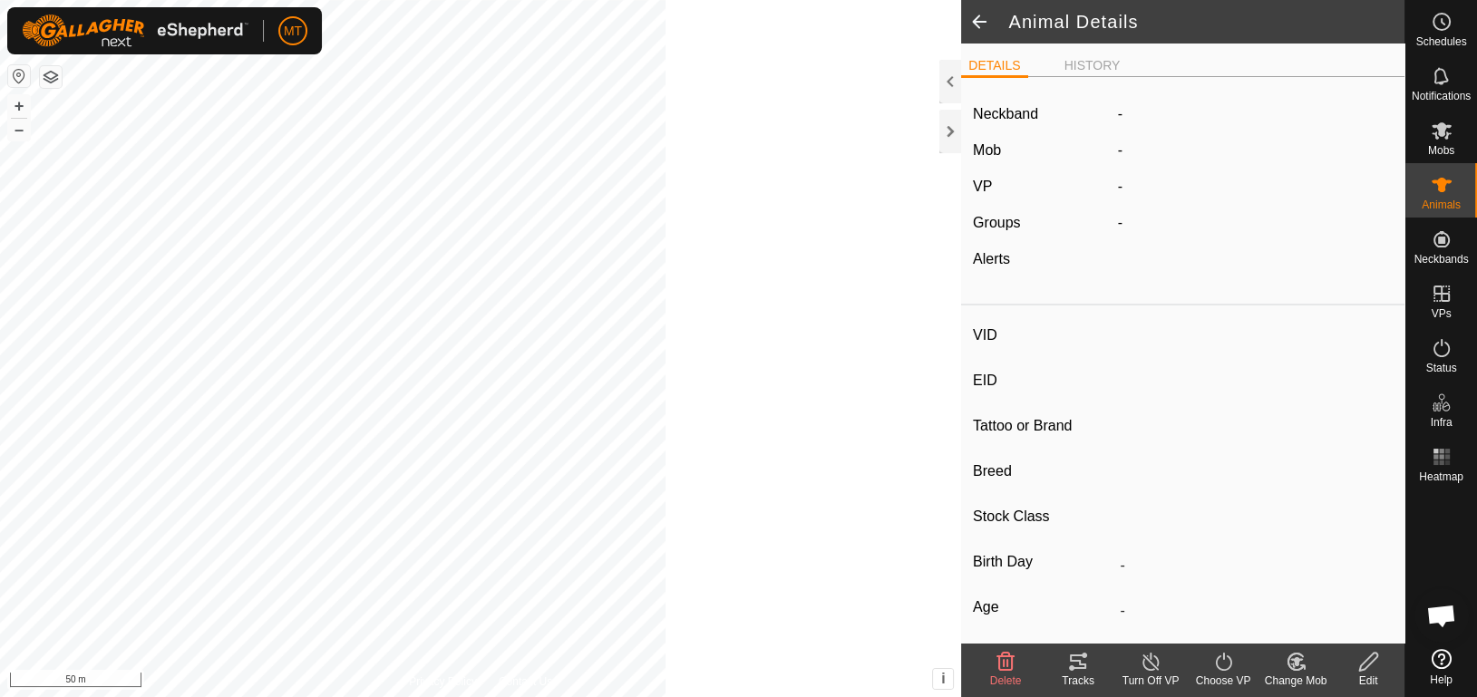
type input "HOUDINI"
type input "-"
type input "Cow"
type input "-"
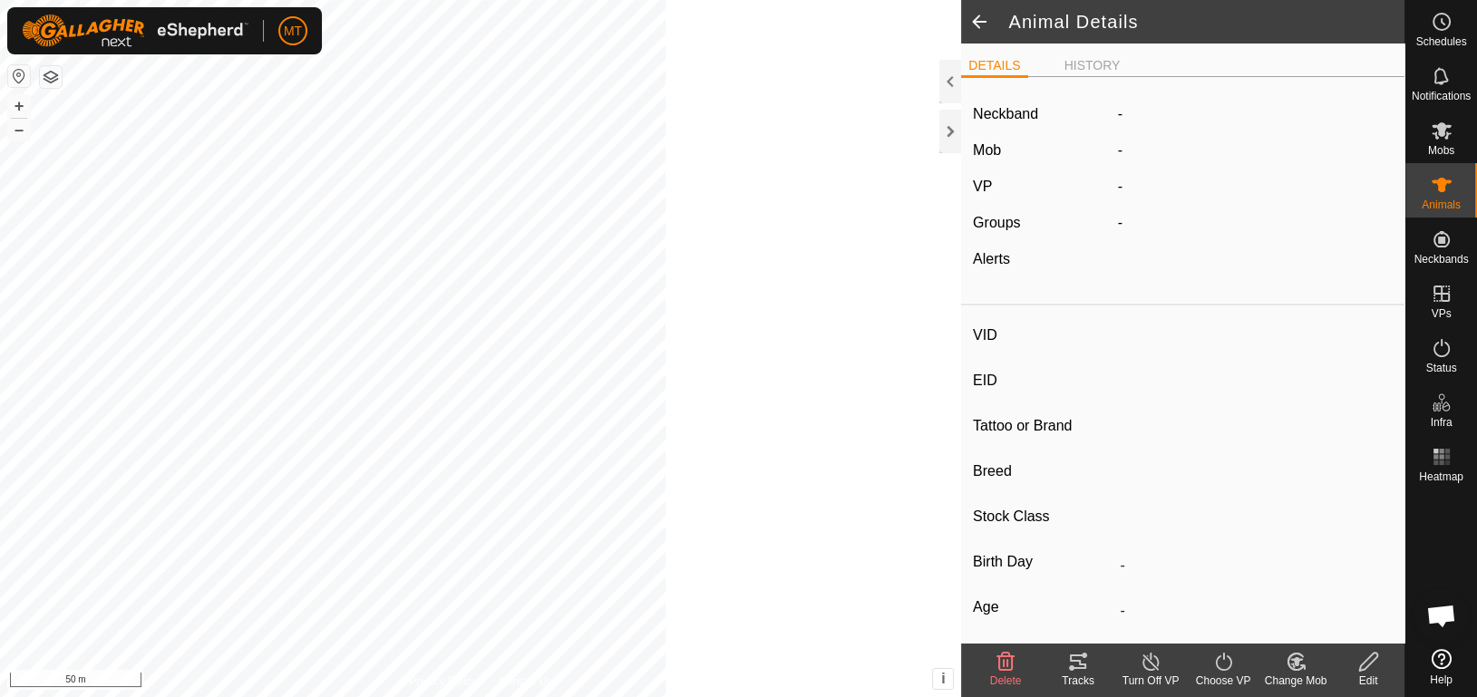
type input "Pregnant"
type input "0 kg"
type input "-"
click at [1371, 651] on icon at bounding box center [1368, 662] width 23 height 22
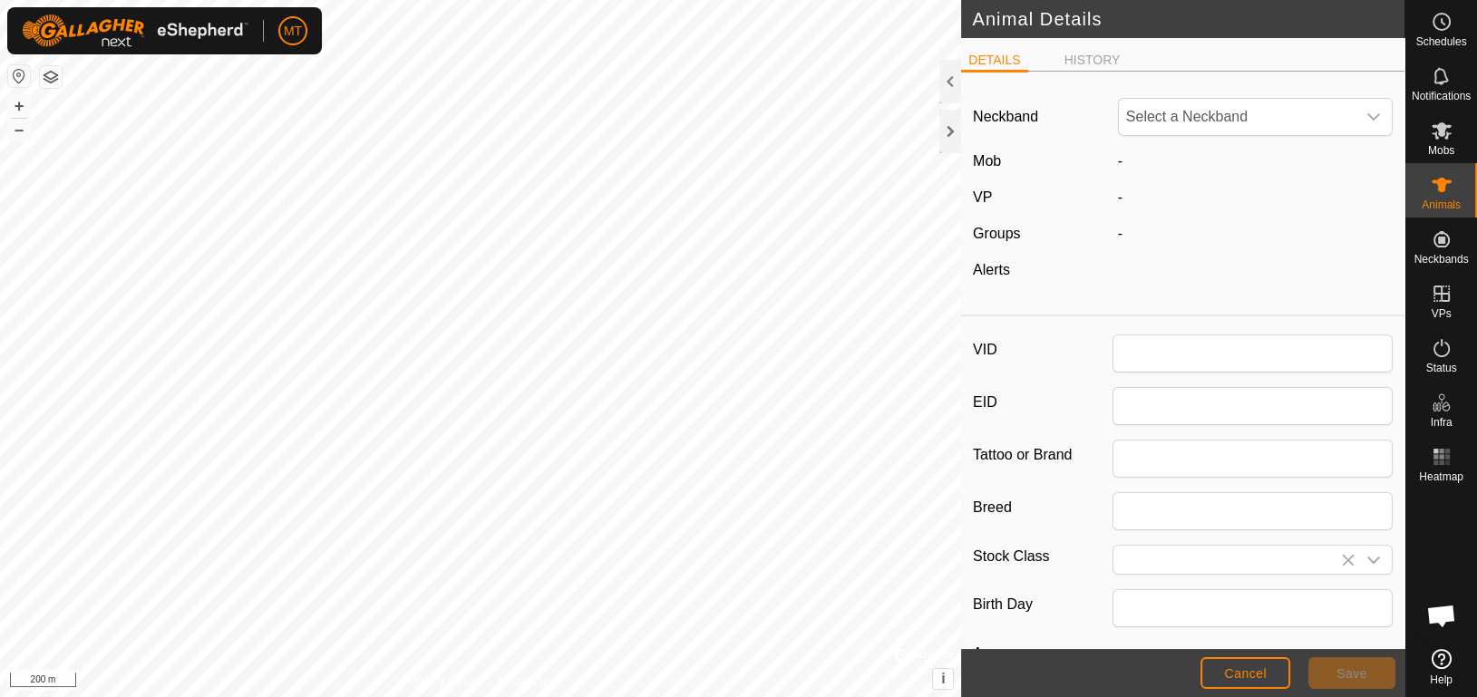
type input "HOUDINI"
type input "Cow"
type input "0"
click at [1356, 121] on div "dropdown trigger" at bounding box center [1374, 117] width 36 height 36
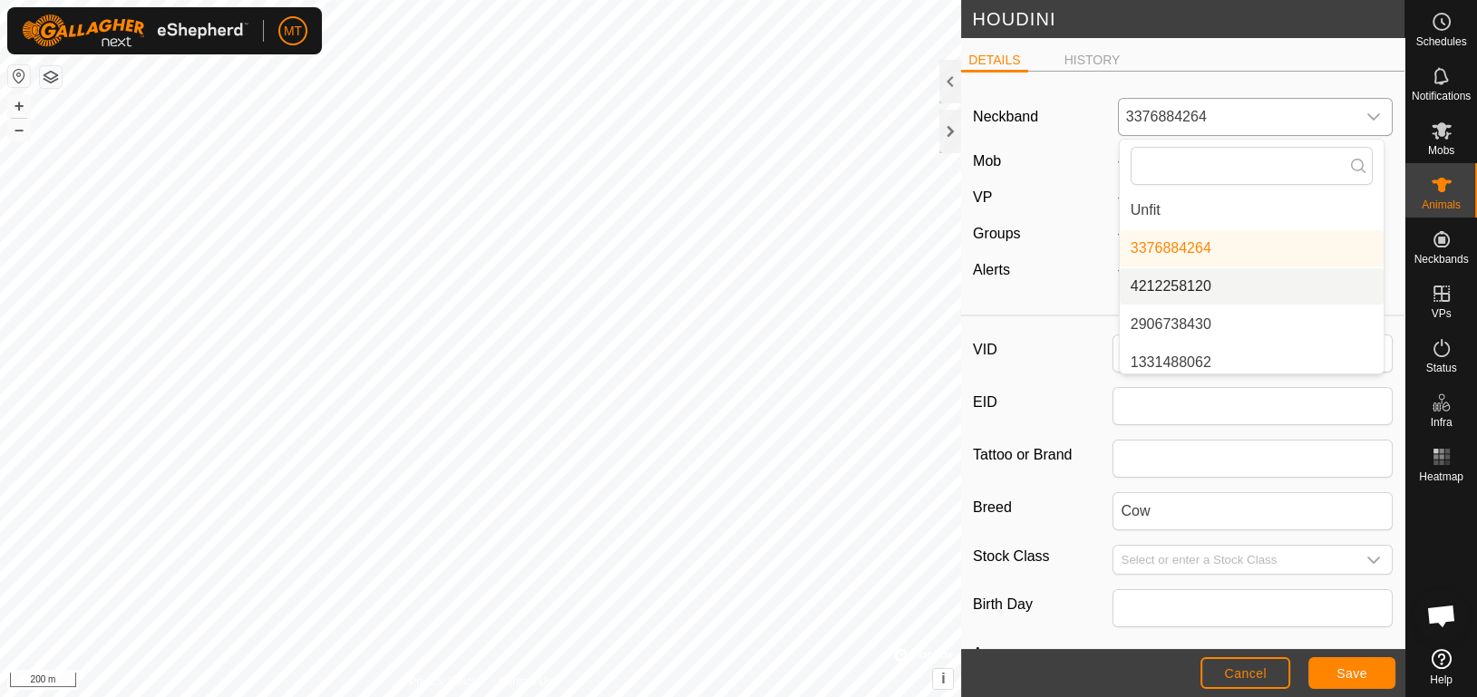
scroll to position [6, 0]
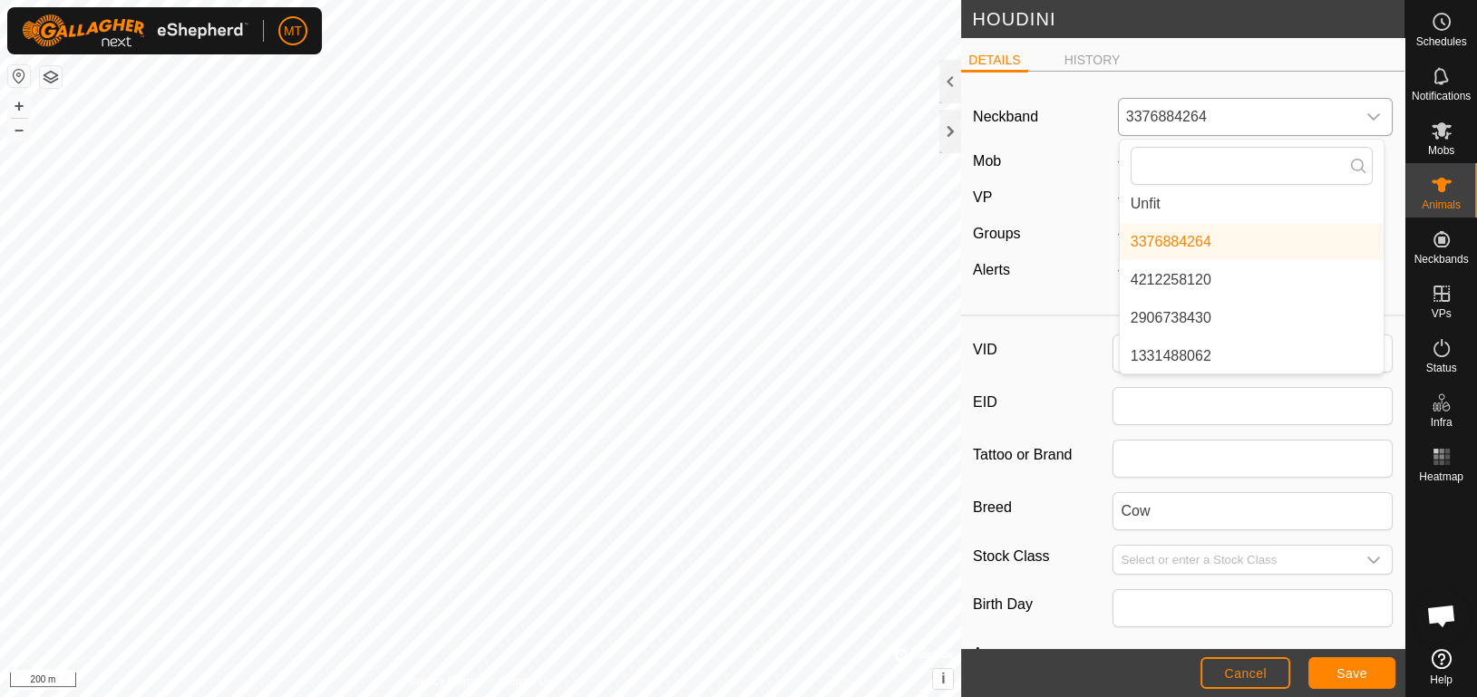
click at [1267, 324] on li "2906738430" at bounding box center [1252, 318] width 264 height 36
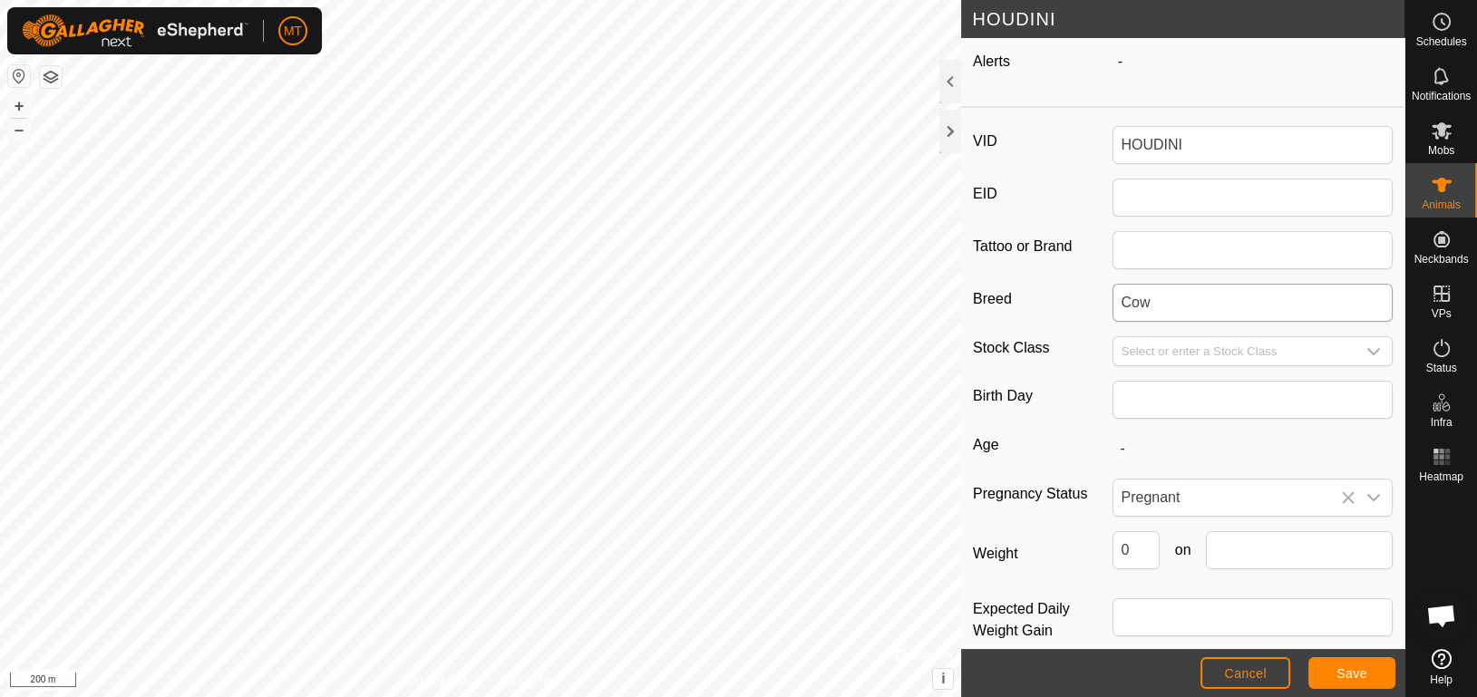
scroll to position [231, 0]
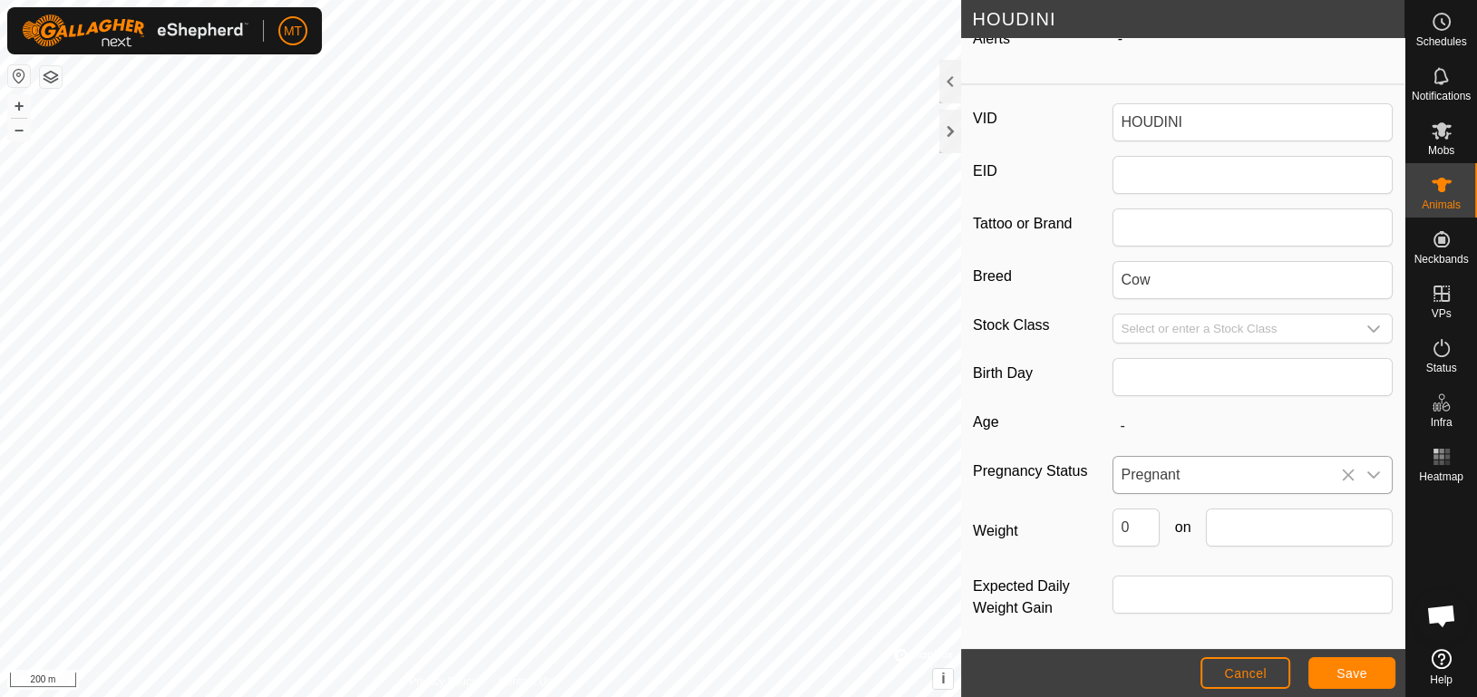
click at [1213, 476] on span "Pregnant" at bounding box center [1234, 475] width 242 height 36
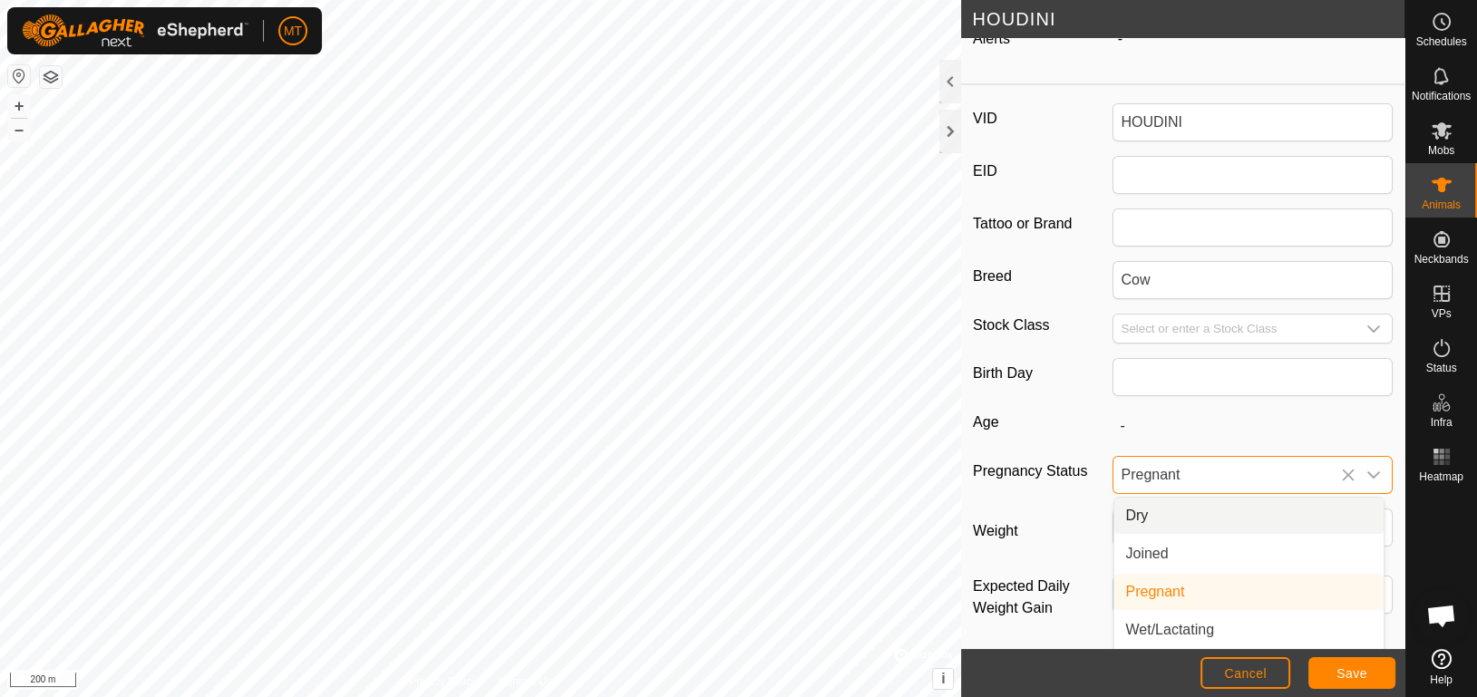
scroll to position [0, 0]
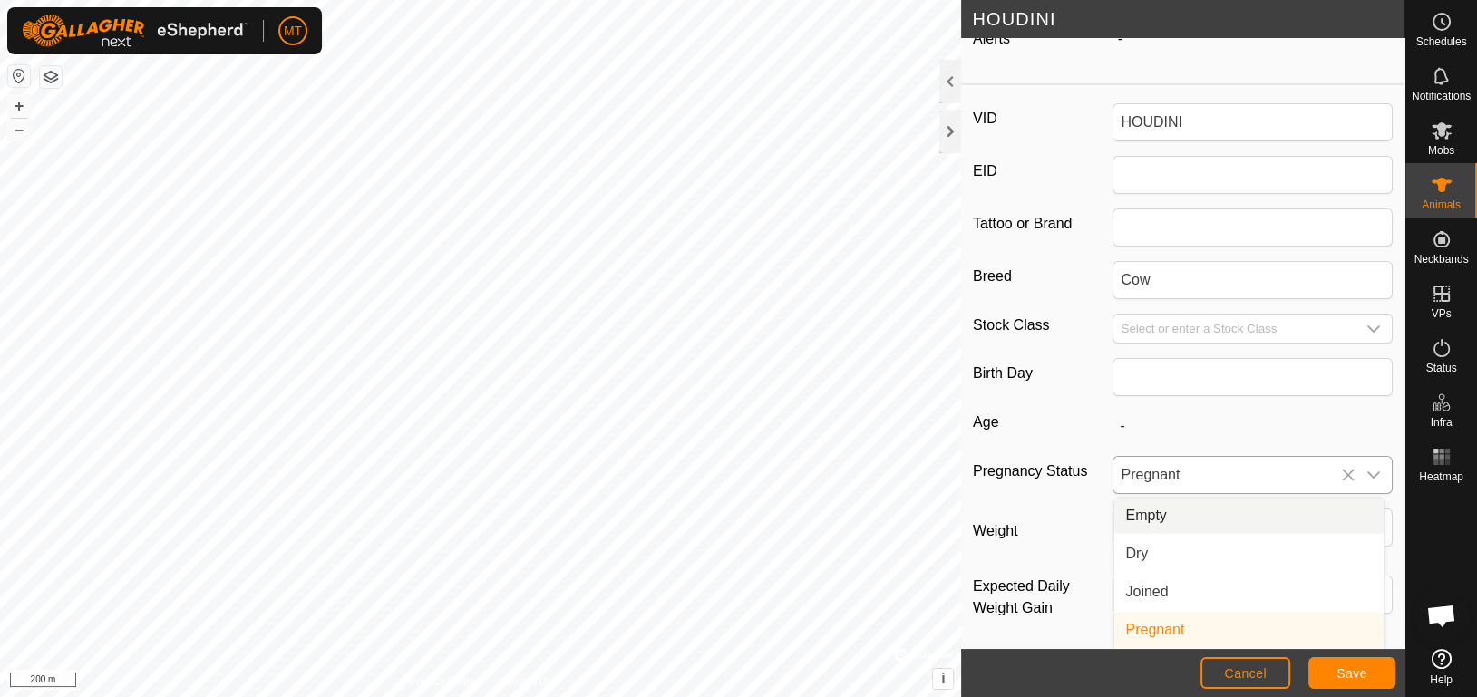
click at [1223, 518] on li "Empty" at bounding box center [1248, 516] width 269 height 36
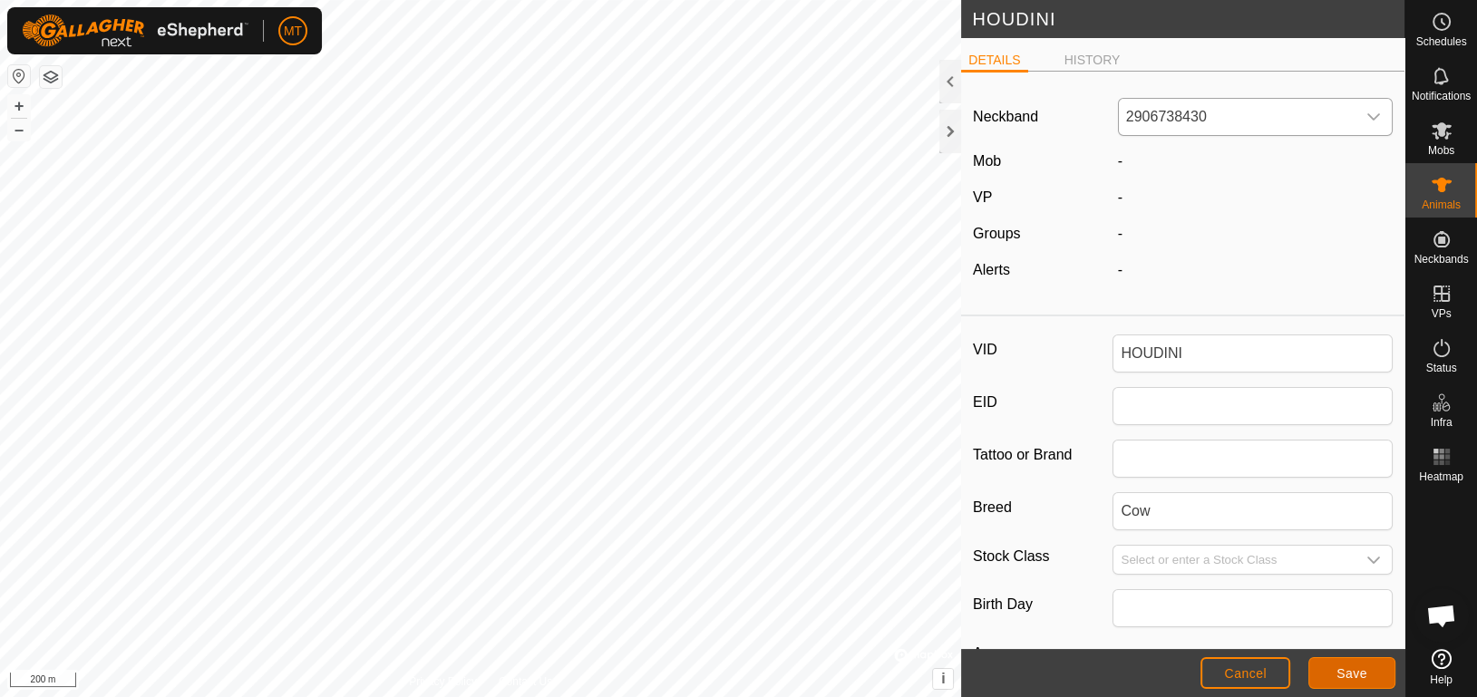
click at [1346, 676] on span "Save" at bounding box center [1352, 673] width 31 height 15
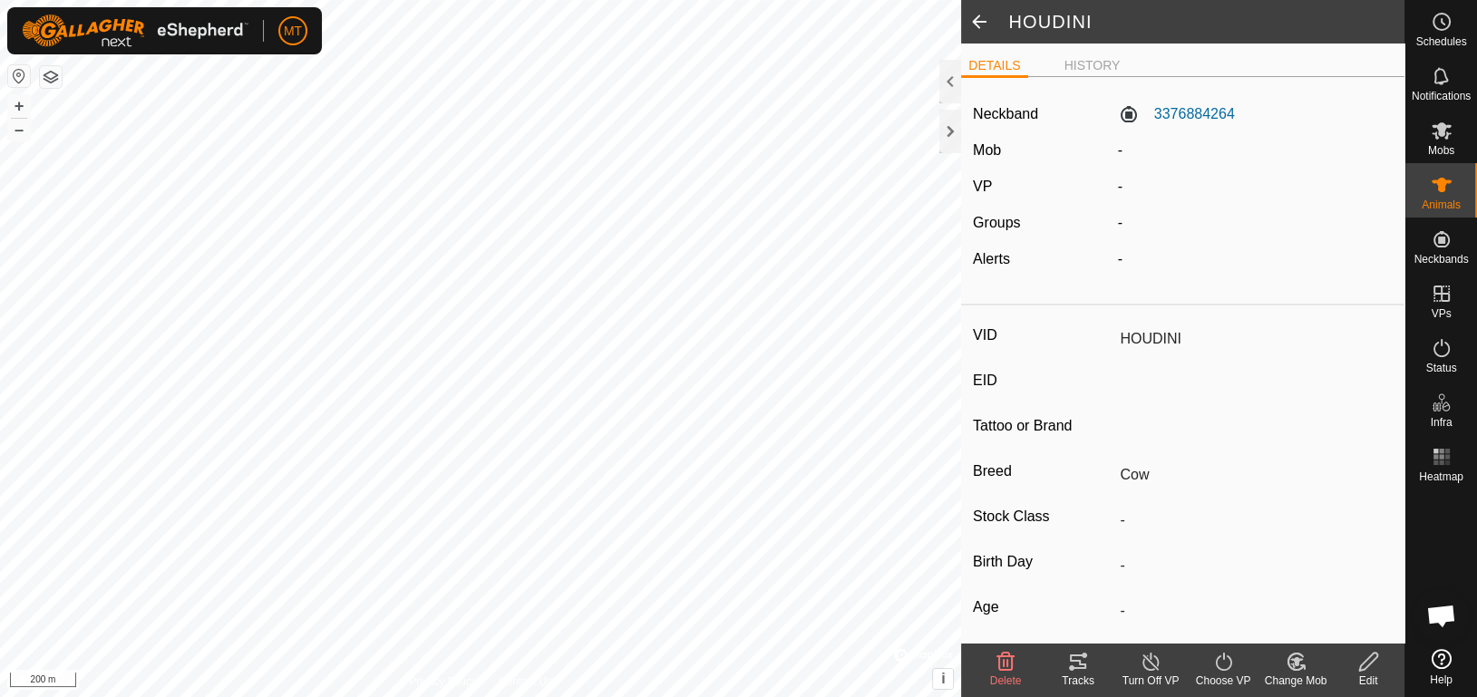
type input "-"
type input "0 kg"
type input "-"
type input "Empty"
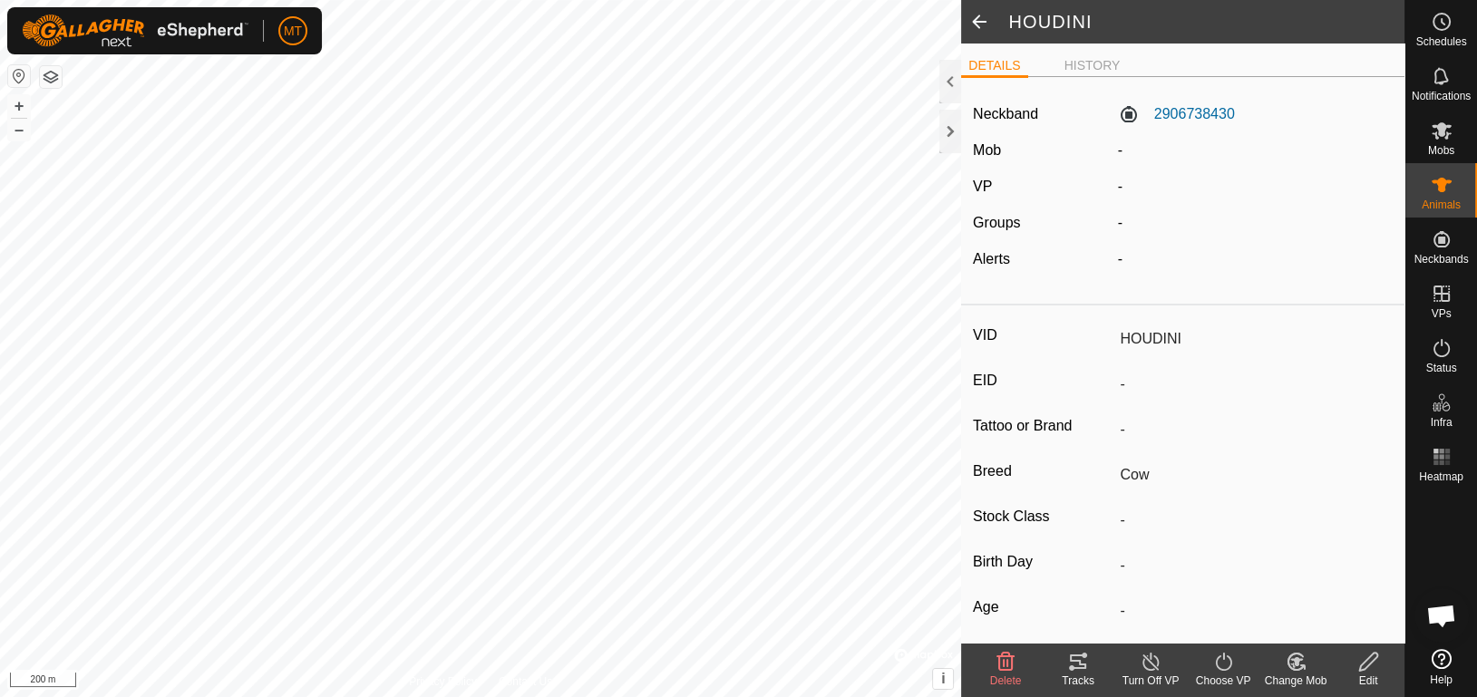
click at [1072, 669] on icon at bounding box center [1078, 662] width 16 height 15
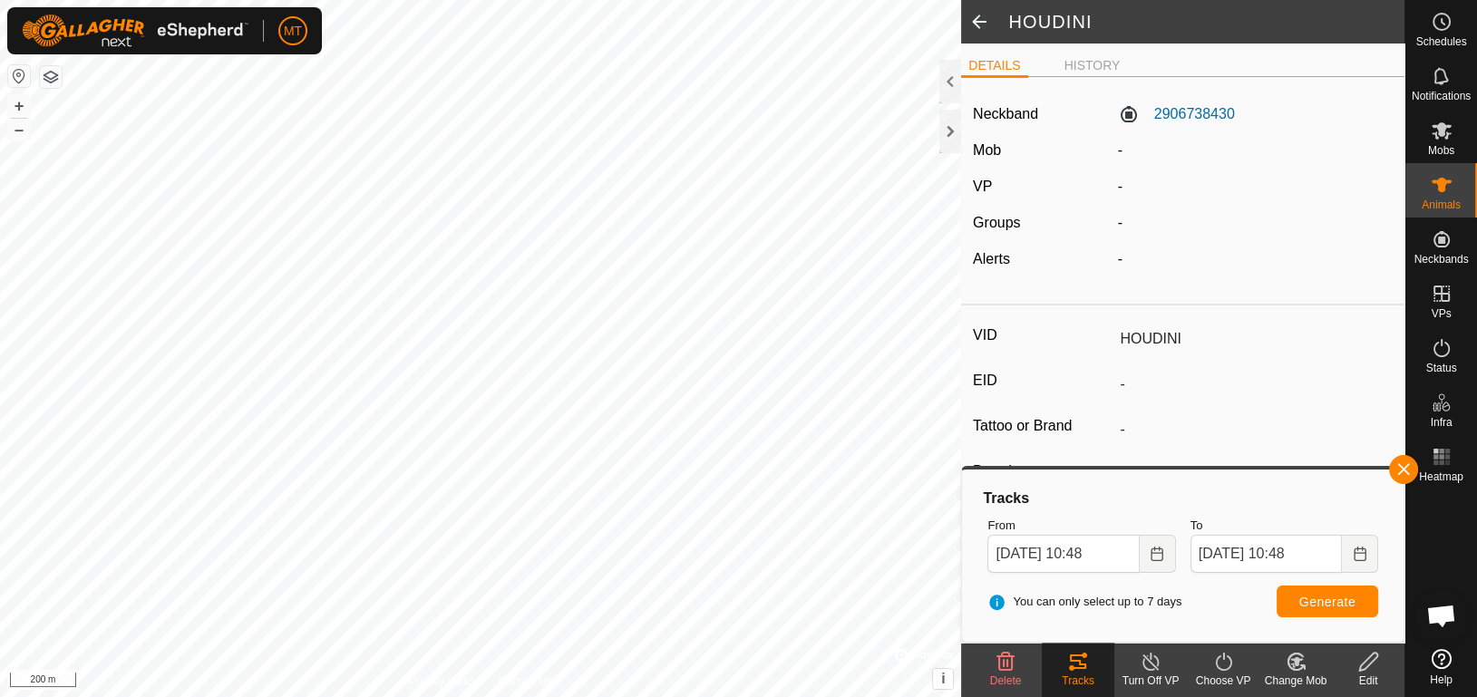
click at [1305, 679] on div "Change Mob" at bounding box center [1295, 681] width 73 height 16
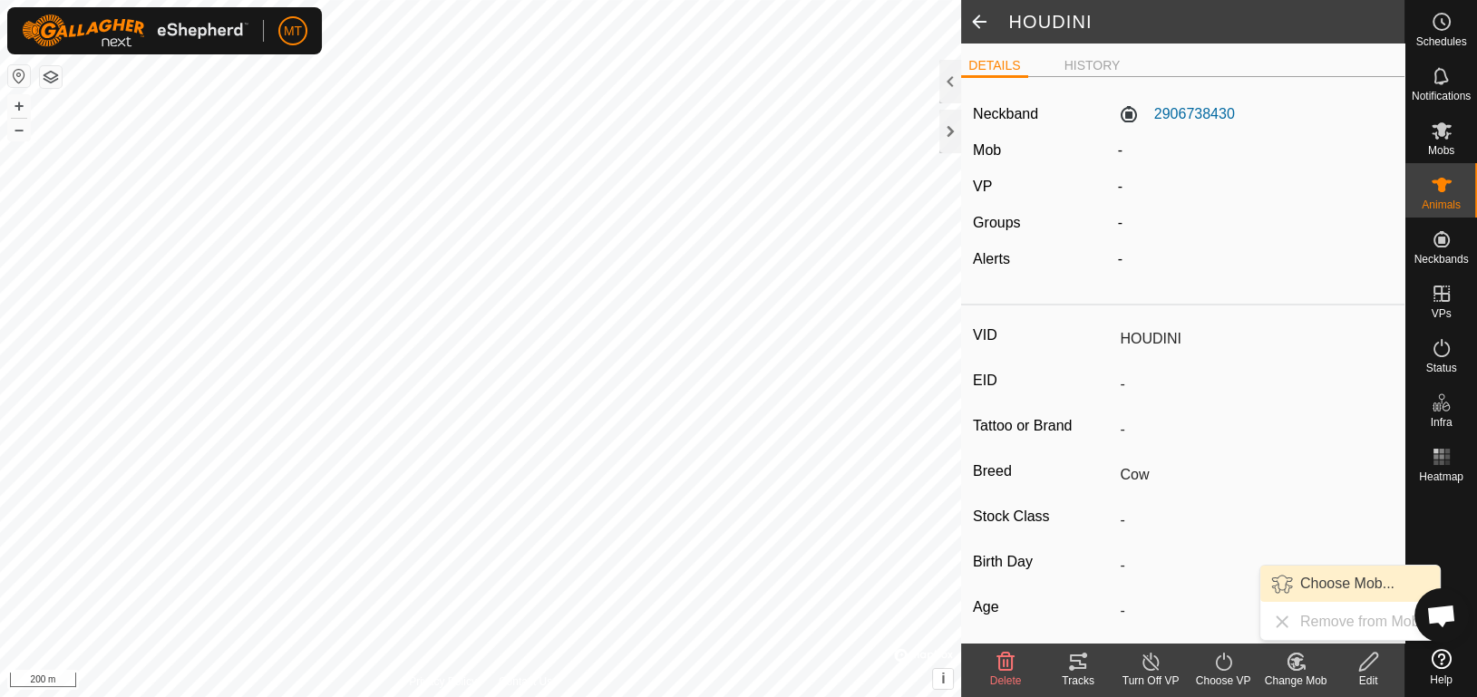
click at [1319, 586] on link "Choose Mob..." at bounding box center [1350, 584] width 180 height 36
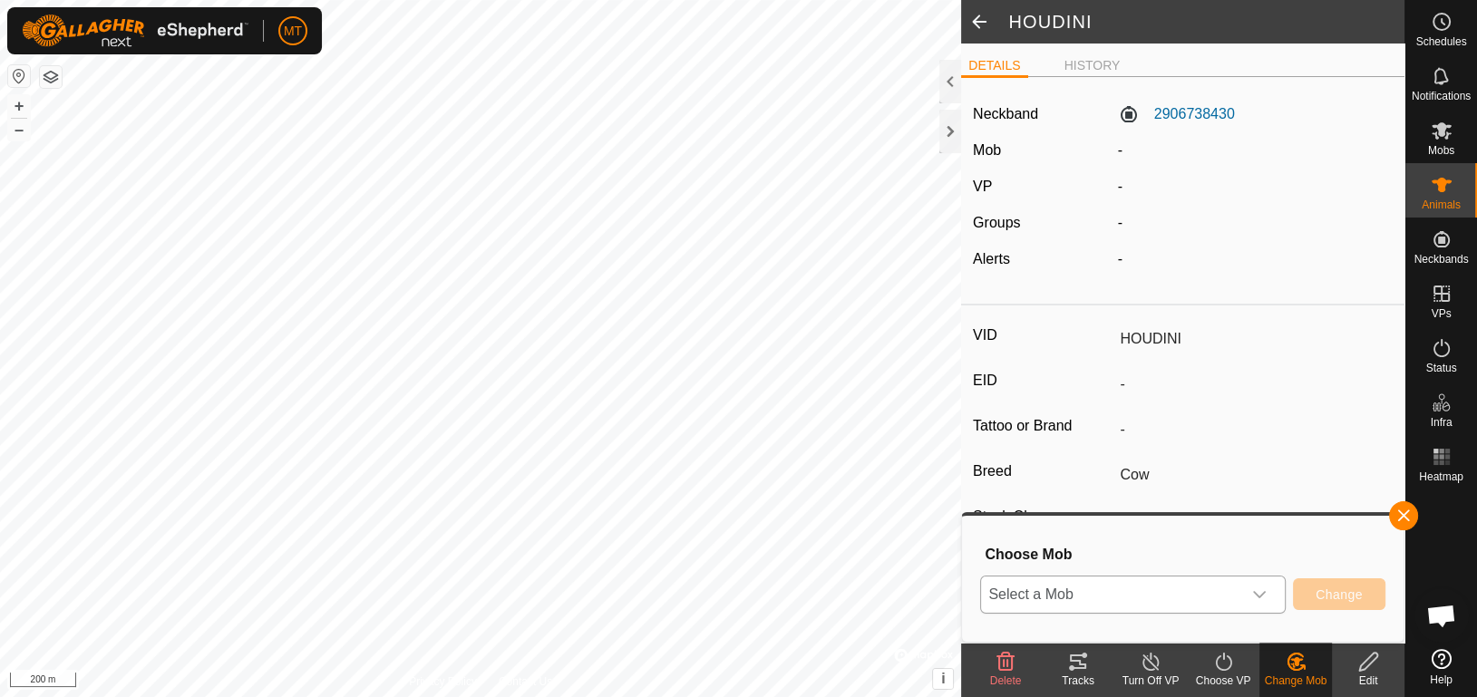
click at [1259, 595] on icon "dropdown trigger" at bounding box center [1259, 594] width 13 height 7
click at [1229, 558] on li "Cow Herd A" at bounding box center [1134, 555] width 304 height 45
click at [1329, 594] on span "Change" at bounding box center [1339, 595] width 47 height 15
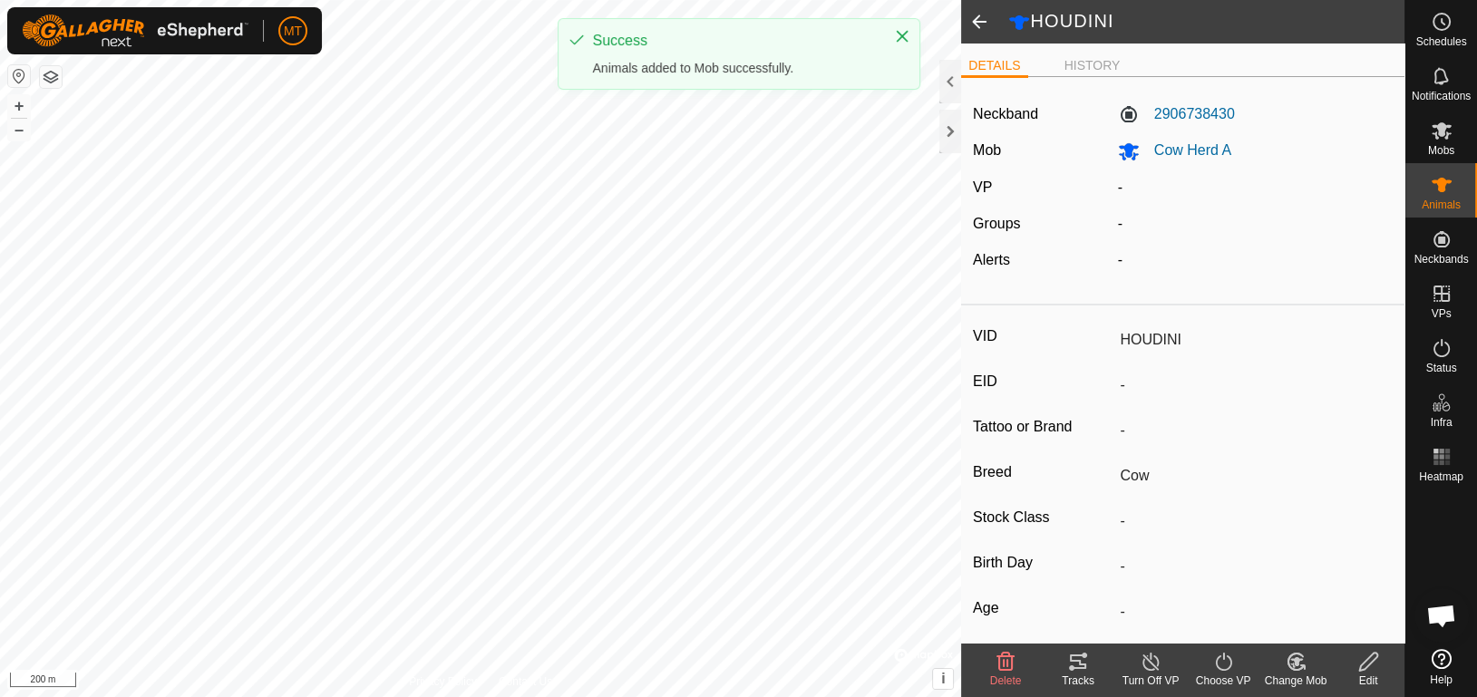
click at [1226, 676] on div "Choose VP" at bounding box center [1223, 681] width 73 height 16
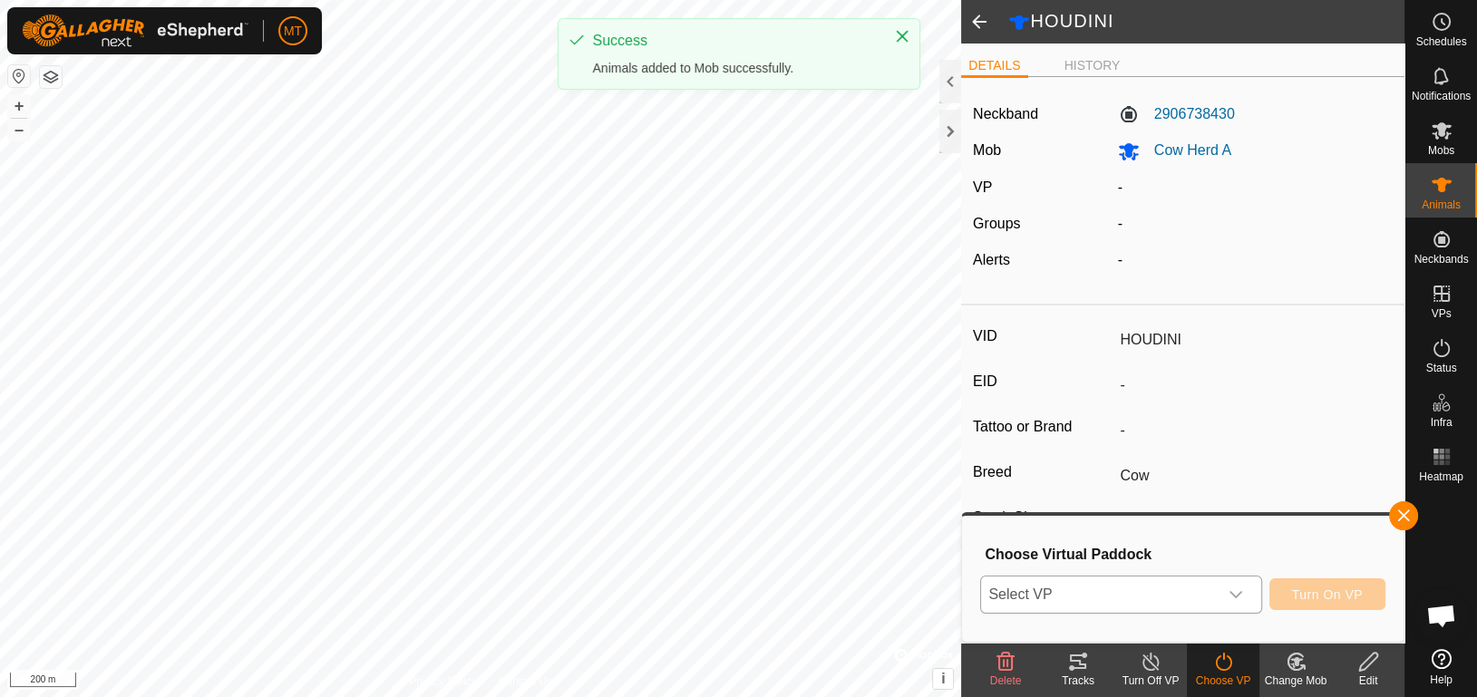
click at [1179, 595] on span "Select VP" at bounding box center [1099, 595] width 236 height 36
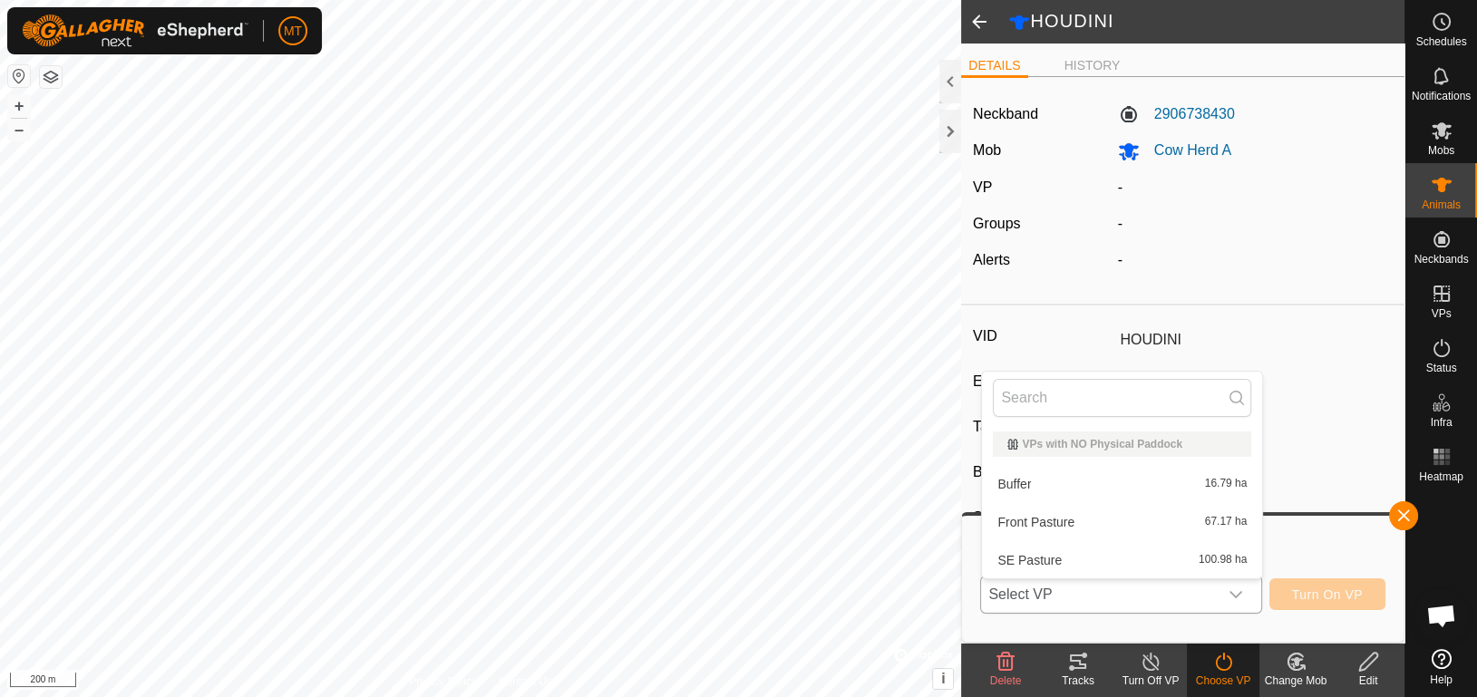
click at [1134, 489] on li "Buffer 16.79 ha" at bounding box center [1122, 484] width 280 height 36
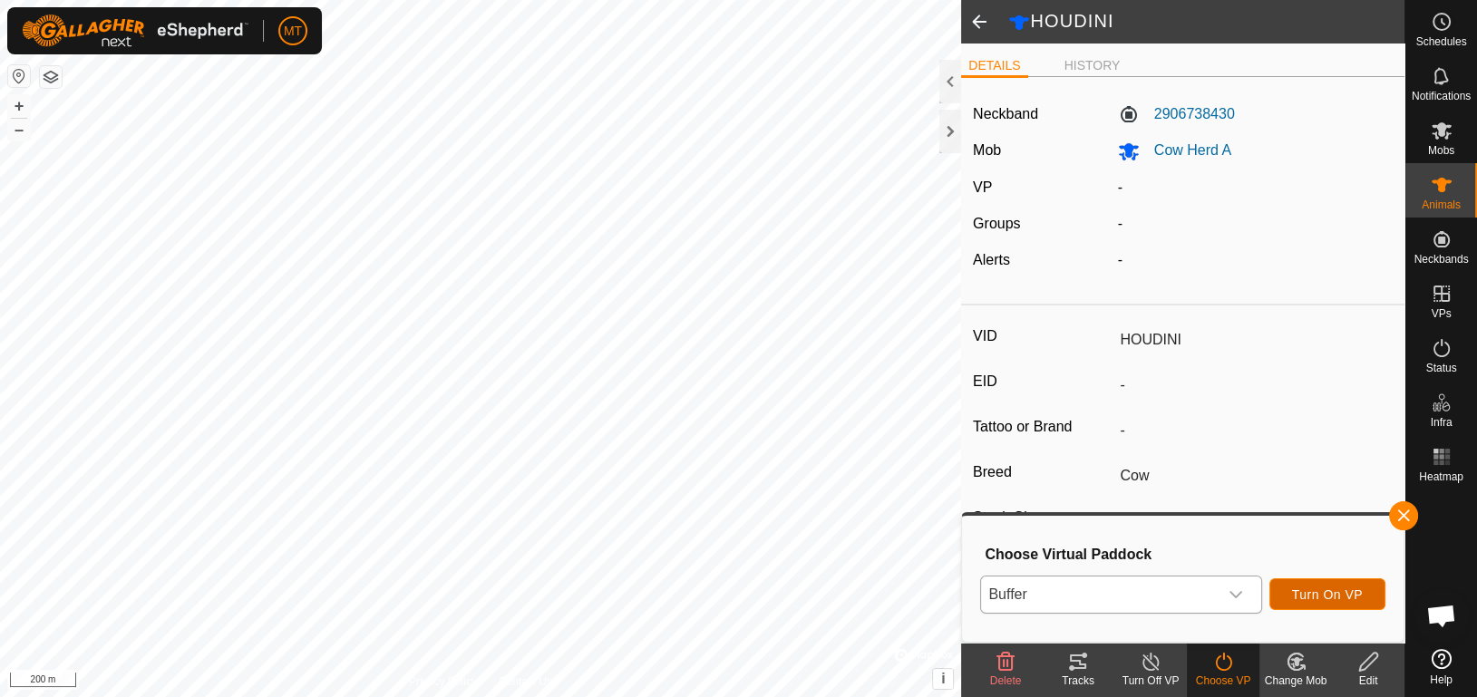
click at [1309, 585] on button "Turn On VP" at bounding box center [1327, 595] width 116 height 32
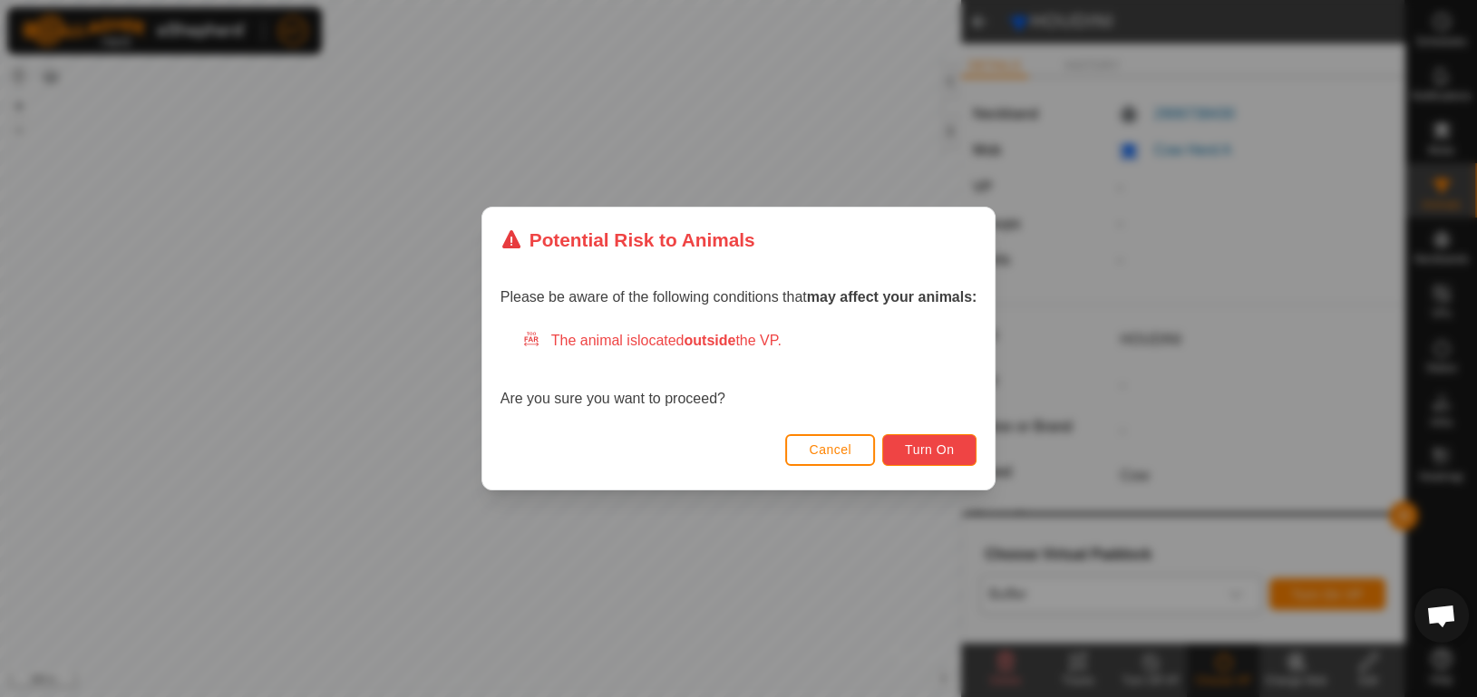
click at [955, 457] on button "Turn On" at bounding box center [929, 450] width 94 height 32
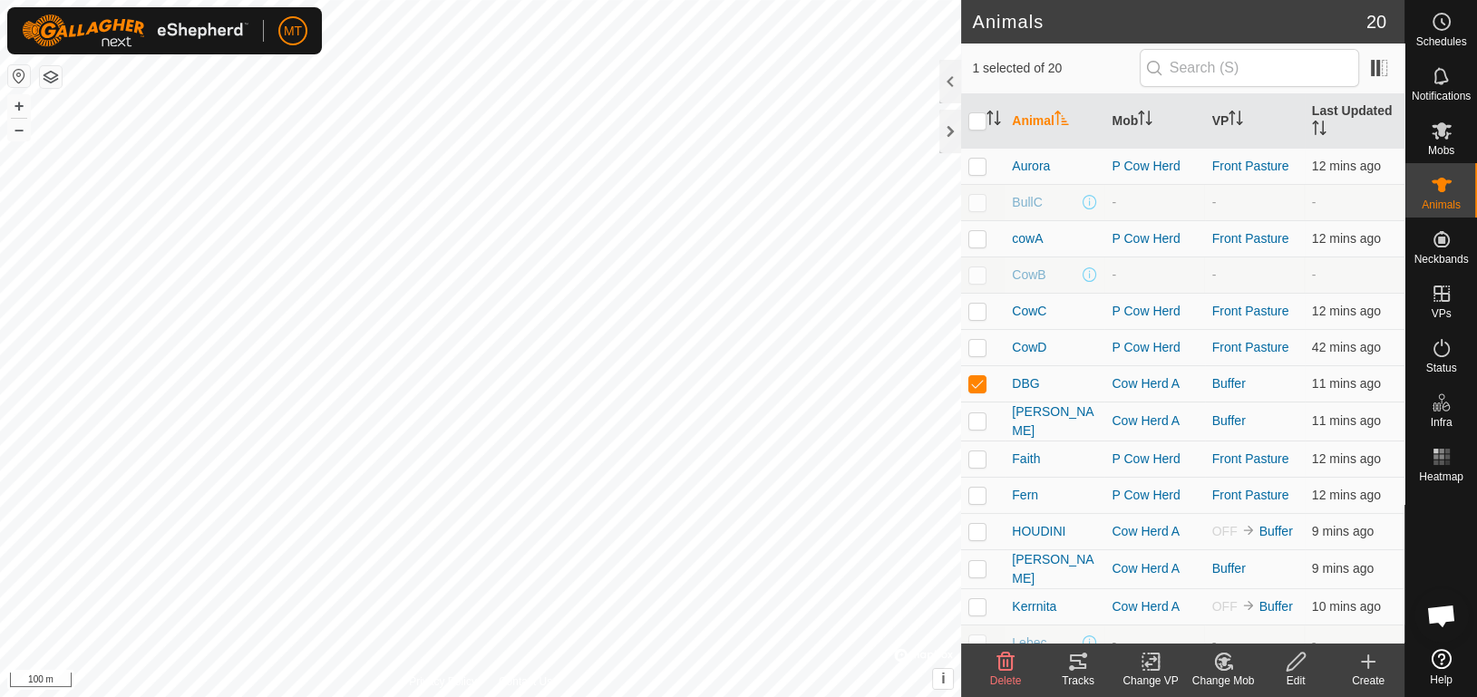
click at [1299, 668] on icon at bounding box center [1296, 662] width 23 height 22
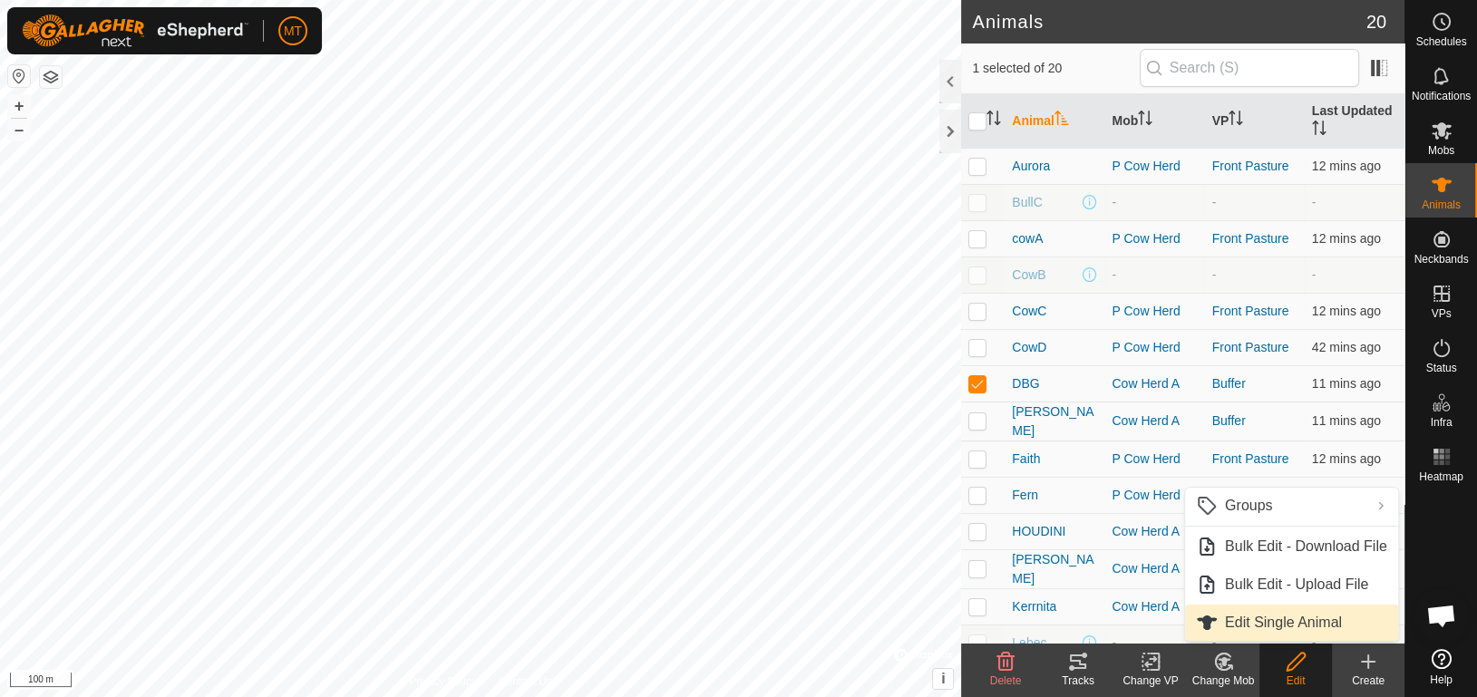
click at [1329, 607] on link "Edit Single Animal" at bounding box center [1291, 623] width 213 height 36
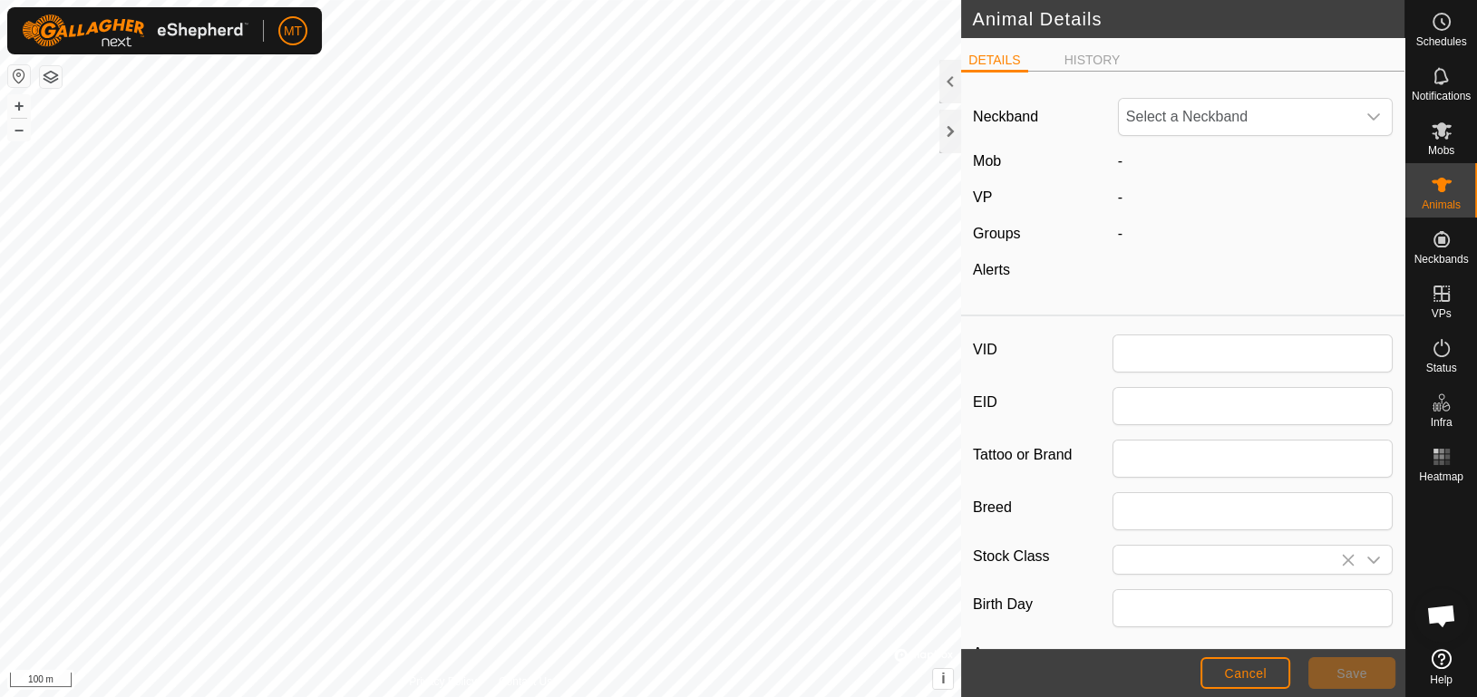
type input "DBG"
type input "Cow"
type input "0"
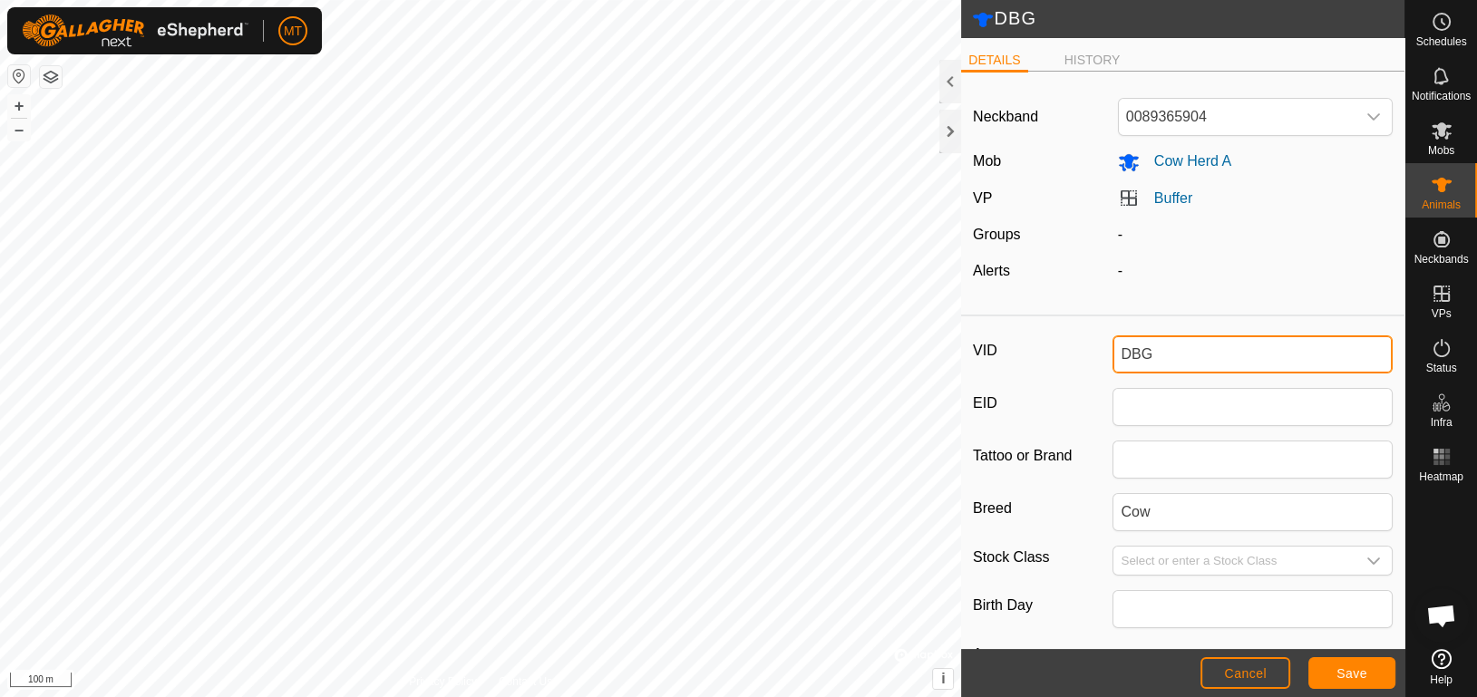
click at [1194, 348] on input "DBG" at bounding box center [1253, 354] width 280 height 38
type input "D"
type input "l"
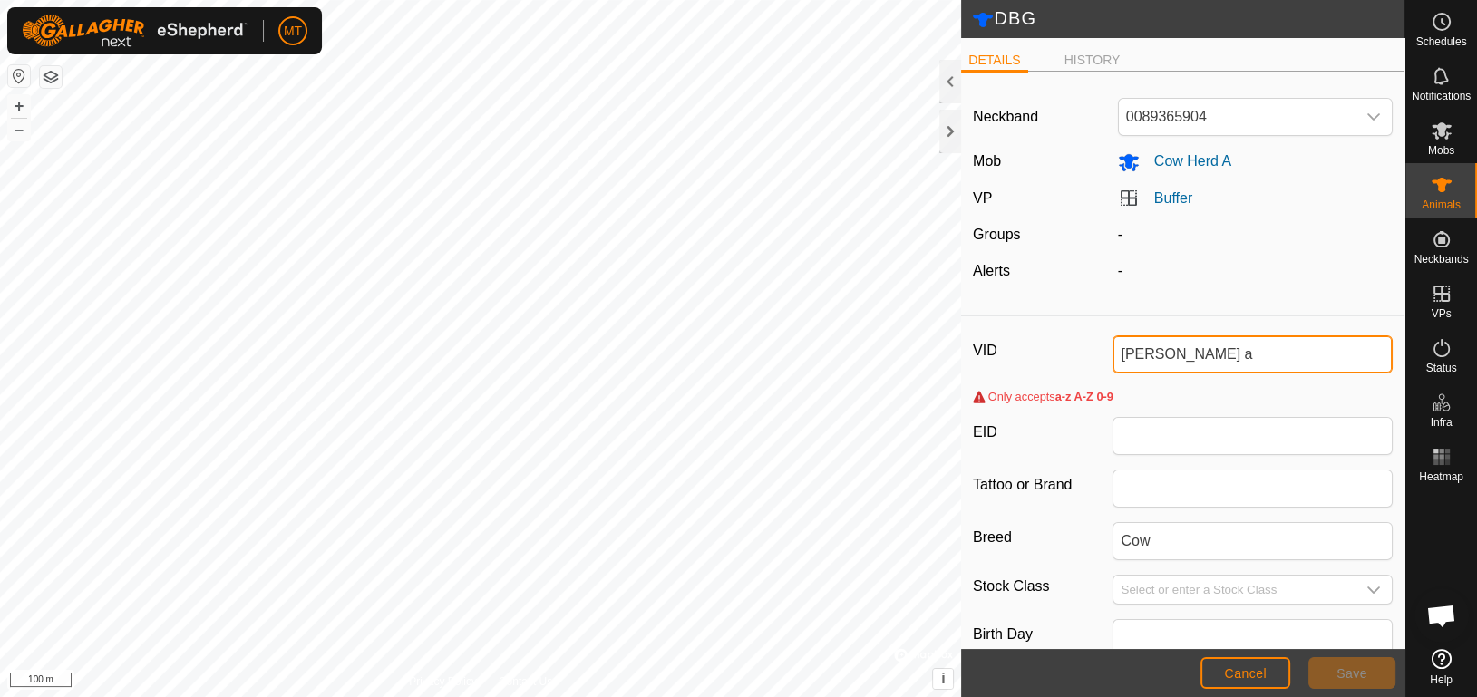
click at [1155, 354] on input "Luna a" at bounding box center [1253, 354] width 280 height 38
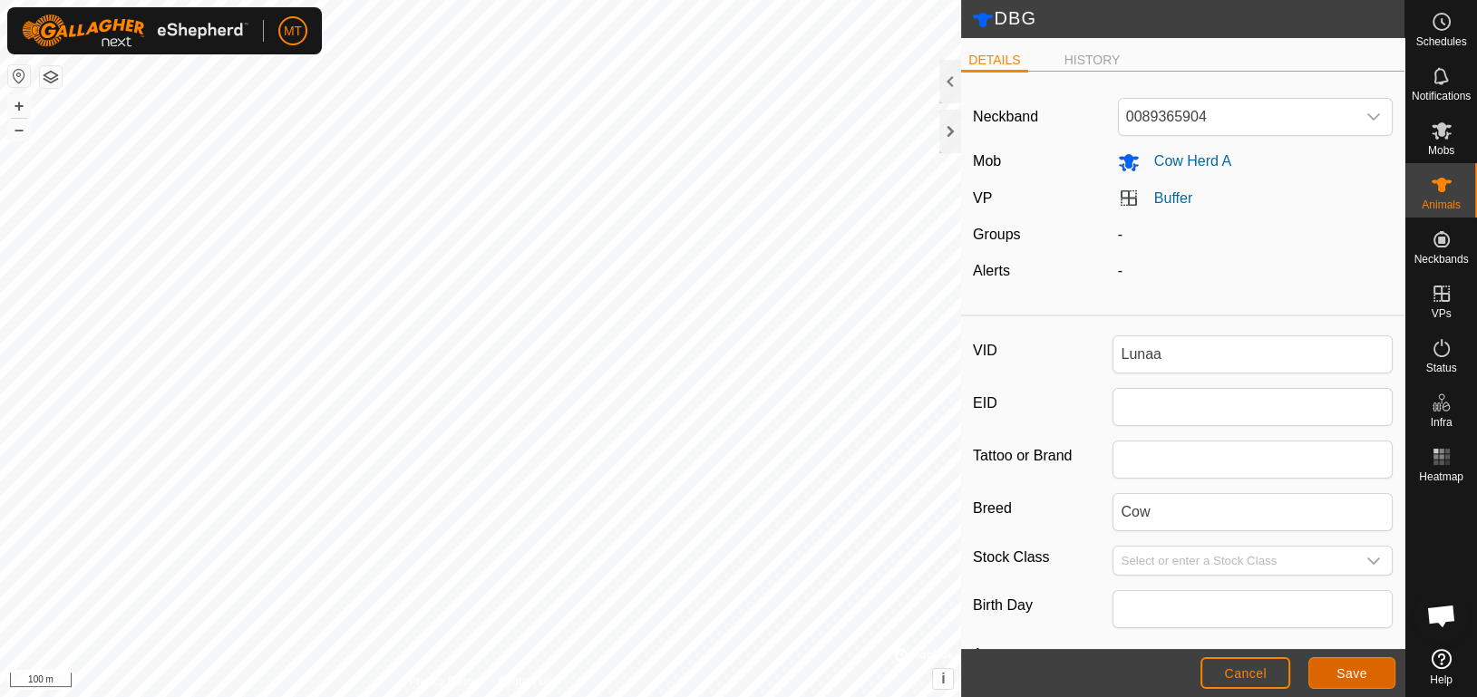
click at [1380, 675] on button "Save" at bounding box center [1351, 673] width 87 height 32
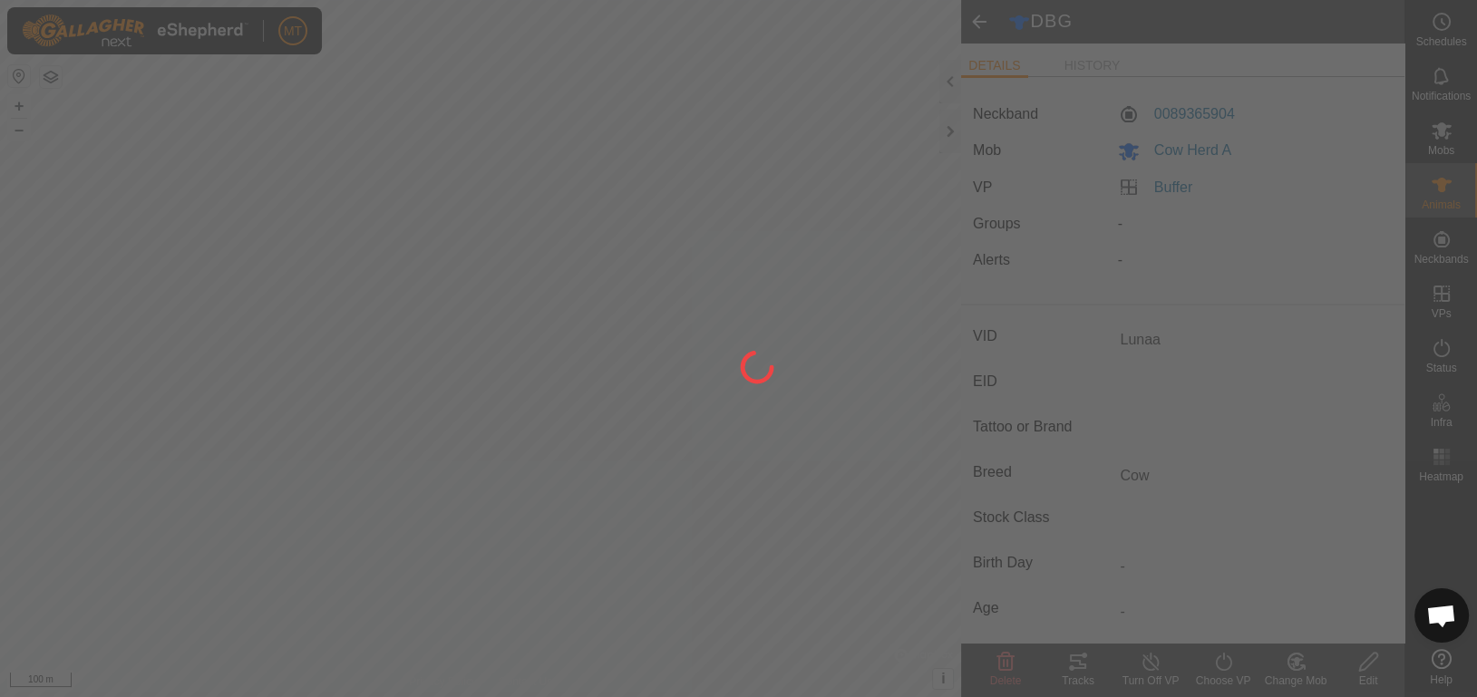
type input "DBG"
type input "-"
type input "0 kg"
type input "-"
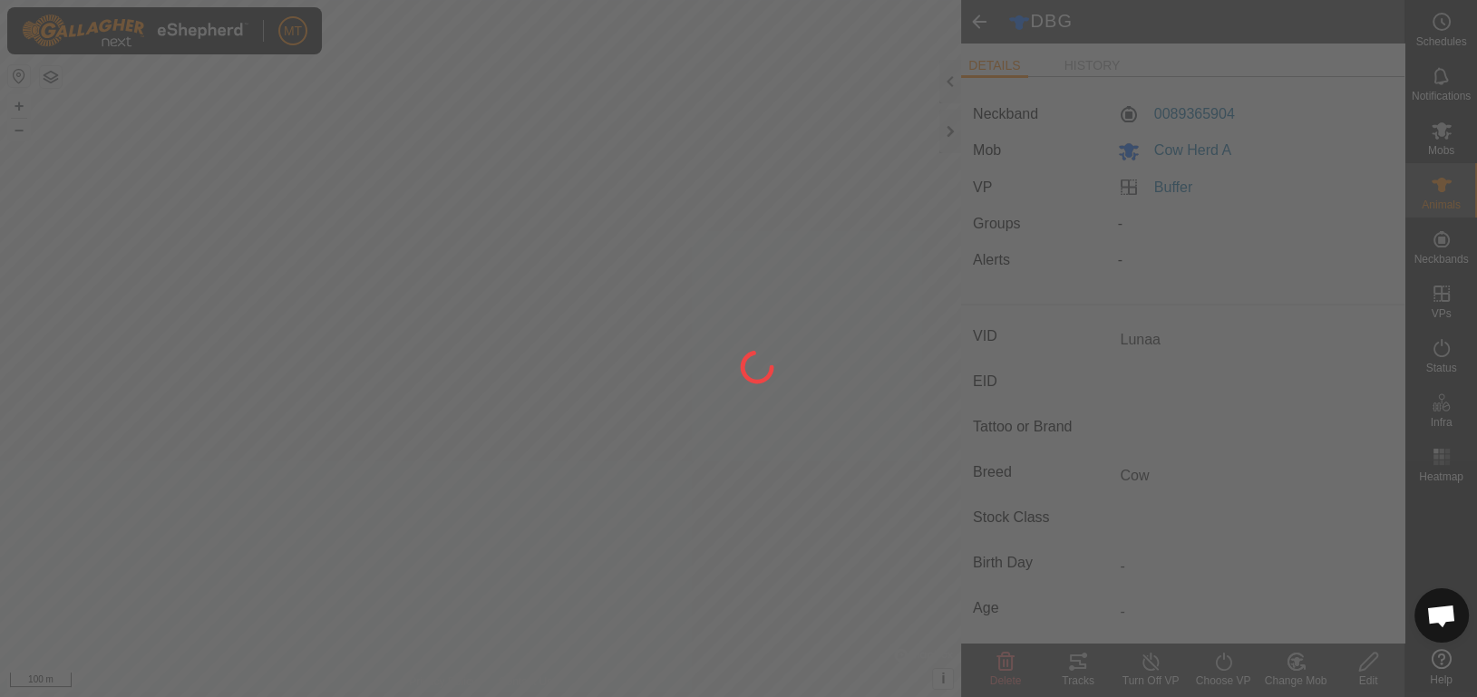
type input "-"
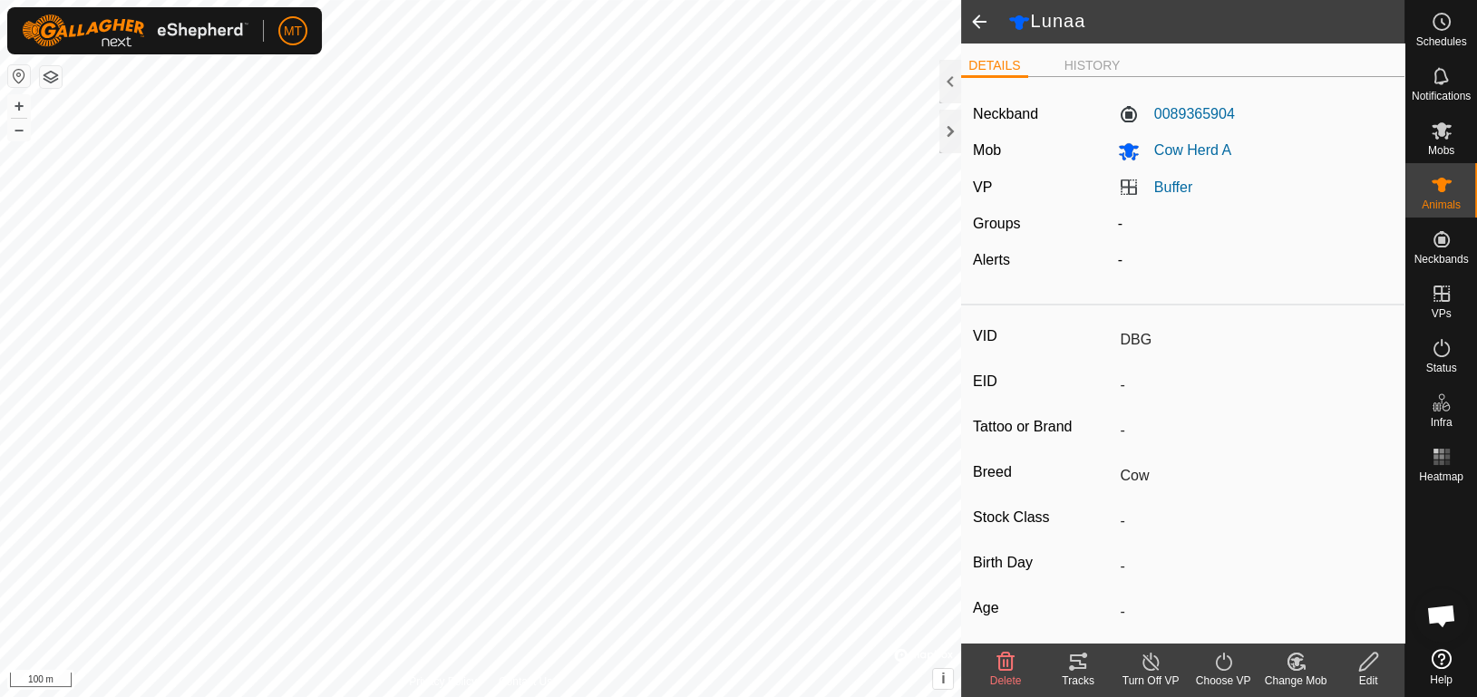
type input "Lunaa"
click at [1458, 199] on span "Animals" at bounding box center [1441, 204] width 39 height 11
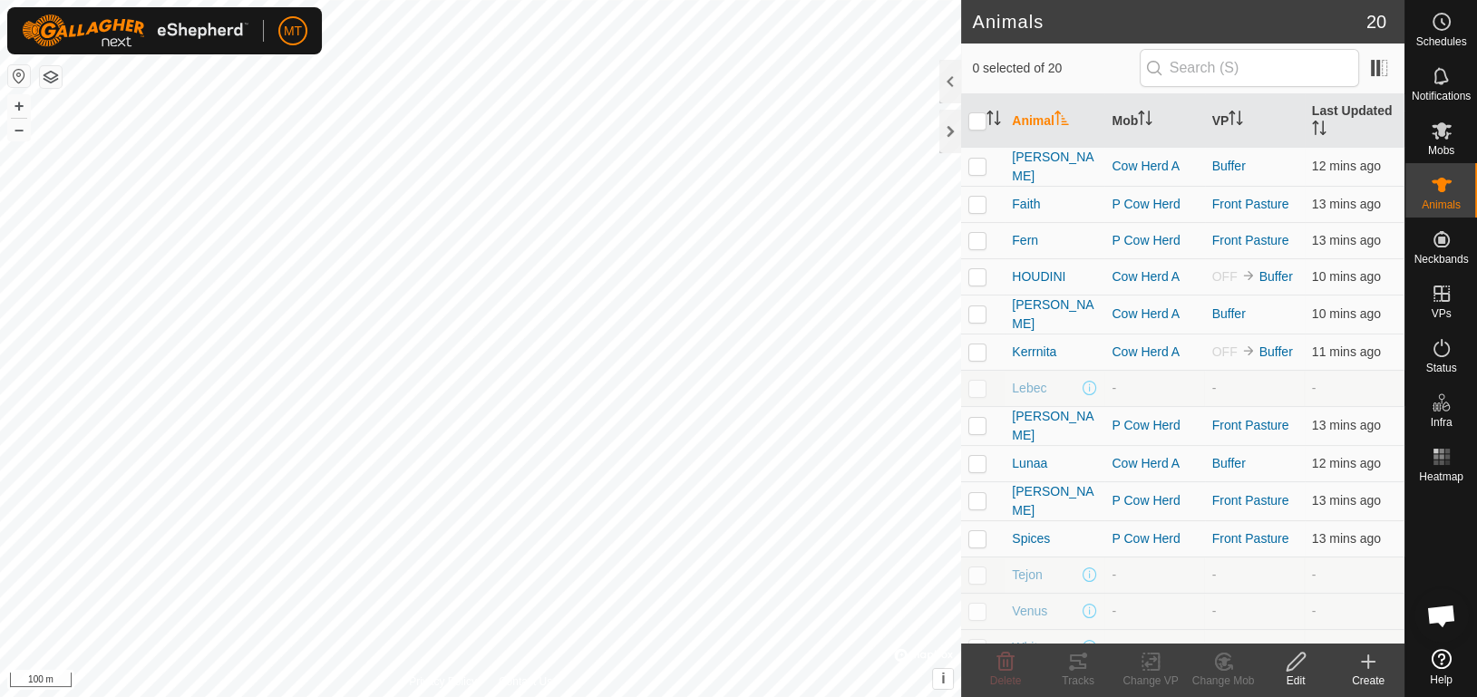
scroll to position [229, 0]
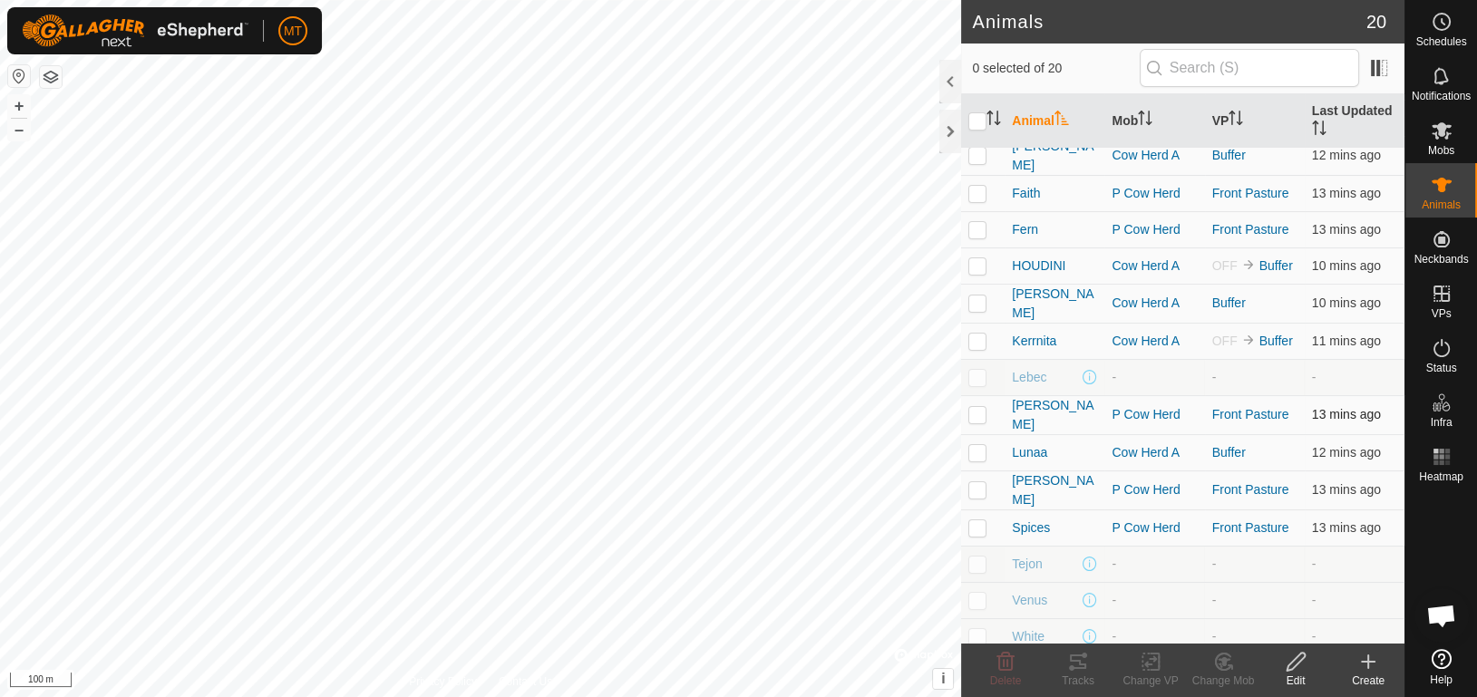
click at [983, 410] on p-checkbox at bounding box center [977, 414] width 18 height 15
checkbox input "true"
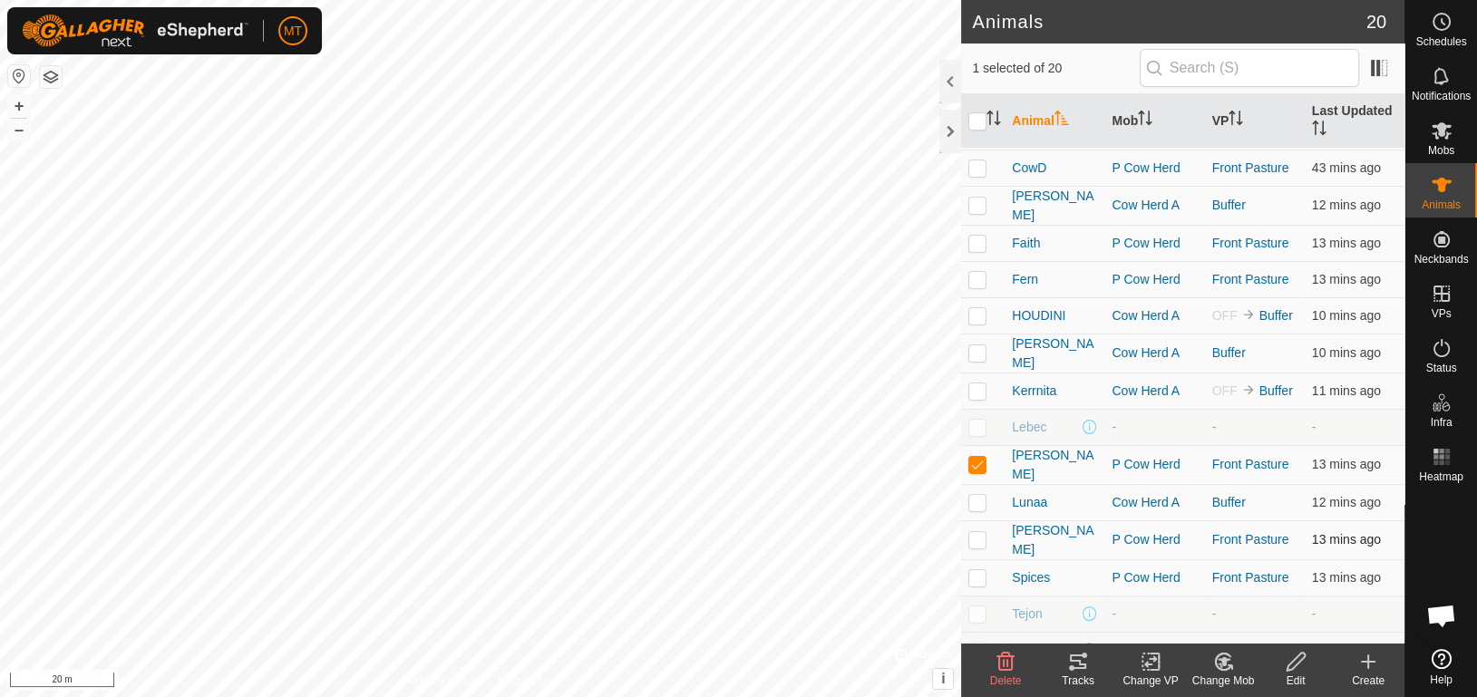
scroll to position [181, 0]
click at [1288, 666] on icon at bounding box center [1296, 662] width 18 height 18
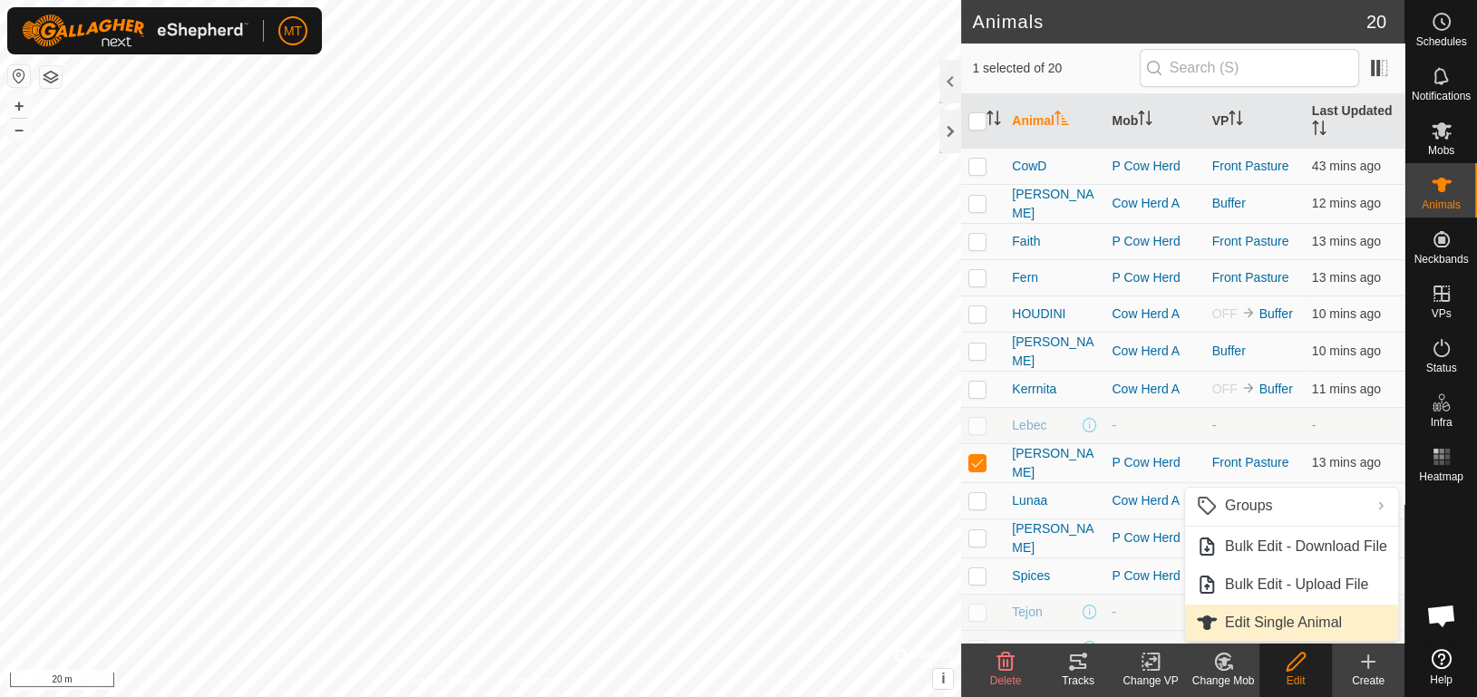
click at [1283, 615] on link "Edit Single Animal" at bounding box center [1291, 623] width 213 height 36
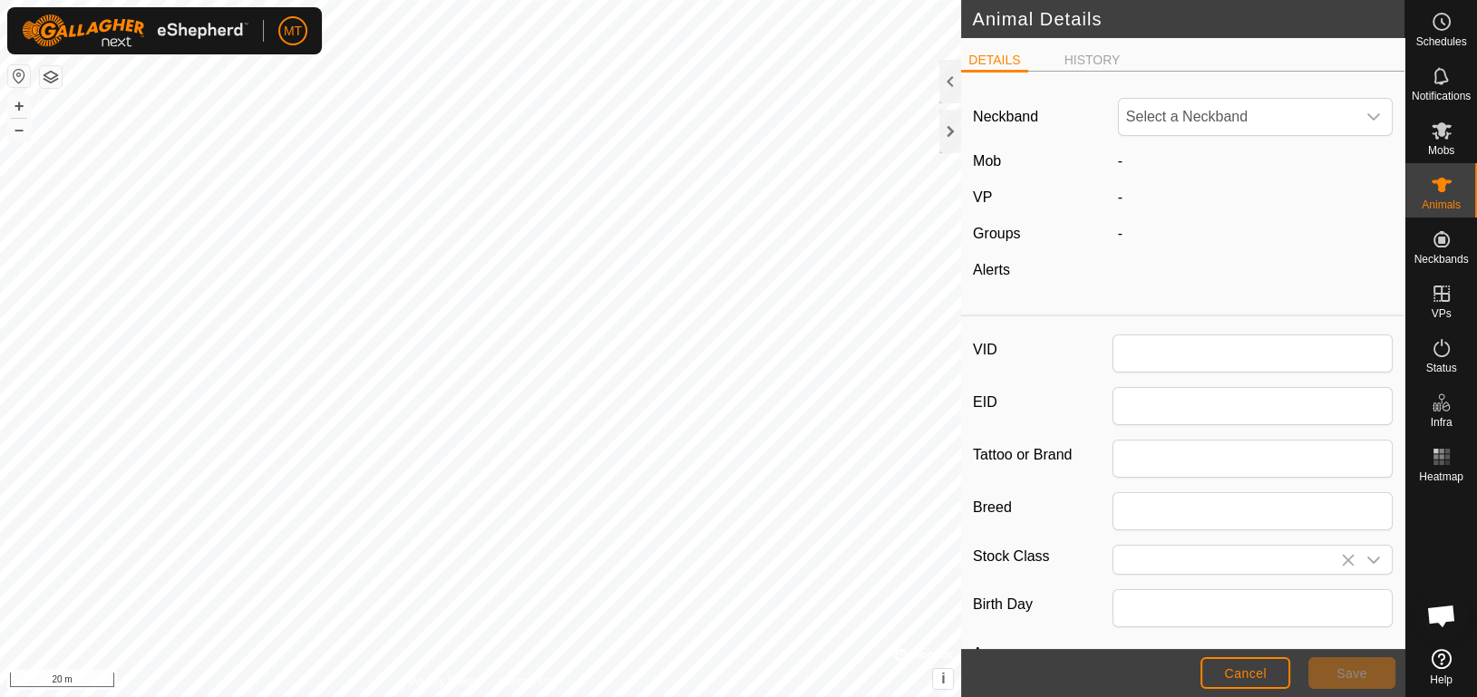
type input "[PERSON_NAME]"
type input "Cow"
type input "0"
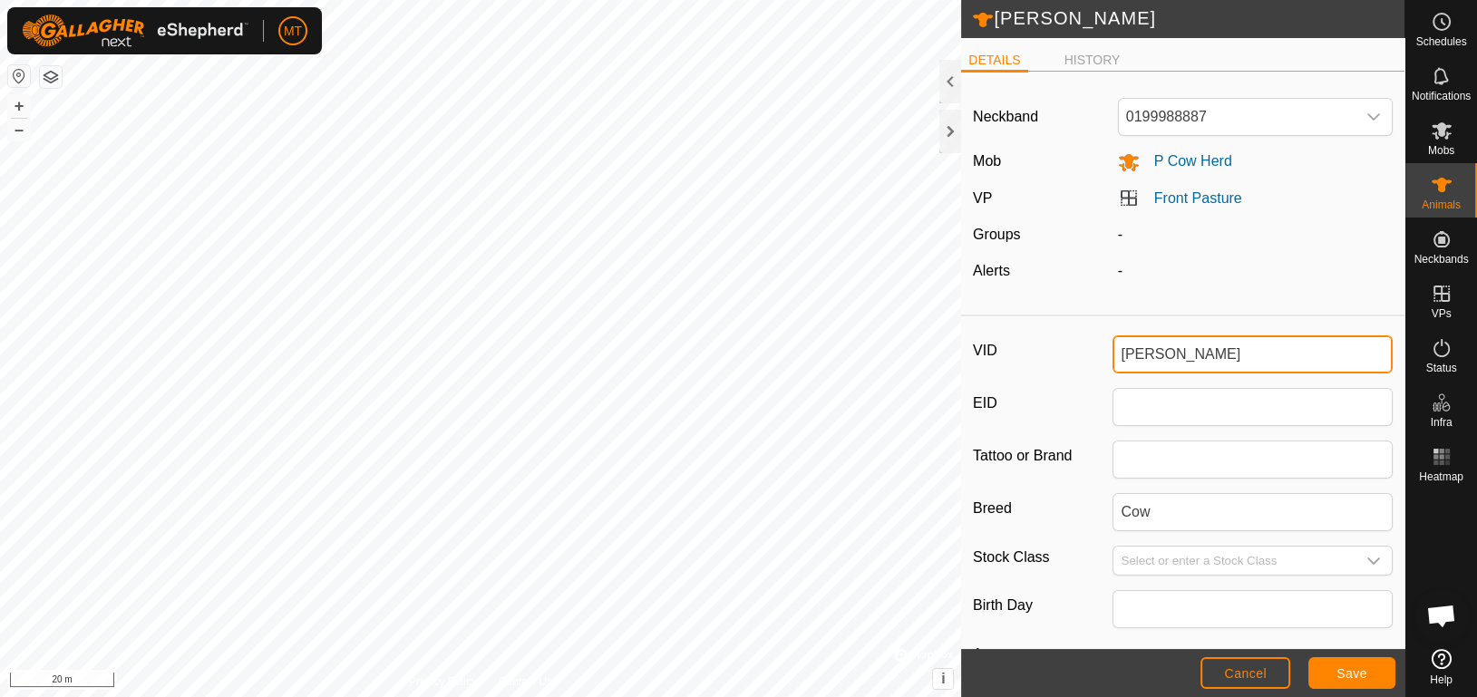
click at [1229, 339] on input "[PERSON_NAME]" at bounding box center [1253, 354] width 280 height 38
type input "L"
click at [1191, 355] on input "Cow" at bounding box center [1253, 354] width 280 height 38
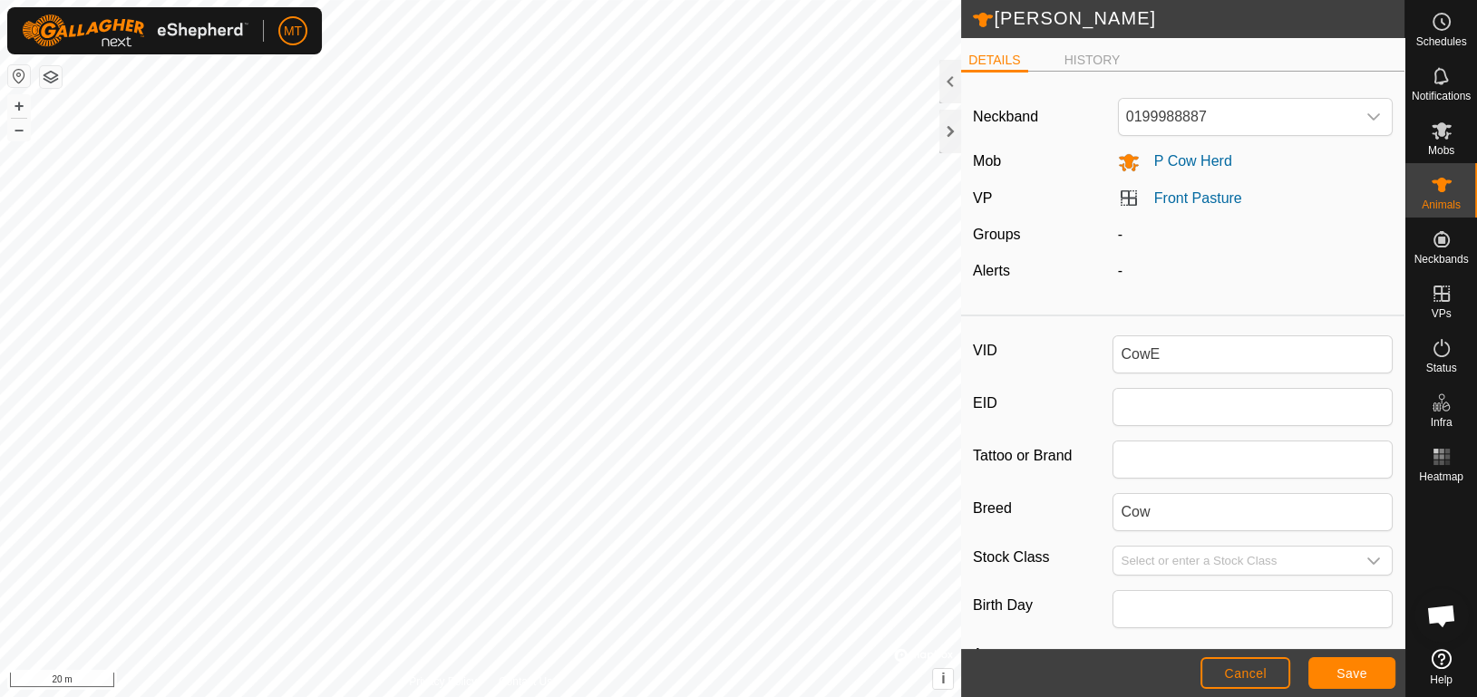
click at [1232, 242] on div "-" at bounding box center [1255, 235] width 289 height 22
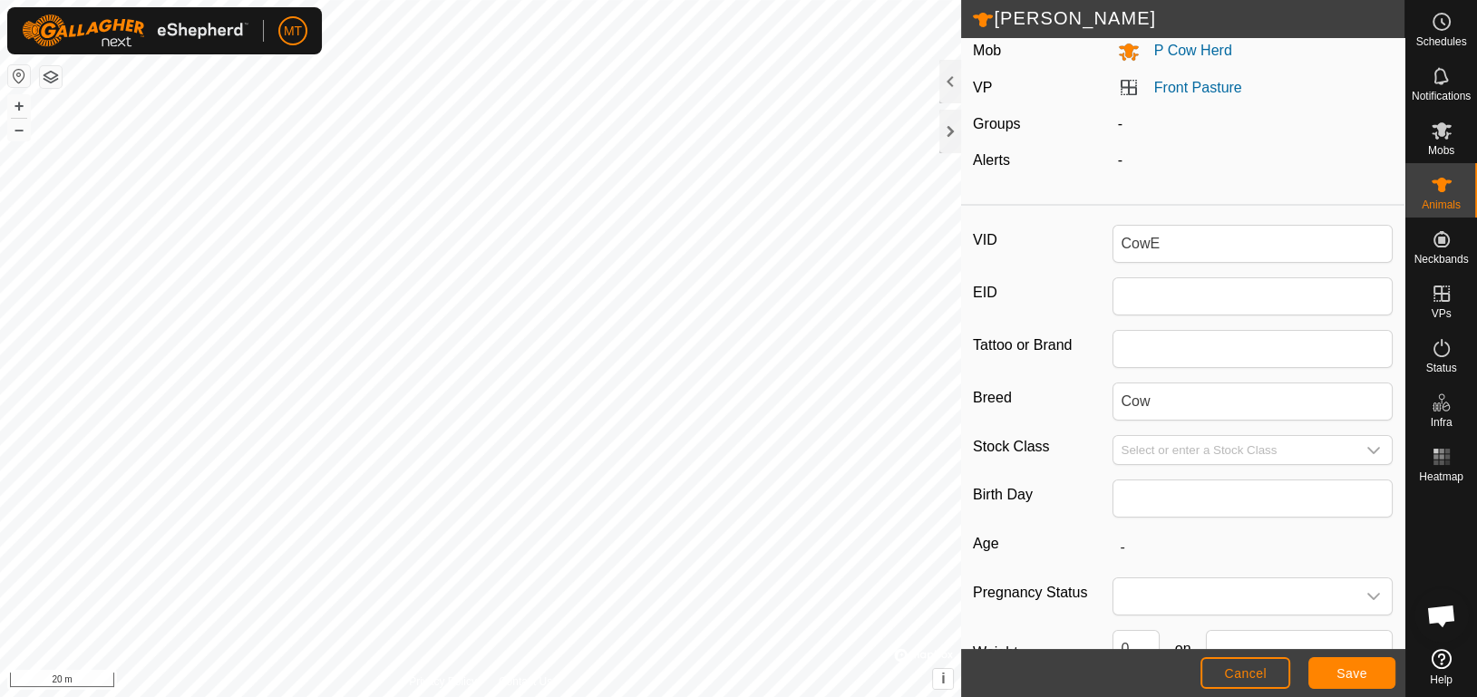
scroll to position [232, 0]
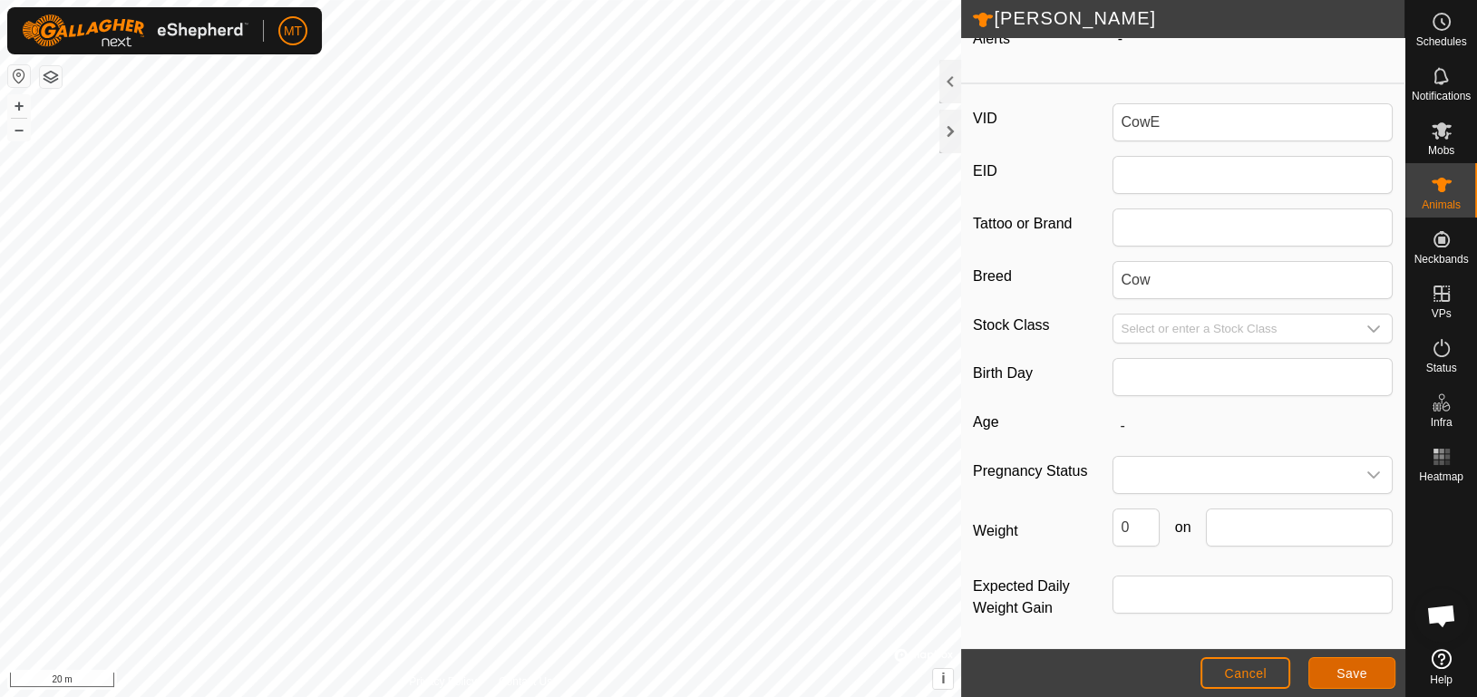
click at [1376, 668] on button "Save" at bounding box center [1351, 673] width 87 height 32
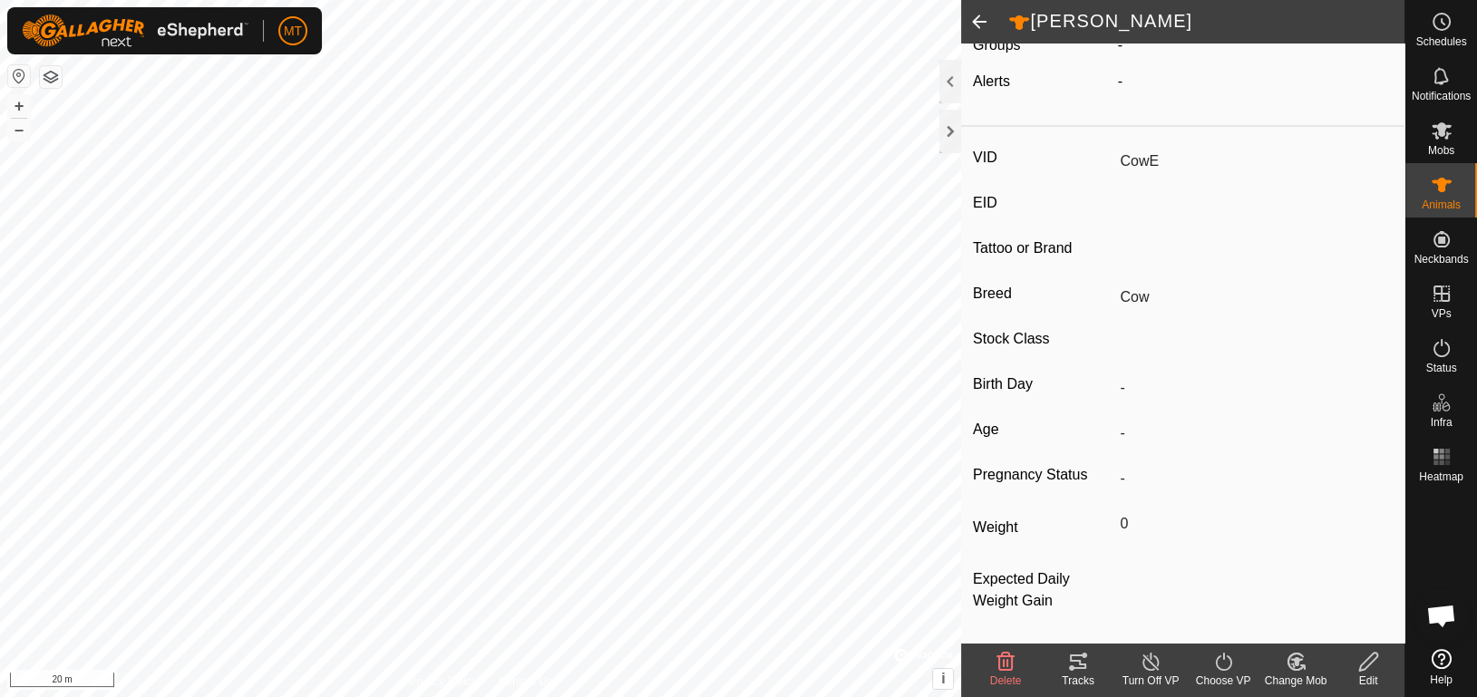
type input "CowE"
type input "-"
type input "0 kg"
type input "-"
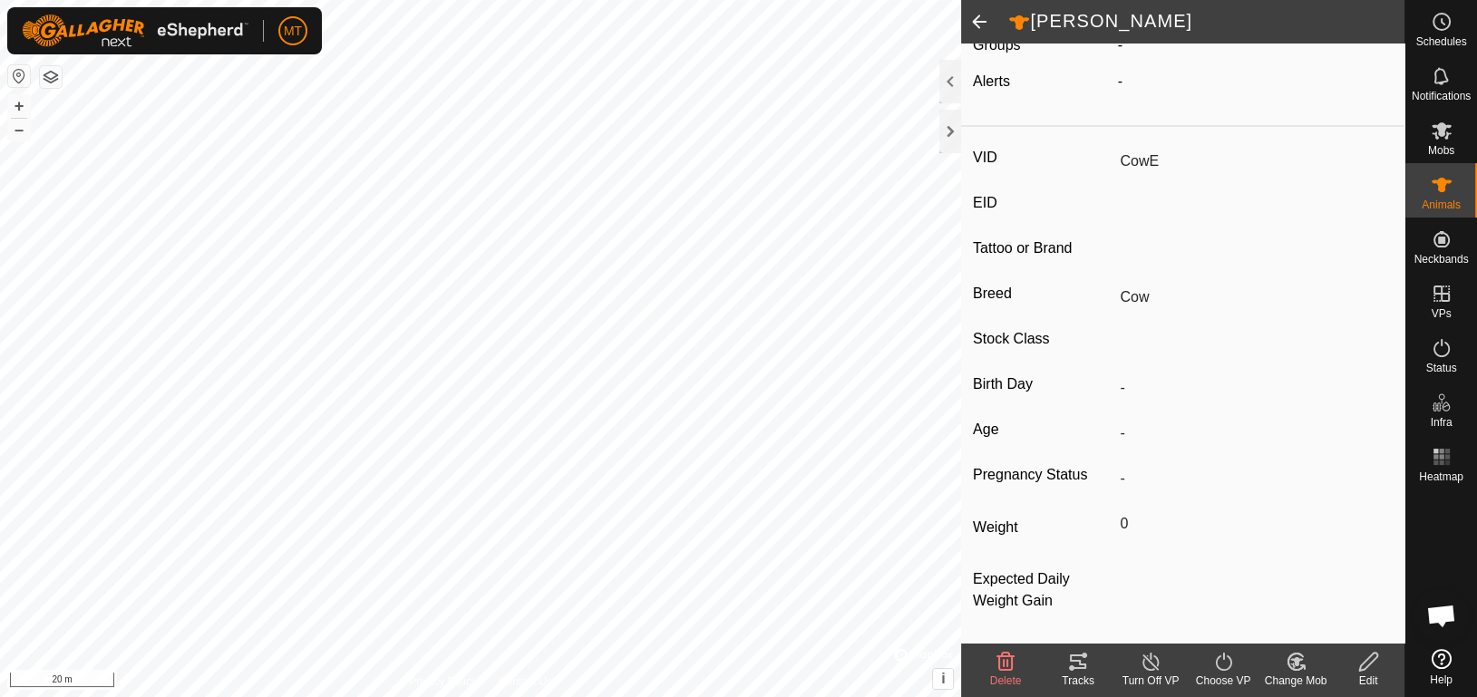
type input "-"
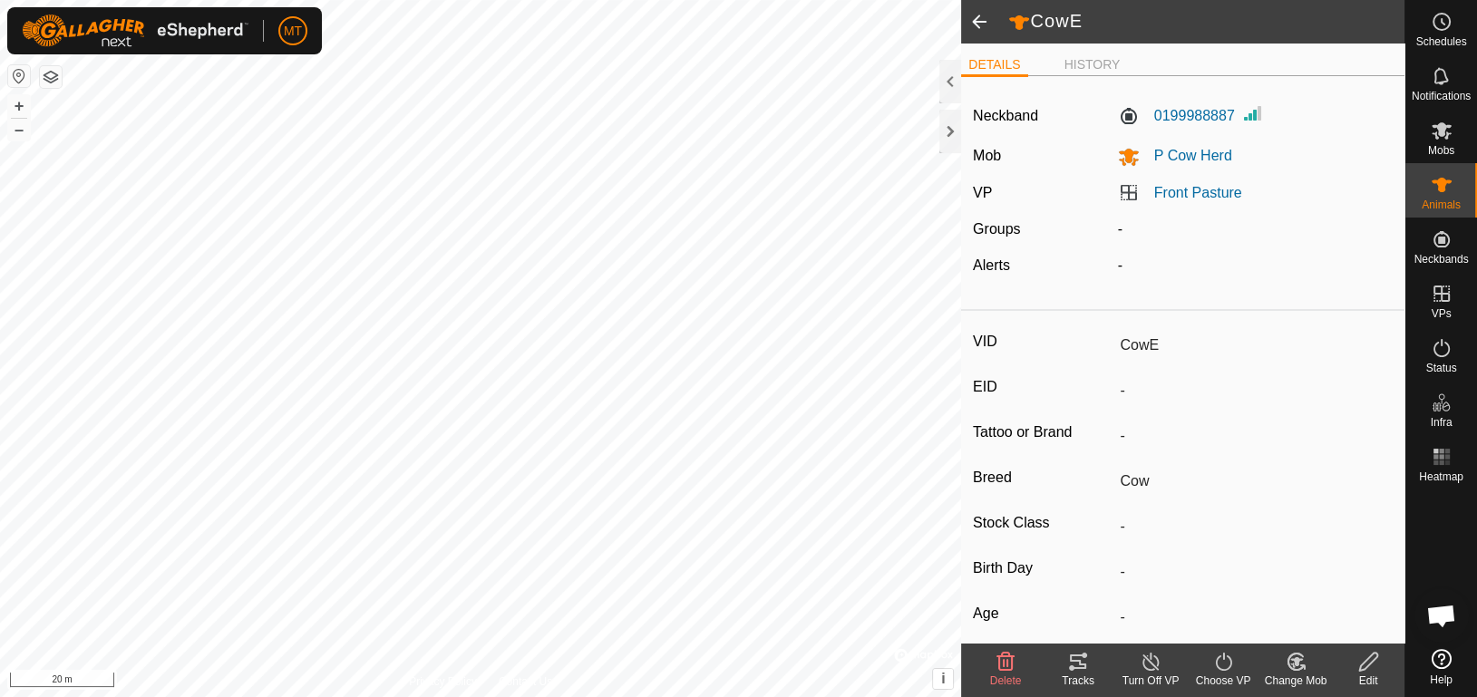
scroll to position [0, 0]
click at [974, 15] on span at bounding box center [979, 22] width 36 height 44
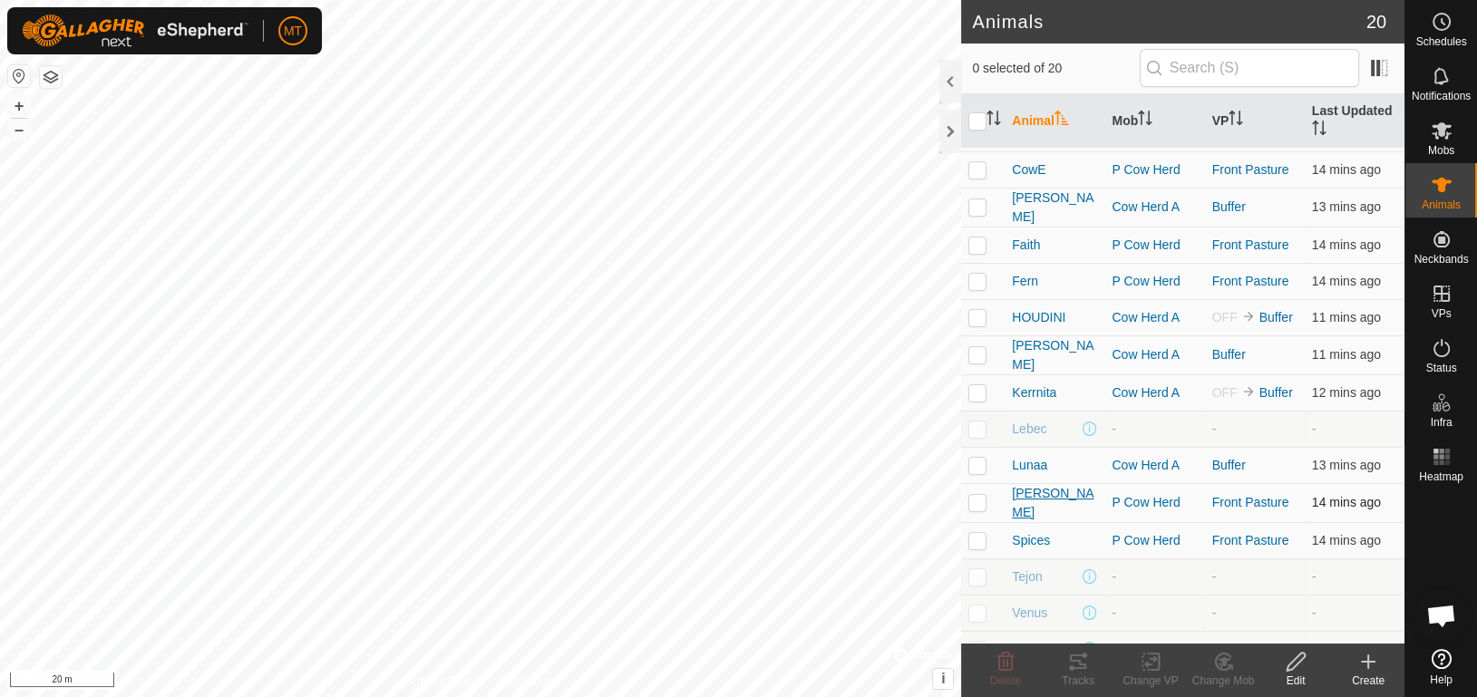
scroll to position [229, 0]
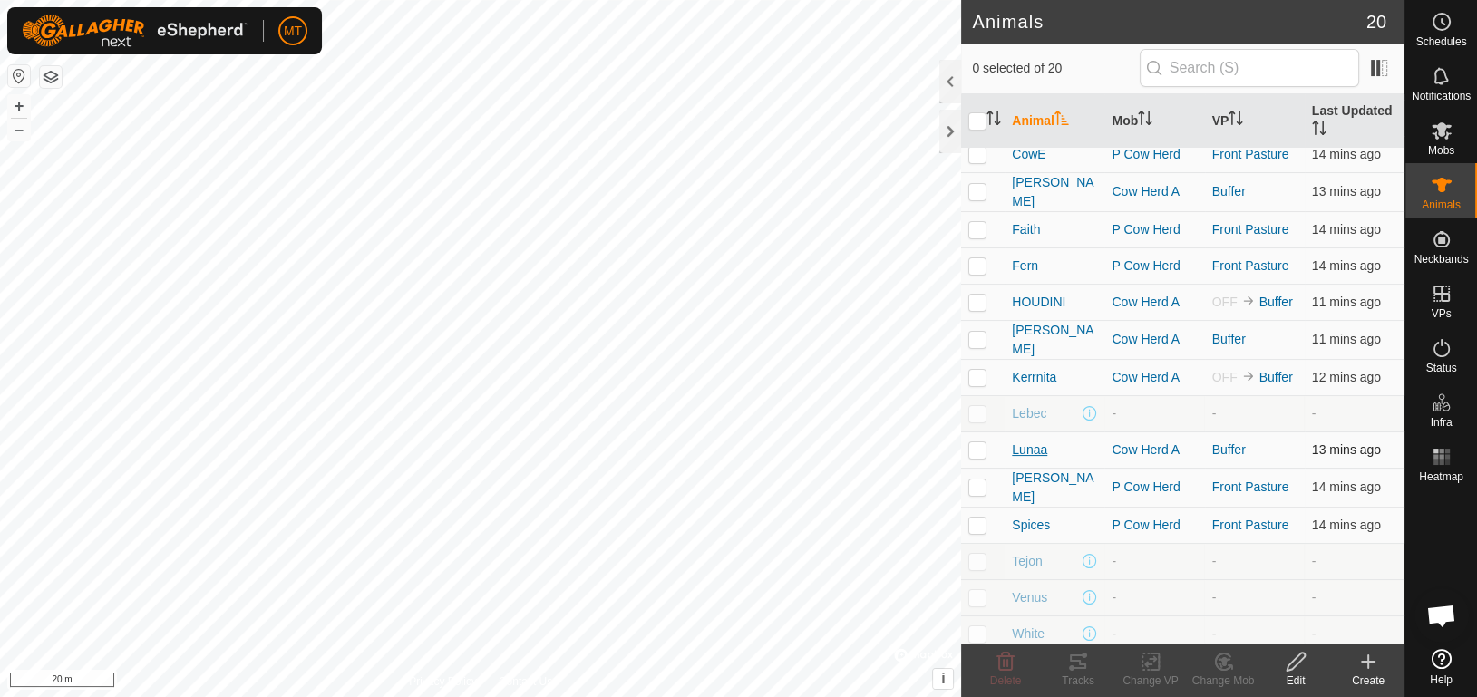
click at [1037, 443] on span "Lunaa" at bounding box center [1029, 450] width 35 height 19
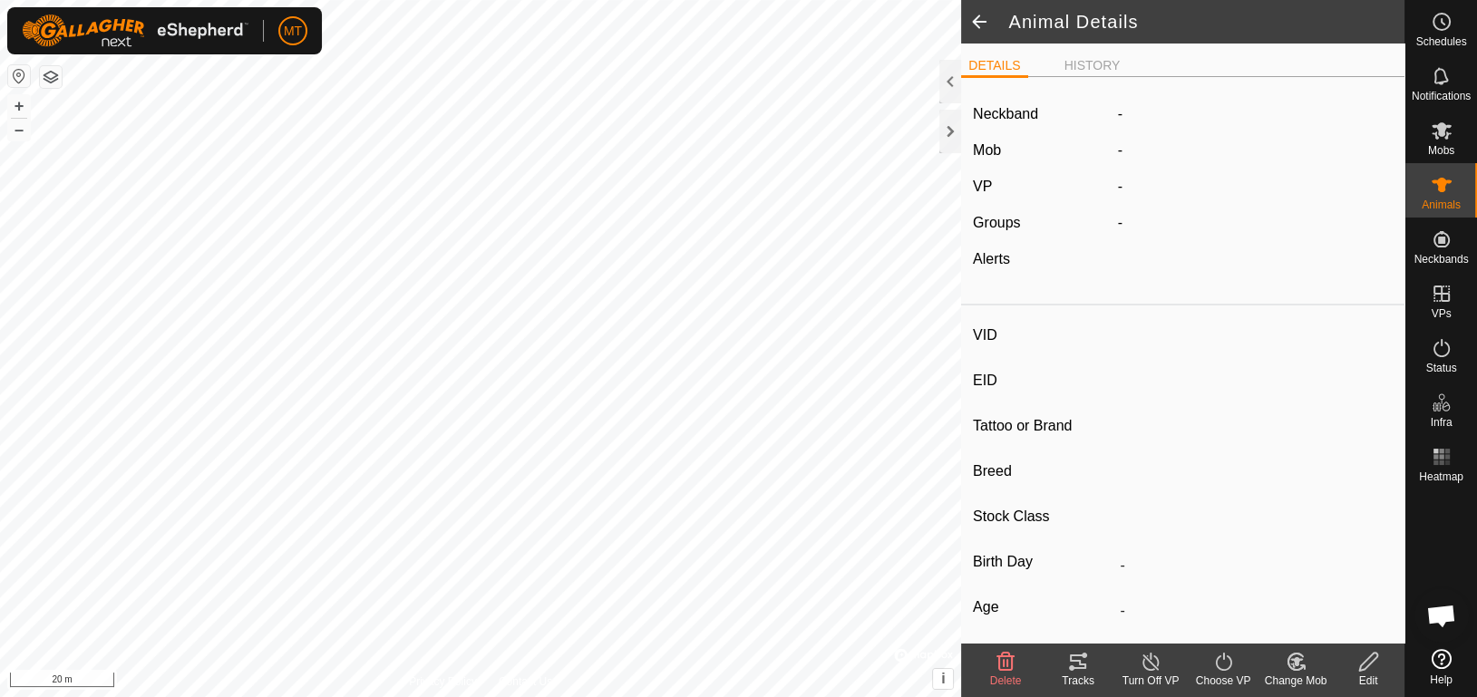
type input "Lunaa"
type input "-"
type input "Cow"
type input "-"
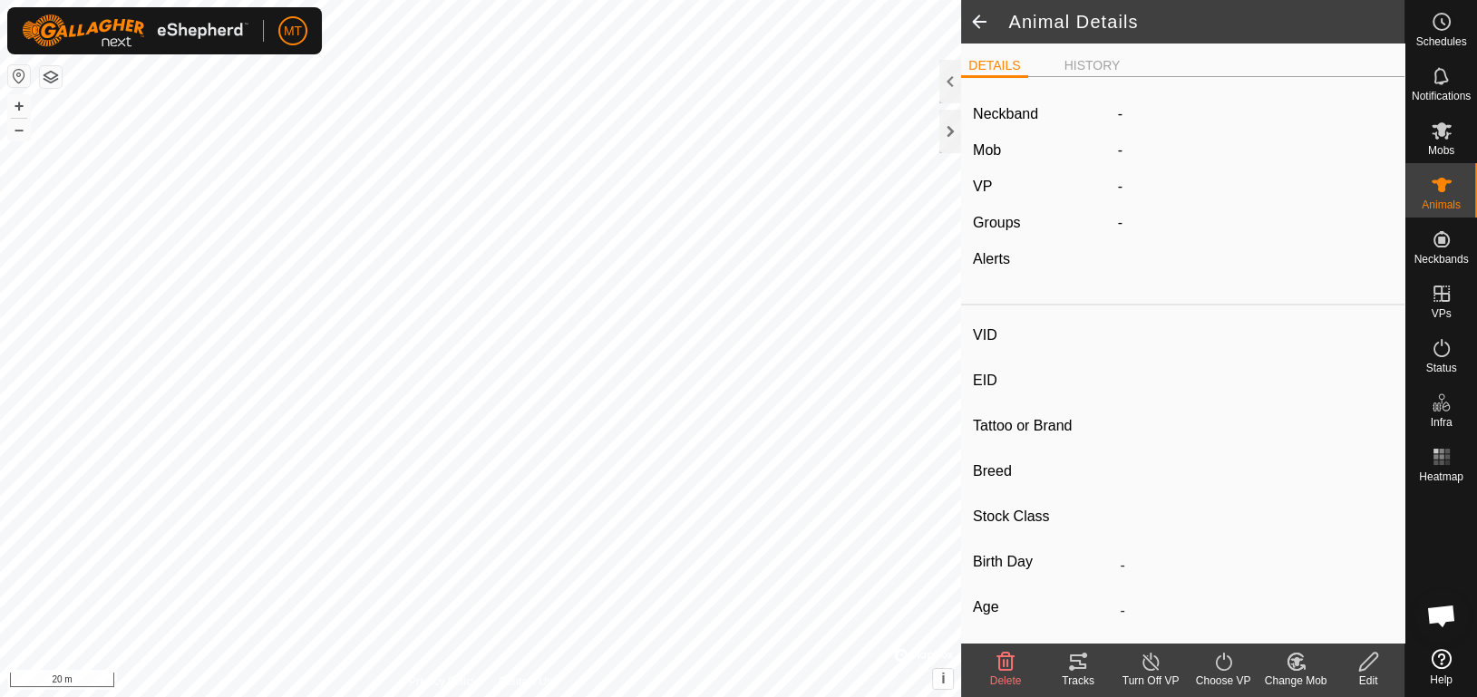
type input "0 kg"
type input "-"
click at [1355, 676] on div "Edit" at bounding box center [1368, 681] width 73 height 16
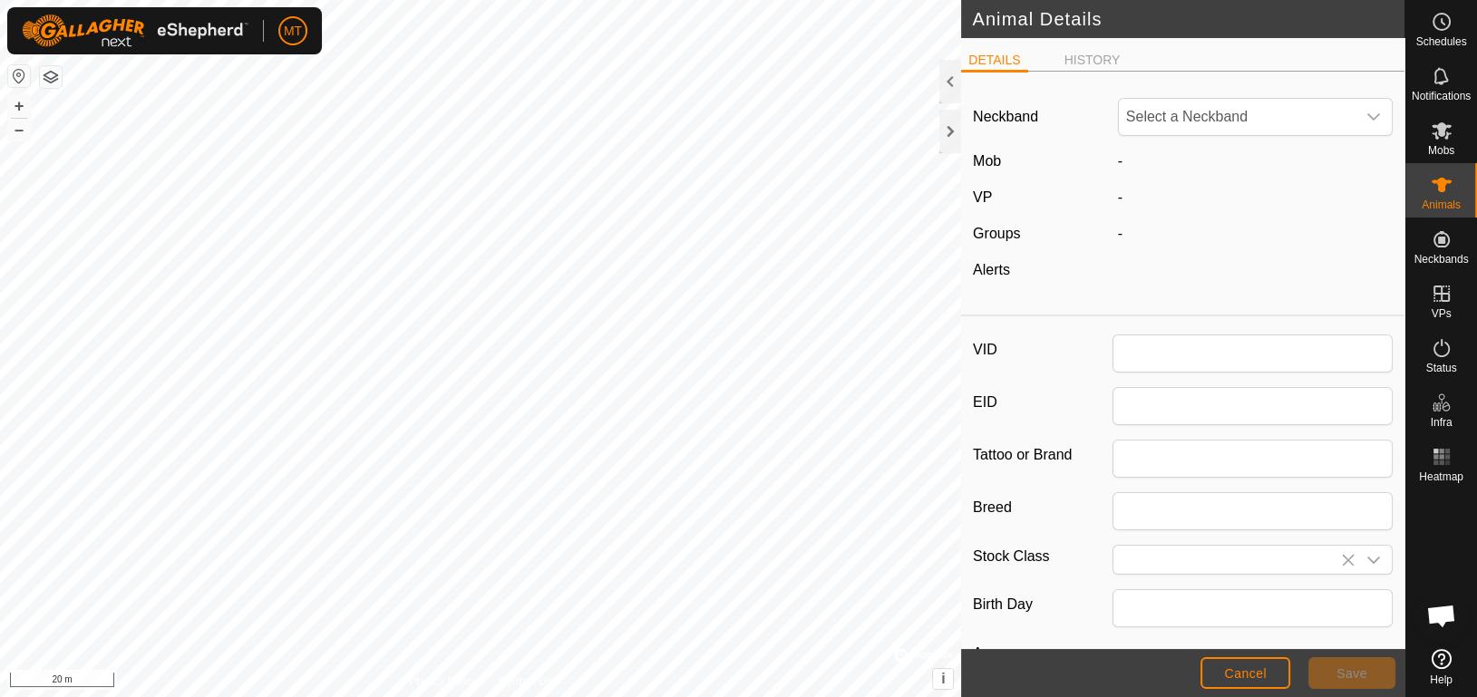
type input "Lunaa"
type input "Cow"
type input "0"
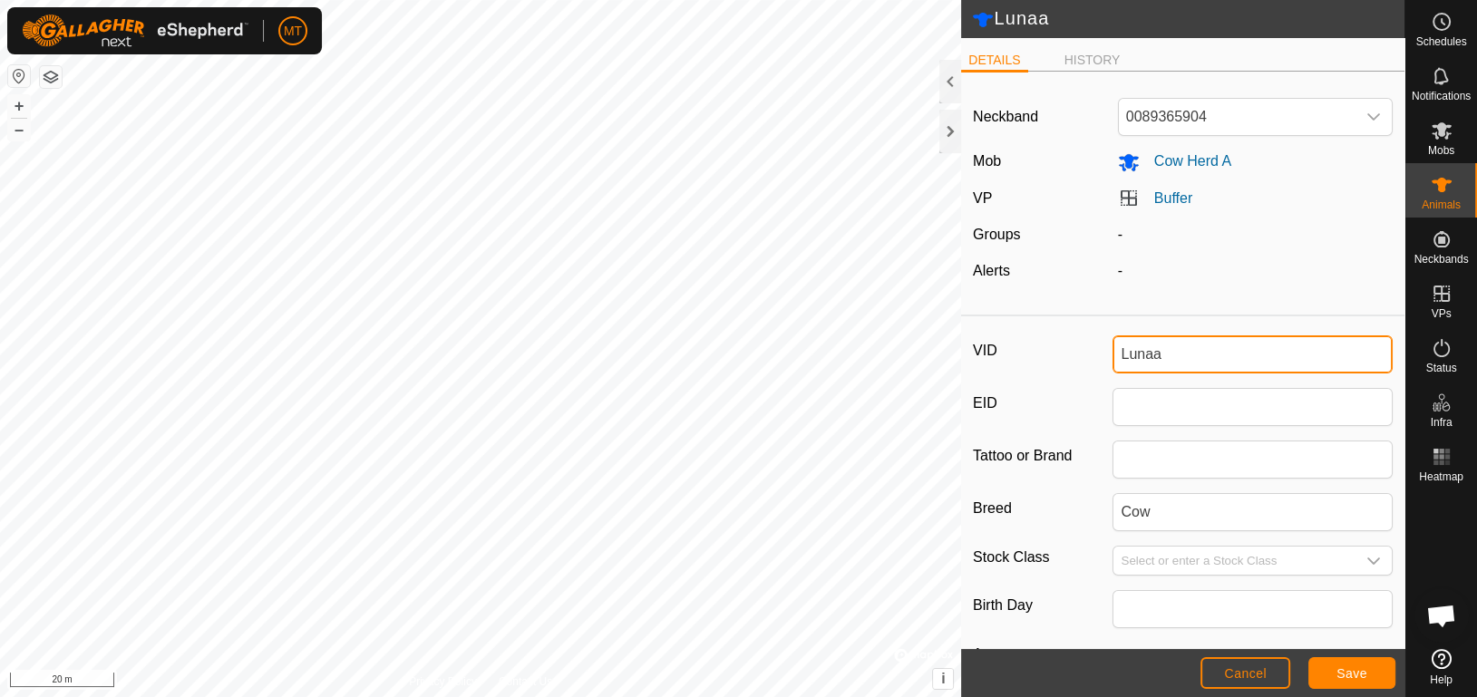
click at [1182, 349] on input "Lunaa" at bounding box center [1253, 354] width 280 height 38
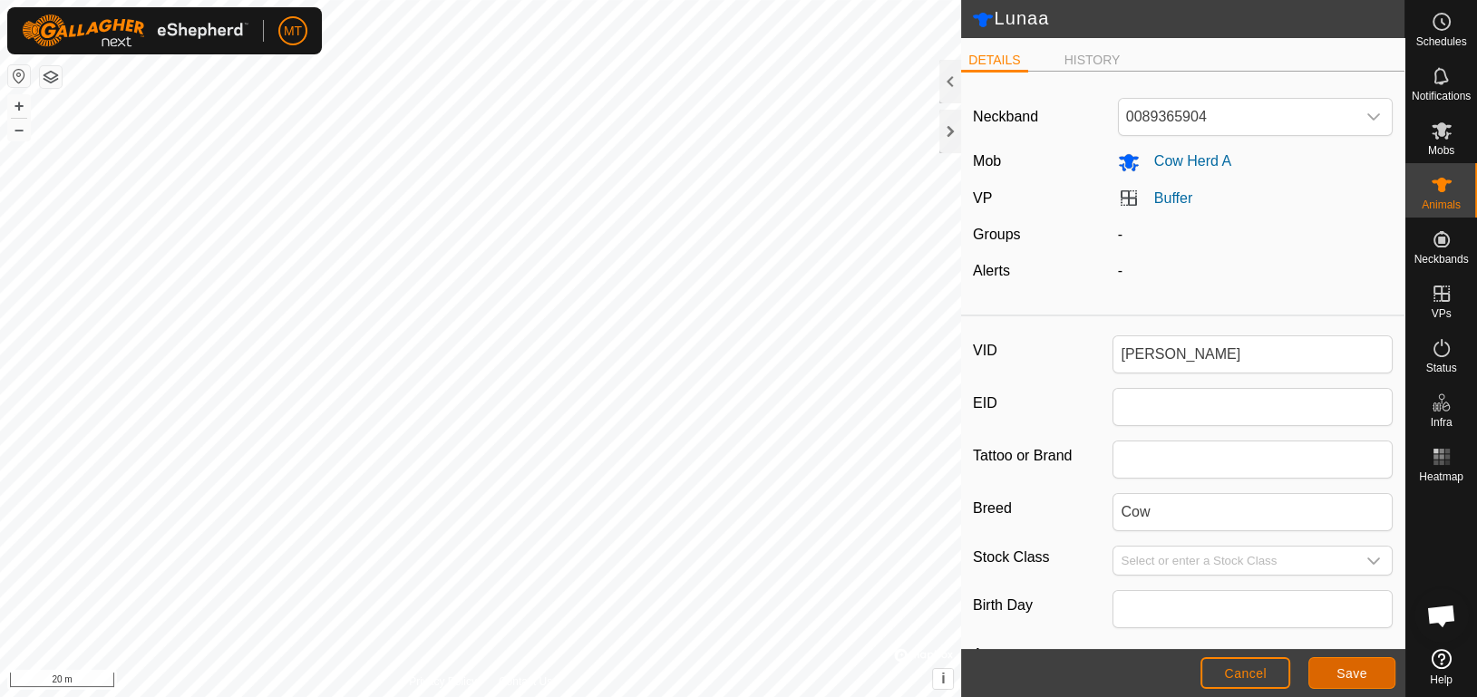
click at [1340, 679] on span "Save" at bounding box center [1352, 673] width 31 height 15
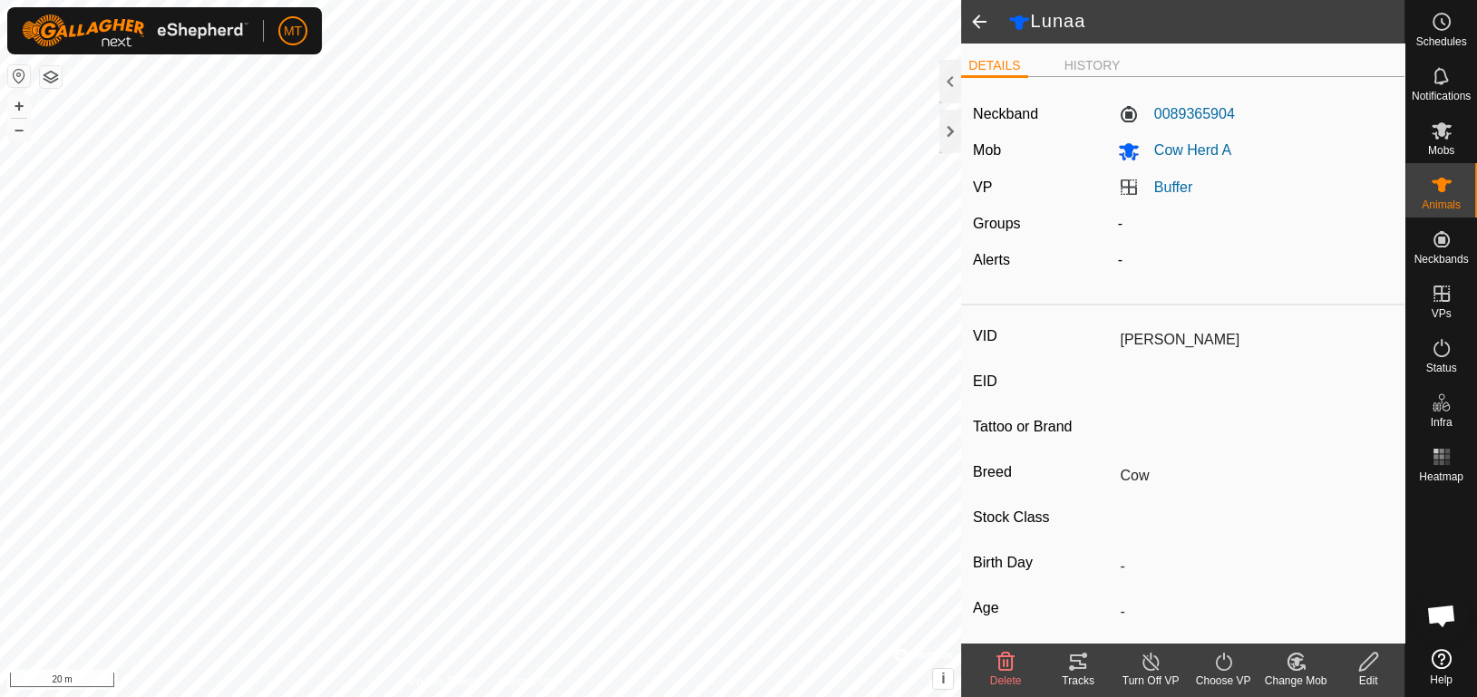
type input "Lunaa"
type input "-"
type input "0 kg"
type input "-"
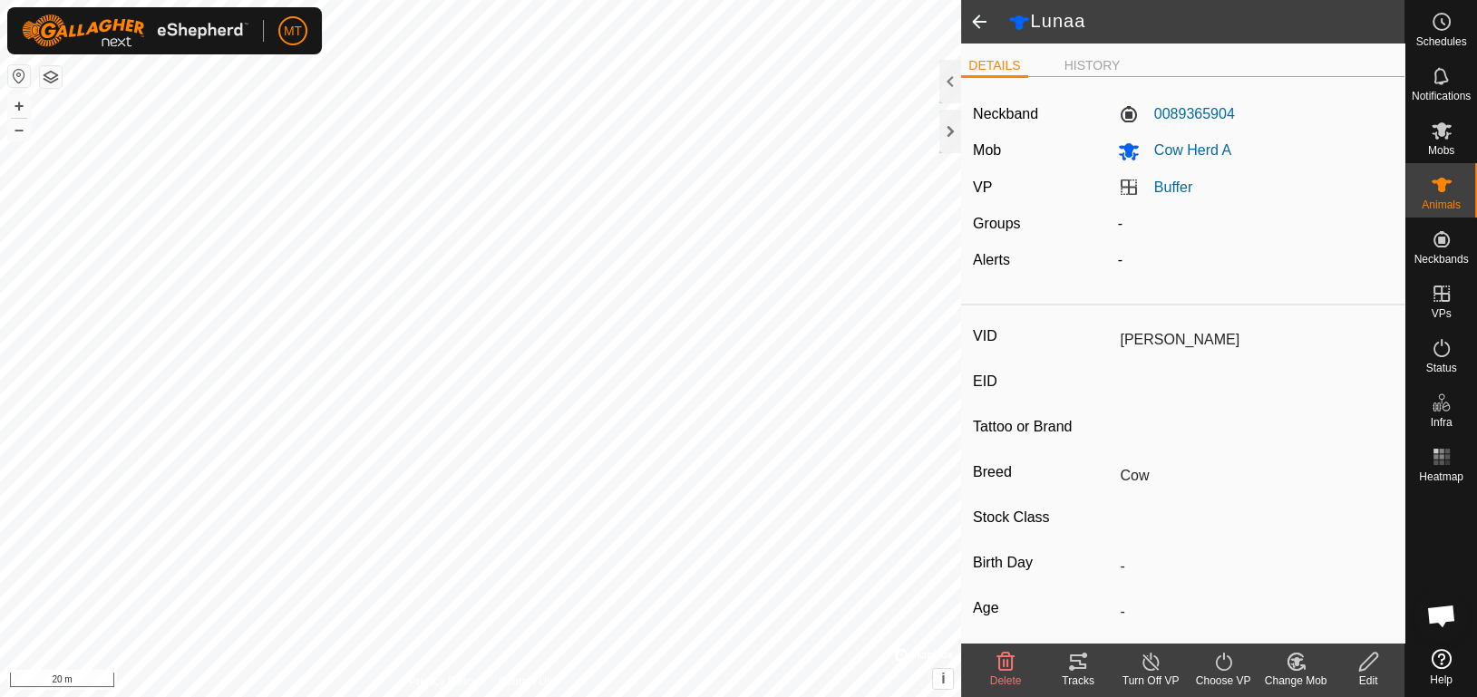
type input "-"
type input "[PERSON_NAME]"
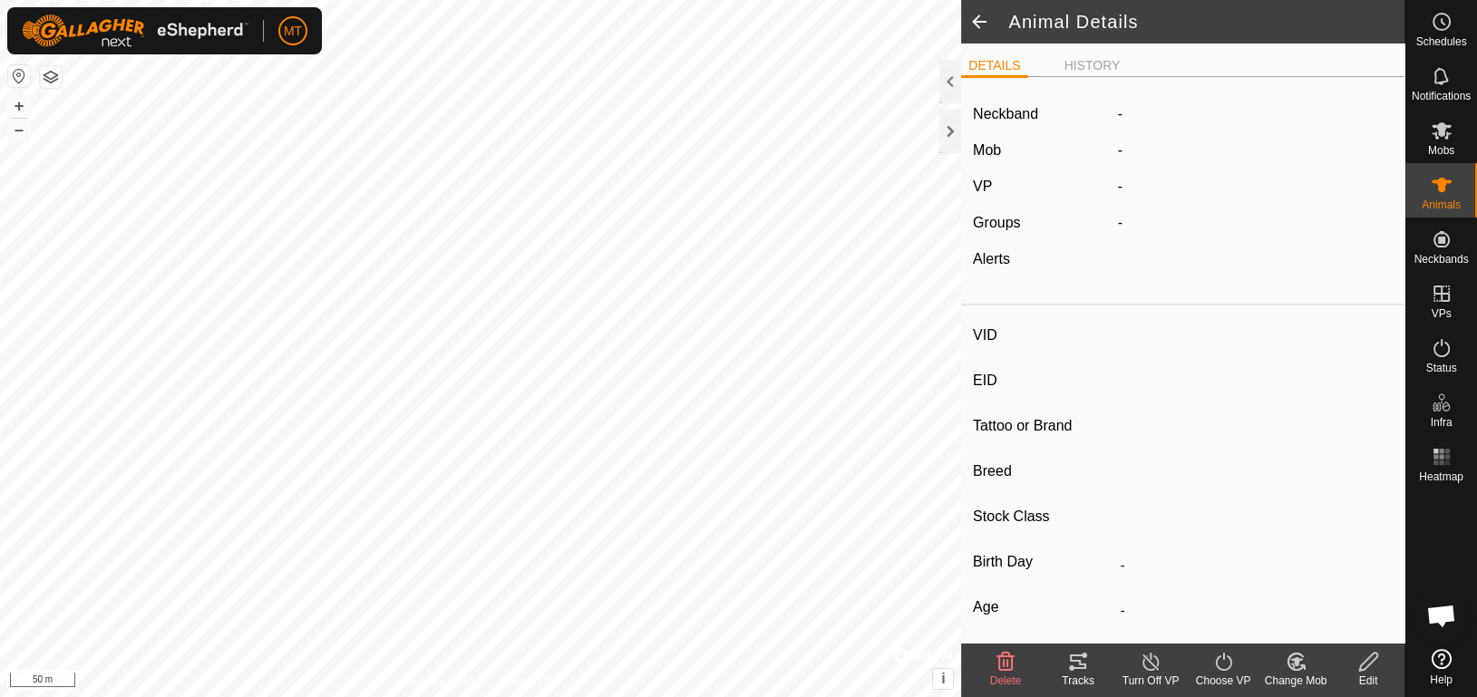
type input "Dottie"
type input "-"
type input "Cow"
type input "-"
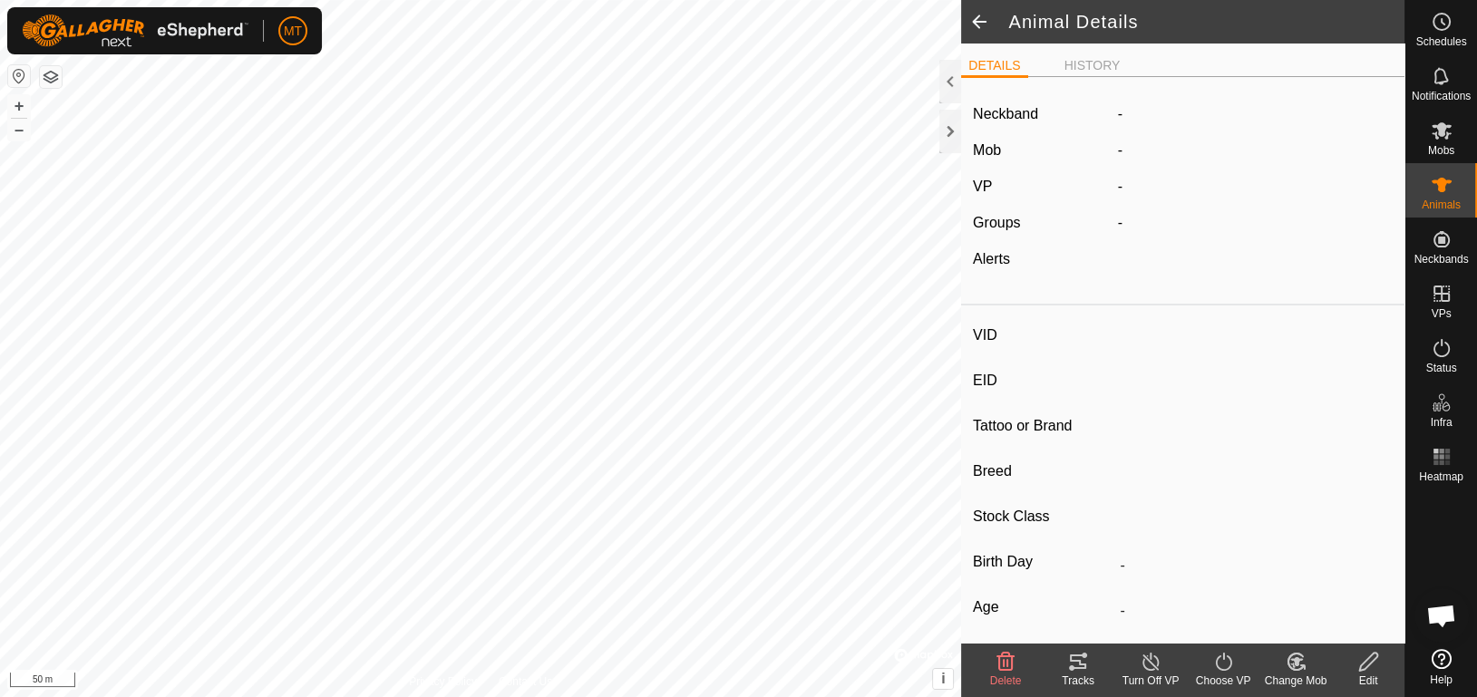
type input "0 kg"
type input "-"
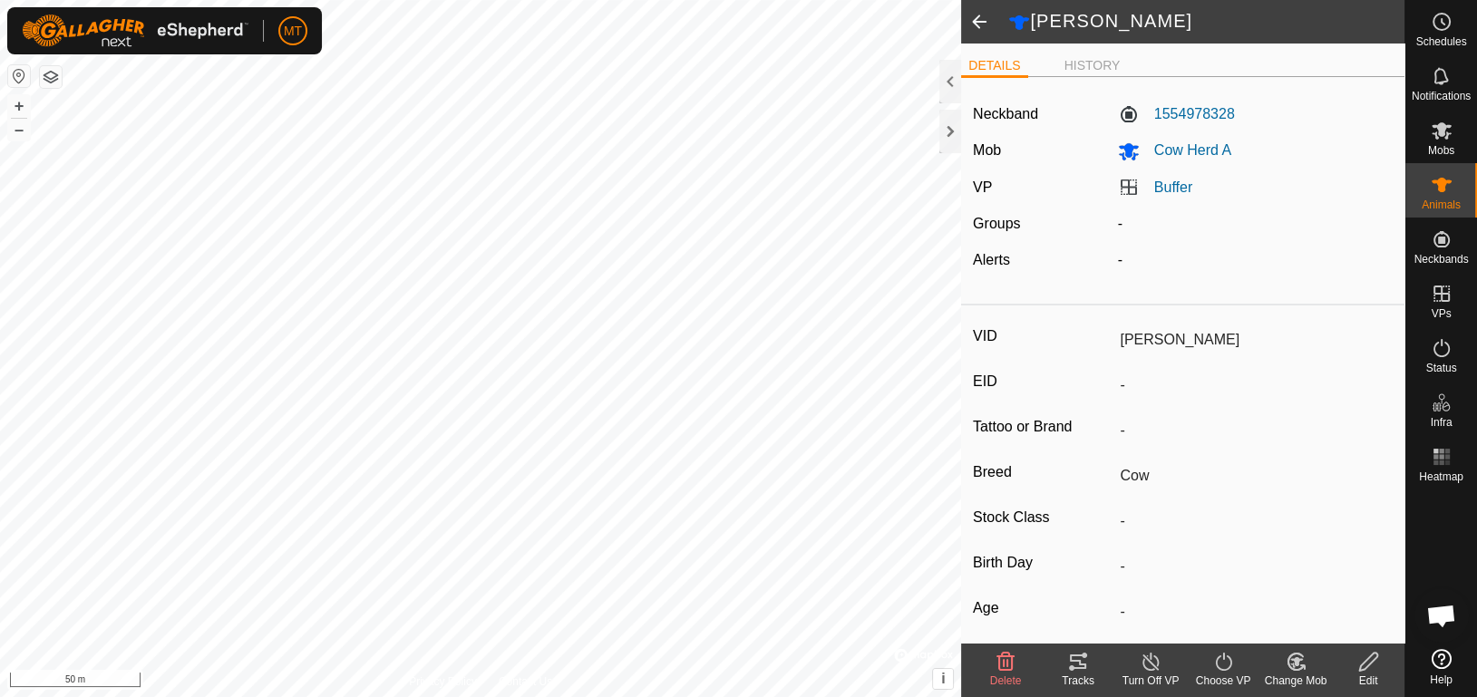
click at [1369, 662] on icon at bounding box center [1368, 662] width 23 height 22
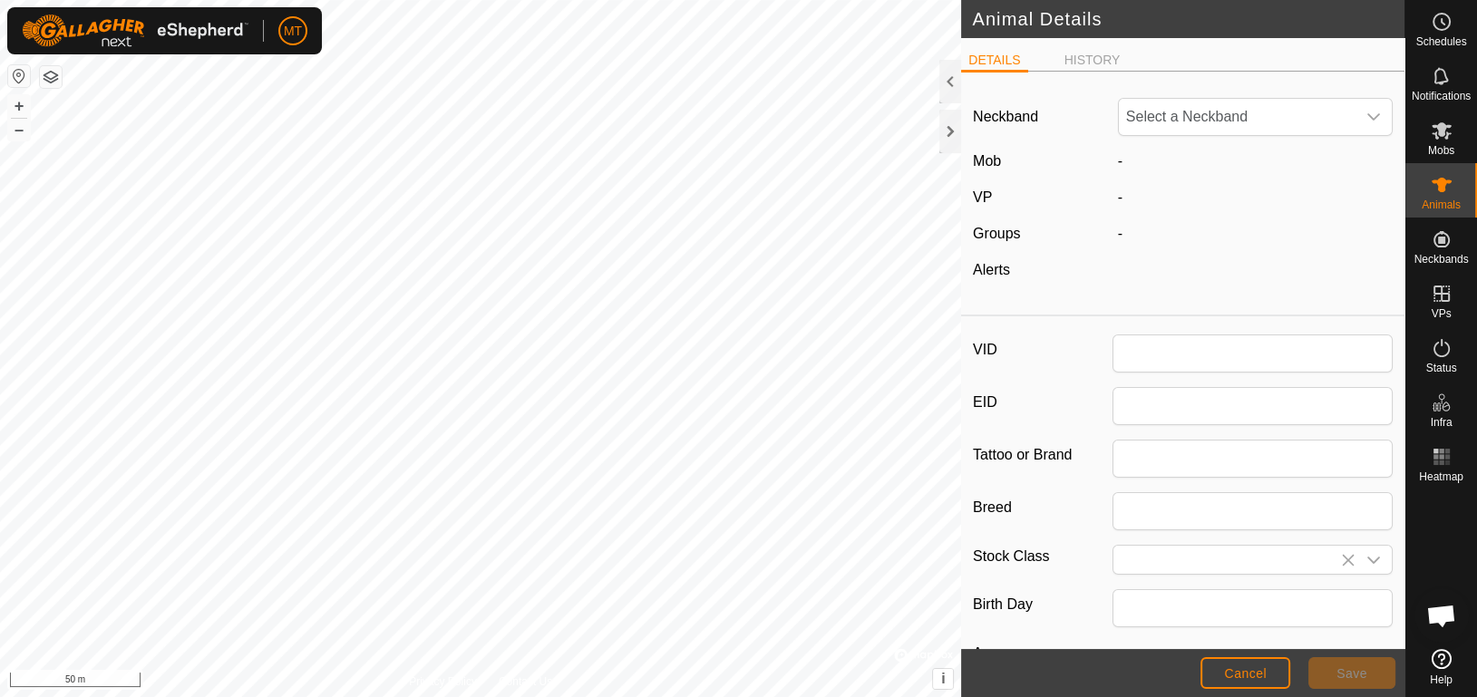
type input "Dottie"
type input "Cow"
type input "0"
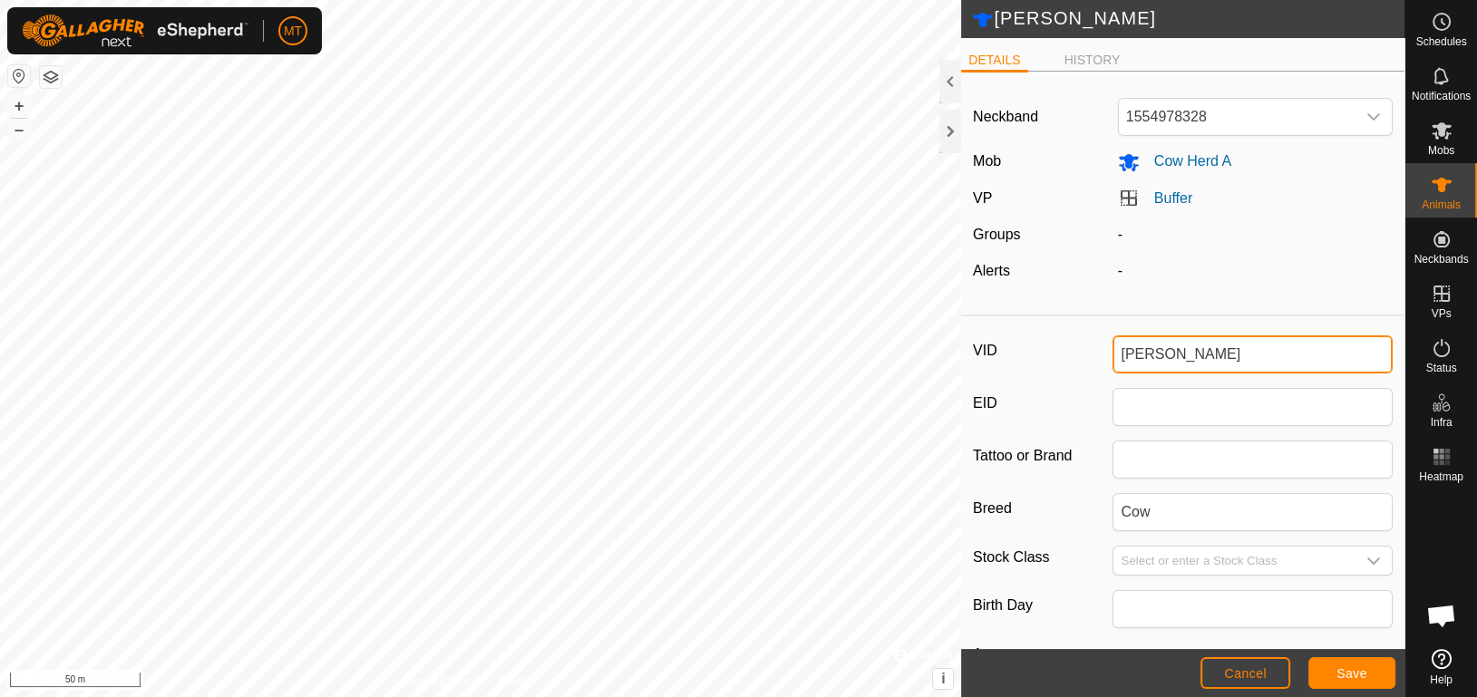
click at [1277, 346] on input "Dottie" at bounding box center [1253, 354] width 280 height 38
type input "D"
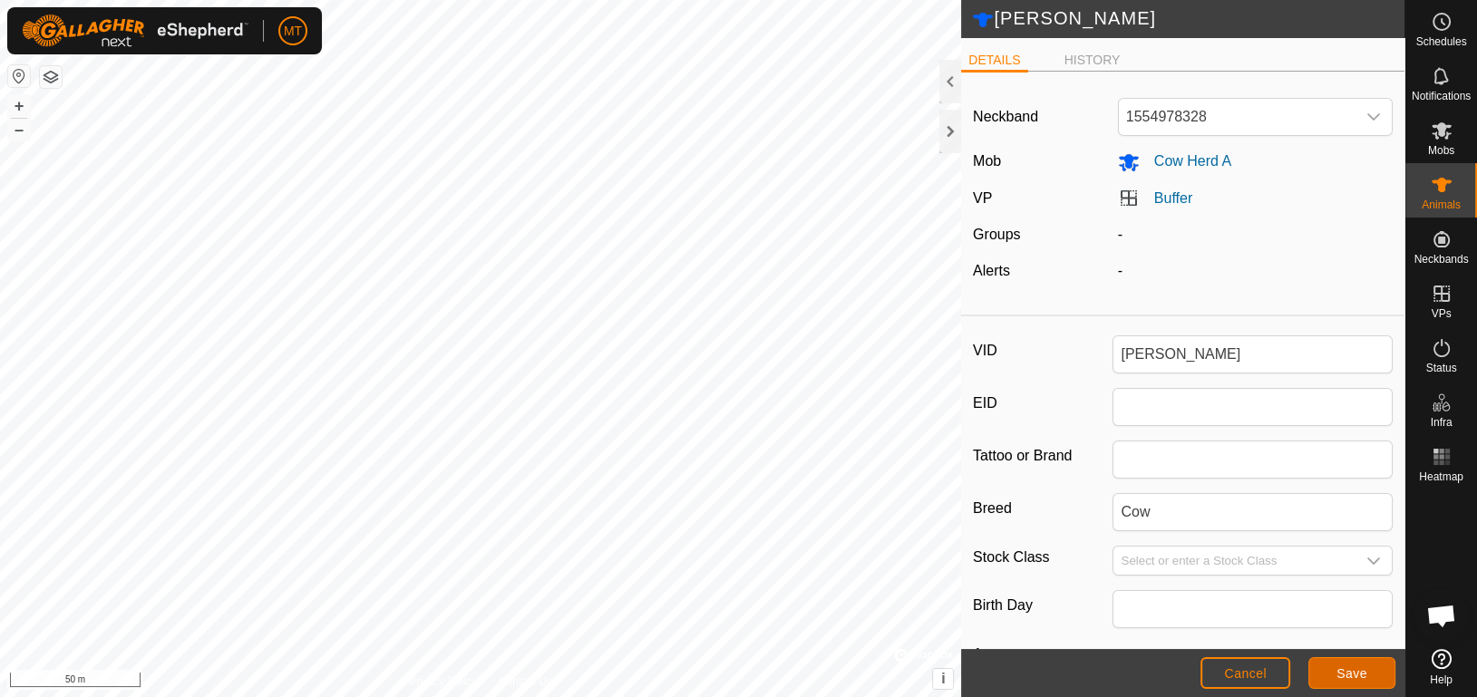
click at [1345, 676] on span "Save" at bounding box center [1352, 673] width 31 height 15
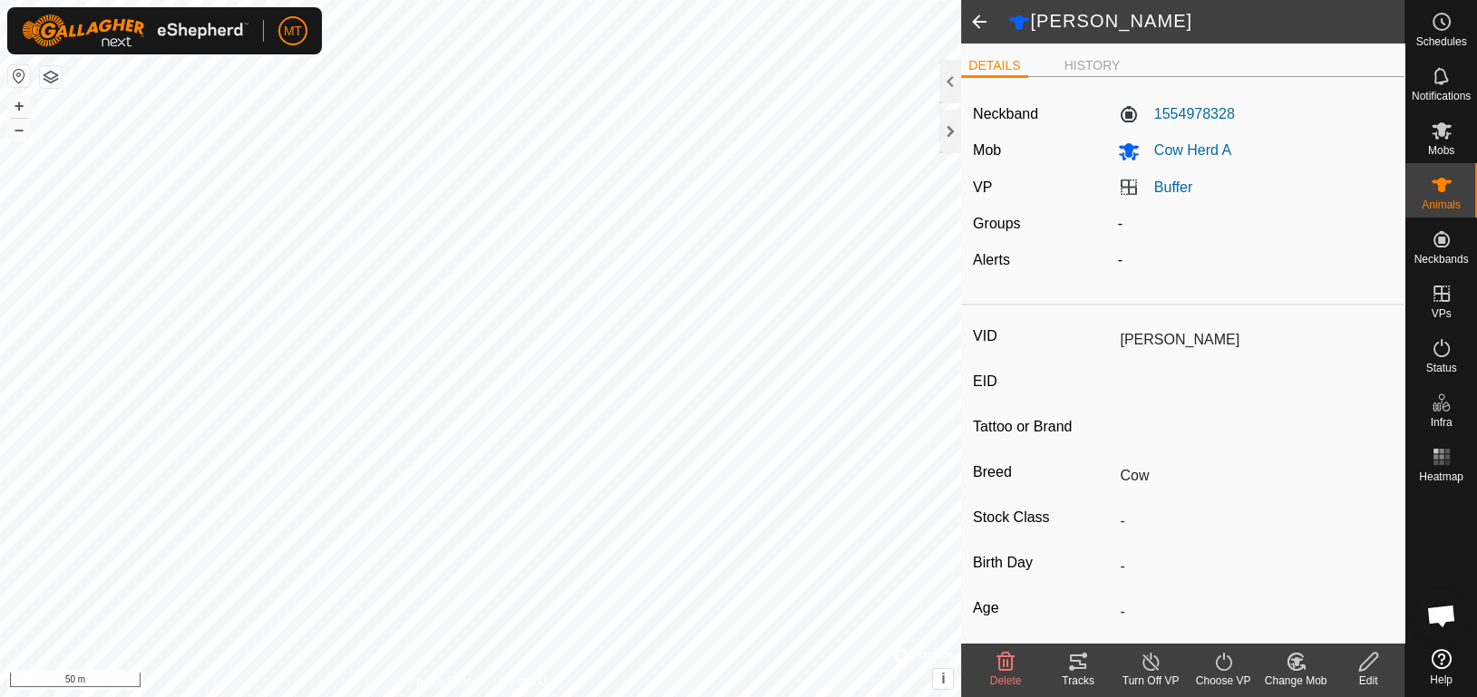
type input "Dottie"
type input "-"
type input "0 kg"
type input "-"
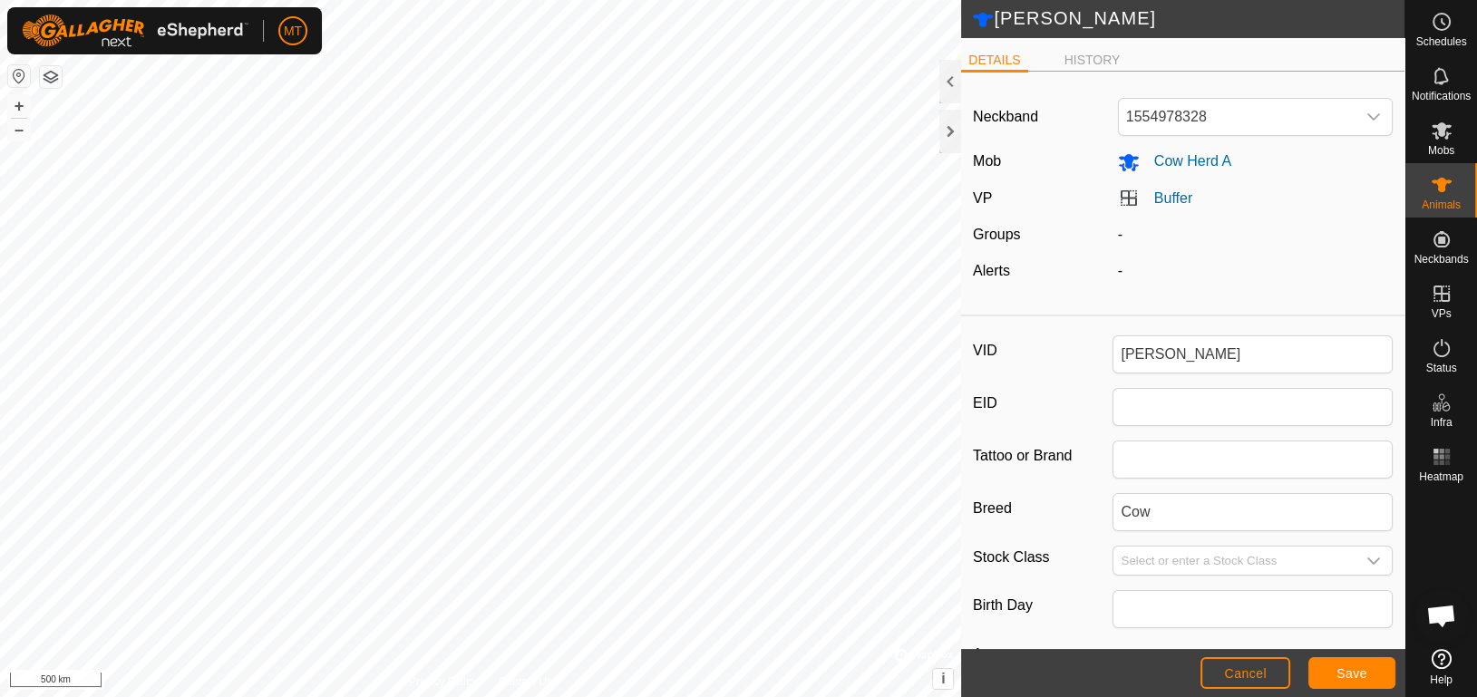
click at [1384, 450] on div "[PERSON_NAME] DETAILS HISTORY Neckband 1554978328 Mob Cow Herd A VP Buffer Grou…" at bounding box center [702, 348] width 1405 height 697
click at [1269, 435] on div "[PERSON_NAME] DETAILS HISTORY Neckband 1554978328 Mob Cow Herd A VP Buffer Grou…" at bounding box center [702, 348] width 1405 height 697
click at [1259, 335] on div "[PERSON_NAME] DETAILS HISTORY Neckband 1554978328 Mob Cow Herd A VP Buffer Grou…" at bounding box center [702, 348] width 1405 height 697
click at [1007, 311] on div "[PERSON_NAME] DETAILS HISTORY Neckband 1554978328 Mob Cow Herd A VP Buffer Grou…" at bounding box center [702, 348] width 1405 height 697
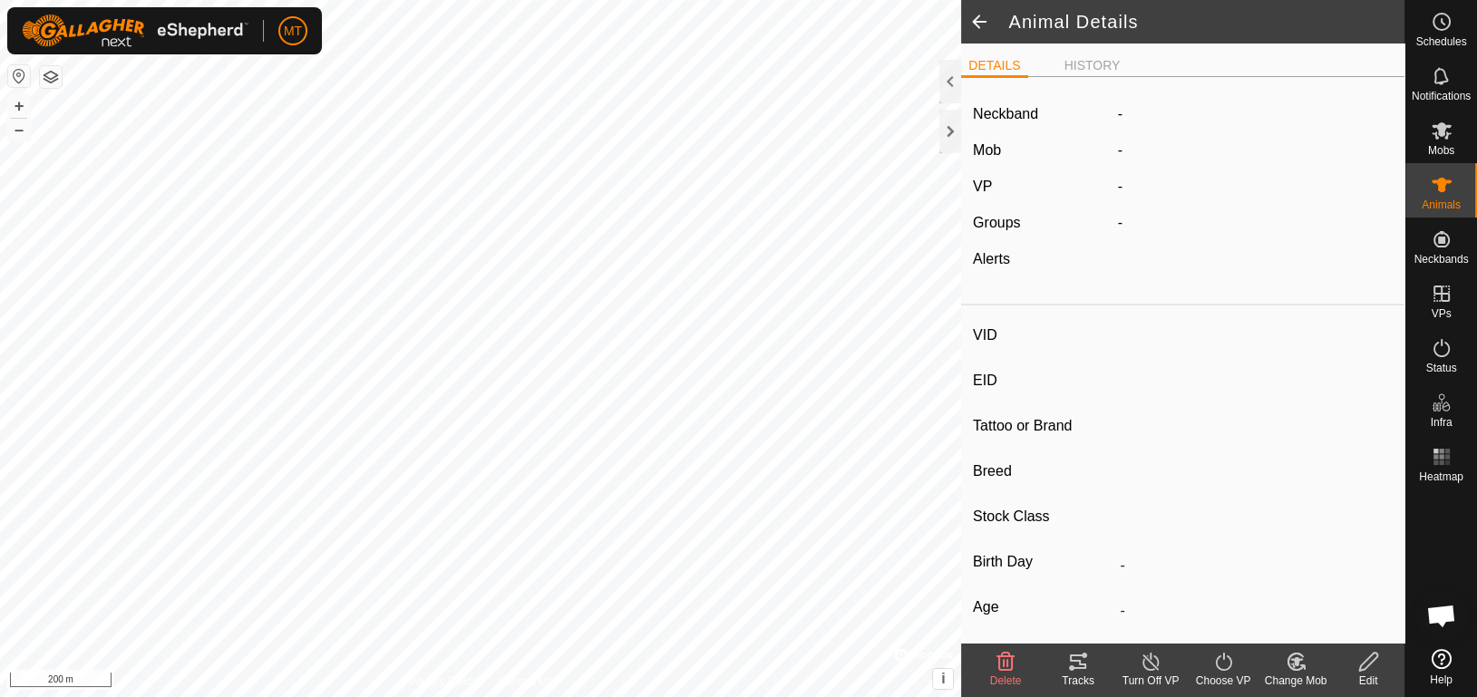
type input "[PERSON_NAME]"
type input "-"
type input "Cow"
type input "-"
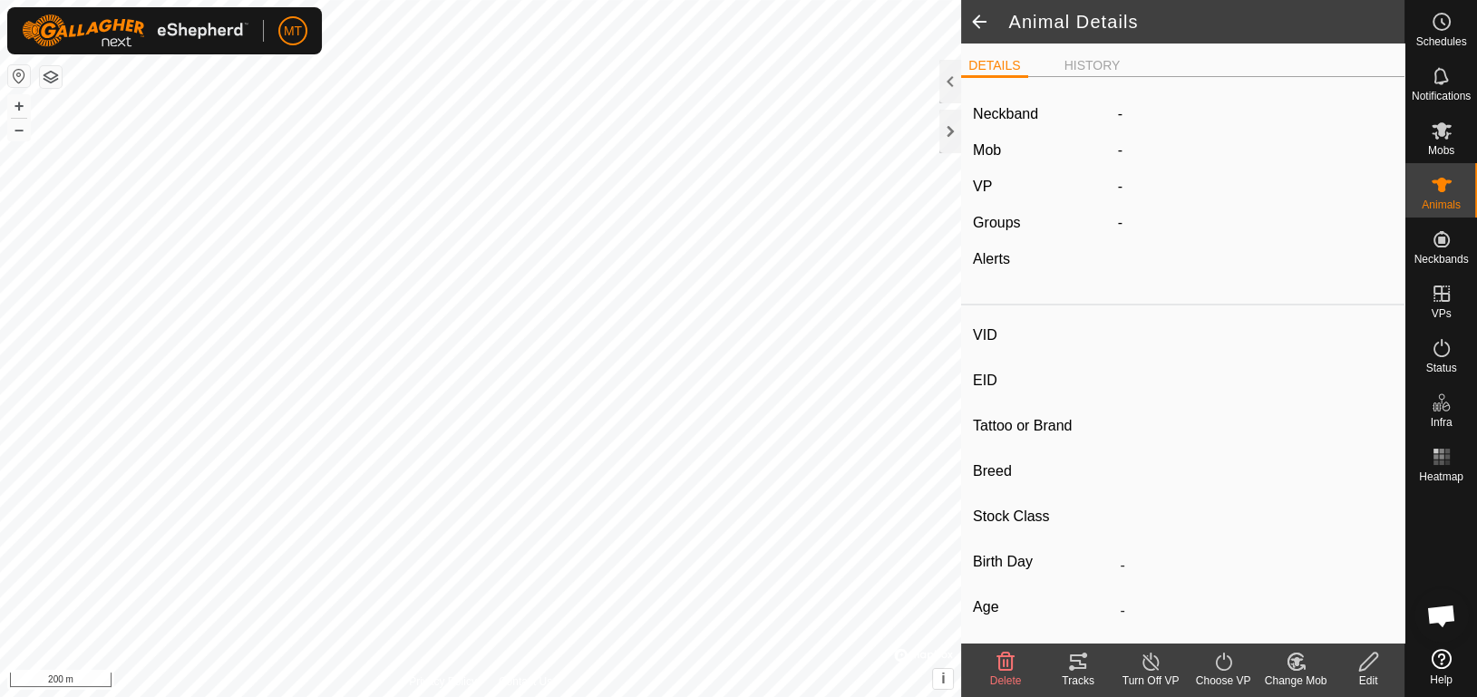
type input "0 kg"
type input "-"
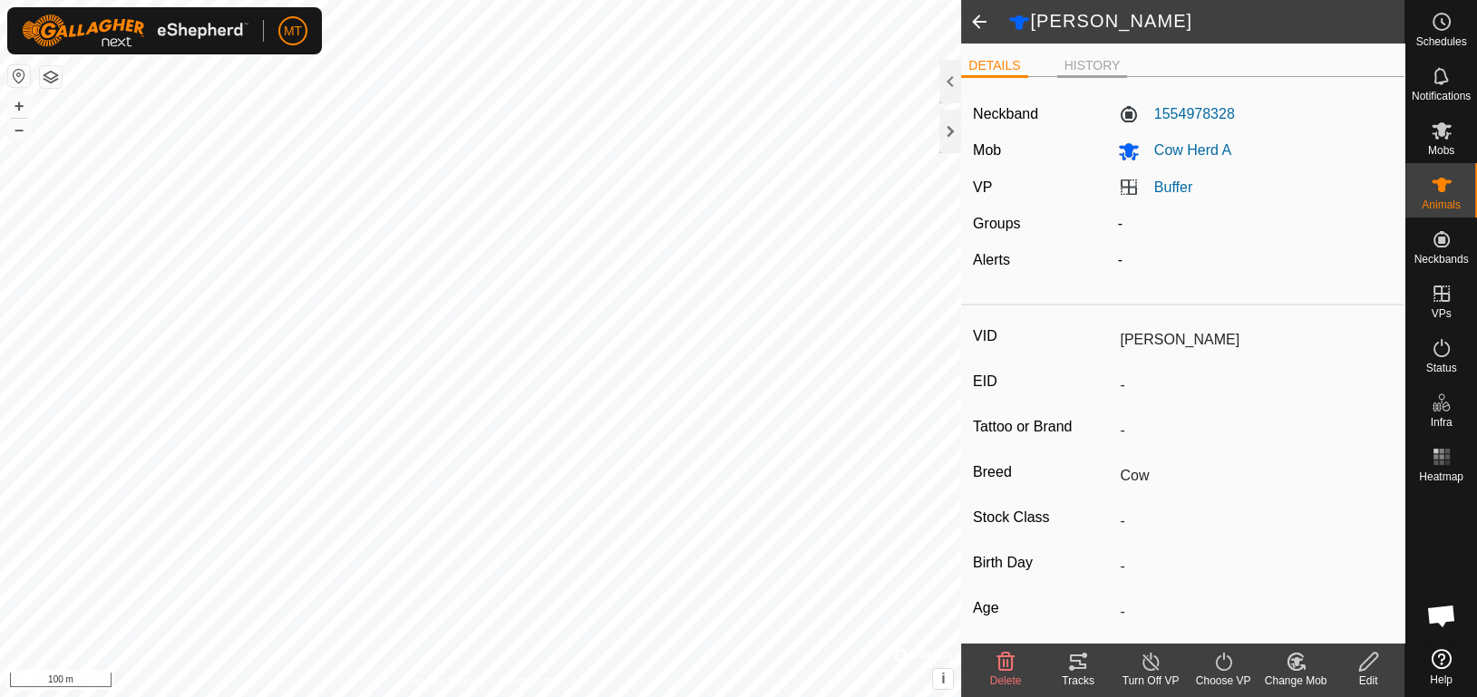
click at [1091, 59] on li "HISTORY" at bounding box center [1092, 67] width 71 height 22
type input "Aurora"
type input "-"
type input "Cow"
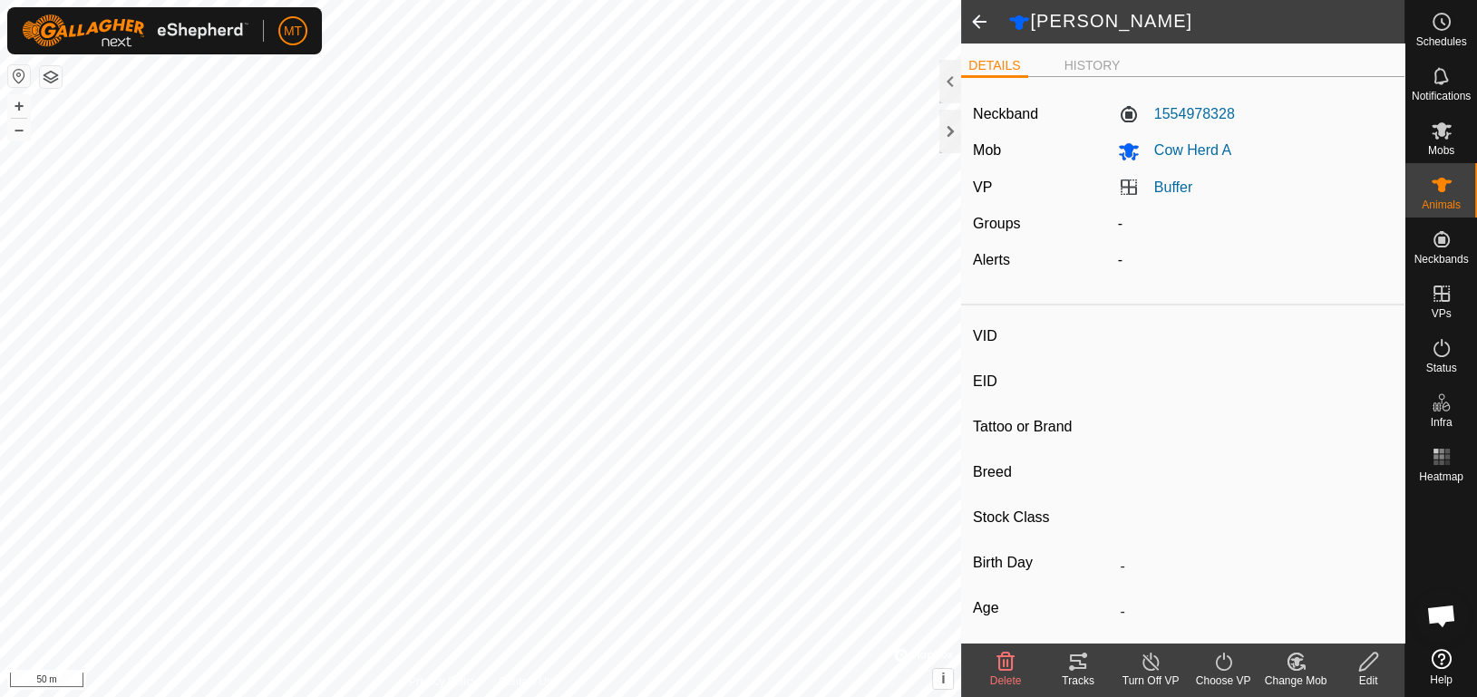
type input "-"
type input "0 kg"
type input "-"
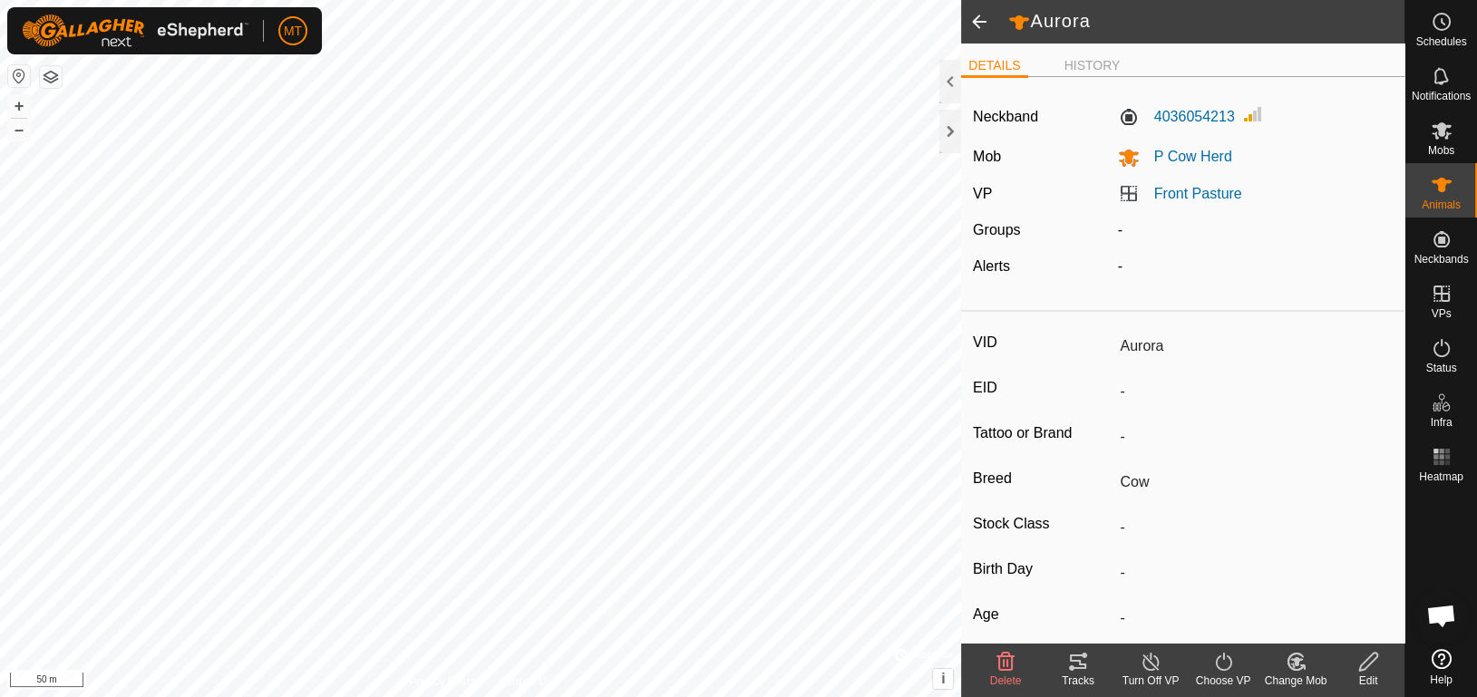
click at [1080, 671] on icon at bounding box center [1078, 662] width 22 height 22
